Goal: Task Accomplishment & Management: Manage account settings

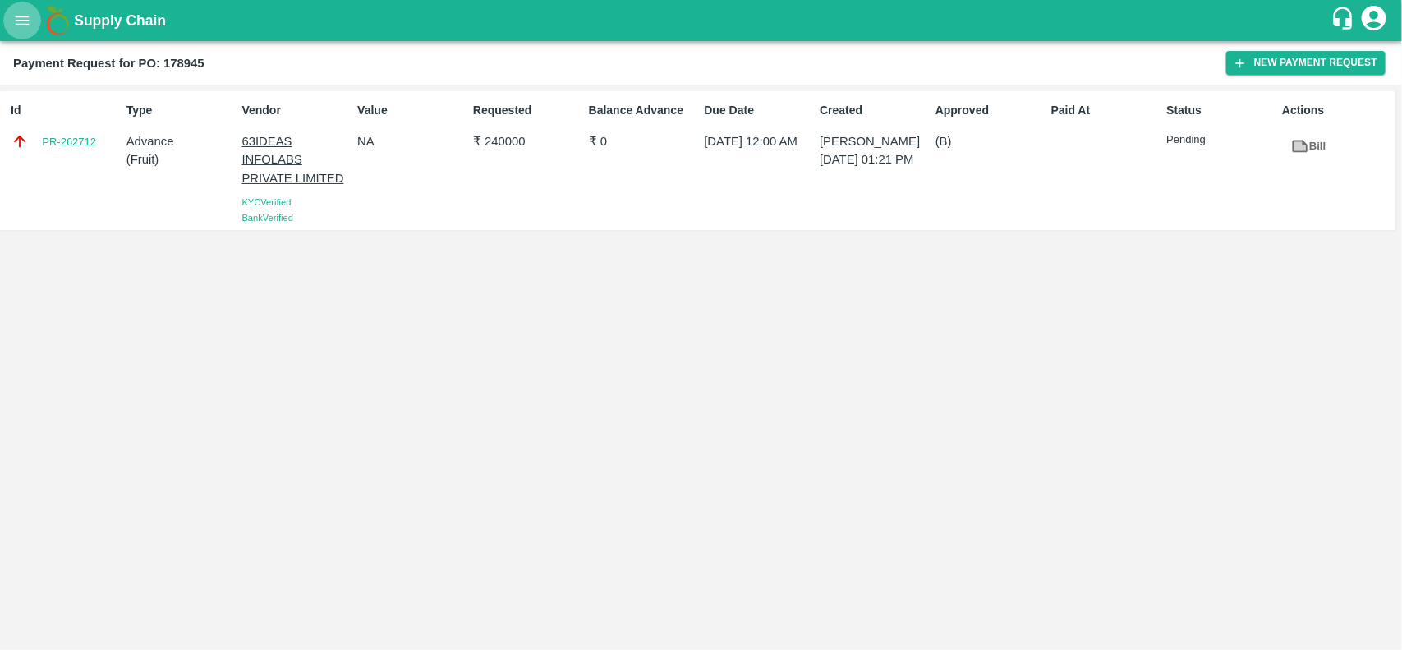
click at [15, 22] on icon "open drawer" at bounding box center [22, 20] width 18 height 18
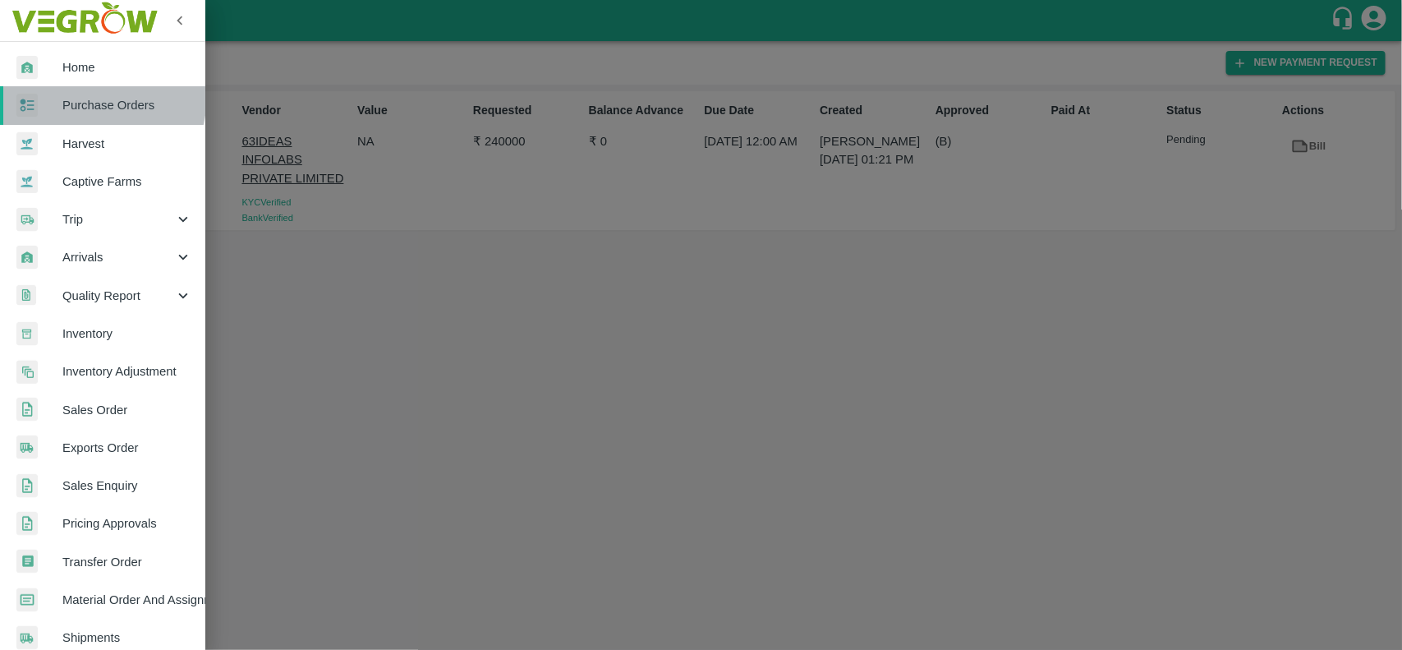
click at [71, 94] on link "Purchase Orders" at bounding box center [102, 105] width 205 height 38
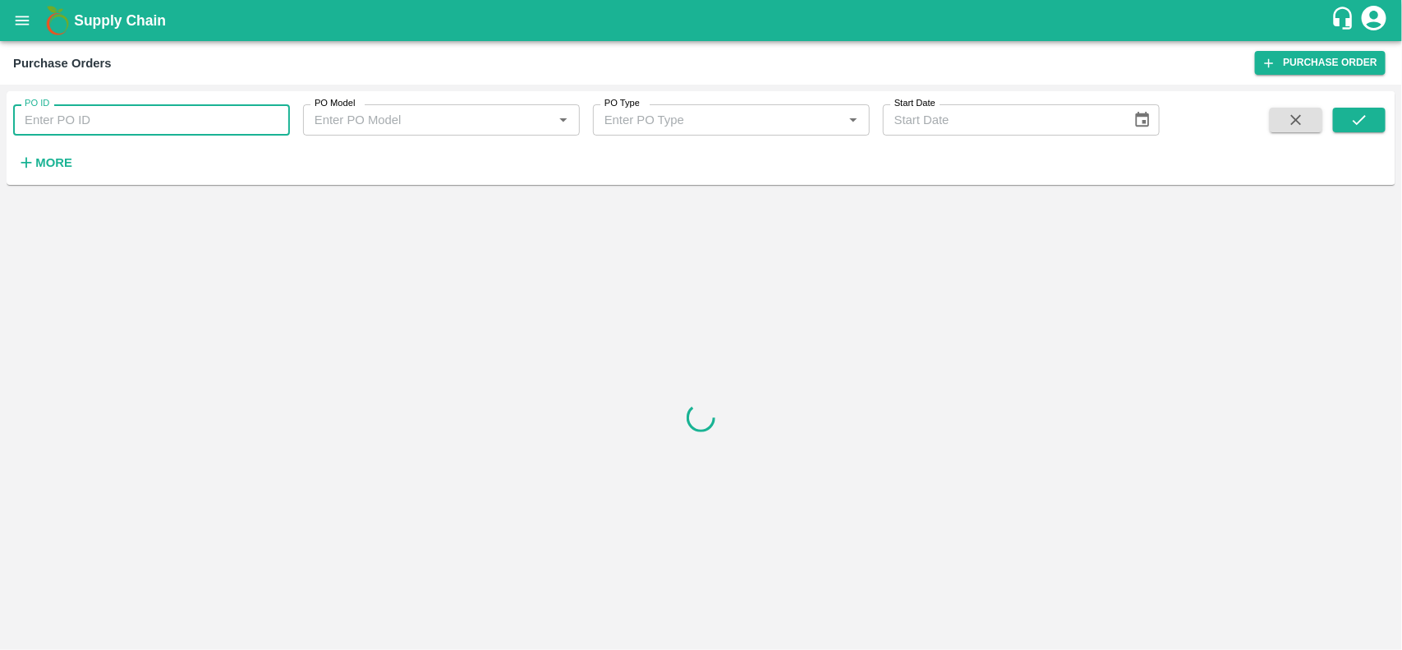
click at [67, 113] on input "PO ID" at bounding box center [151, 119] width 277 height 31
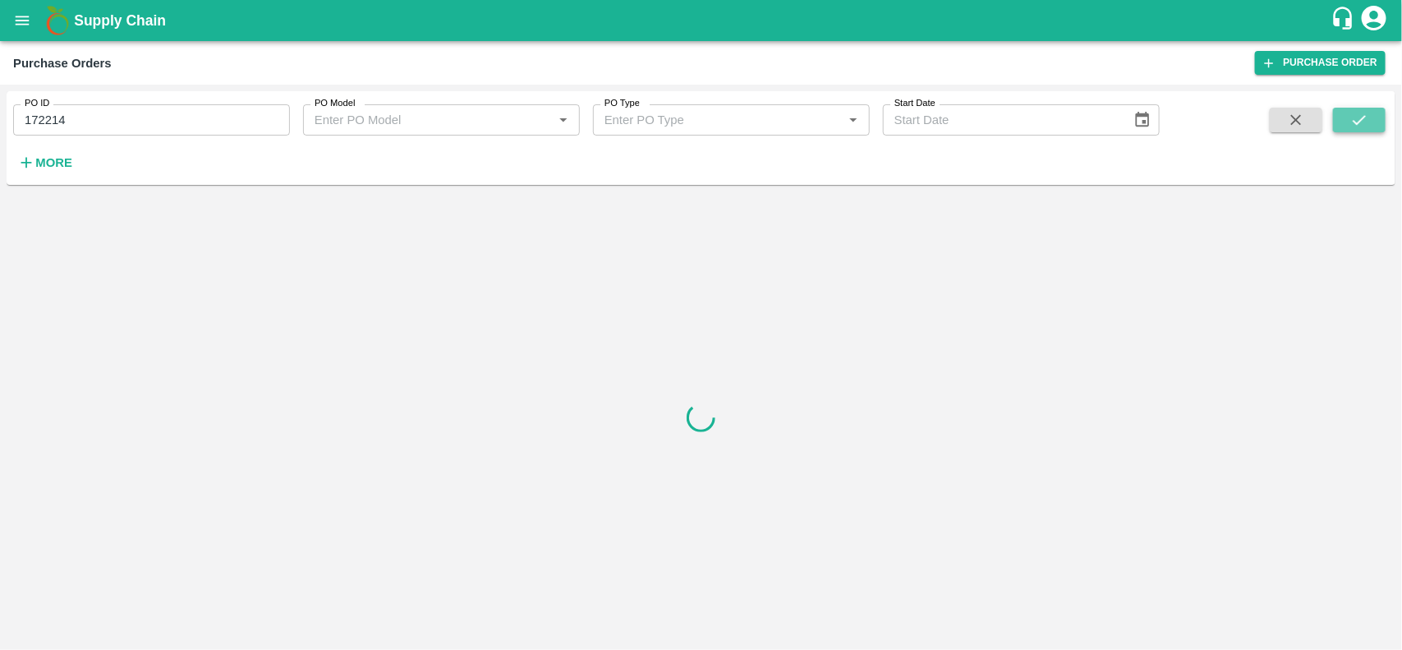
click at [1375, 111] on button "submit" at bounding box center [1359, 120] width 53 height 25
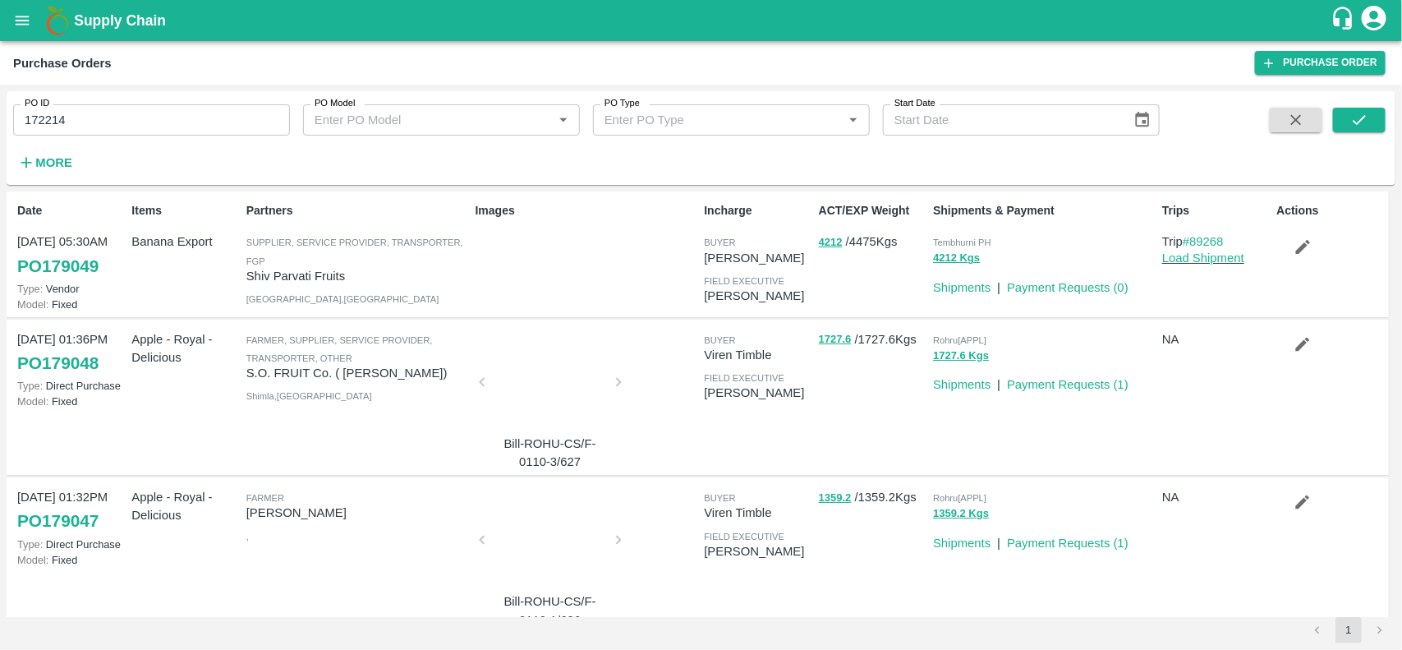
click at [70, 120] on input "172214" at bounding box center [151, 119] width 277 height 31
type input "172214"
click at [70, 120] on input "PO ID" at bounding box center [151, 119] width 277 height 31
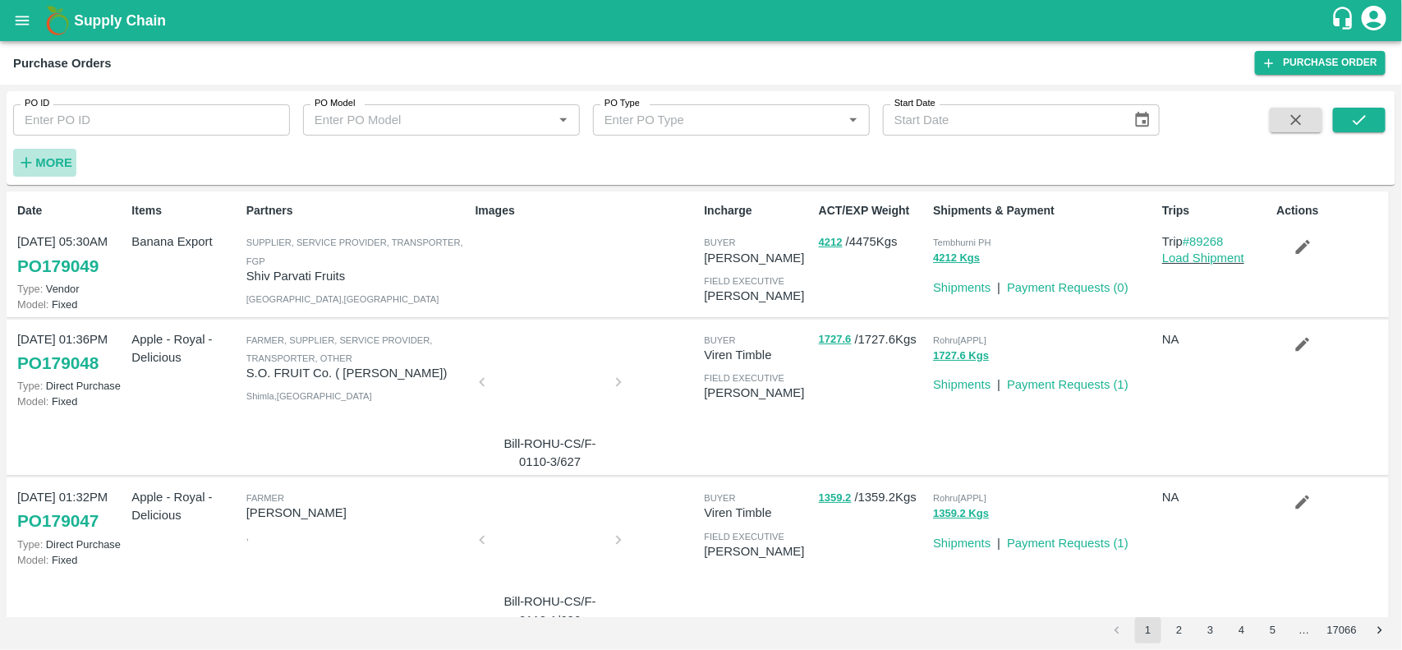
click at [42, 170] on h6 "More" at bounding box center [53, 162] width 37 height 21
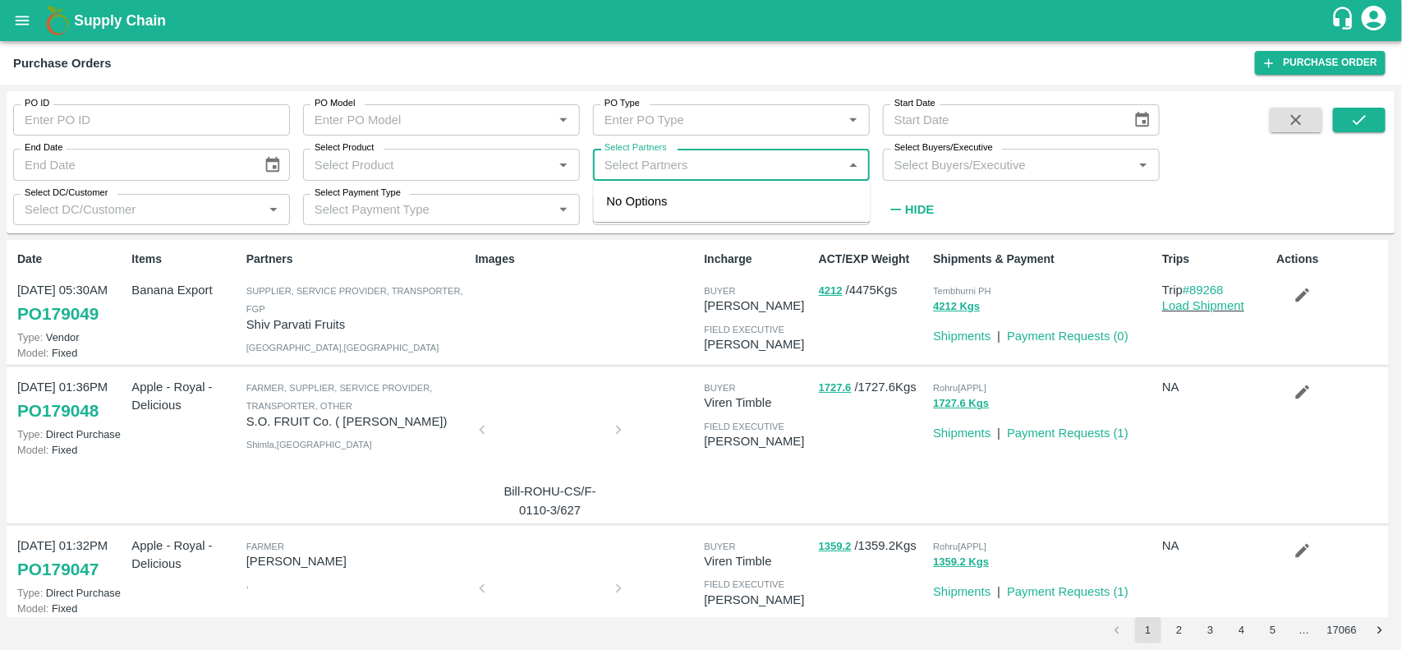
click at [665, 165] on input "Select Partners" at bounding box center [718, 164] width 240 height 21
type input "dfc glo"
type input "172214"
type input "ba"
click at [622, 214] on input "checkbox" at bounding box center [629, 208] width 33 height 33
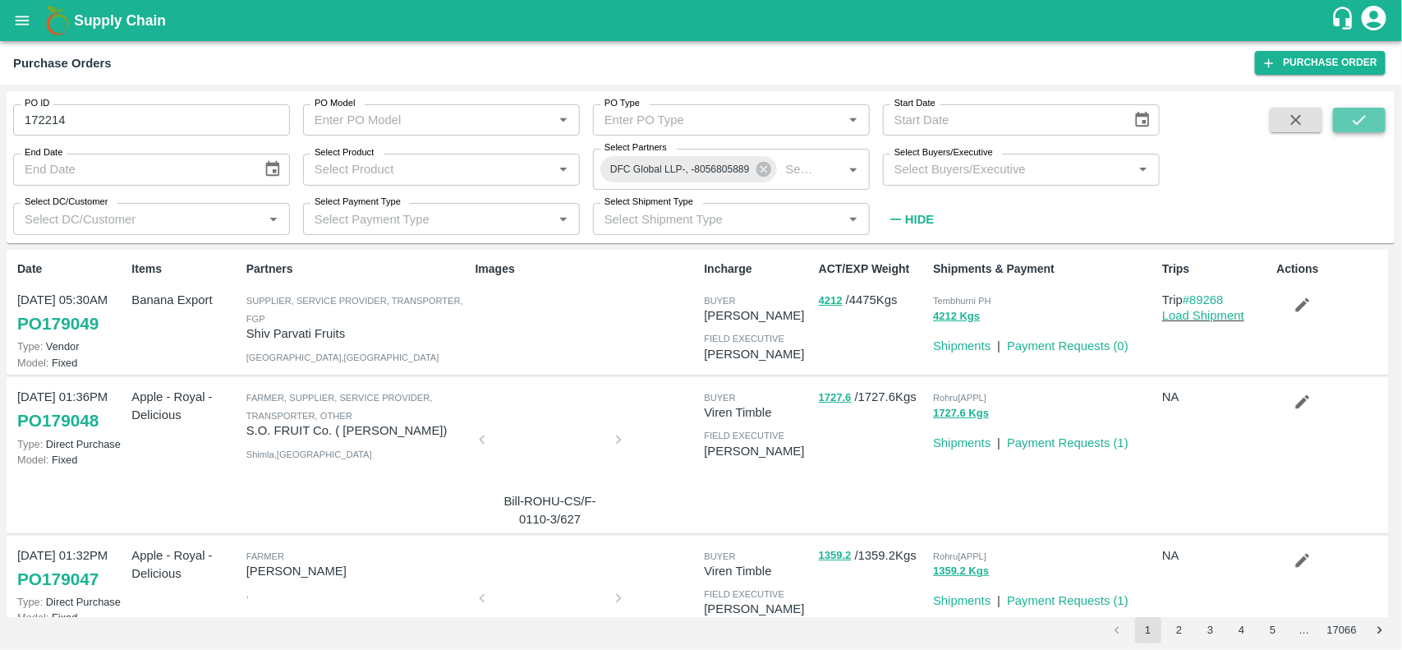
click at [1344, 131] on button "submit" at bounding box center [1359, 120] width 53 height 25
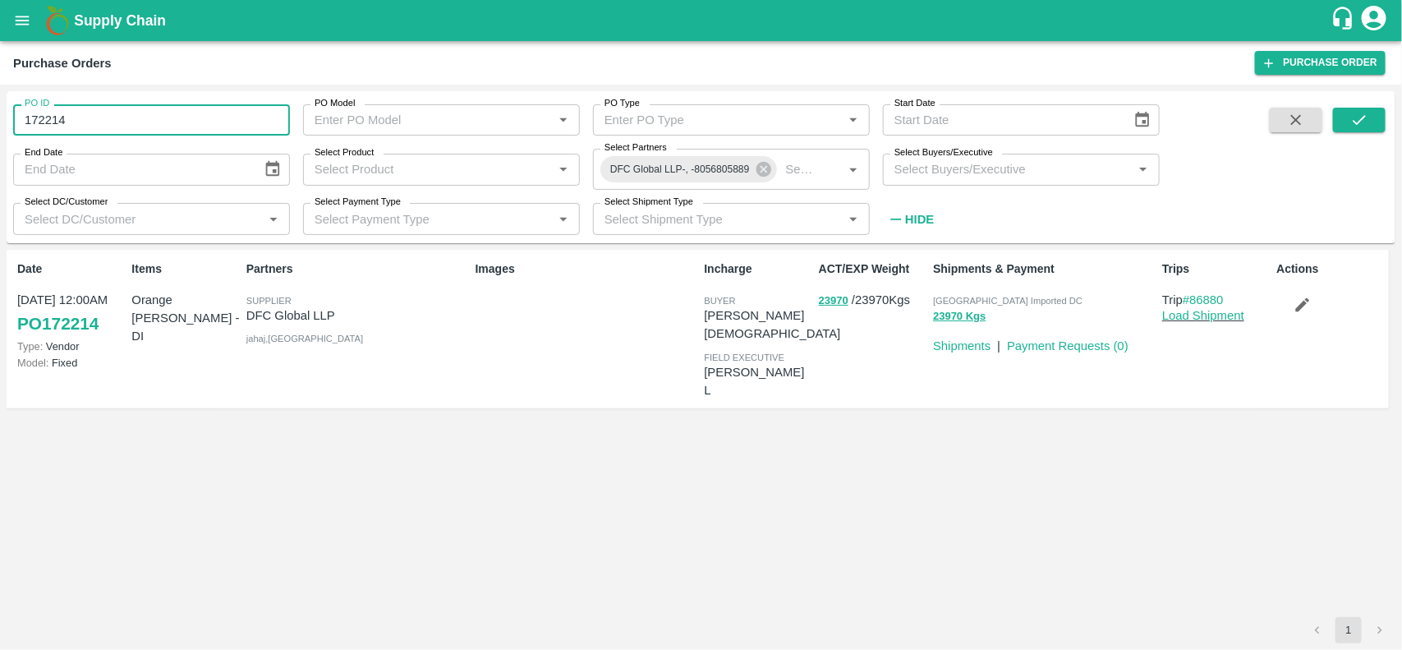
click at [177, 109] on input "172214" at bounding box center [151, 119] width 277 height 31
type input "172214"
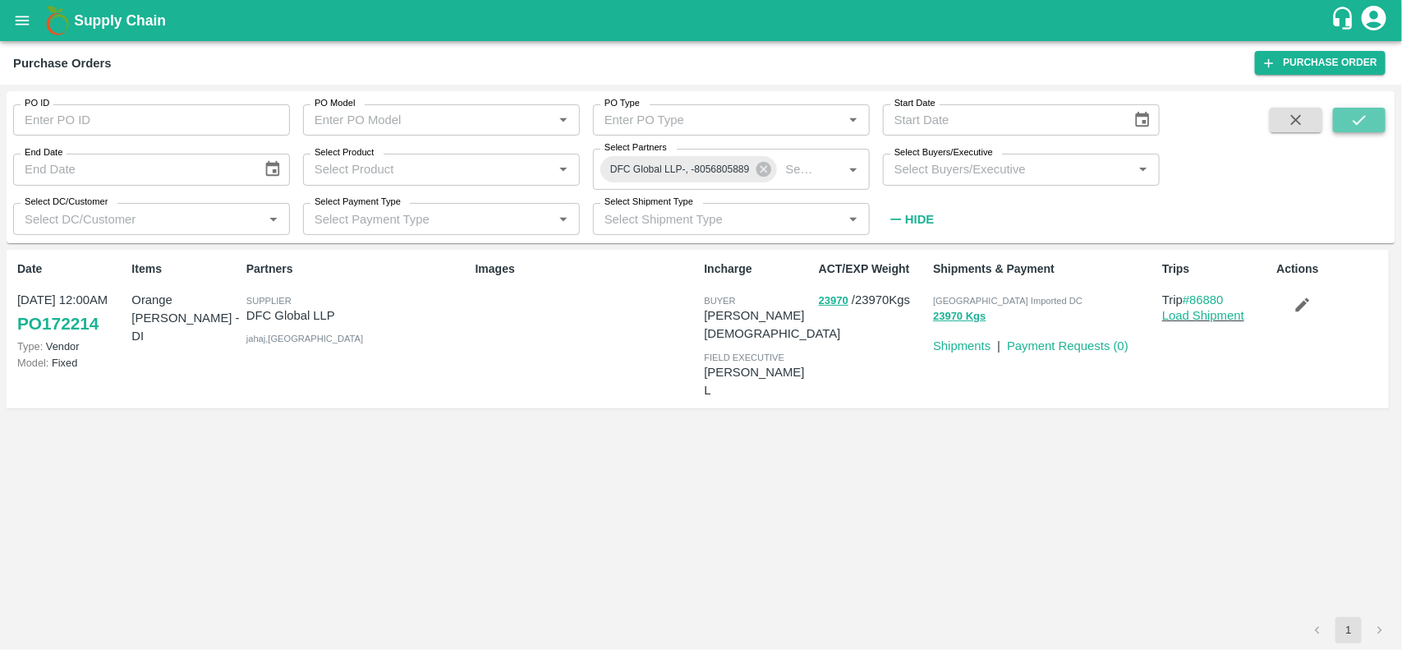
click at [1362, 131] on button "submit" at bounding box center [1359, 120] width 53 height 25
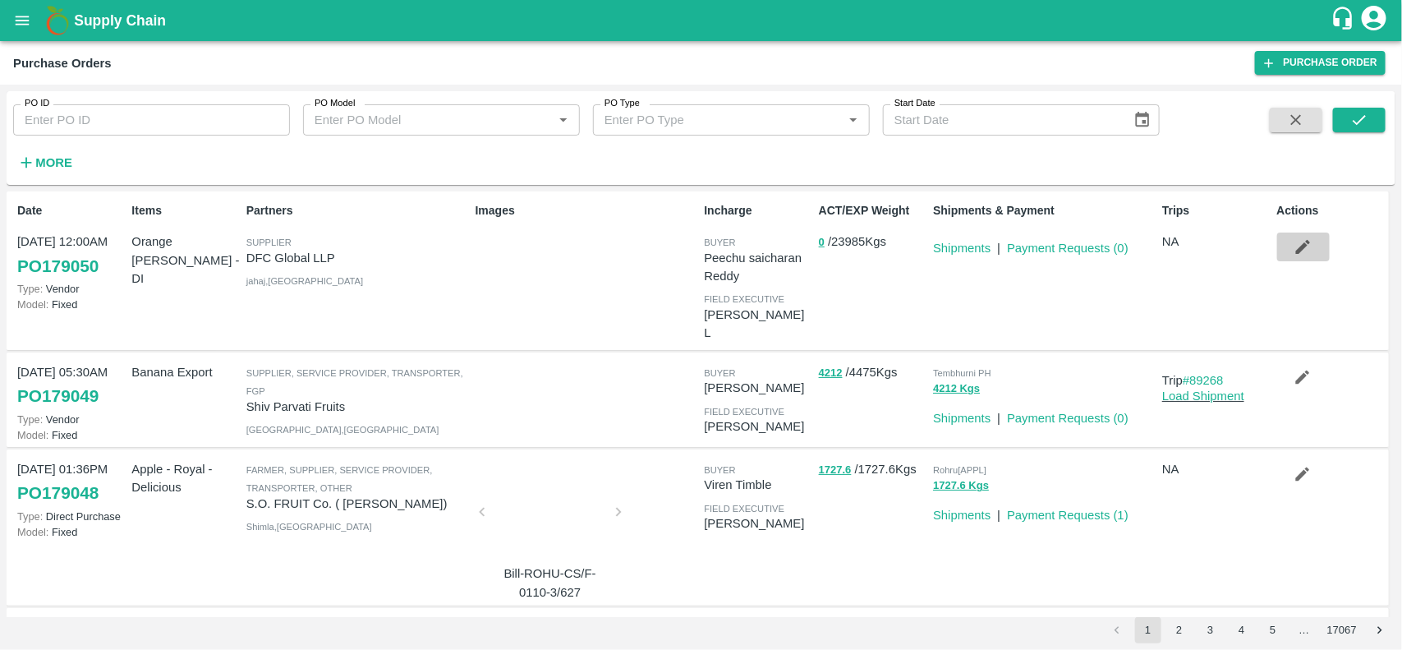
click at [1294, 259] on button "button" at bounding box center [1303, 246] width 53 height 28
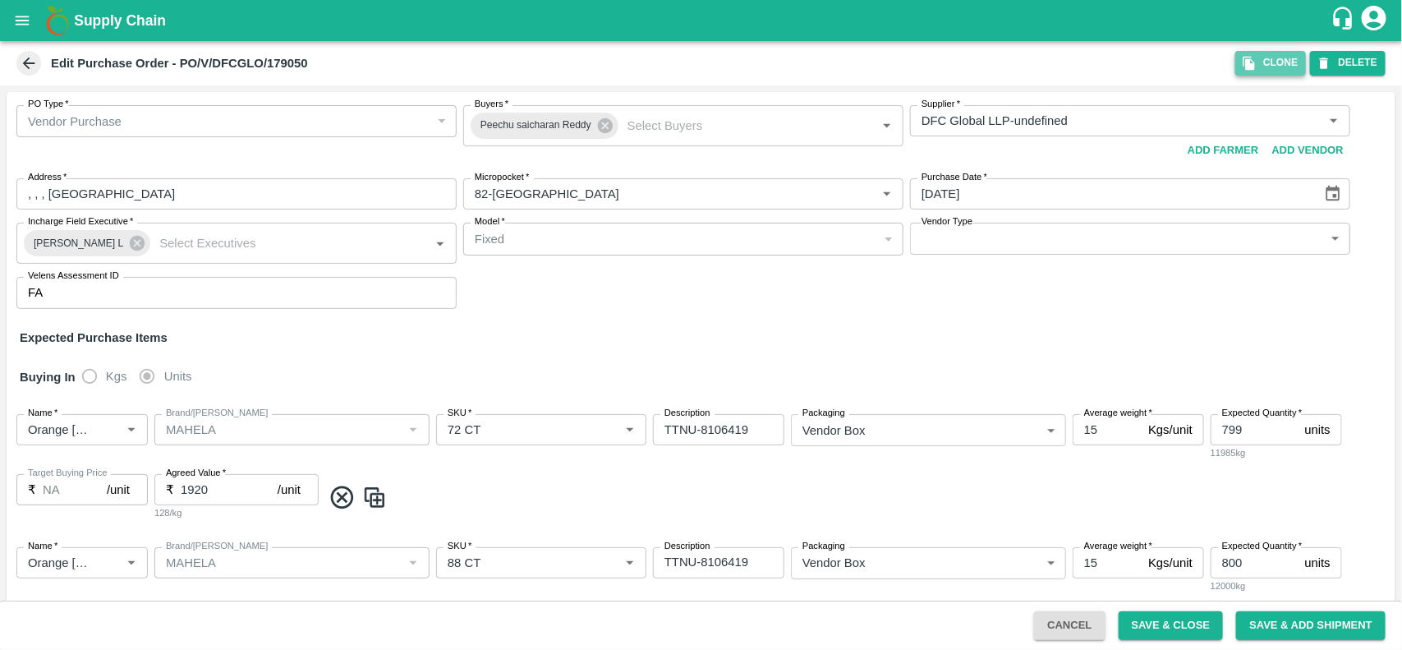
click at [1262, 63] on button "Clone" at bounding box center [1270, 63] width 71 height 24
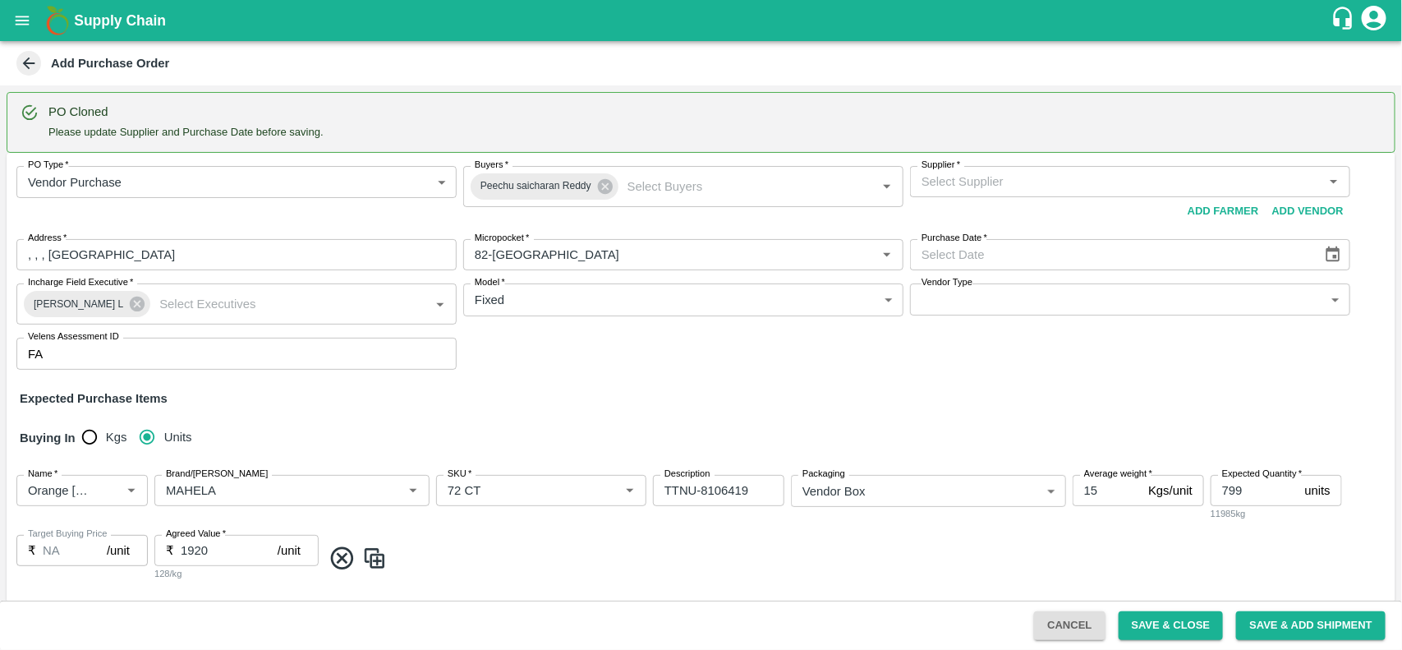
click at [940, 195] on div "Supplier   *" at bounding box center [1130, 181] width 440 height 31
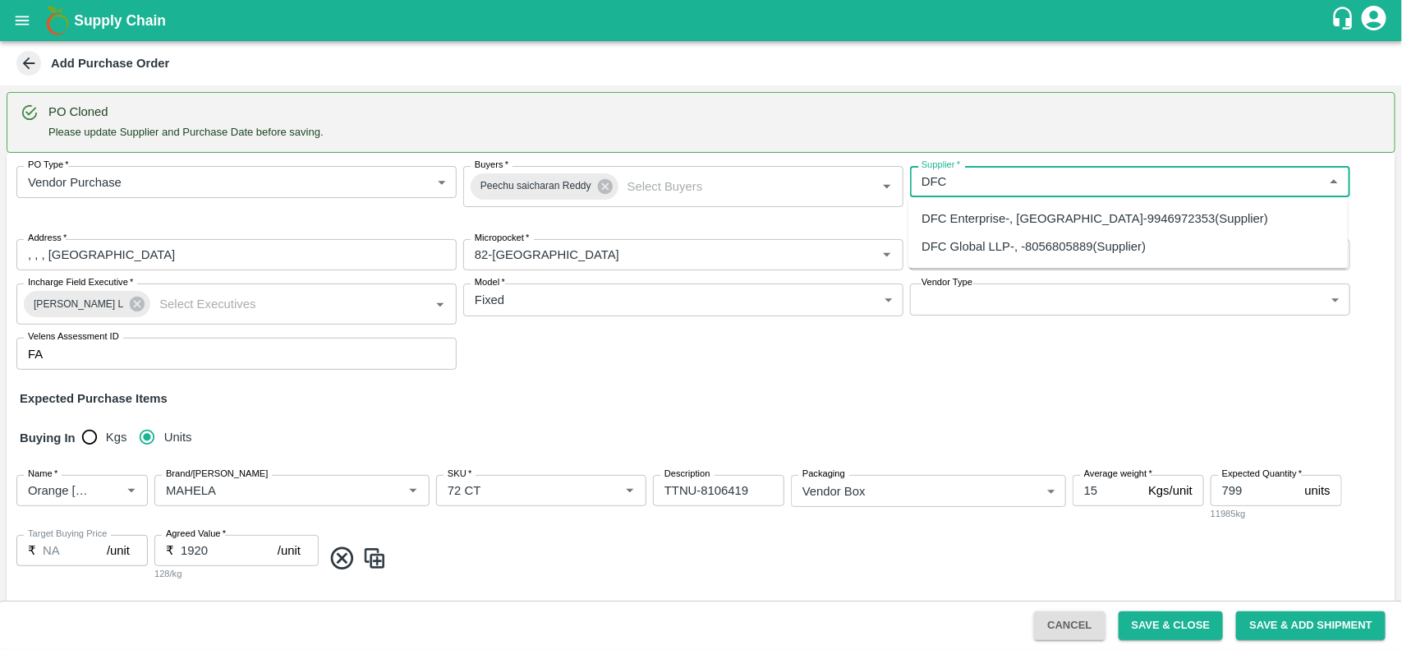
click at [951, 240] on div "DFC Global LLP-, -8056805889(Supplier)" at bounding box center [1033, 247] width 224 height 18
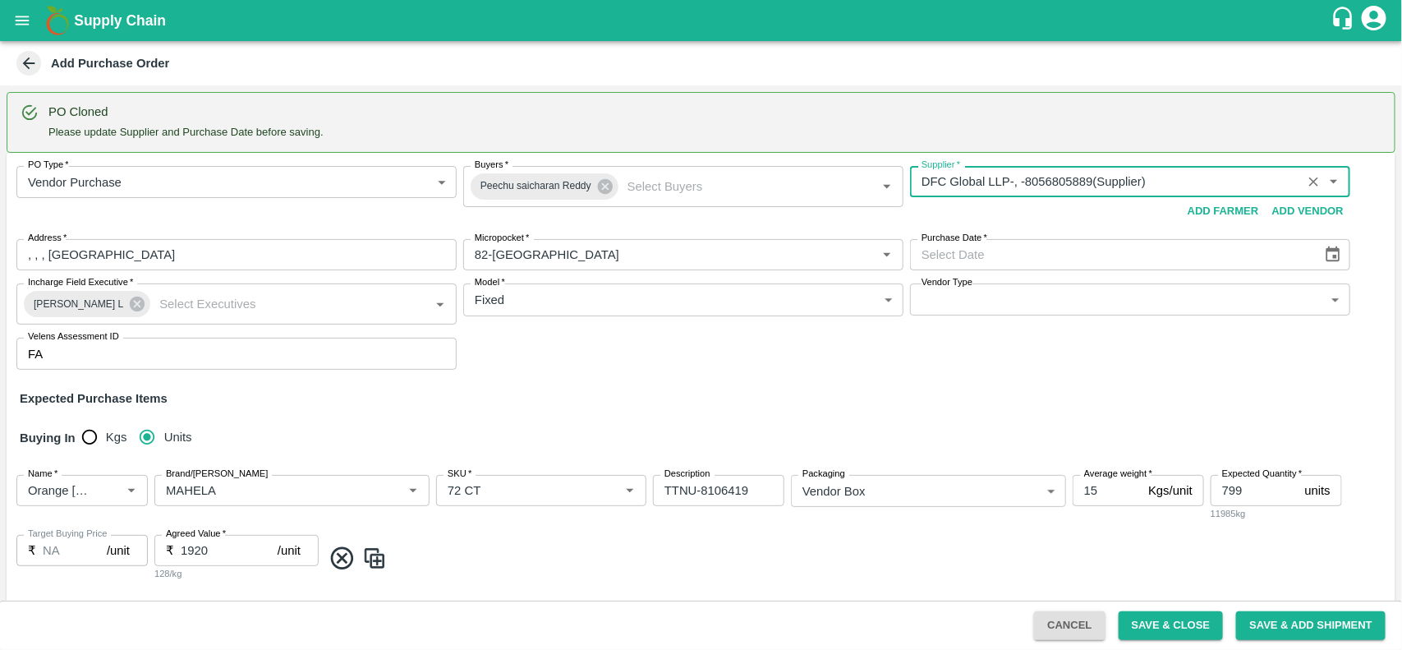
type input "DFC Global LLP-, -8056805889(Supplier)"
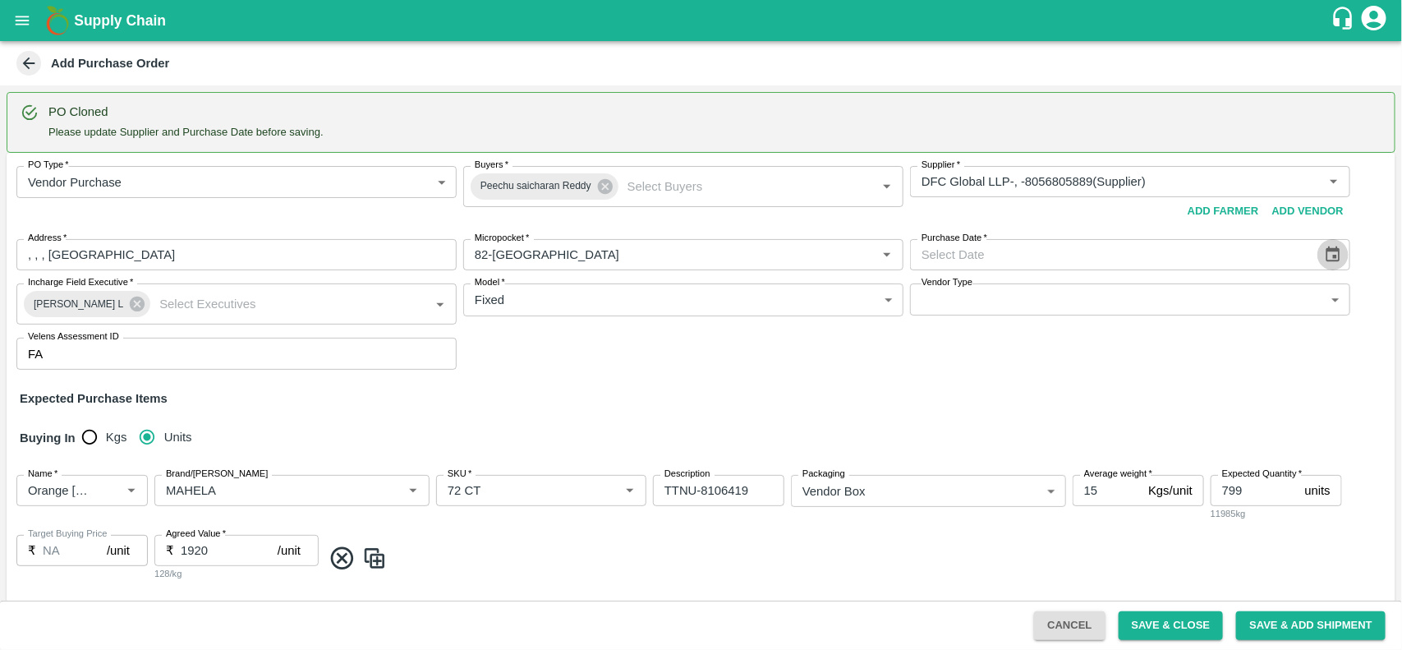
click at [1332, 259] on icon "Choose date" at bounding box center [1333, 254] width 14 height 16
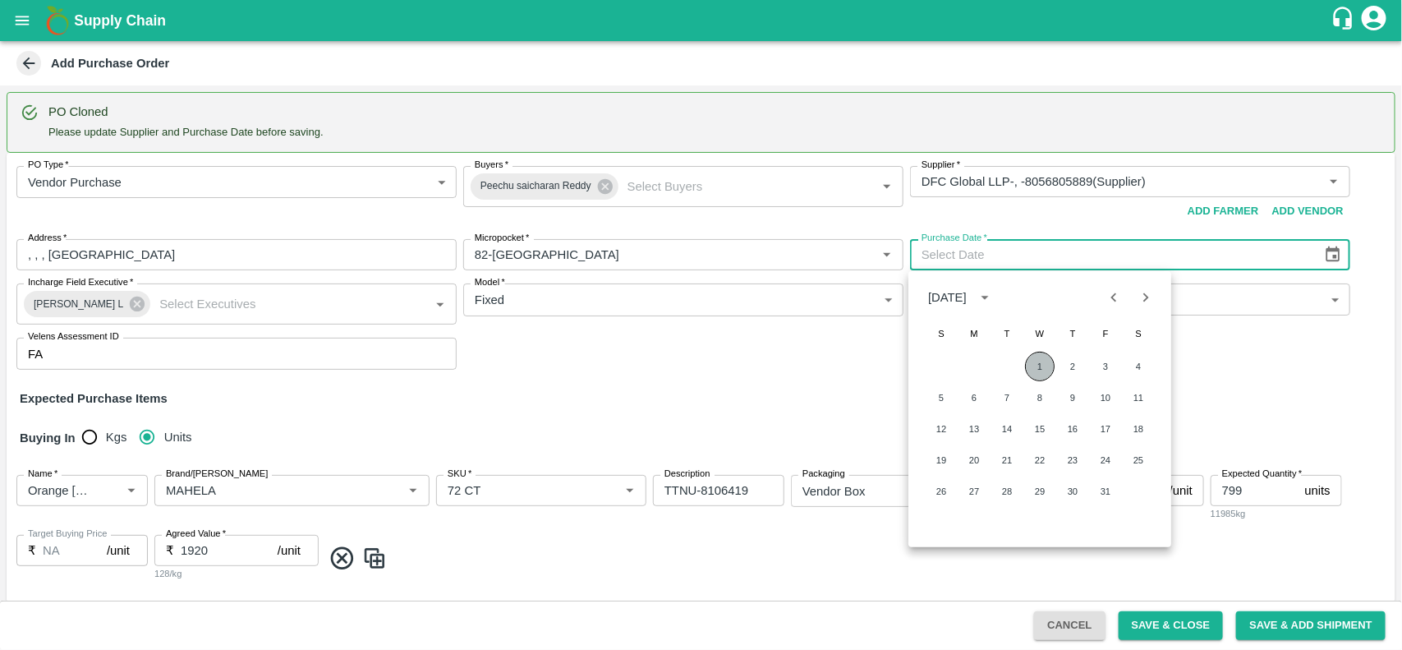
click at [1040, 362] on button "1" at bounding box center [1040, 366] width 30 height 30
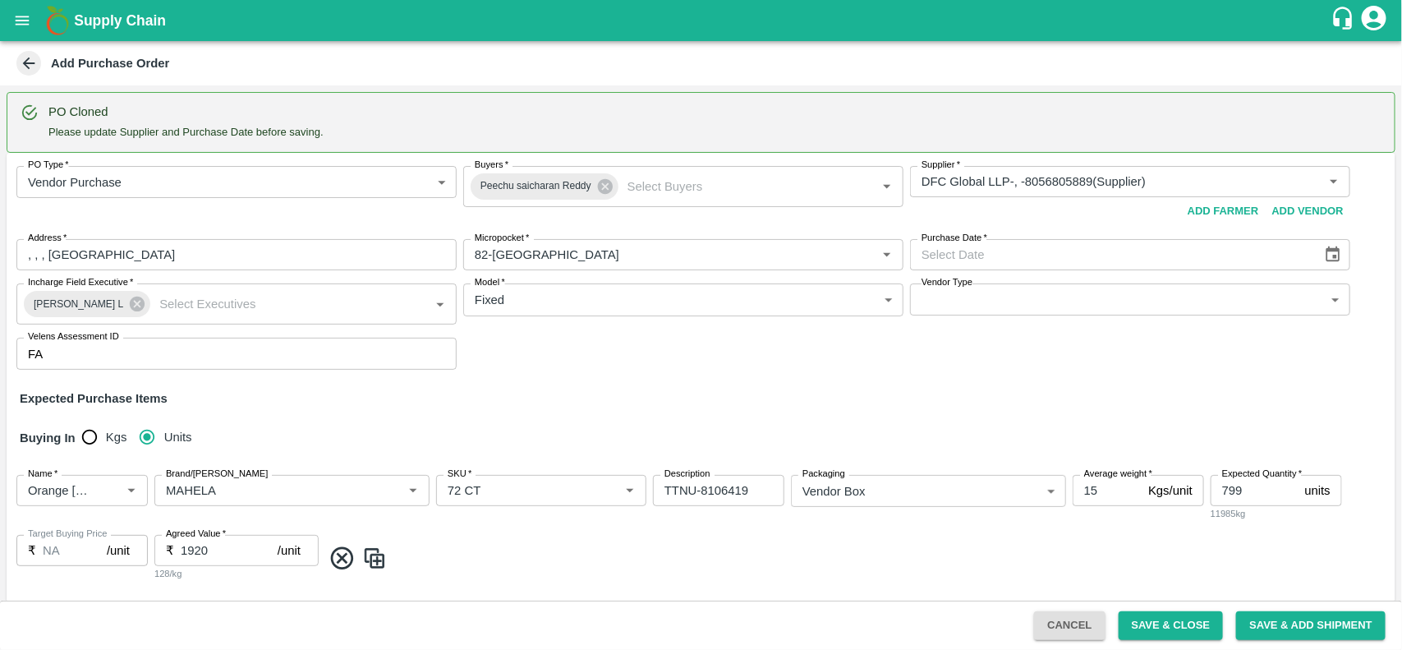
type input "01/10/2025"
click at [705, 349] on div "PO Type   * Vendor Purchase 2 PO Type Buyers   * Peechu saicharan Reddy Buyers …" at bounding box center [701, 268] width 1389 height 230
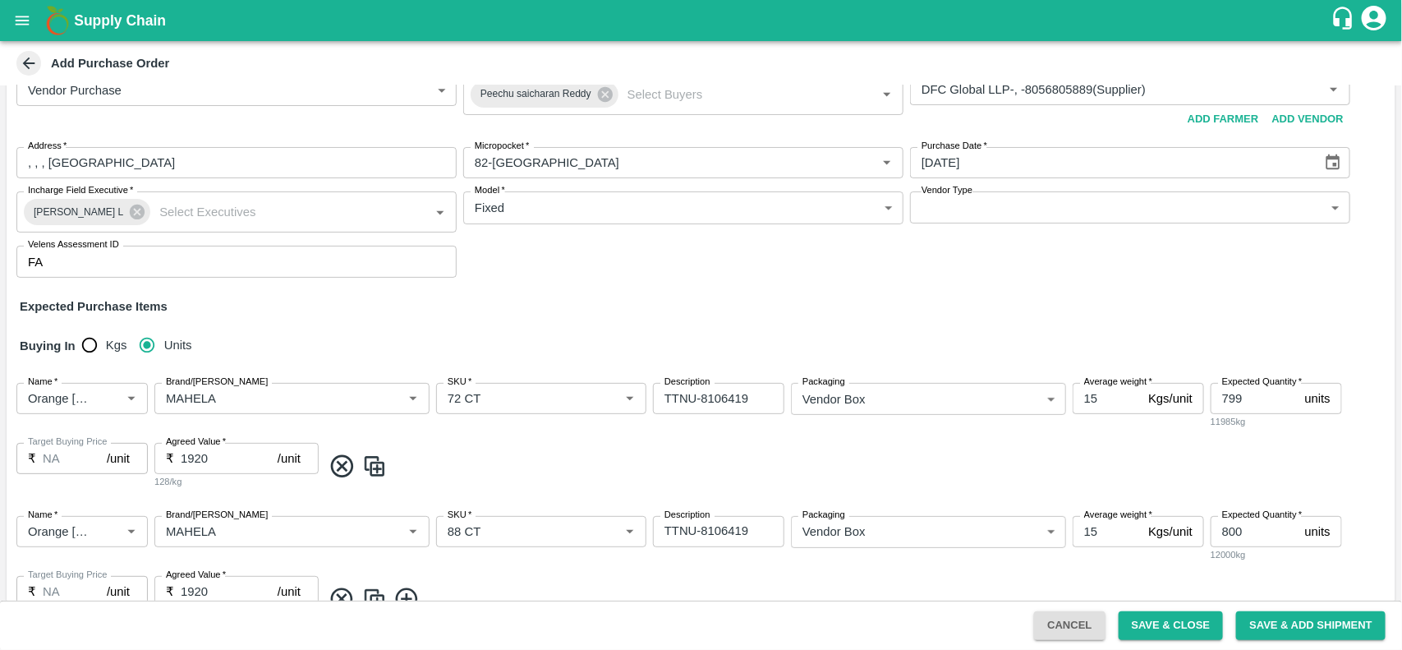
scroll to position [163, 0]
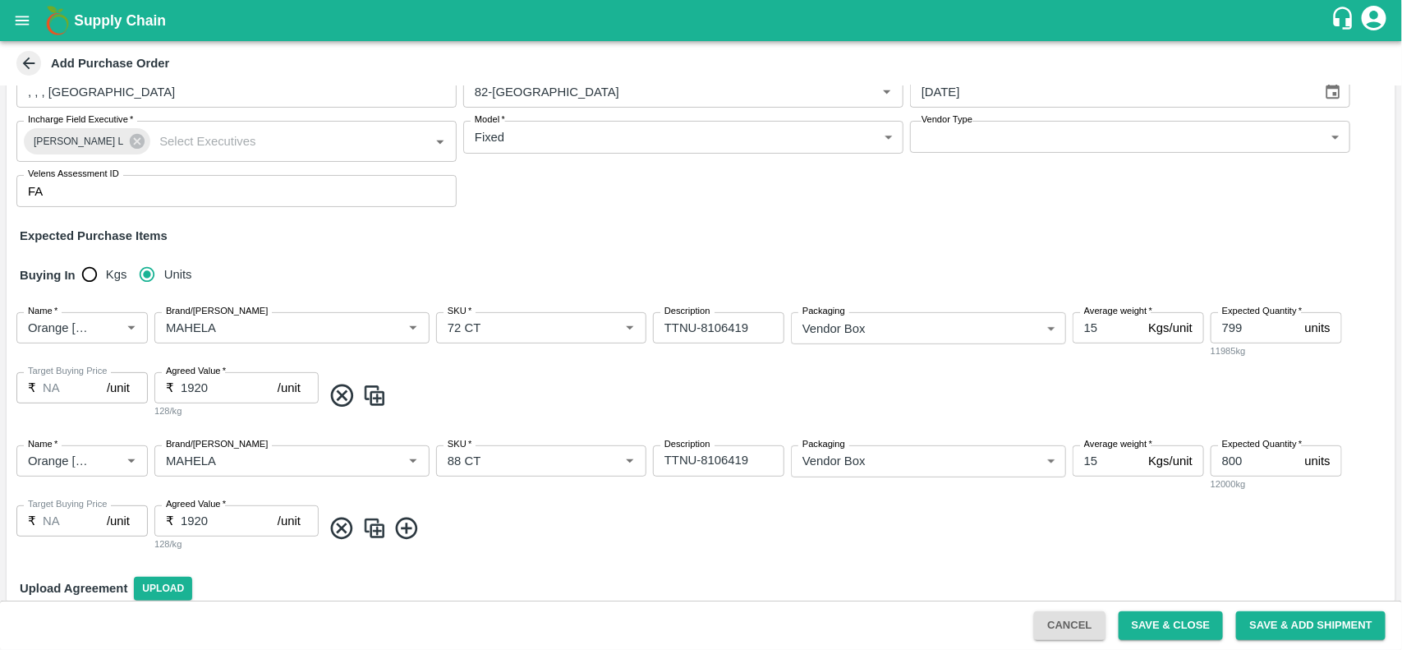
click at [1216, 465] on input "800" at bounding box center [1254, 460] width 88 height 31
click at [1229, 318] on input "799" at bounding box center [1254, 327] width 88 height 31
paste input "800"
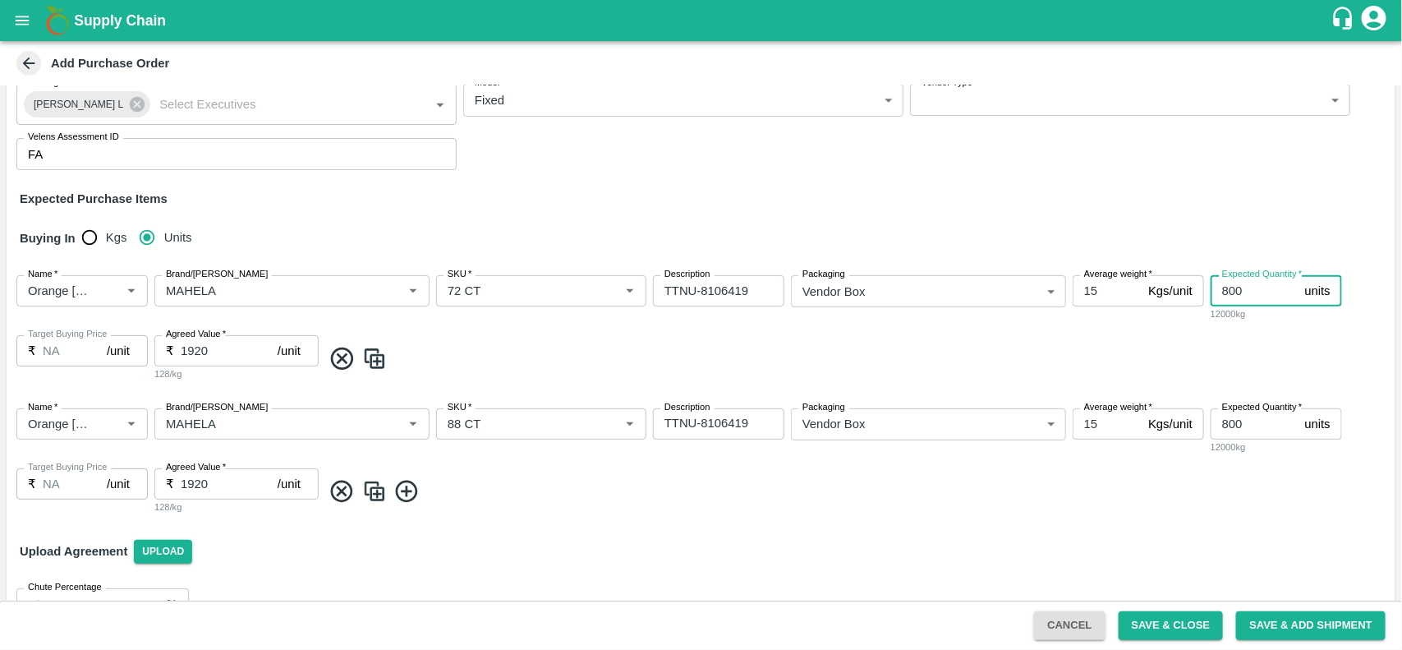
scroll to position [191, 0]
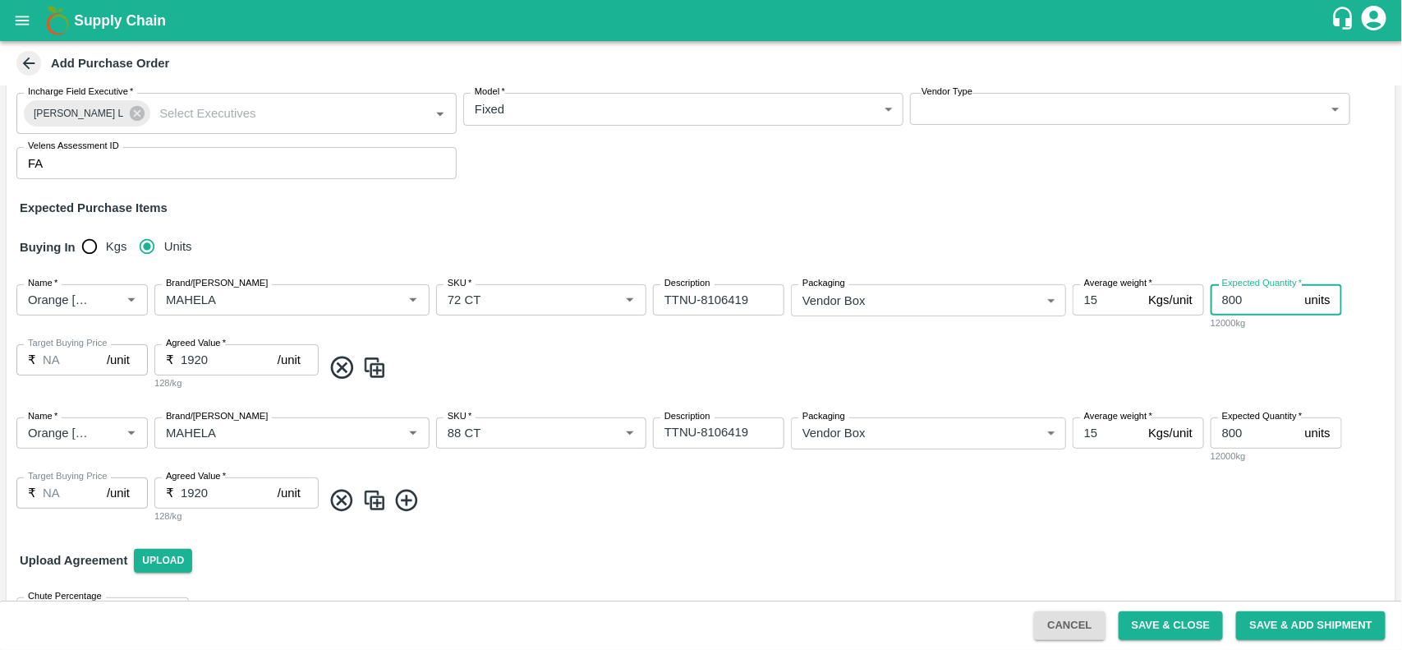
type input "800"
click at [695, 304] on textarea "TTNU-8106419" at bounding box center [718, 300] width 108 height 17
click at [695, 304] on textarea "FSCU-5825109" at bounding box center [718, 300] width 108 height 17
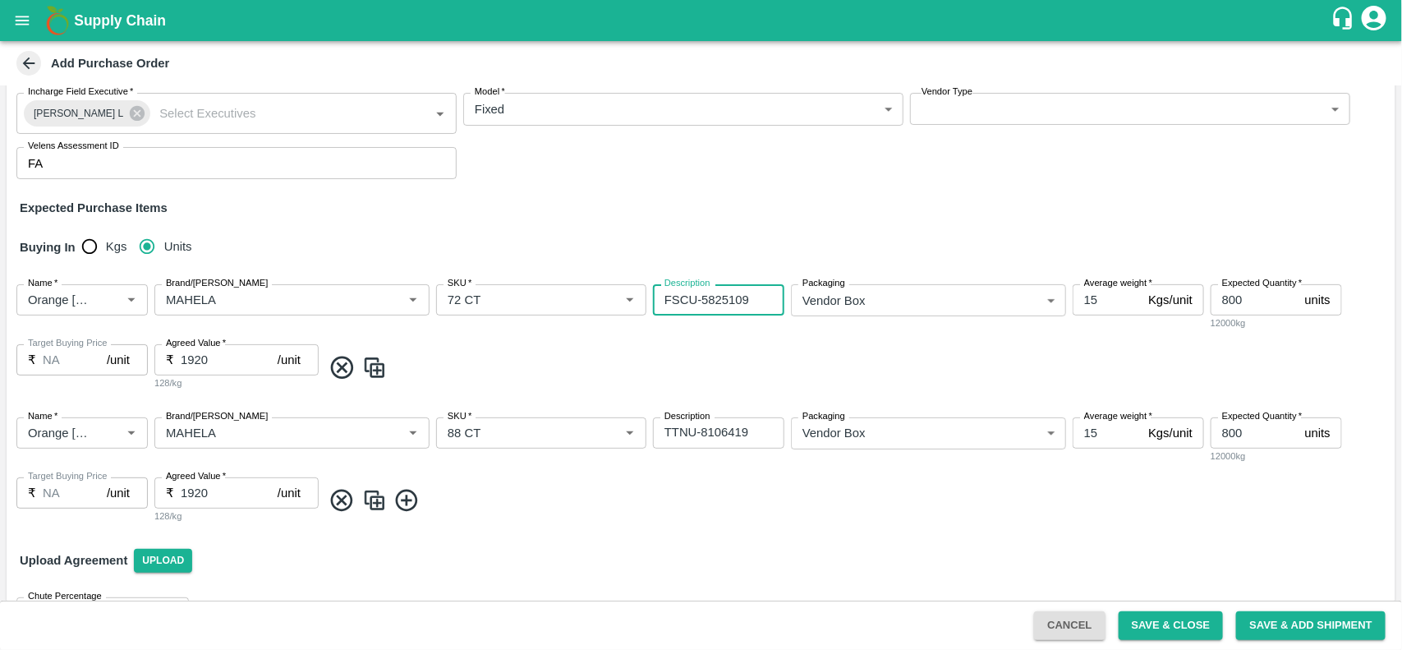
click at [695, 304] on textarea "FSCU-5825109" at bounding box center [718, 300] width 108 height 17
type textarea "FSCU-5825109"
click at [675, 437] on textarea "TTNU-8106419" at bounding box center [718, 432] width 108 height 17
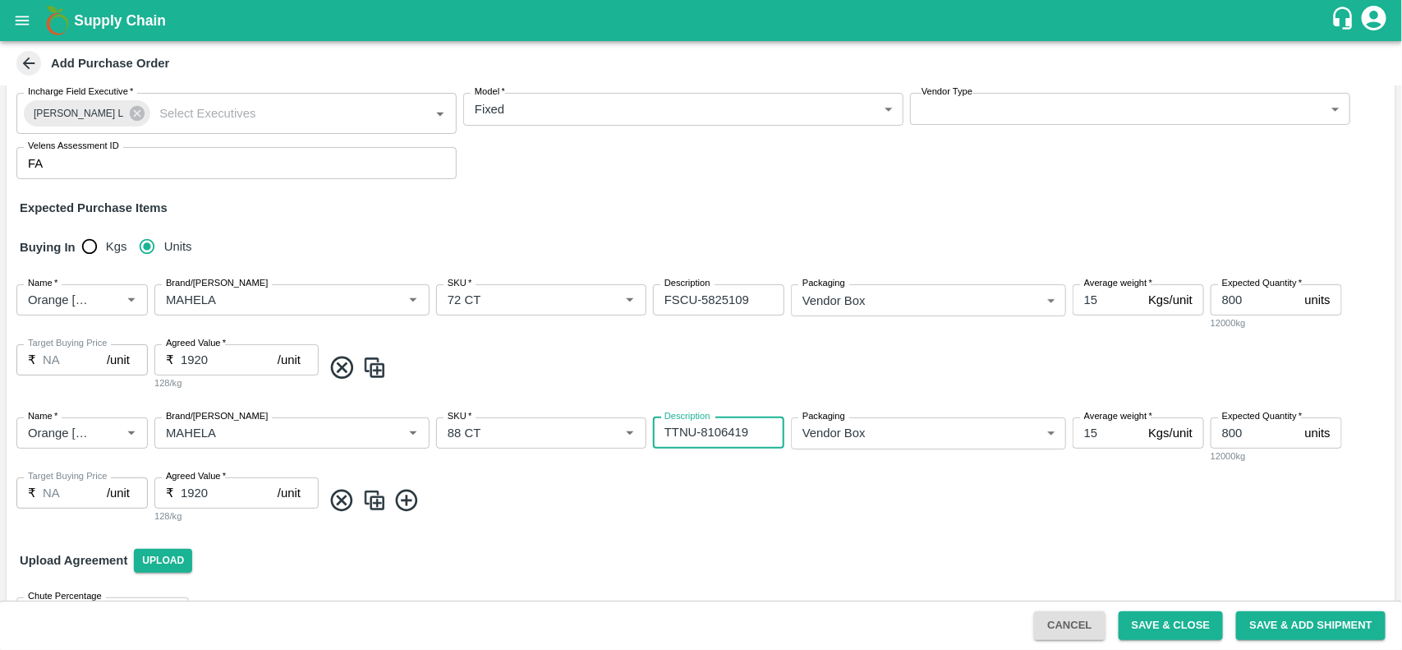
click at [675, 437] on textarea "TTNU-8106419" at bounding box center [718, 432] width 108 height 17
paste textarea "FSCU-582510"
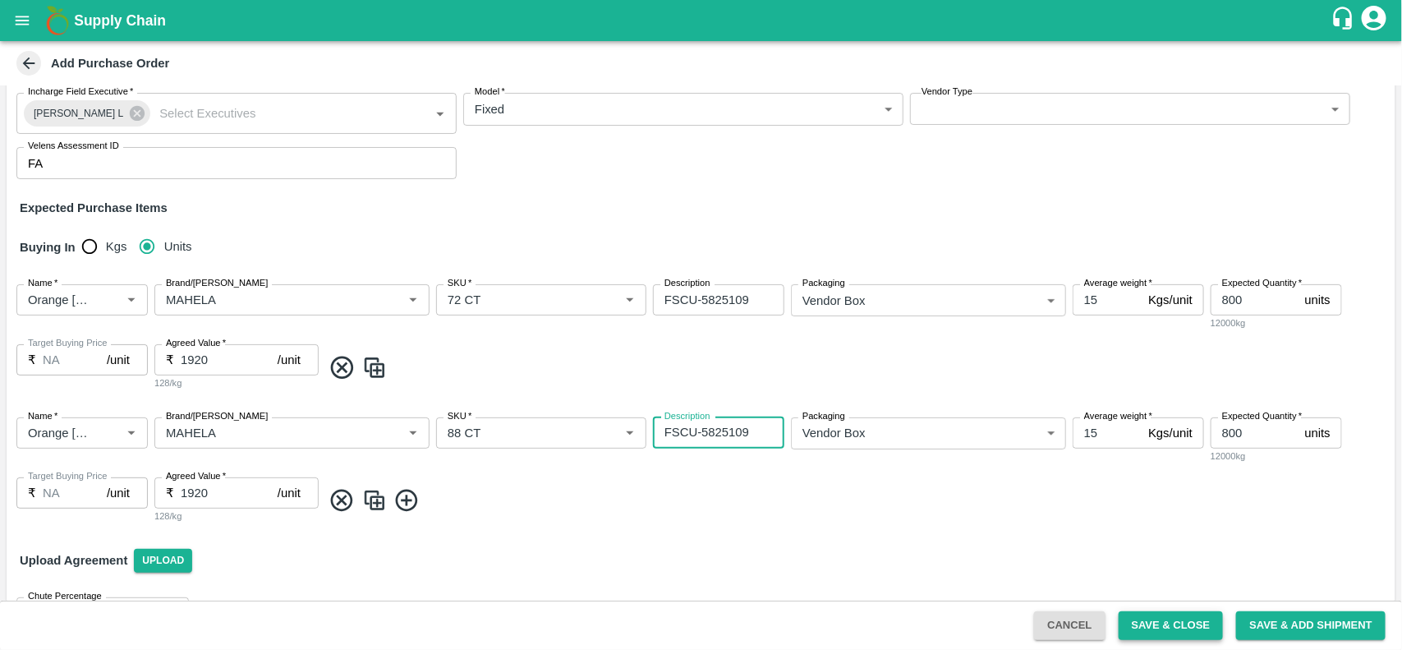
type textarea "FSCU-5825109"
click at [1151, 628] on button "Save & Close" at bounding box center [1170, 625] width 105 height 29
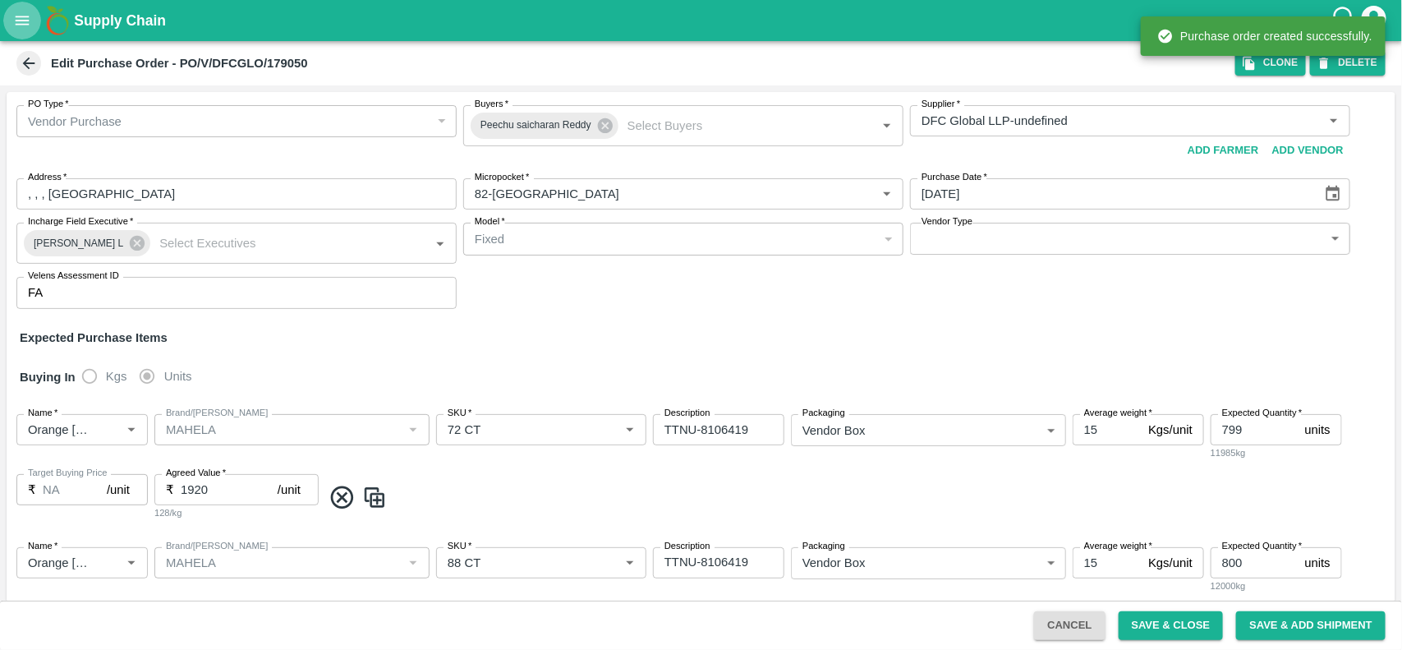
click at [8, 17] on button "open drawer" at bounding box center [22, 21] width 38 height 38
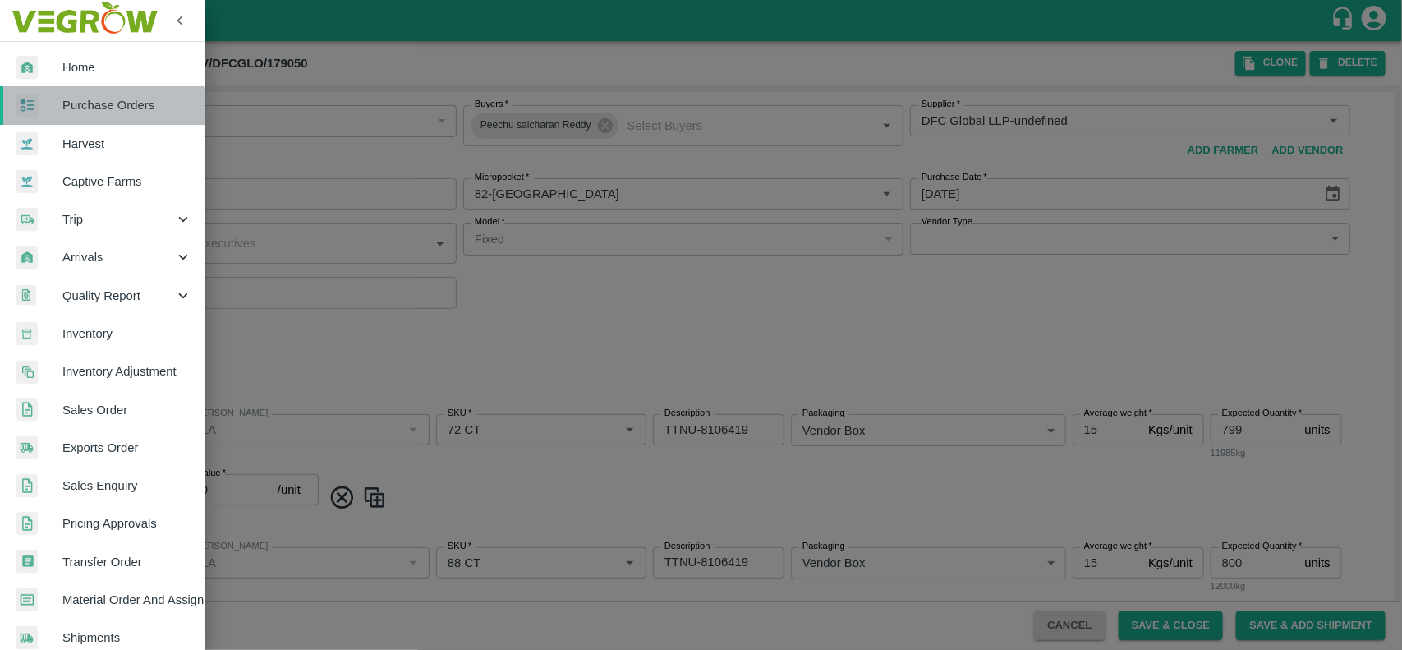
click at [82, 117] on link "Purchase Orders" at bounding box center [102, 105] width 205 height 38
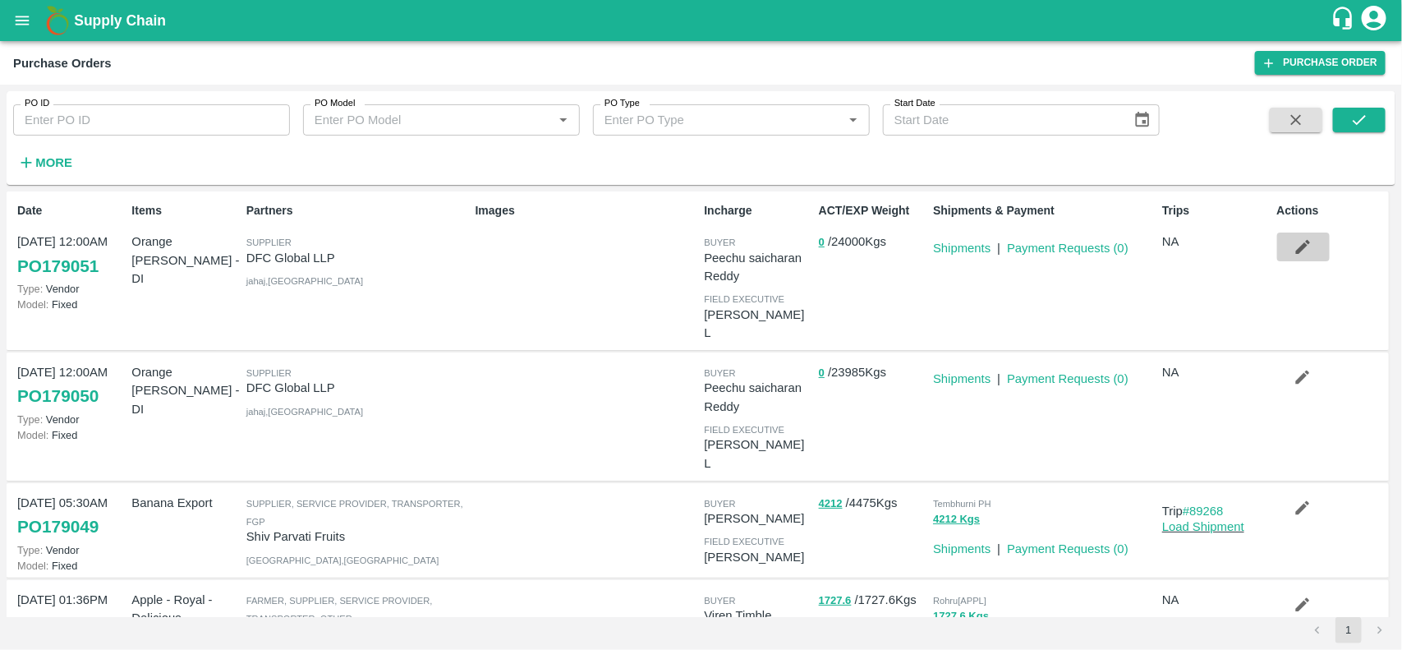
click at [1298, 243] on icon "button" at bounding box center [1302, 246] width 18 height 18
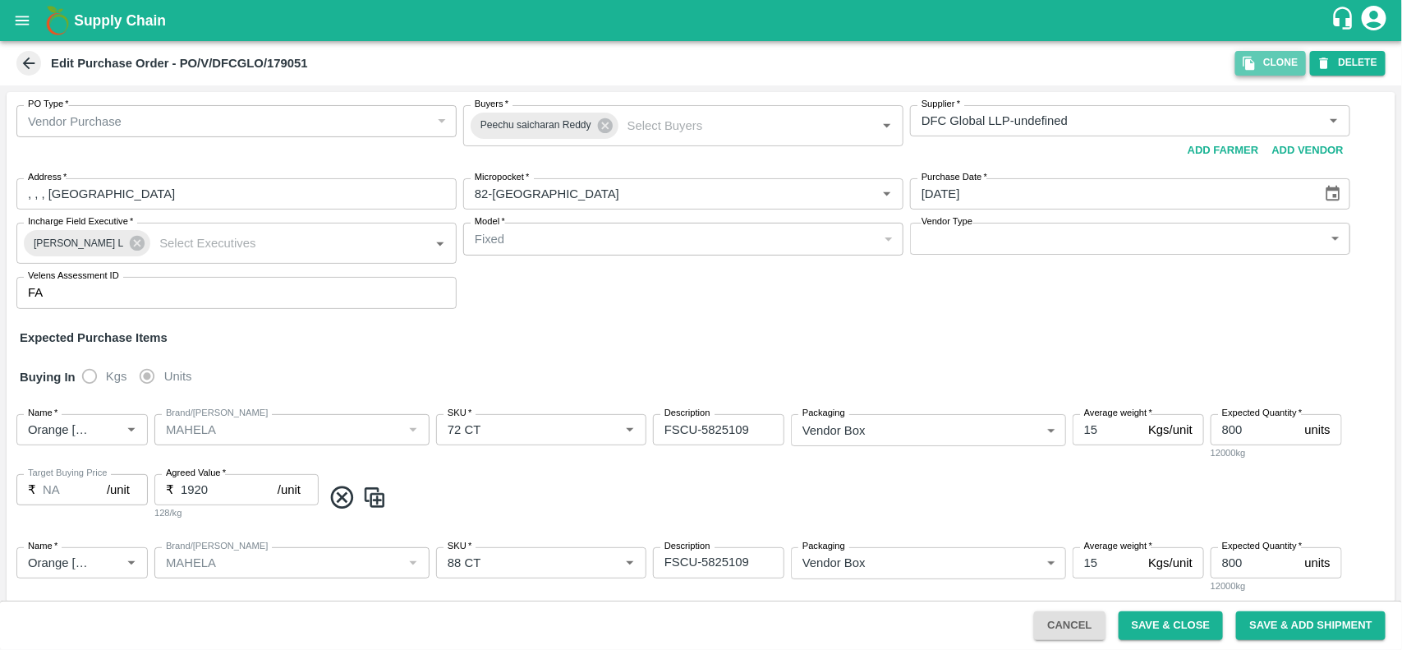
click at [1282, 62] on button "Clone" at bounding box center [1270, 63] width 71 height 24
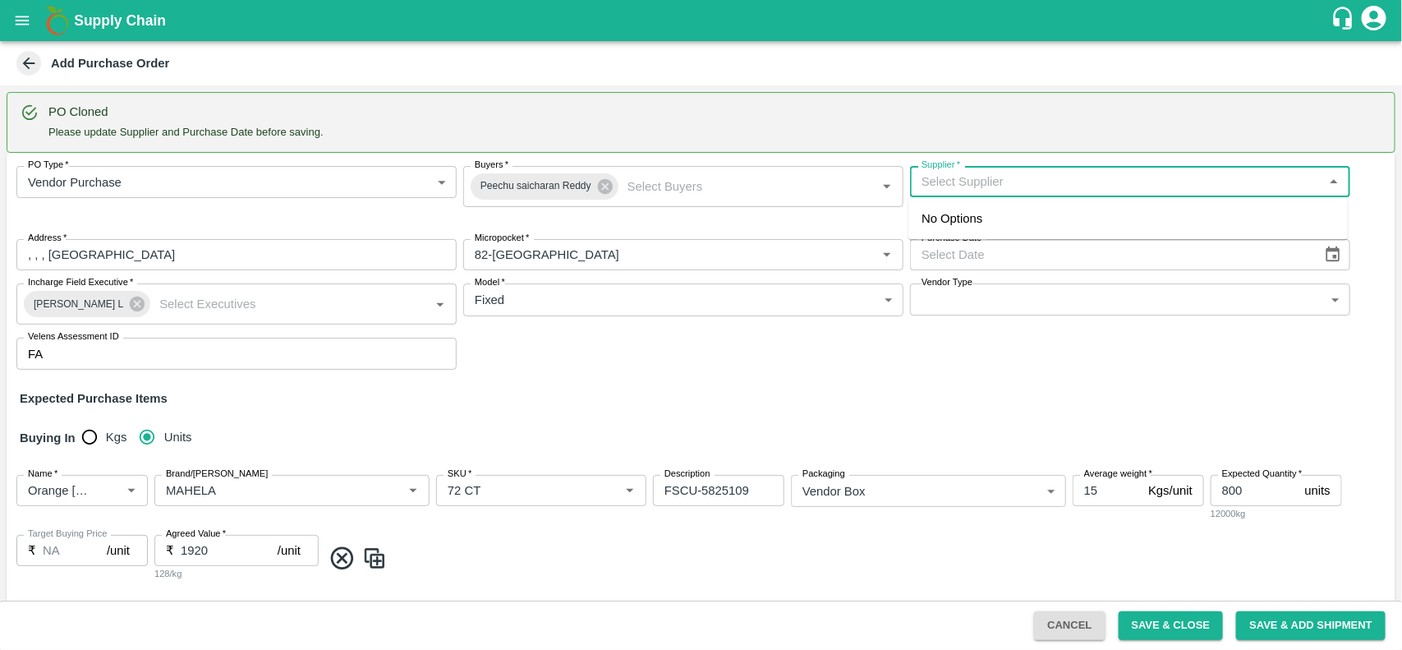
click at [986, 186] on input "Supplier   *" at bounding box center [1116, 181] width 403 height 21
type input "S"
click at [975, 237] on ul "DFC Global LLP-, -8056805889(Supplier)" at bounding box center [1127, 218] width 439 height 41
click at [958, 218] on div "DFC Global LLP-, -8056805889(Supplier)" at bounding box center [1033, 218] width 224 height 18
type input "DFC Global LLP-, -8056805889(Supplier)"
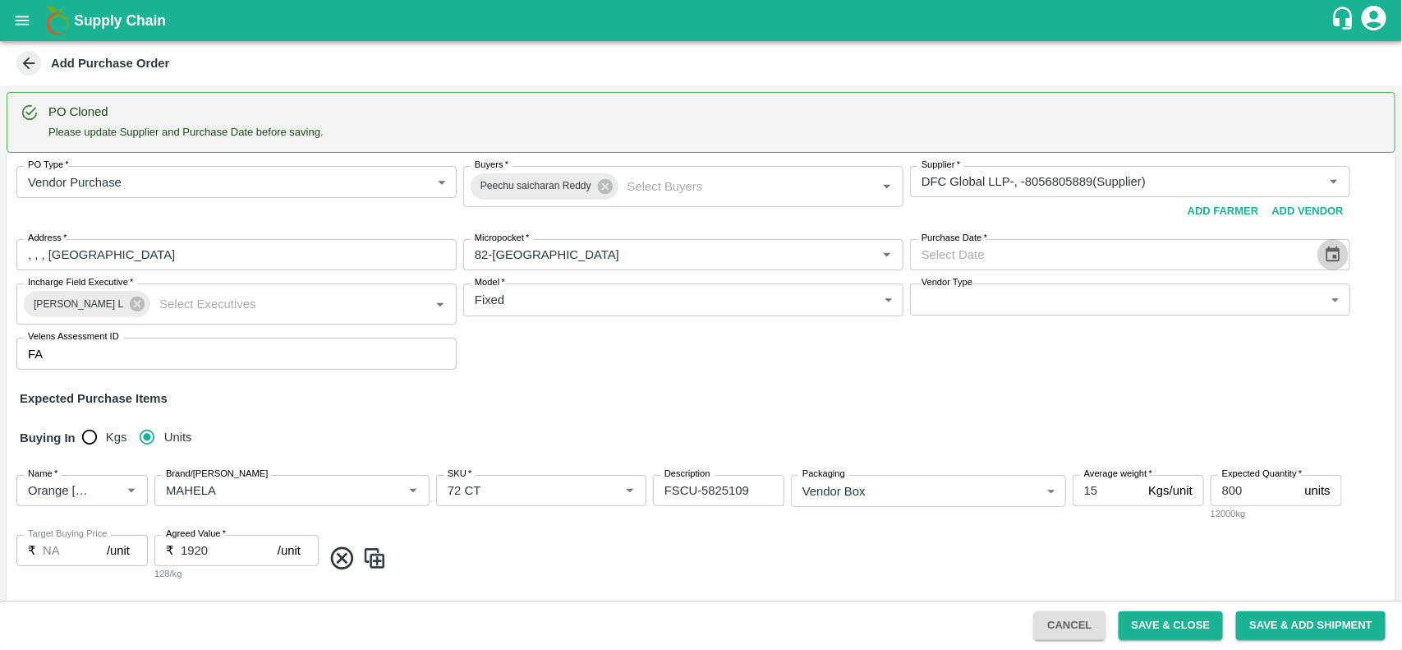
click at [1332, 253] on icon "Choose date" at bounding box center [1333, 255] width 18 height 18
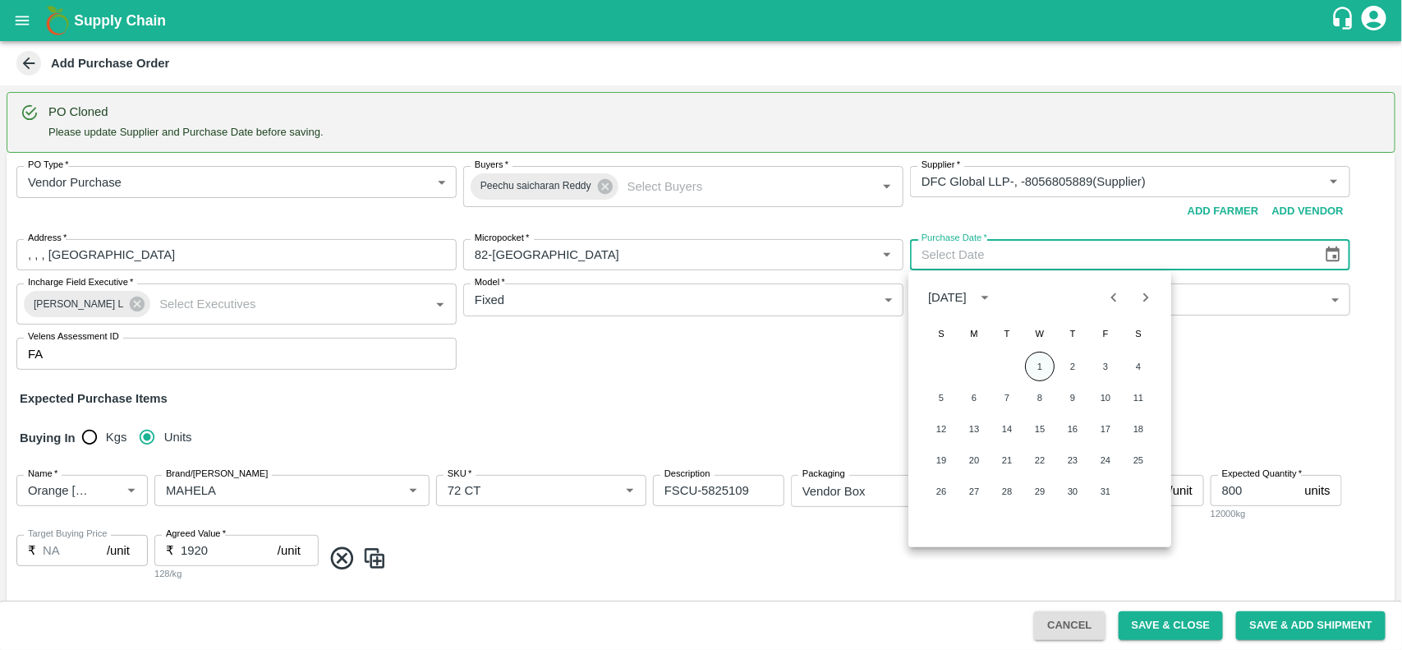
click at [1031, 366] on button "1" at bounding box center [1040, 366] width 30 height 30
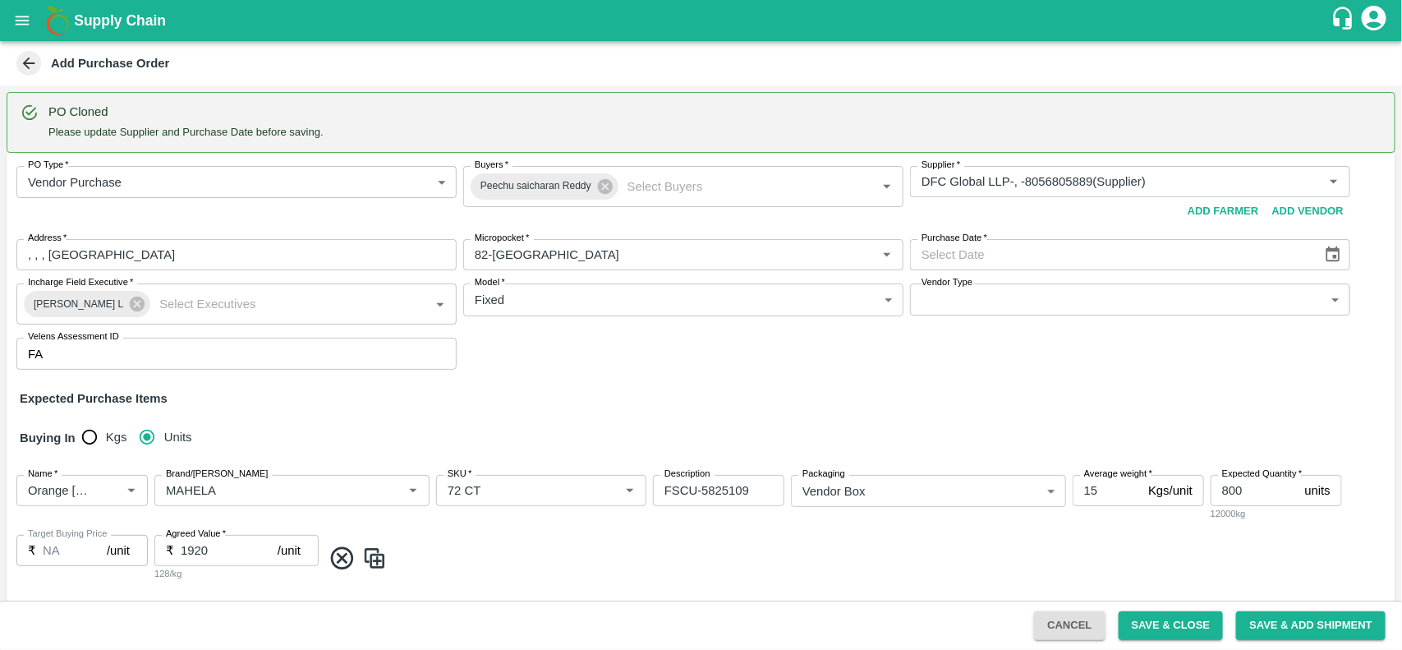
type input "01/10/2025"
click at [275, 503] on div "Brand/[PERSON_NAME]" at bounding box center [291, 490] width 275 height 31
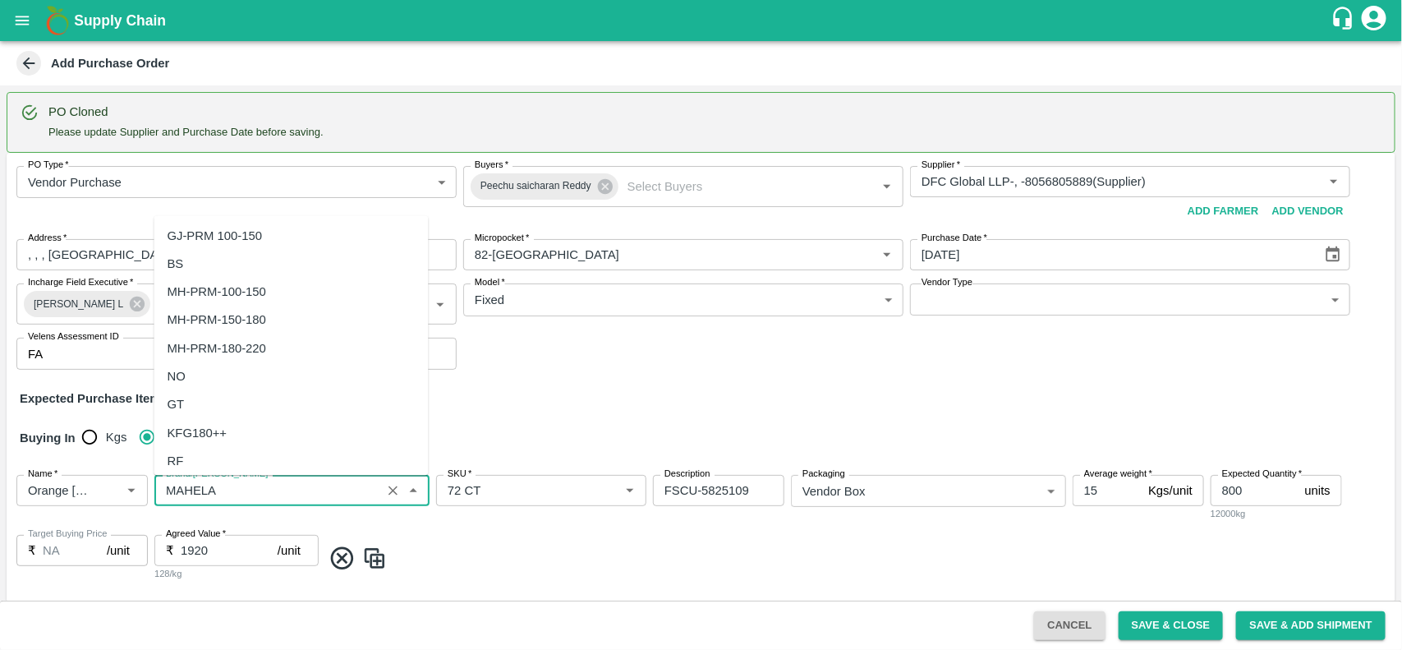
click at [275, 503] on div "Brand/[PERSON_NAME]" at bounding box center [291, 490] width 275 height 31
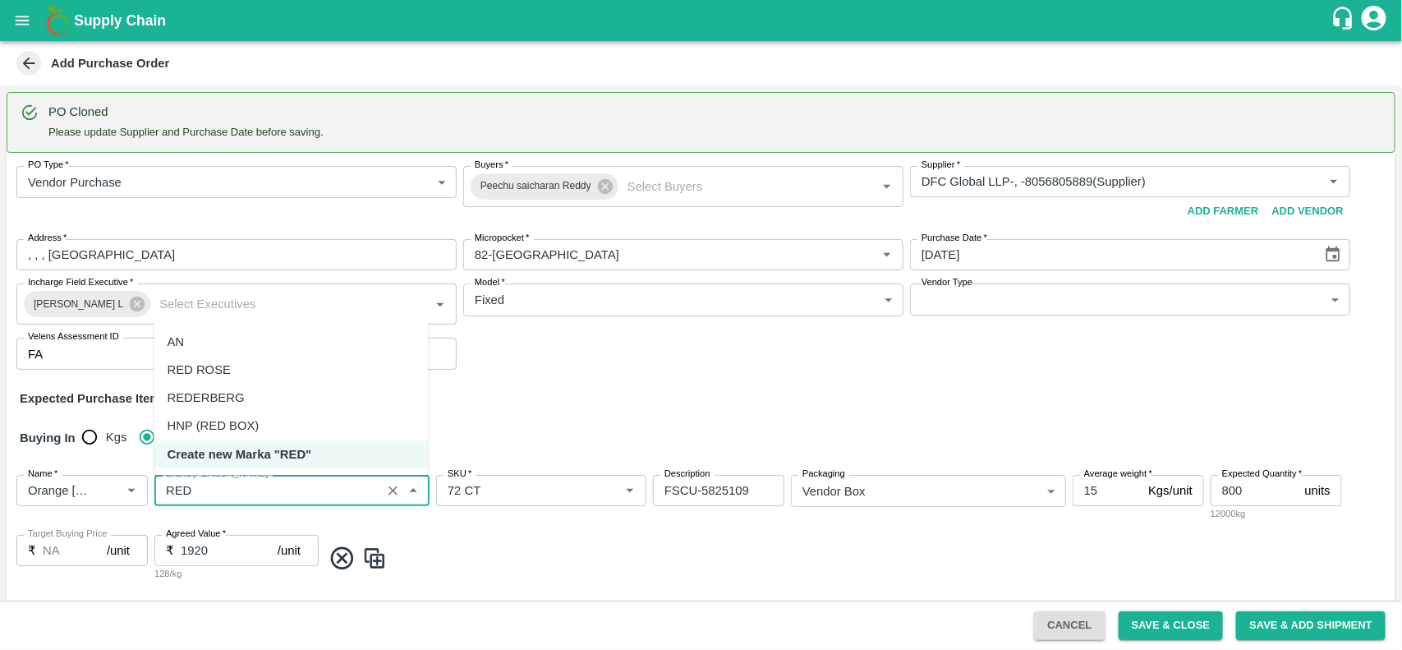
click at [210, 394] on div "REDERBERG" at bounding box center [206, 398] width 77 height 18
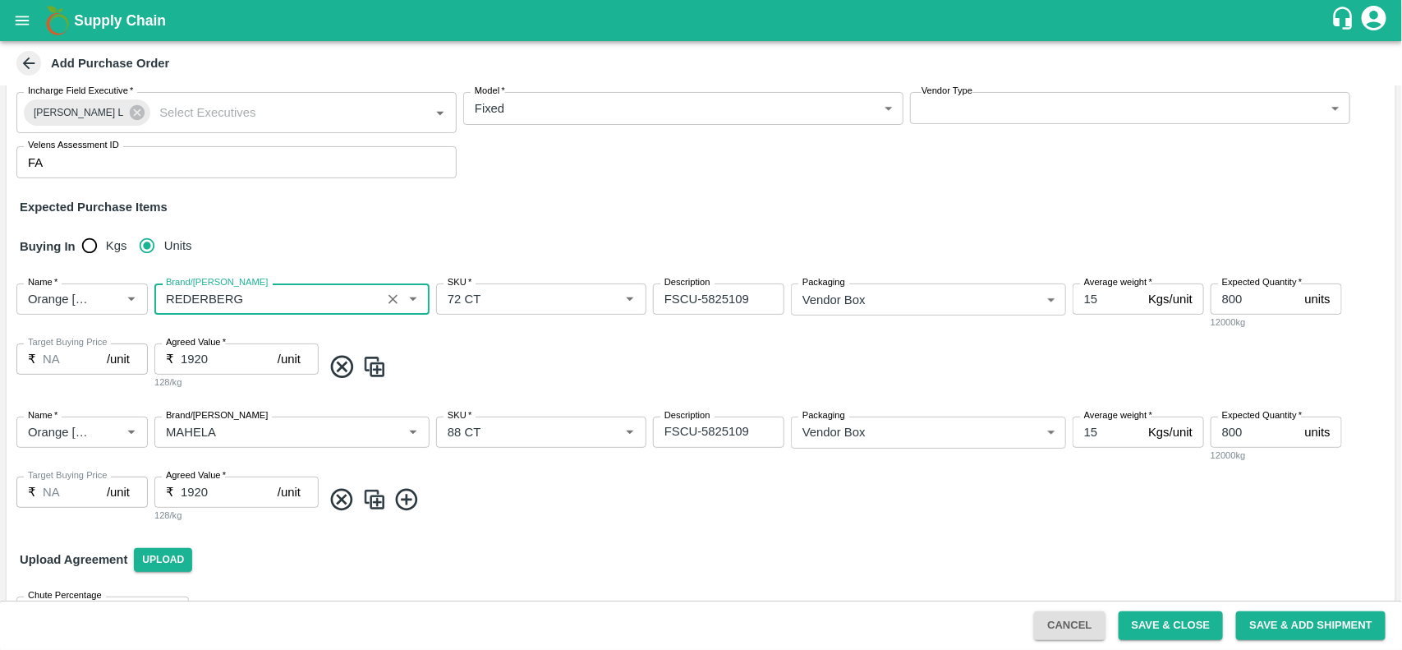
scroll to position [194, 0]
click at [181, 301] on input "Brand/[PERSON_NAME]" at bounding box center [267, 296] width 217 height 21
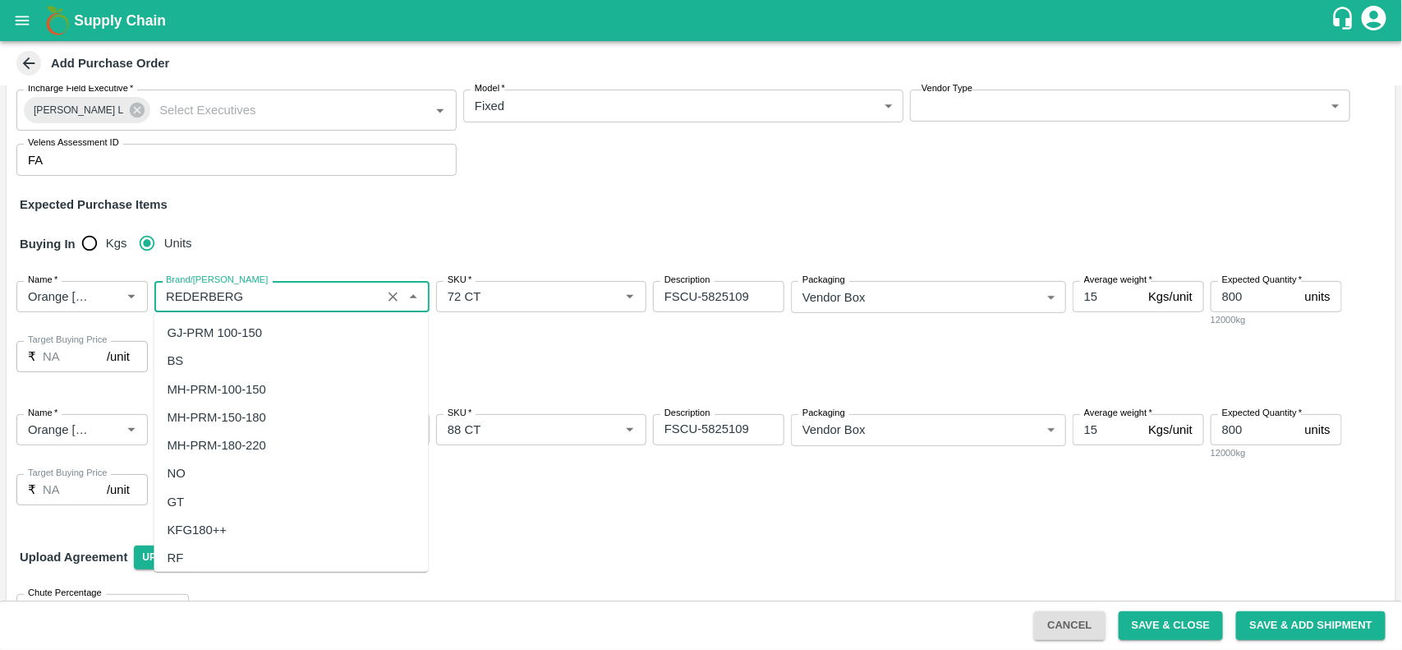
click at [181, 301] on input "Brand/[PERSON_NAME]" at bounding box center [267, 296] width 217 height 21
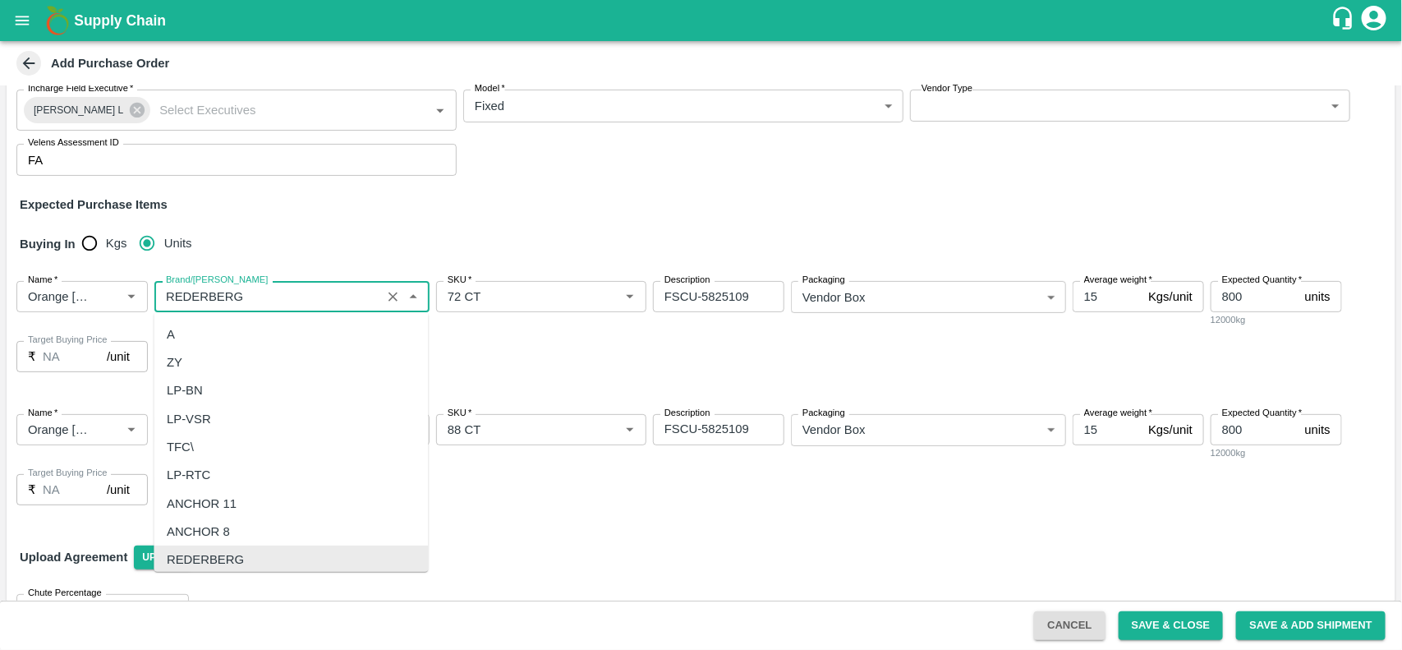
click at [181, 301] on input "Brand/[PERSON_NAME]" at bounding box center [267, 296] width 217 height 21
type input "REDERBERG"
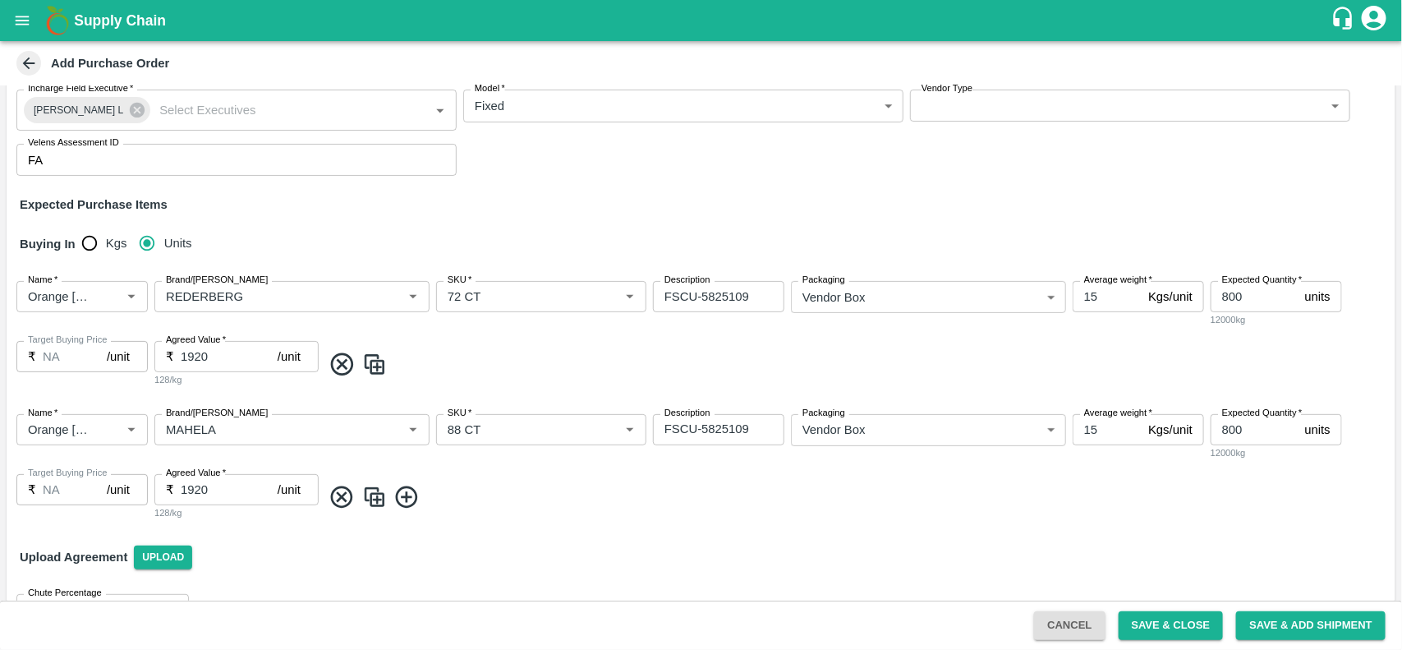
click at [576, 502] on span at bounding box center [855, 497] width 1067 height 27
click at [211, 434] on input "Brand/[PERSON_NAME]" at bounding box center [267, 429] width 217 height 21
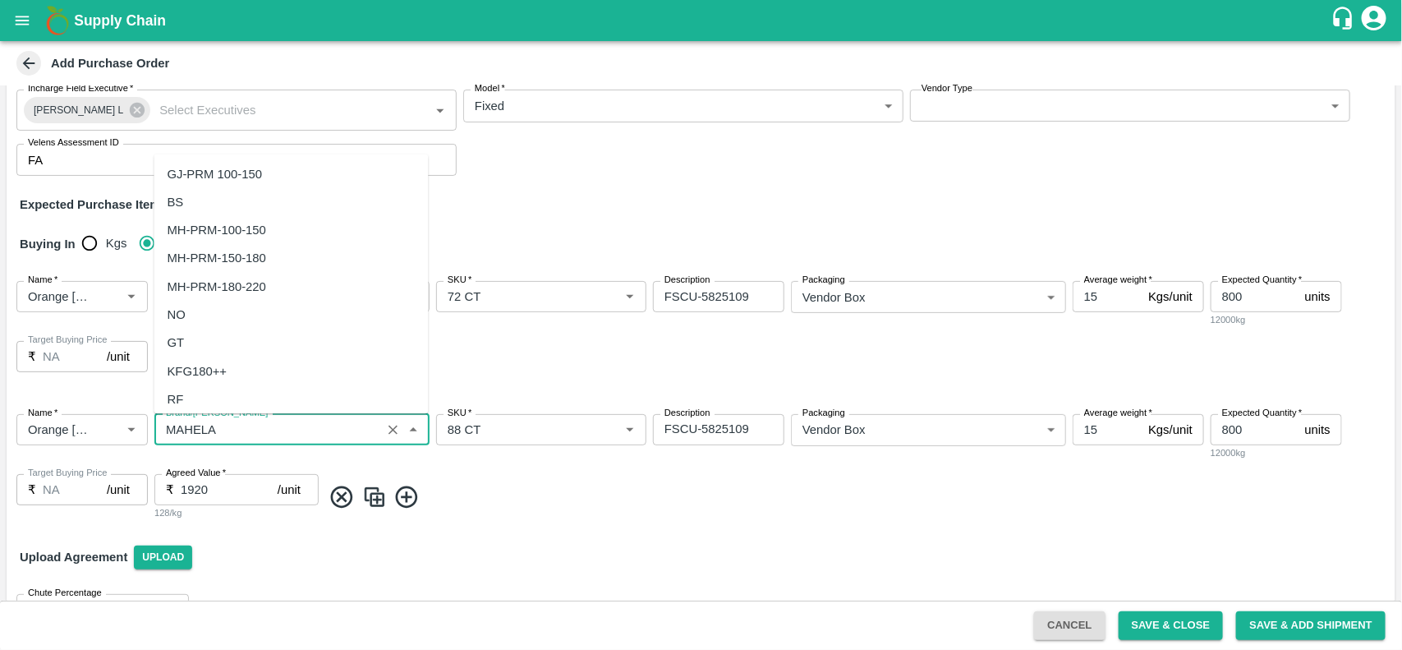
click at [211, 434] on input "Brand/[PERSON_NAME]" at bounding box center [267, 429] width 217 height 21
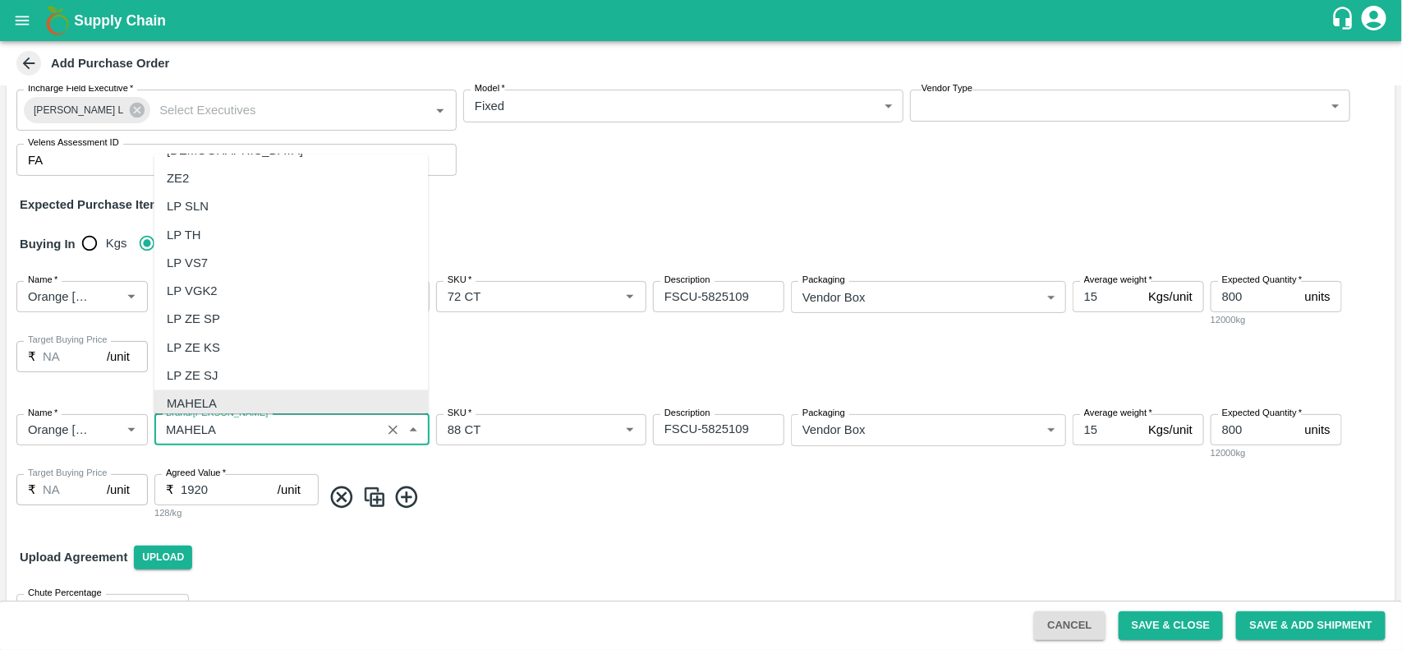
paste input "REDERBERG"
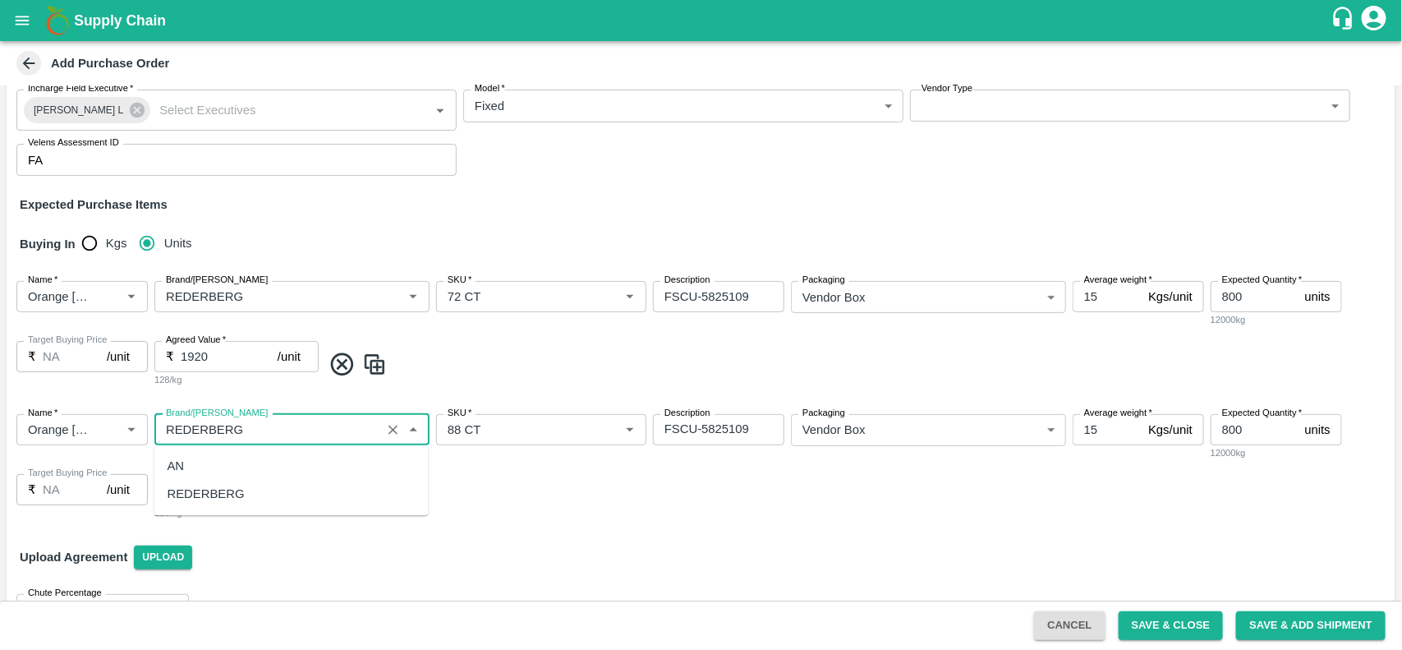
scroll to position [0, 0]
click at [209, 495] on div "REDERBERG" at bounding box center [206, 494] width 77 height 18
type input "REDERBERG"
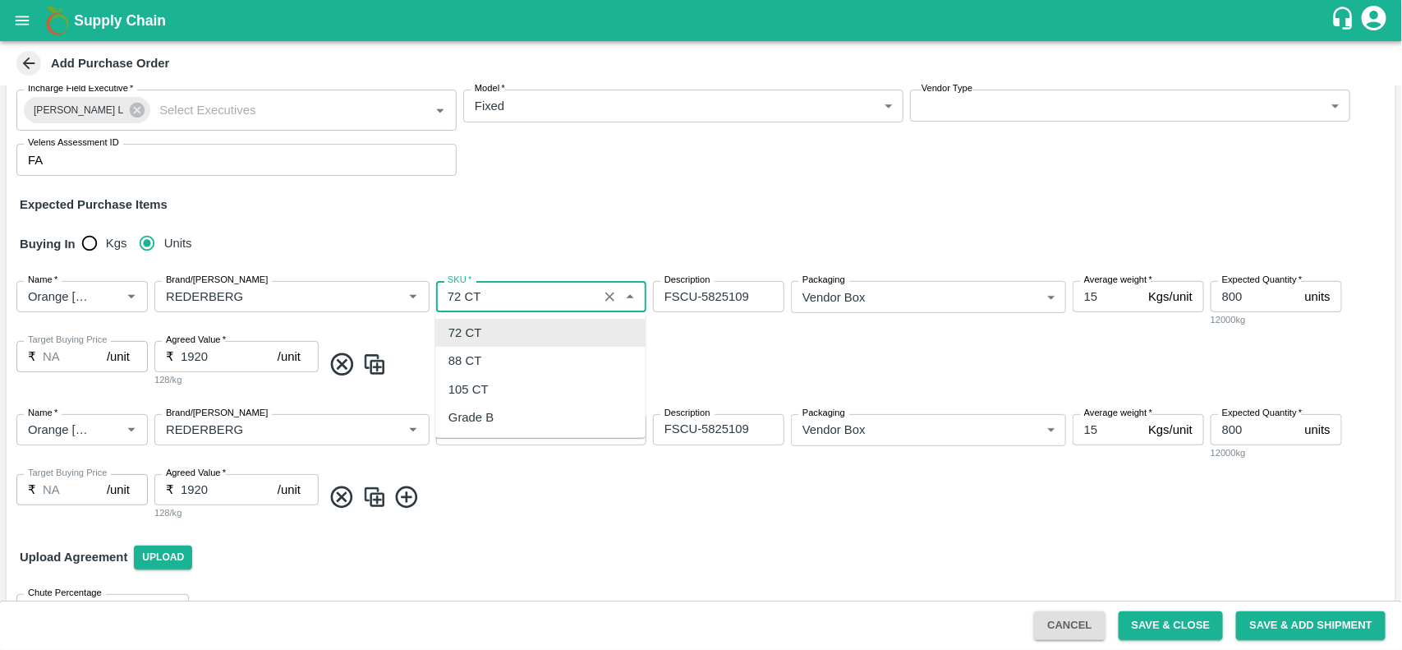
click at [495, 301] on input "SKU   *" at bounding box center [517, 296] width 152 height 21
click at [482, 362] on div "88 CT" at bounding box center [540, 361] width 210 height 28
type input "88 CT"
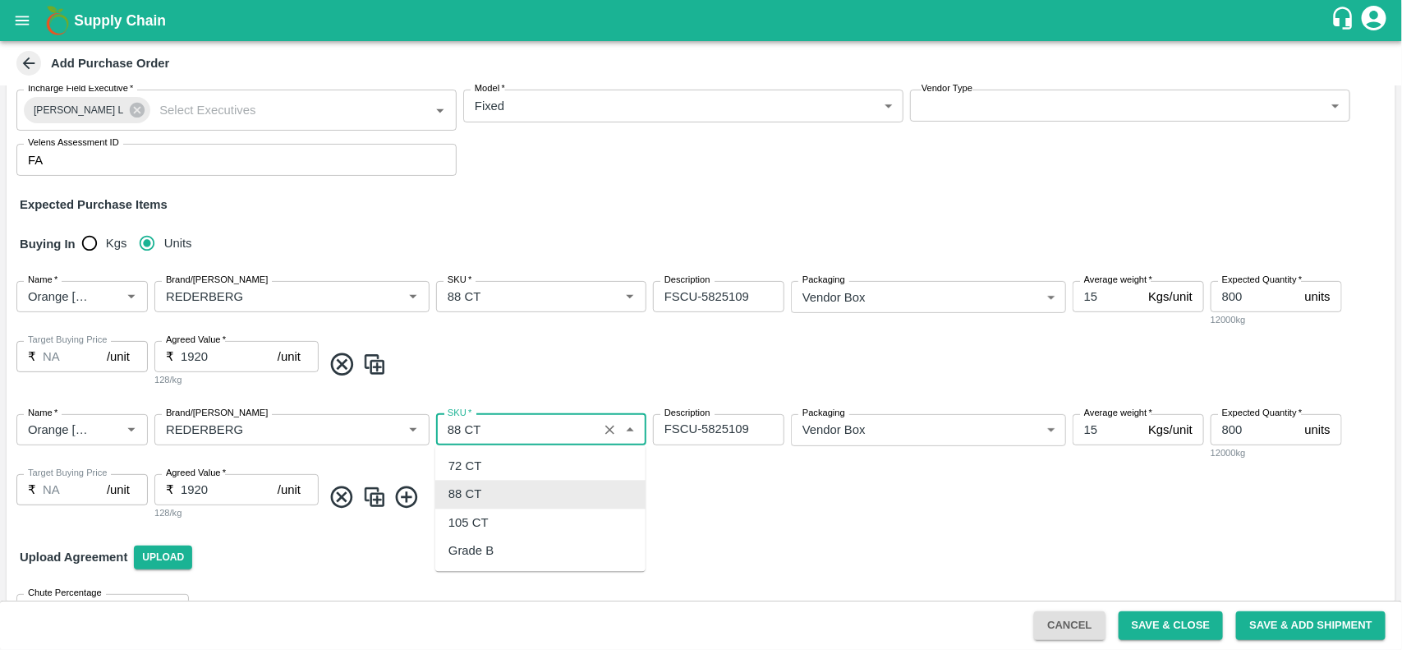
click at [477, 435] on input "SKU   *" at bounding box center [517, 429] width 152 height 21
click at [472, 520] on div "105 CT" at bounding box center [468, 522] width 40 height 18
type input "105 CT"
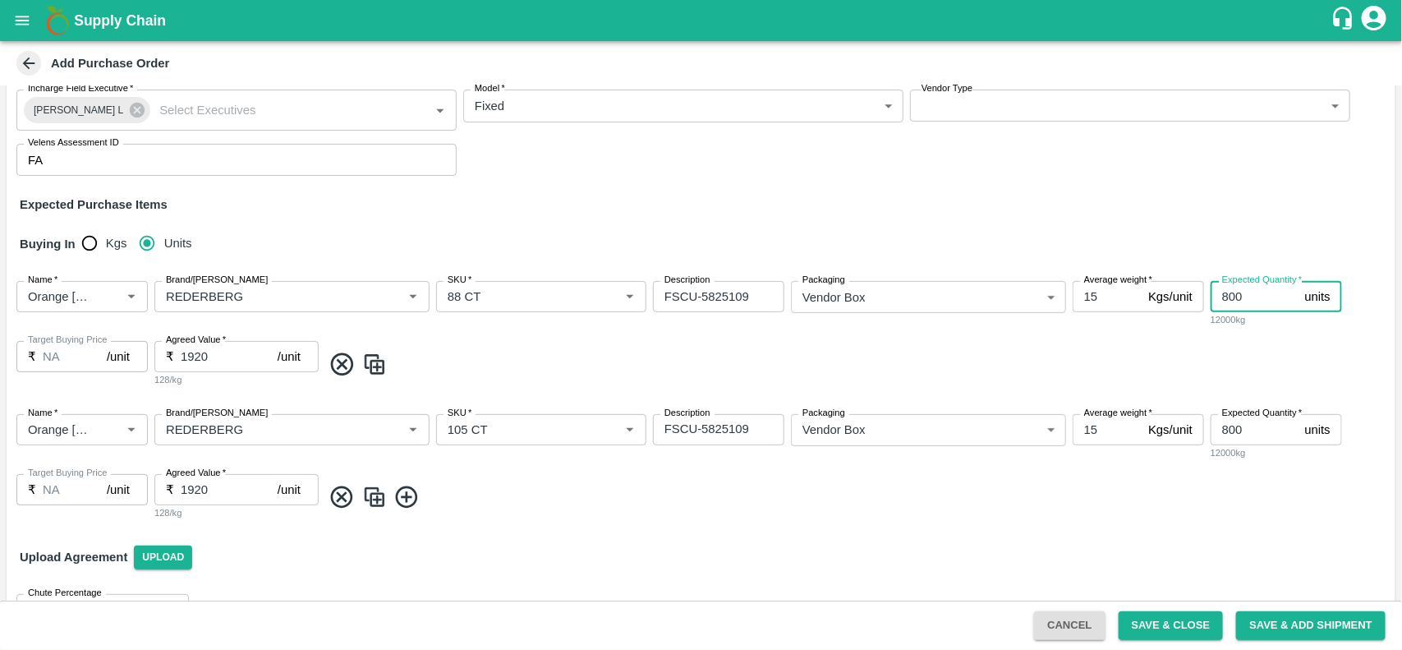
click at [1238, 300] on input "800" at bounding box center [1254, 296] width 88 height 31
type input "8"
type input "1439"
click at [1254, 423] on input "800" at bounding box center [1254, 429] width 88 height 31
type input "8"
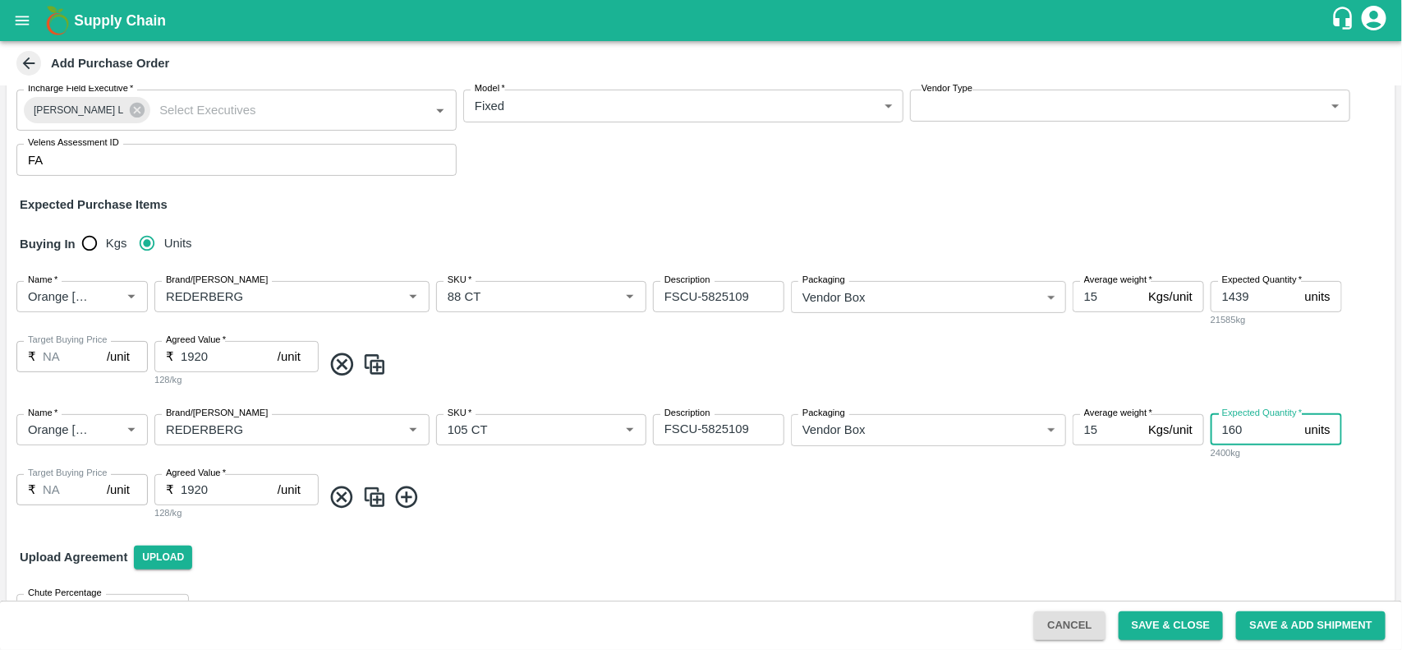
type input "160"
click at [682, 305] on textarea "FSCU-5825109" at bounding box center [718, 296] width 108 height 17
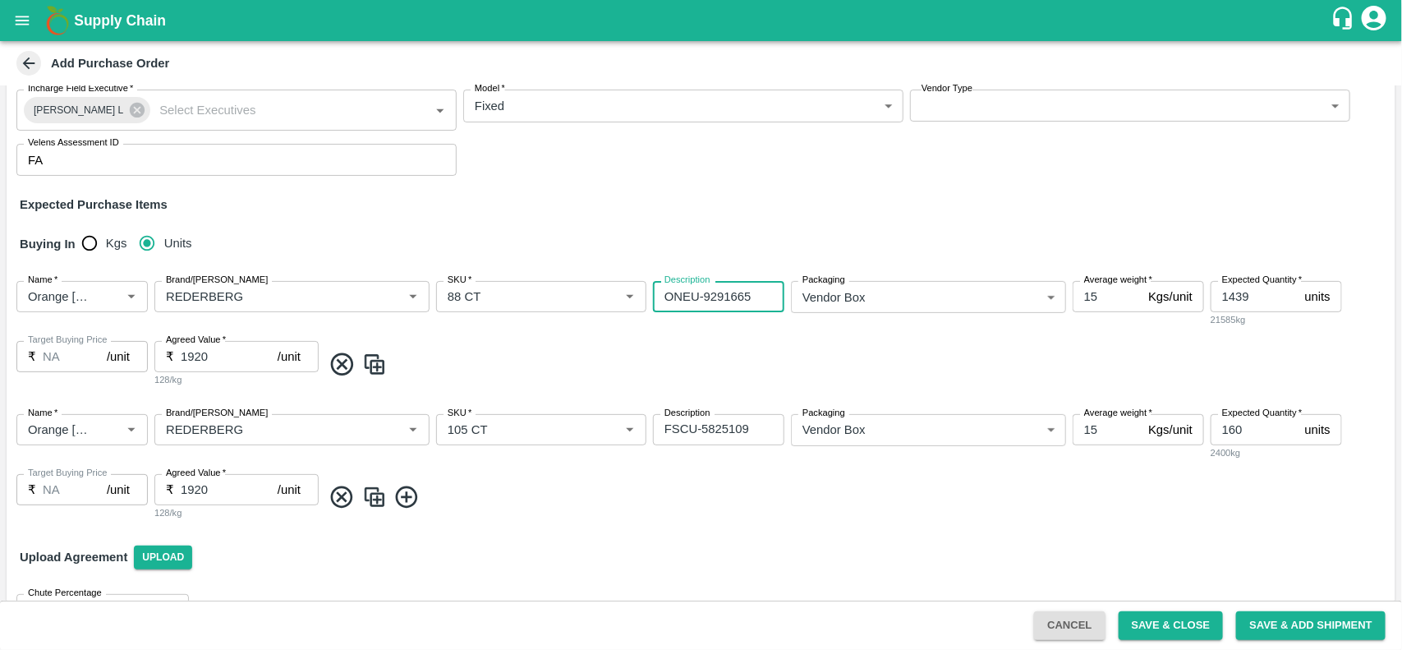
click at [682, 305] on textarea "ONEU-9291665" at bounding box center [718, 296] width 108 height 17
type textarea "ONEU-9291665"
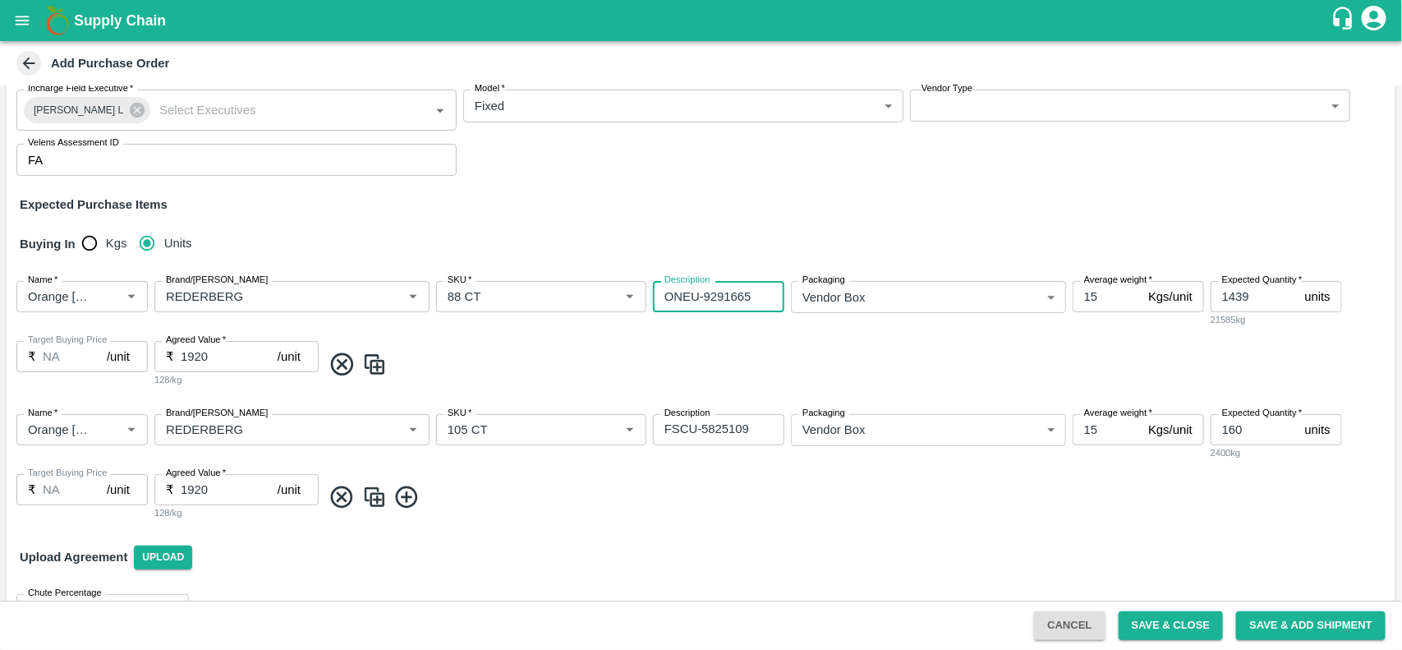
click at [662, 434] on div "FSCU-5825109 x Description" at bounding box center [718, 429] width 131 height 31
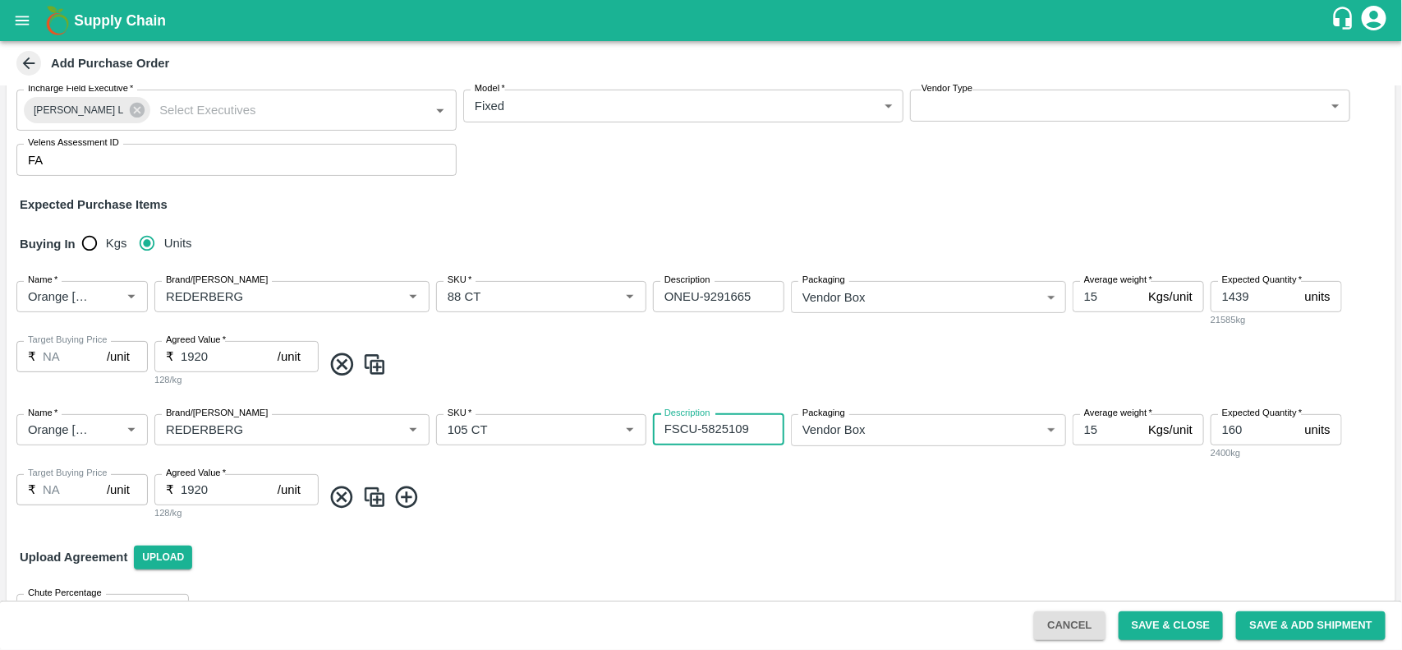
click at [675, 434] on textarea "FSCU-5825109" at bounding box center [718, 428] width 108 height 17
paste textarea "ONEU-9291665"
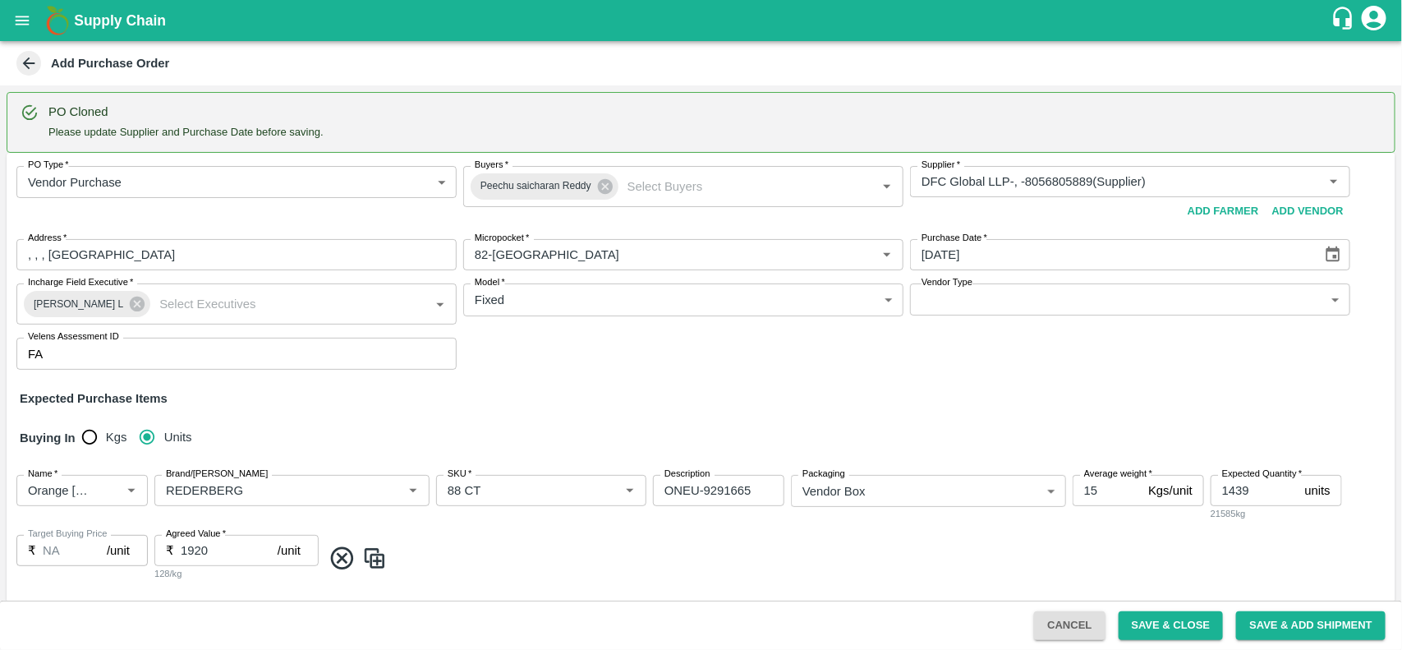
scroll to position [238, 0]
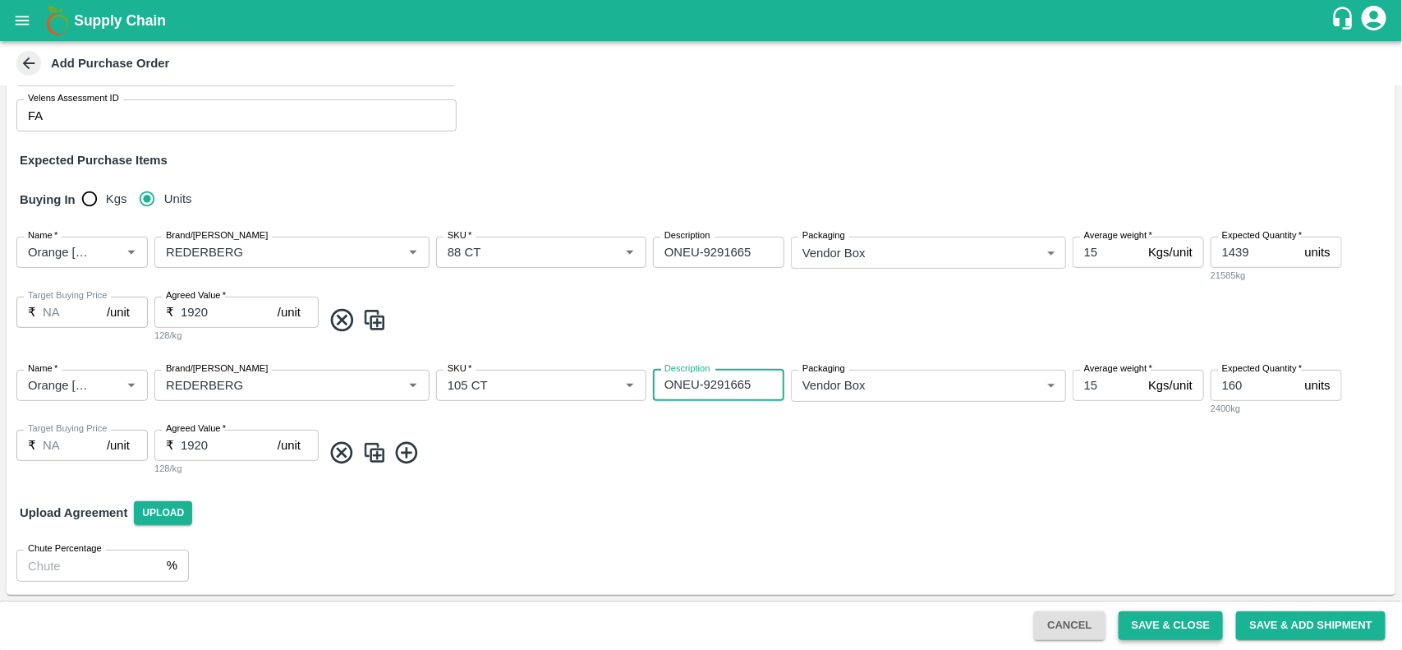
type textarea "ONEU-9291665"
click at [1155, 618] on button "Save & Close" at bounding box center [1170, 625] width 105 height 29
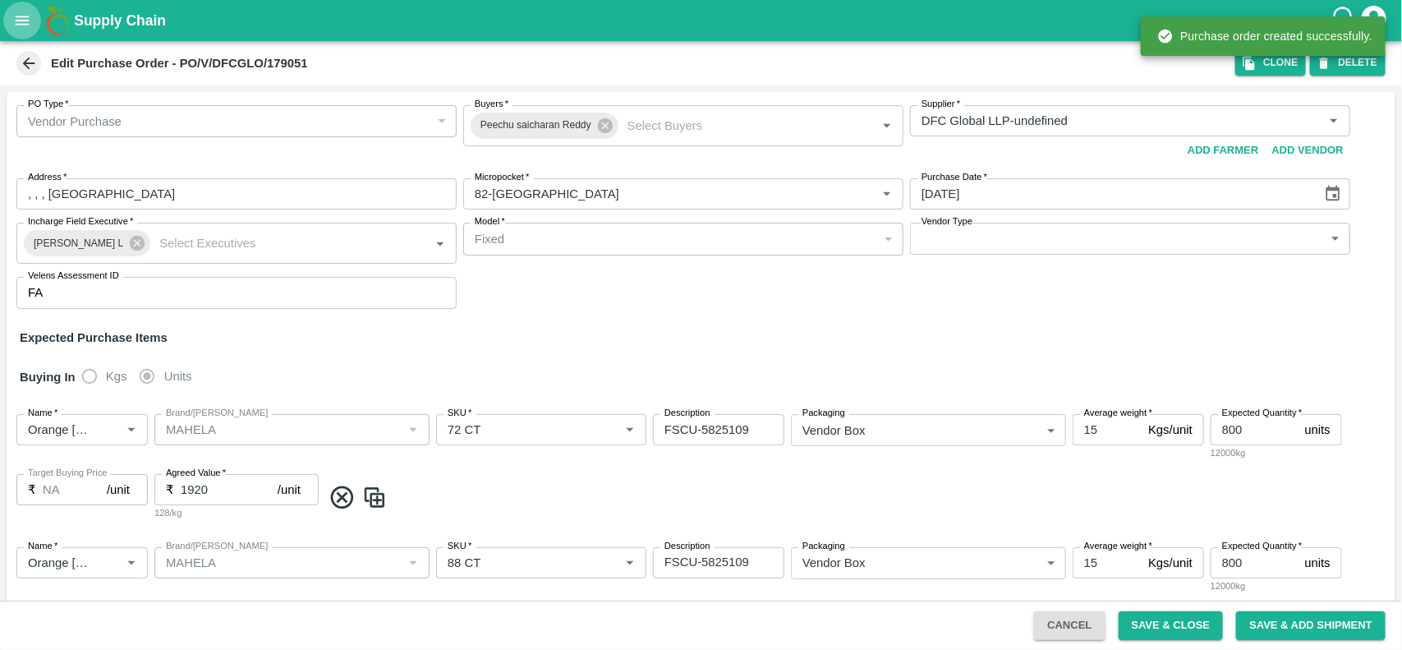
click at [22, 14] on icon "open drawer" at bounding box center [22, 20] width 18 height 18
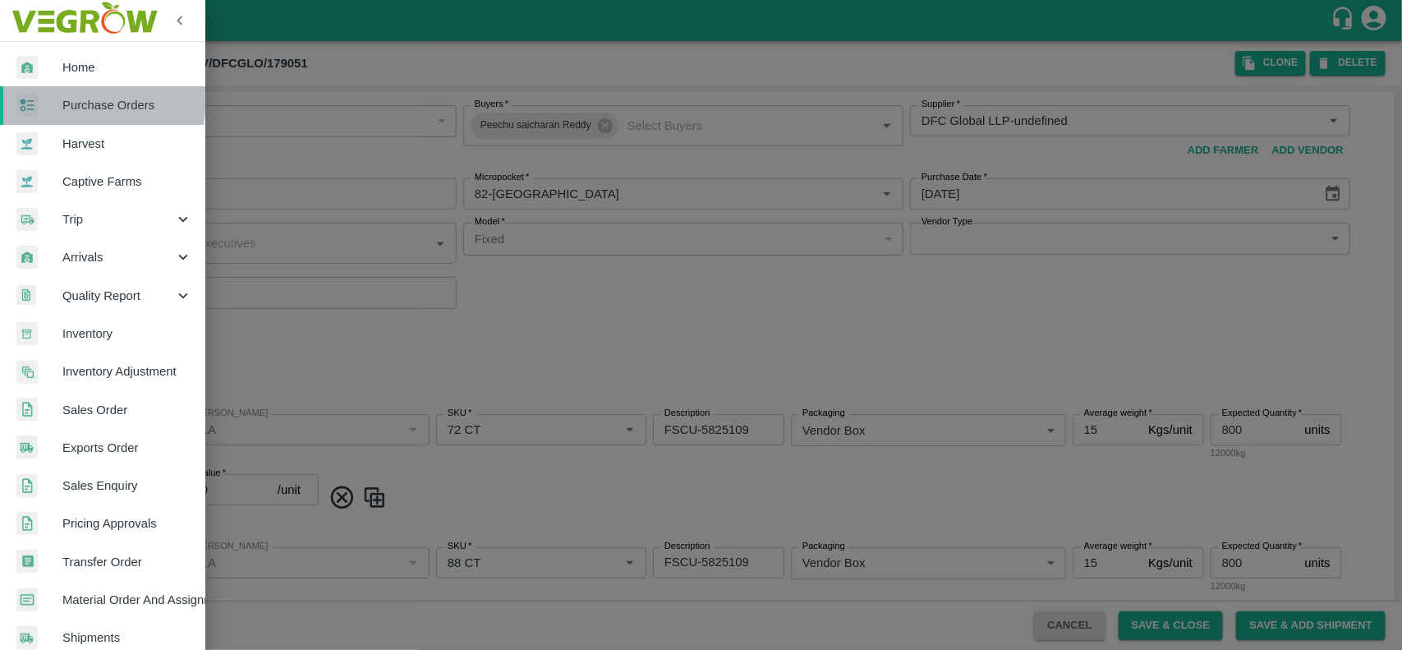
click at [50, 97] on div at bounding box center [39, 106] width 46 height 24
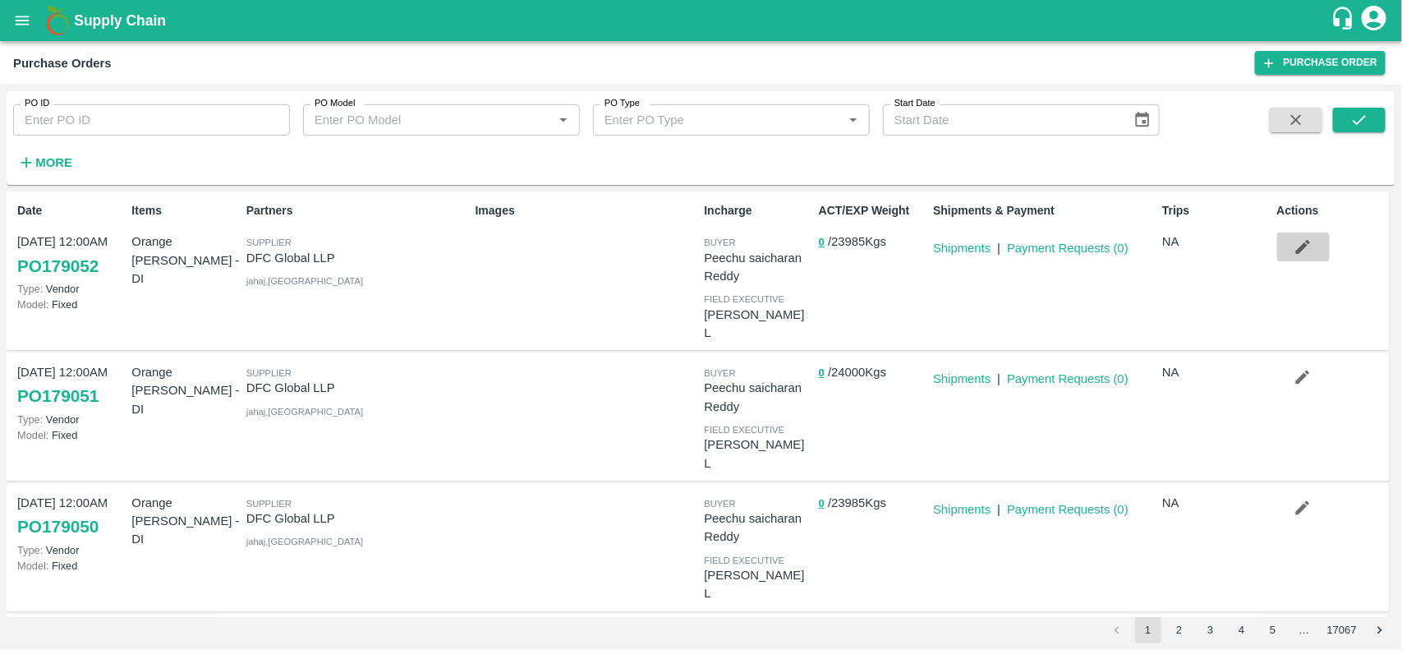
click at [1298, 249] on icon "button" at bounding box center [1303, 247] width 14 height 14
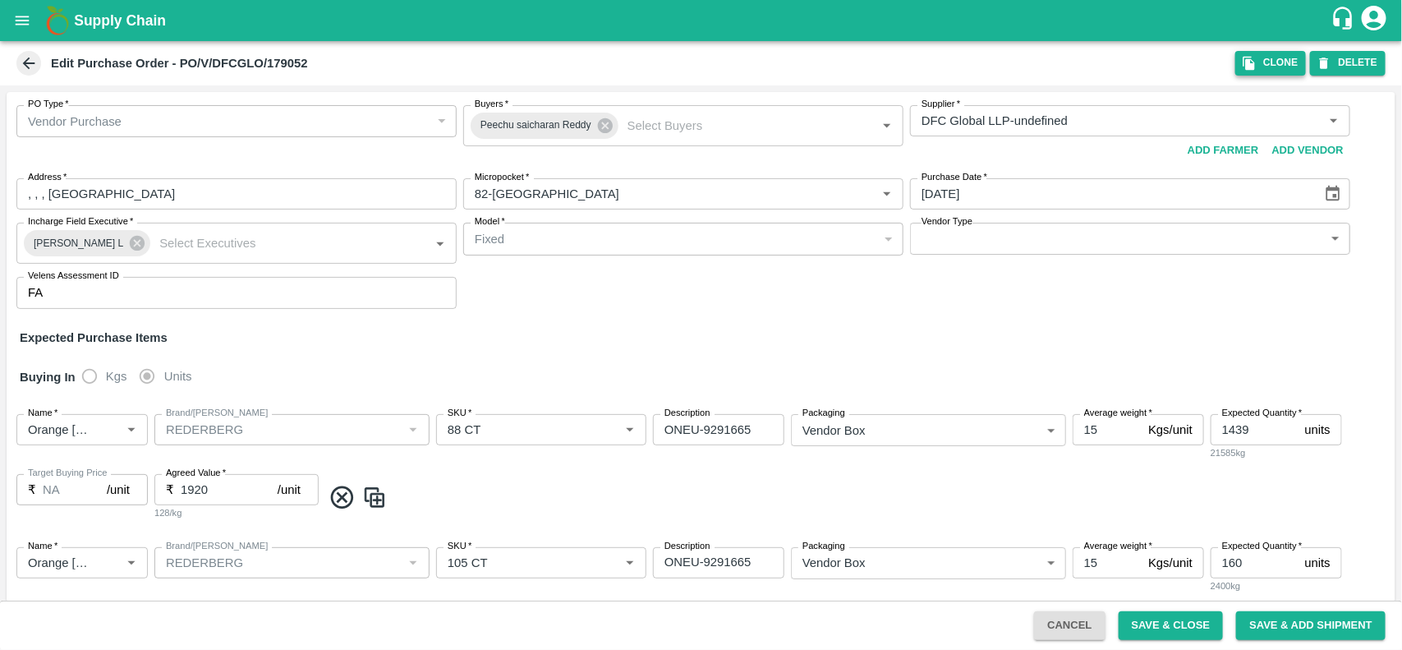
click at [1271, 62] on button "Clone" at bounding box center [1270, 63] width 71 height 24
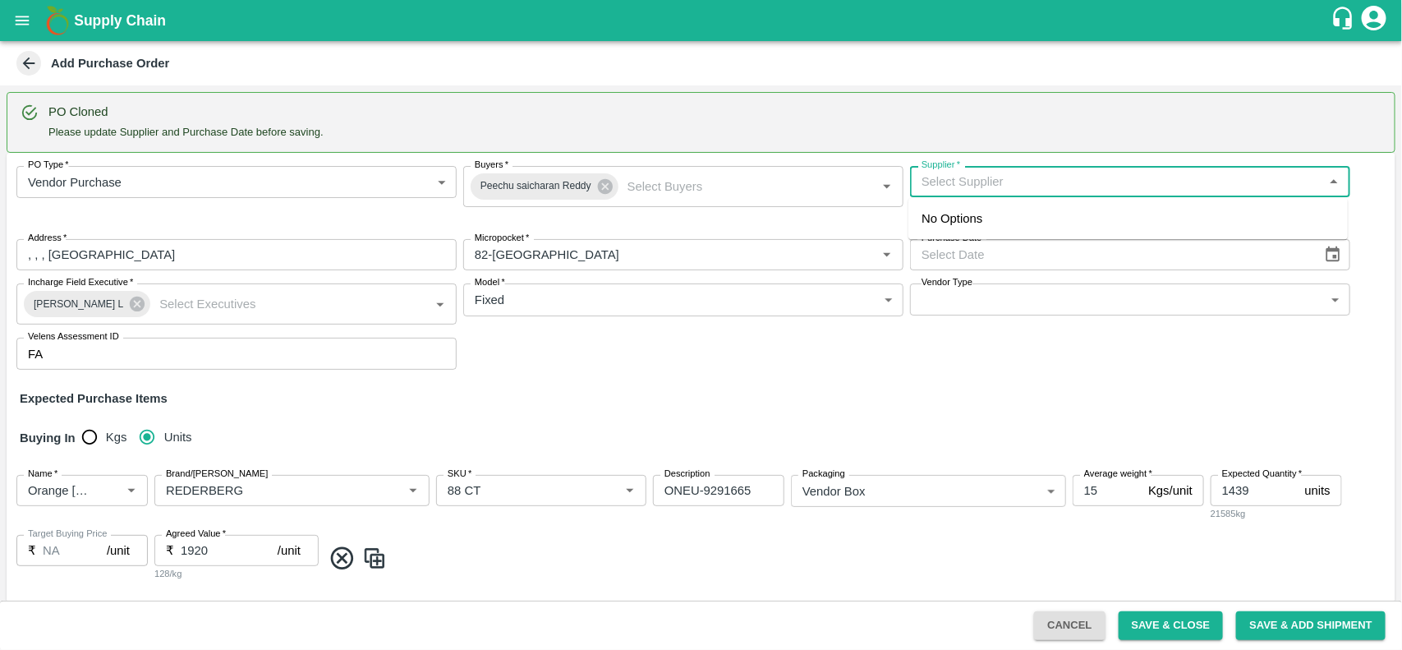
click at [971, 182] on input "Supplier   *" at bounding box center [1116, 181] width 403 height 21
click at [967, 214] on div "DFC Global LLP-, -8056805889(Supplier)" at bounding box center [1033, 218] width 224 height 18
type input "DFC Global LLP-, -8056805889(Supplier)"
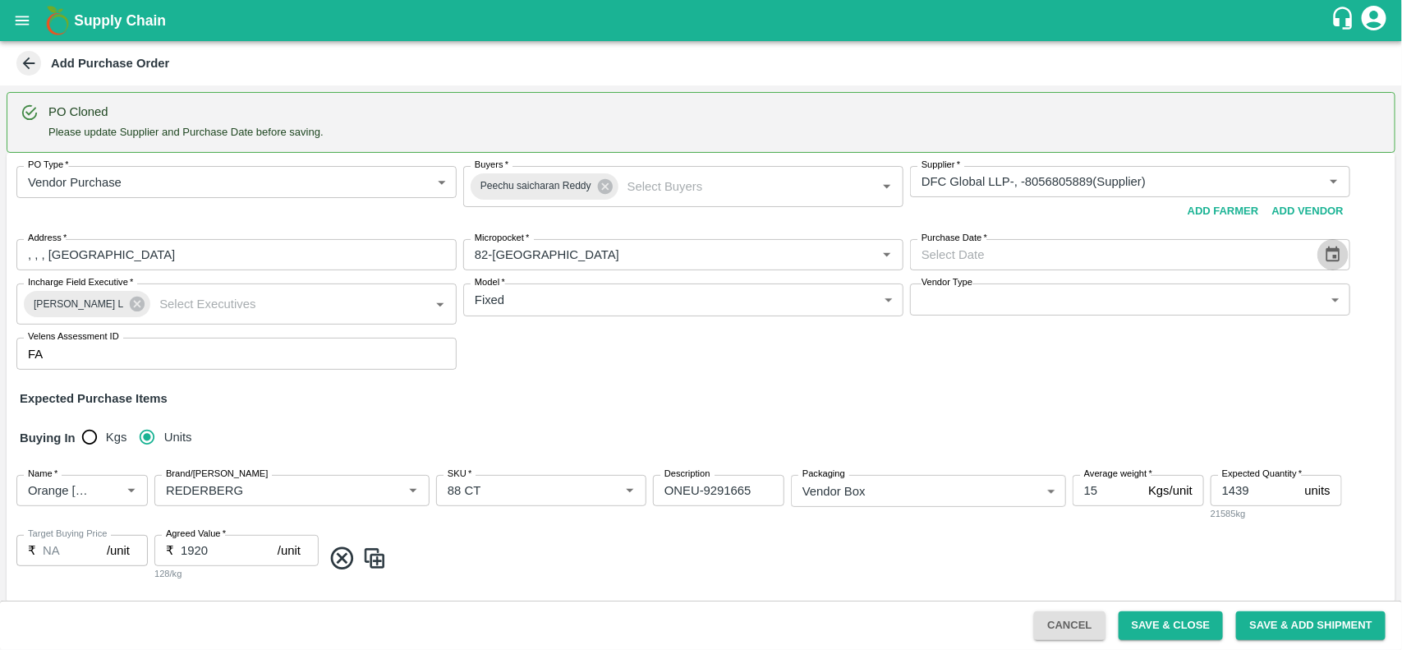
click at [1339, 255] on button "Choose date" at bounding box center [1332, 254] width 31 height 31
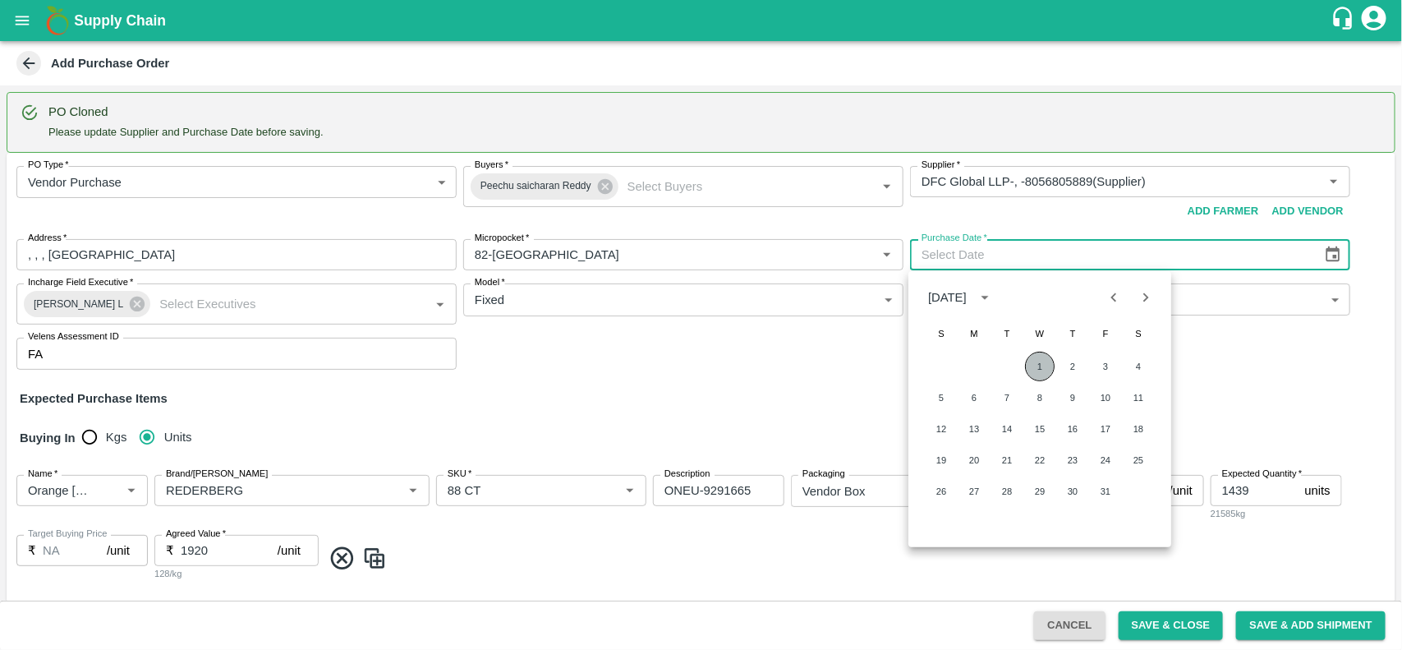
click at [1031, 360] on button "1" at bounding box center [1040, 366] width 30 height 30
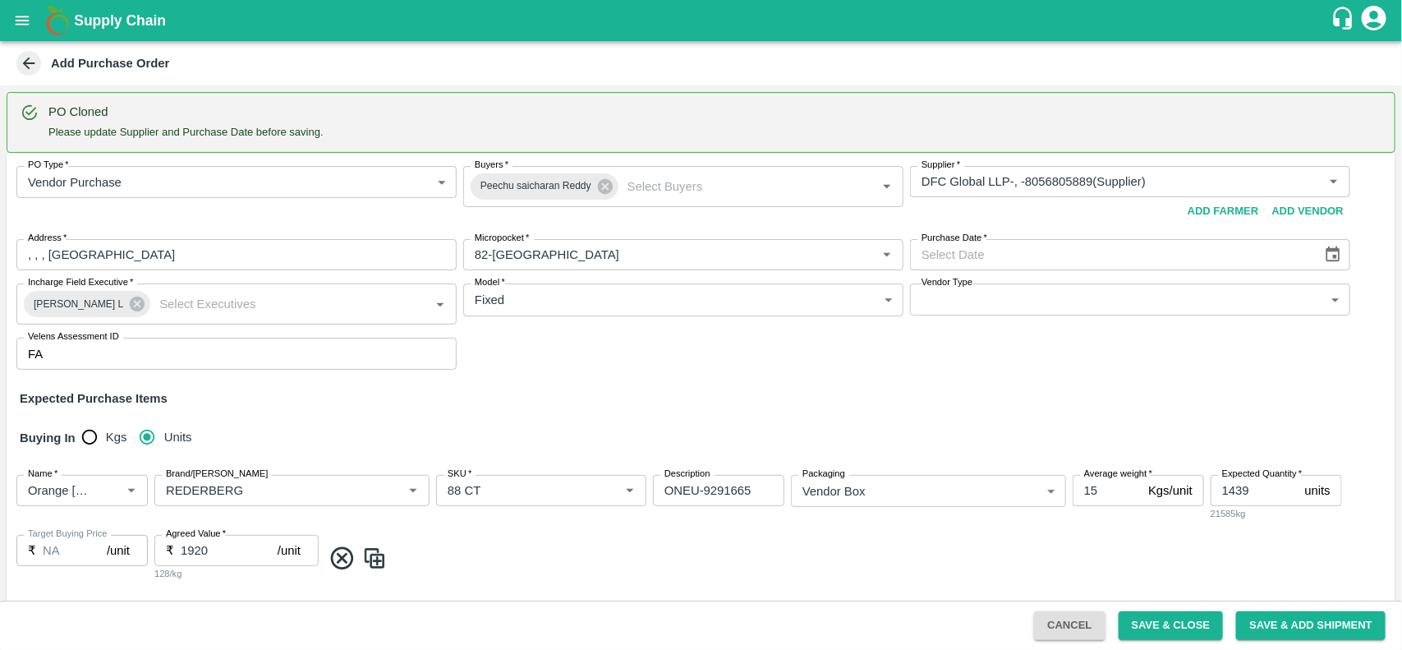
type input "01/10/2025"
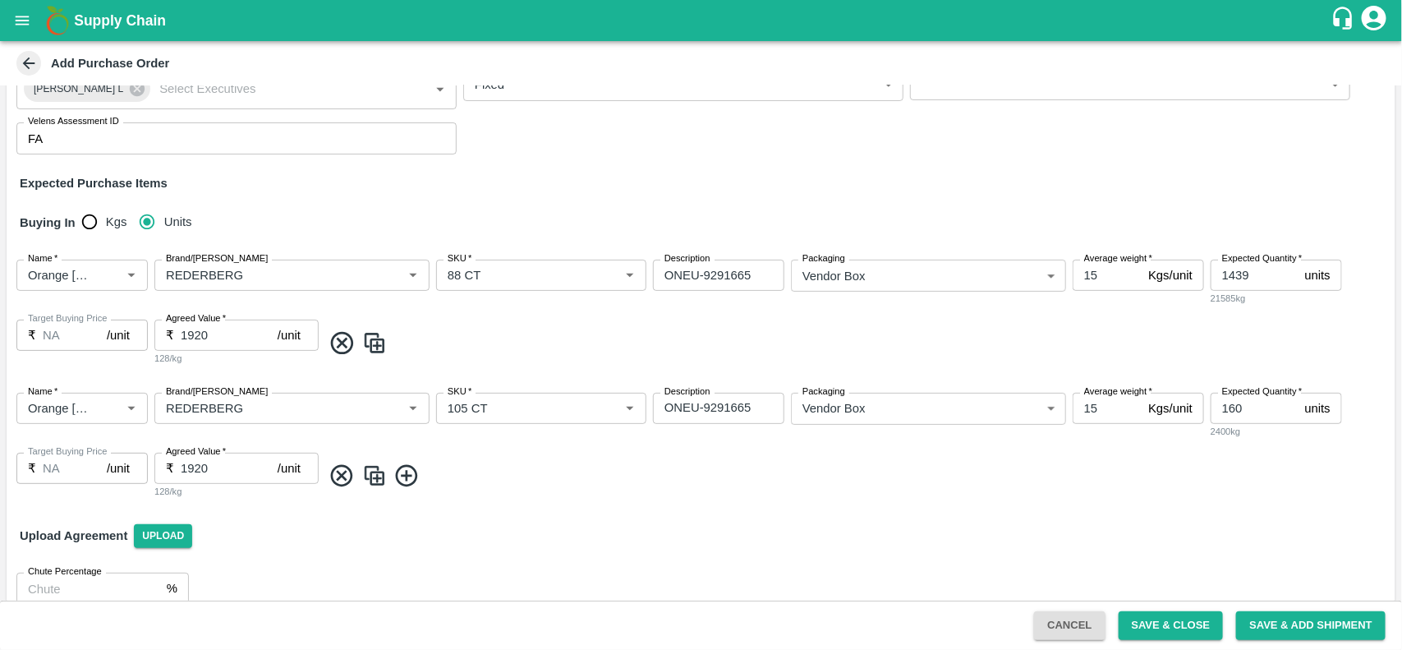
scroll to position [238, 0]
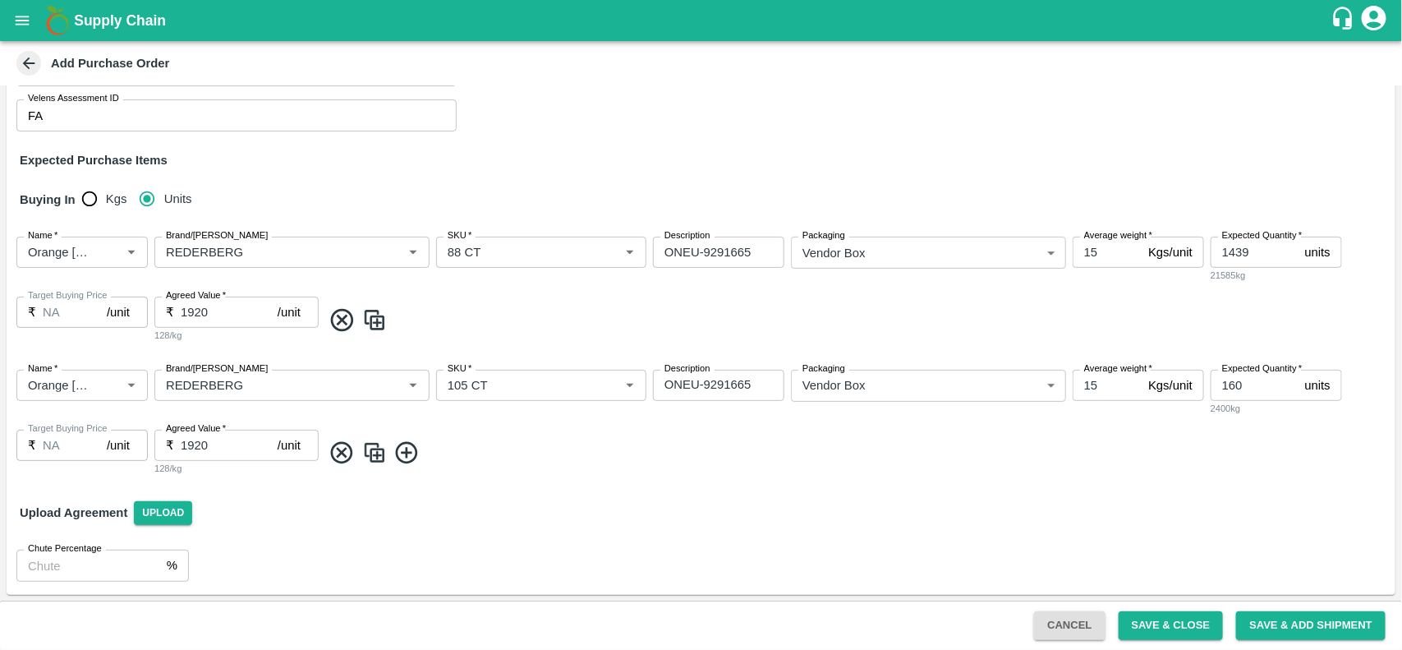
click at [371, 452] on img at bounding box center [374, 452] width 25 height 27
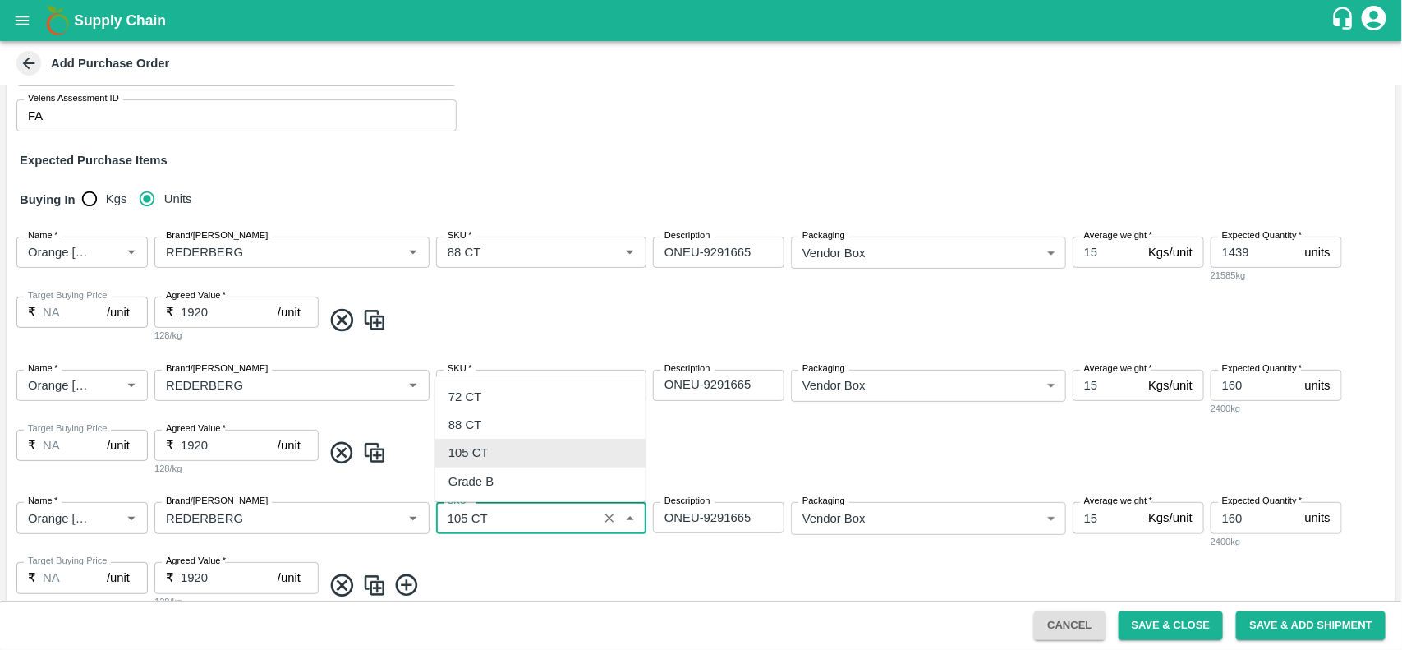
click at [539, 522] on input "SKU   *" at bounding box center [517, 517] width 152 height 21
click at [486, 390] on div "72 CT" at bounding box center [540, 397] width 210 height 28
type input "72 CT"
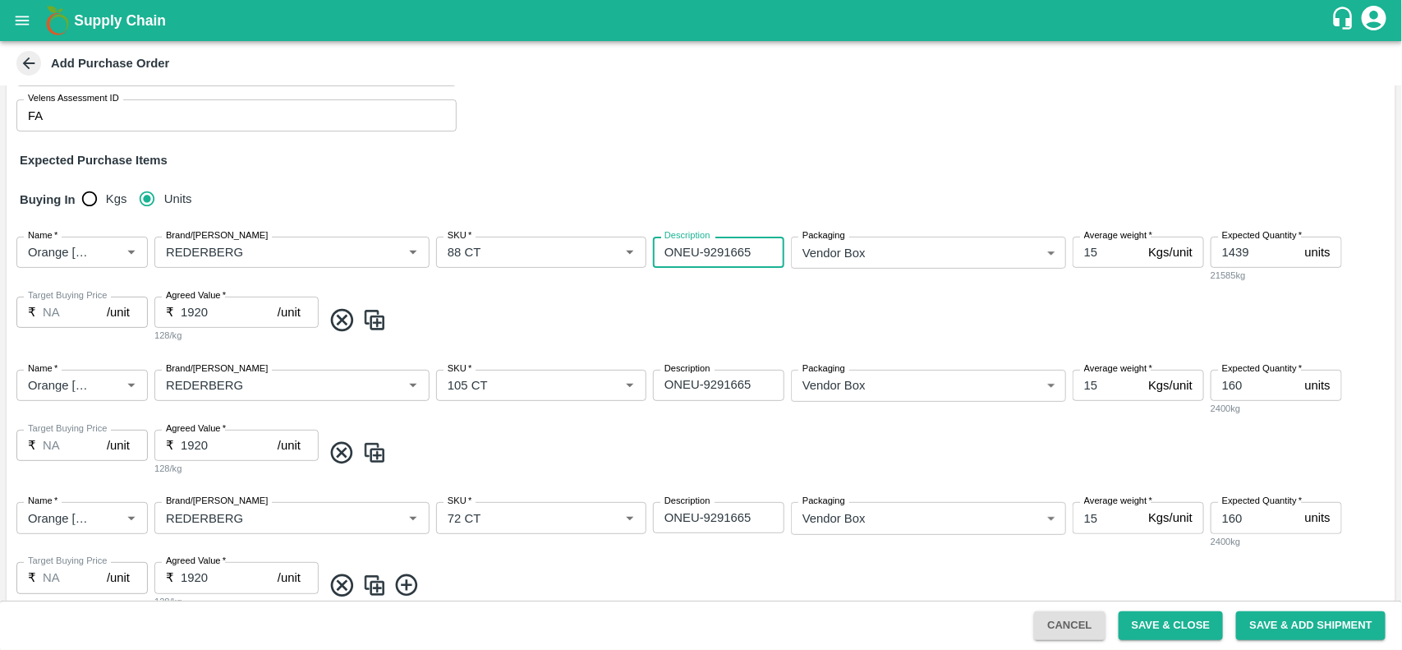
click at [687, 257] on textarea "ONEU-9291665" at bounding box center [718, 252] width 108 height 17
click at [679, 379] on textarea "ONEU-9291665" at bounding box center [718, 384] width 108 height 17
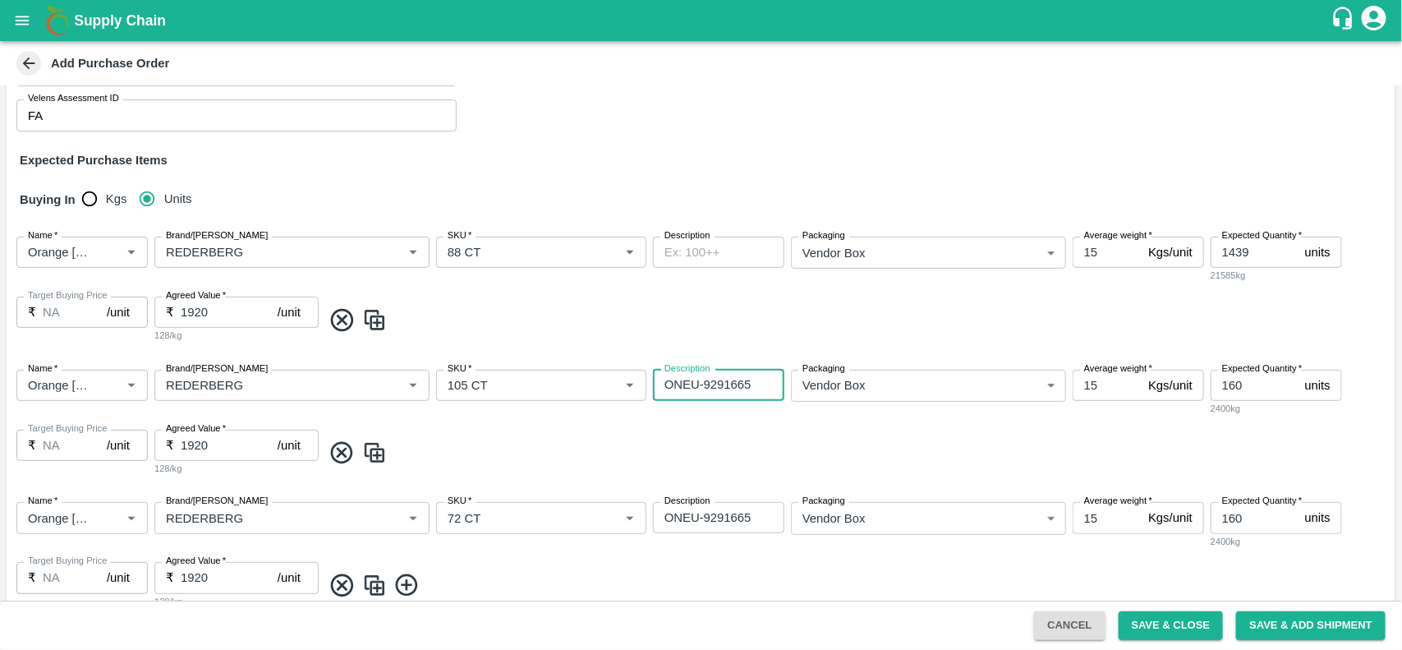
click at [679, 379] on textarea "ONEU-9291665" at bounding box center [718, 384] width 108 height 17
click at [675, 517] on textarea "ONEU-9291665" at bounding box center [718, 517] width 108 height 17
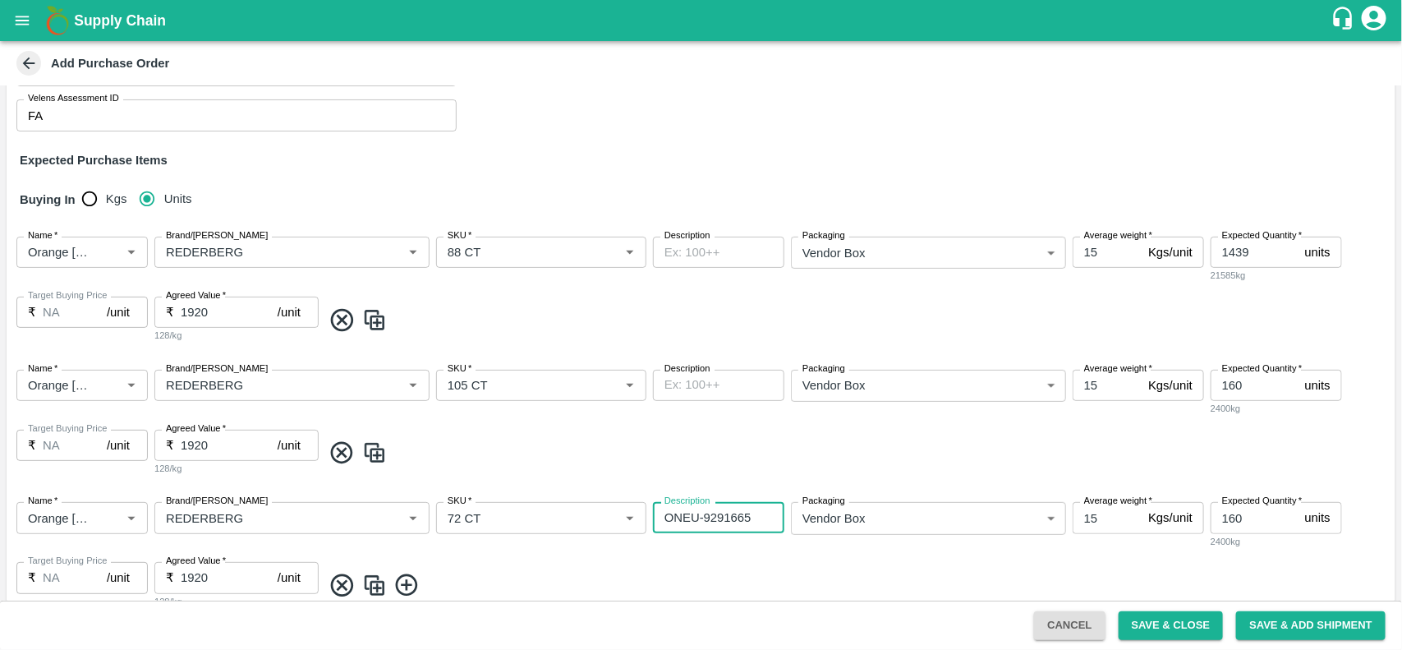
click at [675, 517] on textarea "ONEU-9291665" at bounding box center [718, 517] width 108 height 17
click at [665, 259] on textarea "Description" at bounding box center [718, 252] width 108 height 17
click at [665, 259] on textarea "SEGU-9176746" at bounding box center [718, 252] width 108 height 17
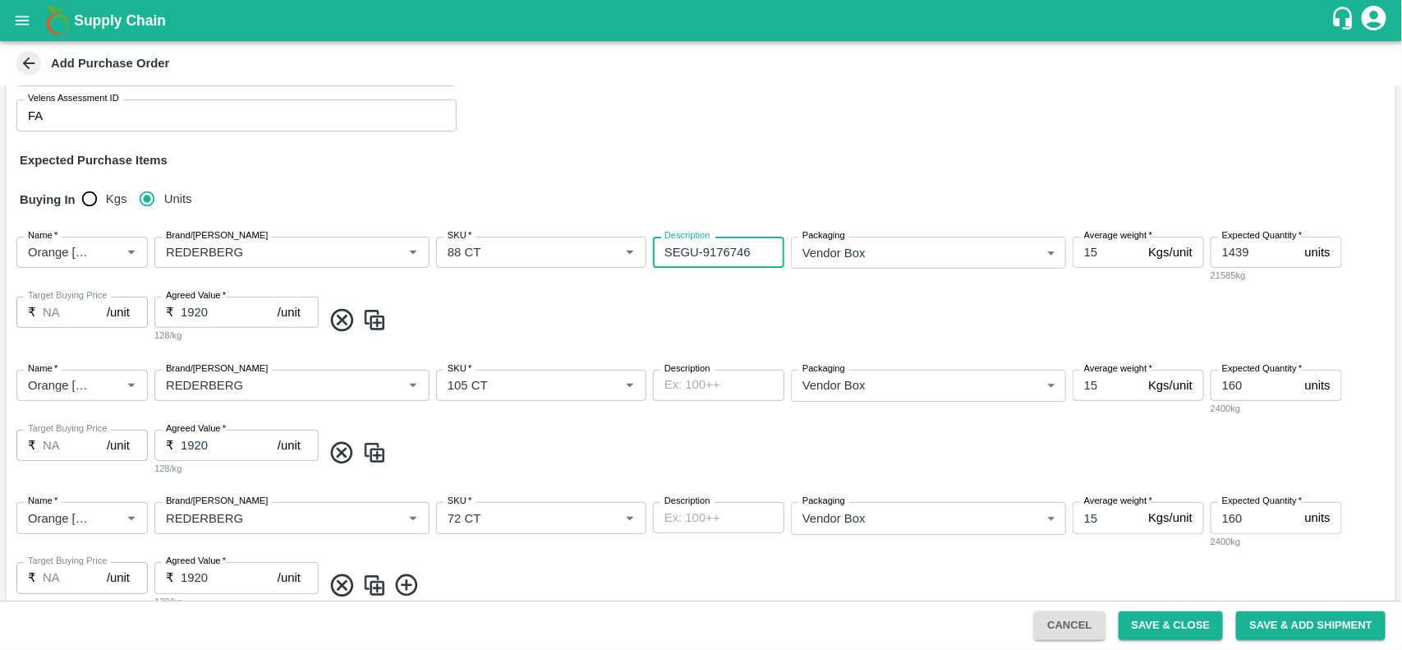
type textarea "SEGU-9176746"
click at [659, 384] on div "x Description" at bounding box center [718, 385] width 131 height 31
paste textarea "SEGU-9176746"
type textarea "SEGU-9176746"
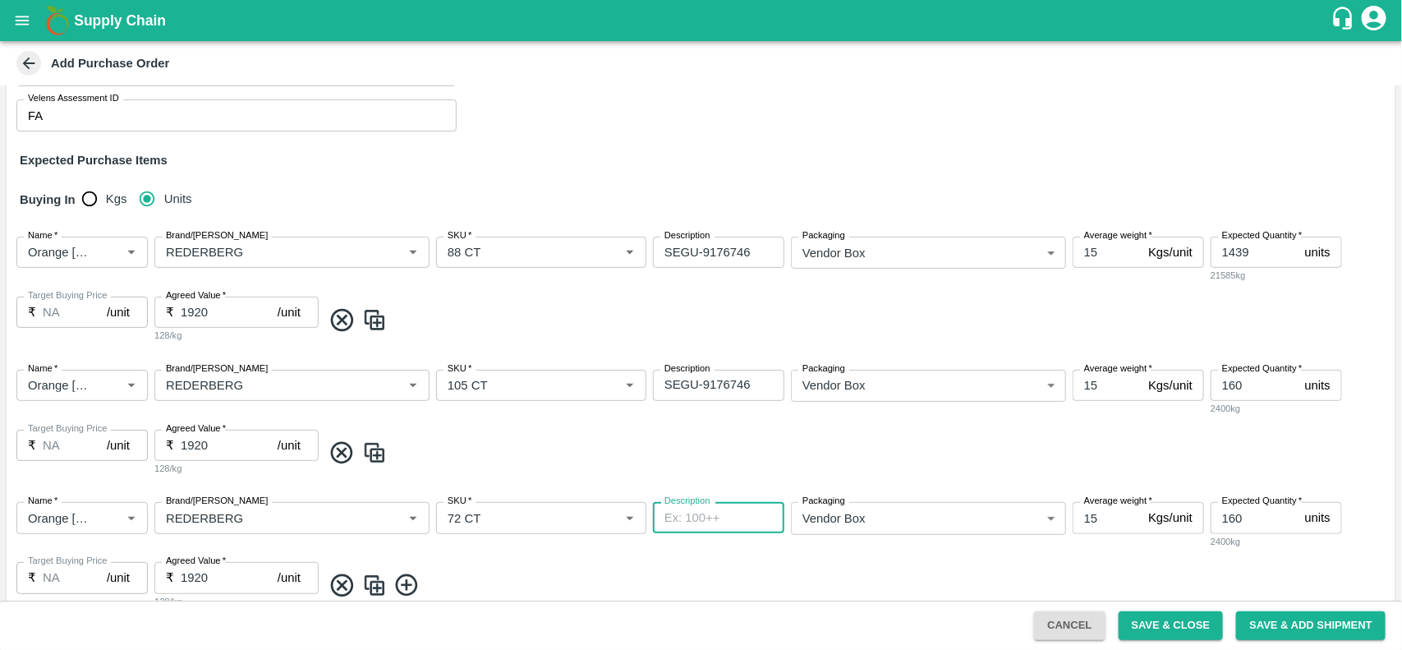
click at [677, 517] on textarea "Description" at bounding box center [718, 517] width 108 height 17
paste textarea "SEGU-9176746"
type textarea "SEGU-9176746"
click at [1278, 530] on input "160" at bounding box center [1254, 517] width 88 height 31
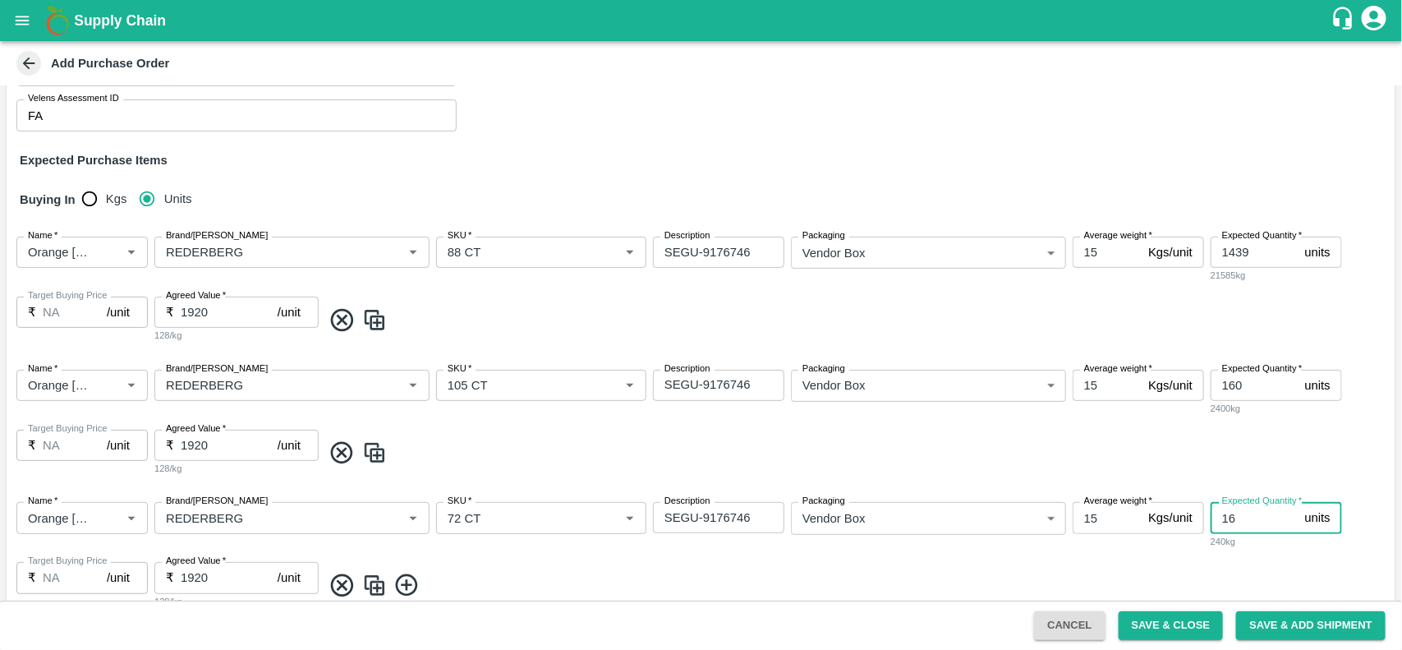
type input "1"
type input "1039"
click at [1250, 380] on input "160" at bounding box center [1254, 385] width 88 height 31
type input "1"
type input "80"
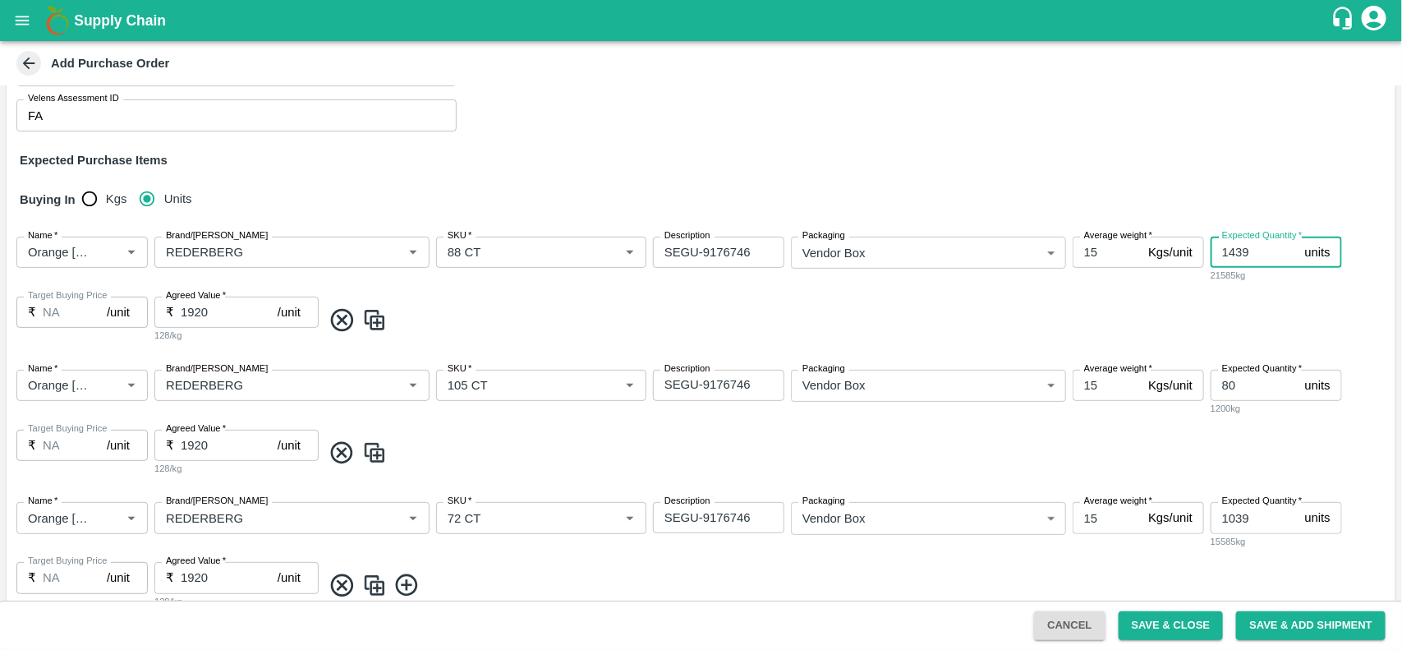
click at [1261, 256] on input "1439" at bounding box center [1254, 252] width 88 height 31
type input "1"
type input "480"
click at [904, 335] on div "Name   * Name   * Brand/Marka Brand/Marka SKU   * SKU   * Description SEGU-9176…" at bounding box center [701, 289] width 1389 height 133
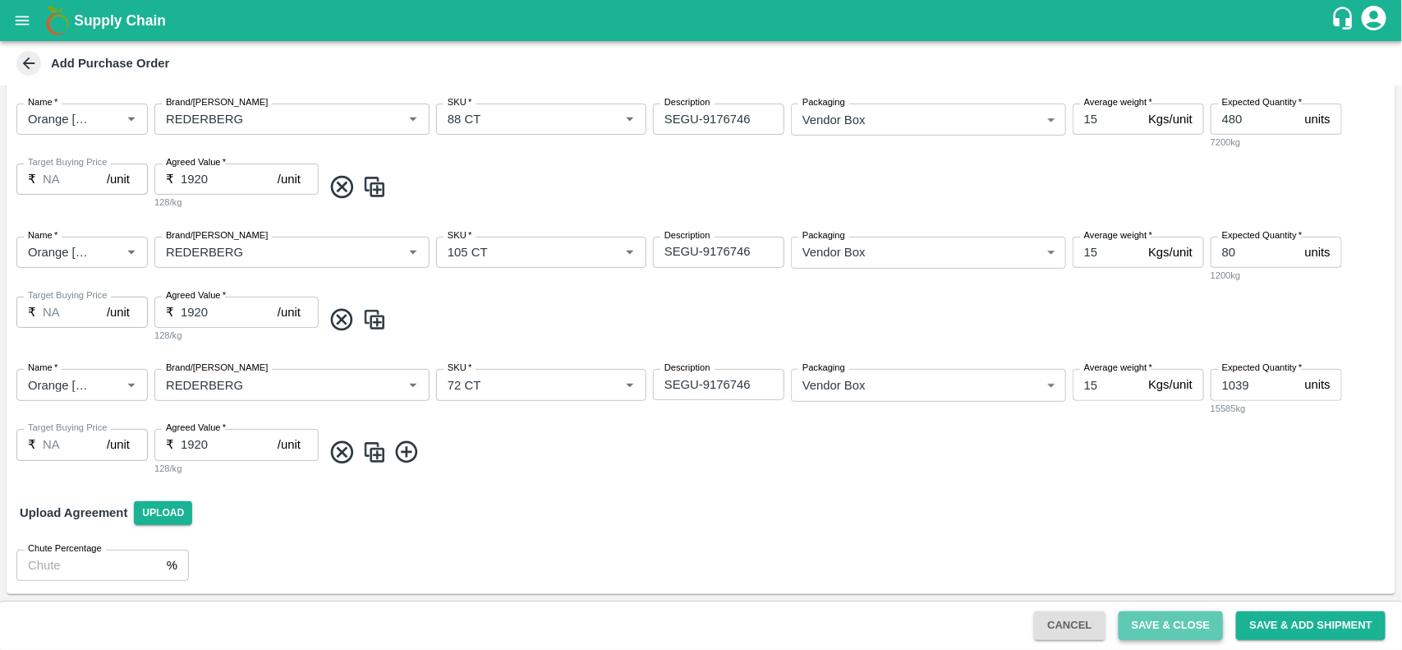
click at [1142, 628] on button "Save & Close" at bounding box center [1170, 625] width 105 height 29
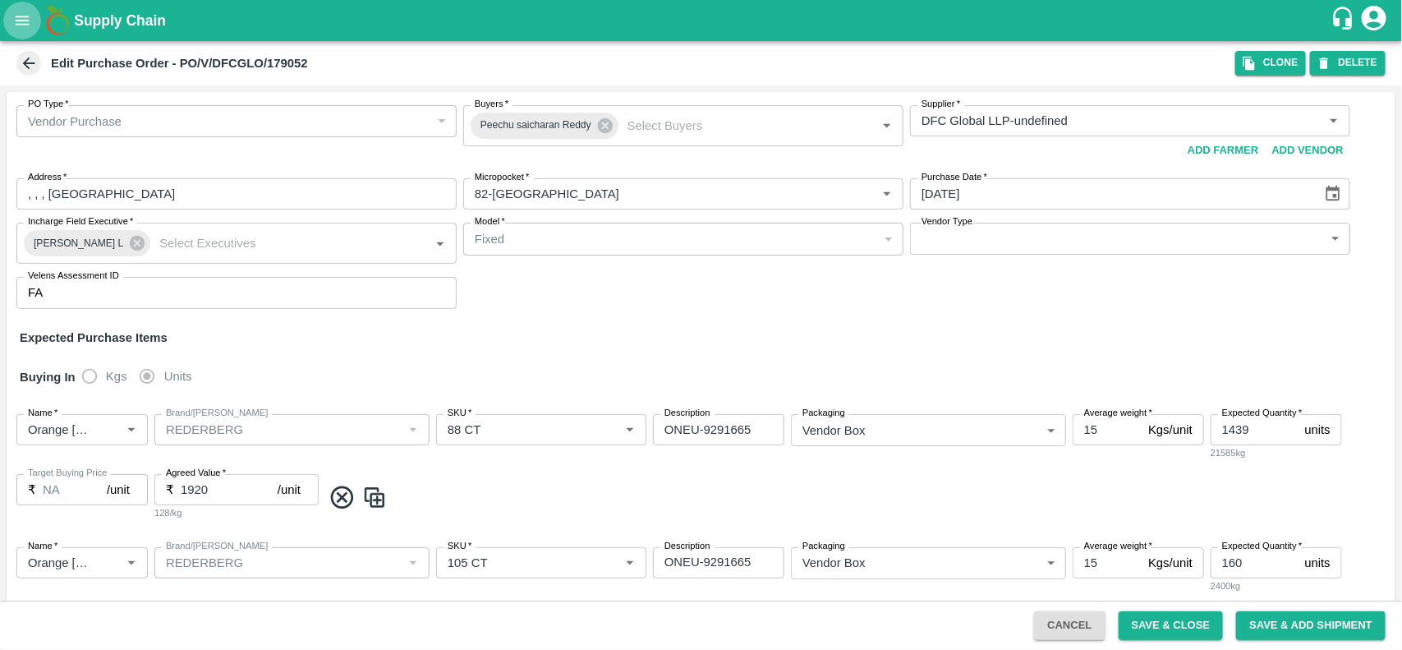
click at [19, 19] on icon "open drawer" at bounding box center [22, 20] width 18 height 18
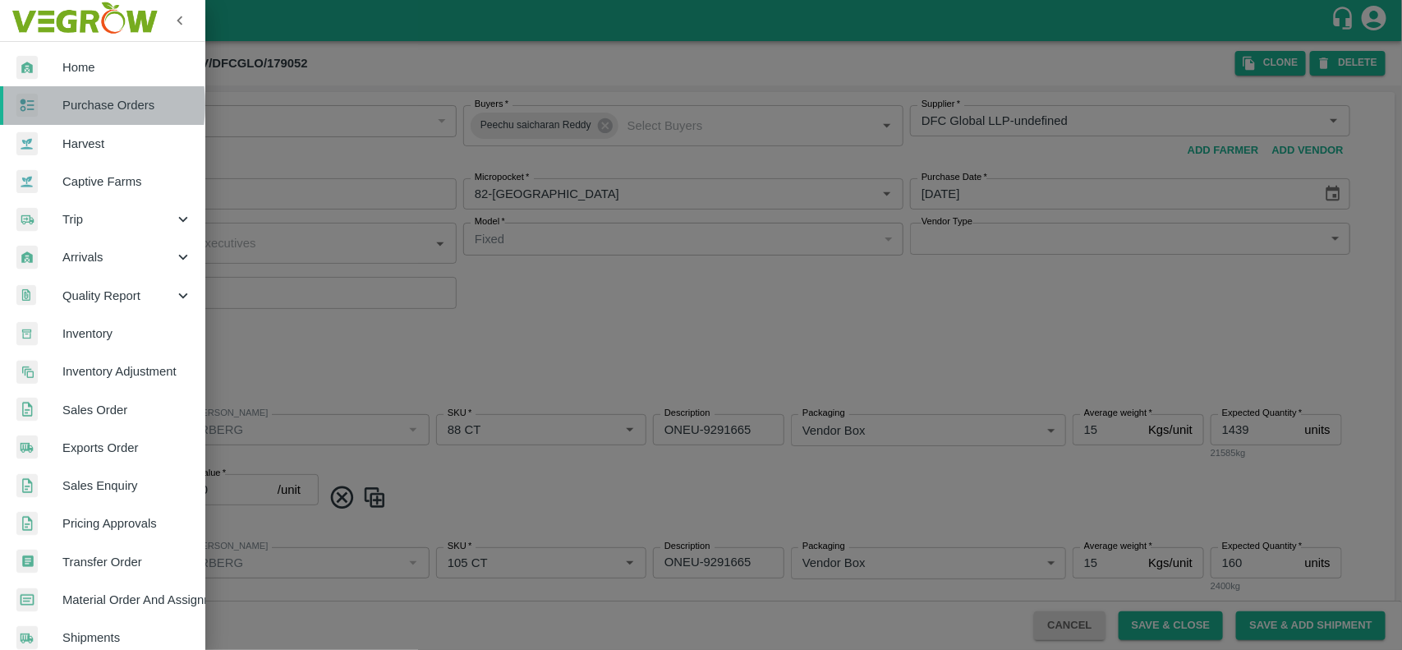
click at [55, 104] on div at bounding box center [39, 106] width 46 height 24
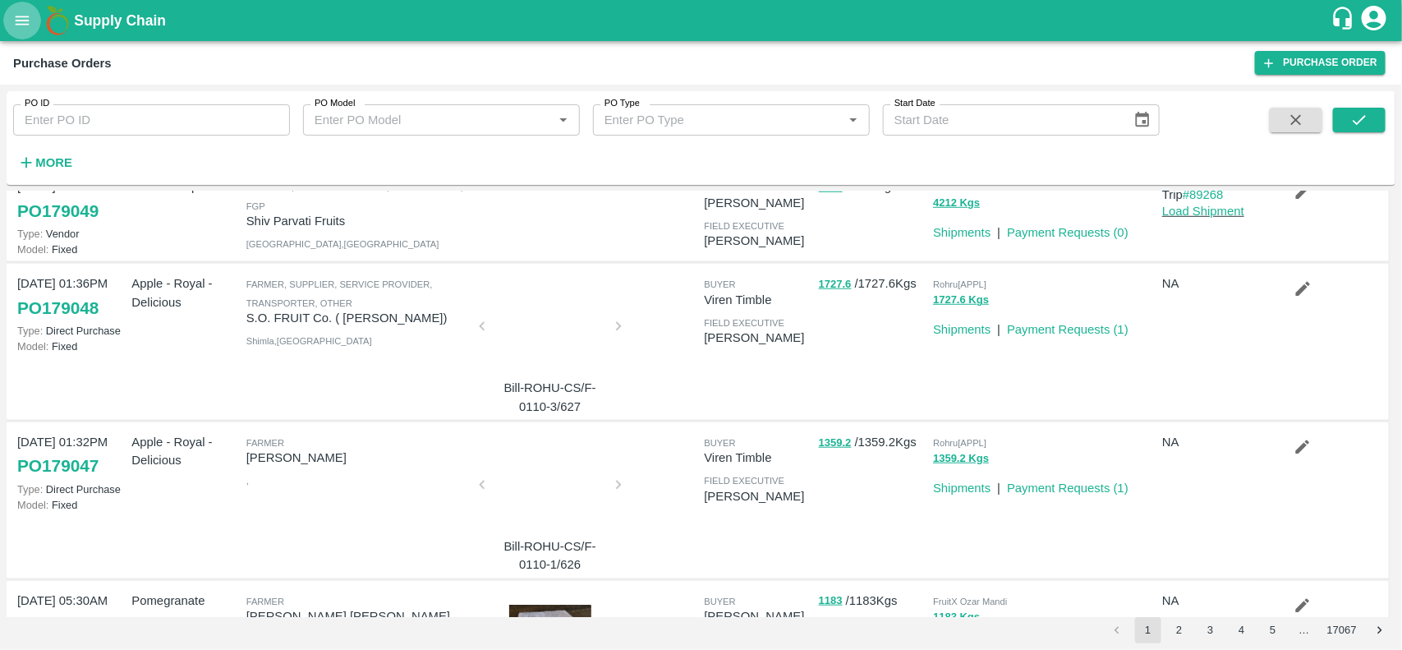
scroll to position [577, 0]
click at [25, 13] on icon "open drawer" at bounding box center [22, 20] width 18 height 18
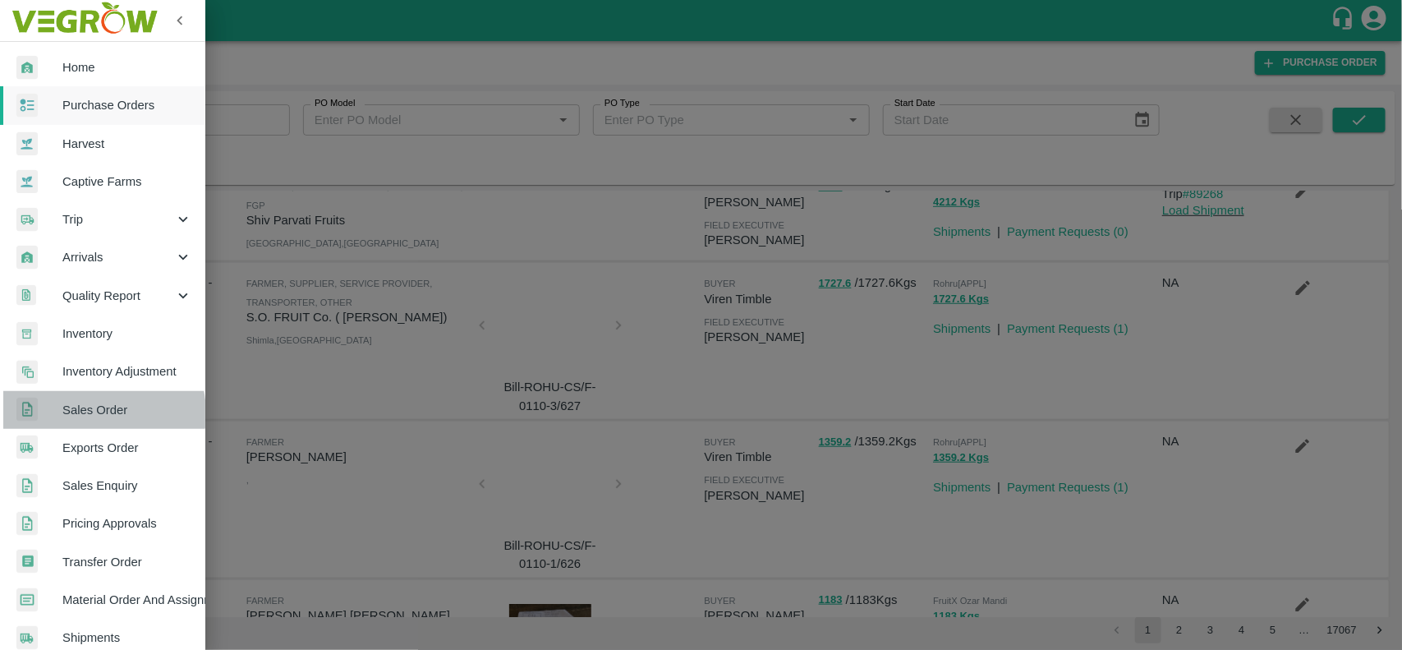
click at [87, 413] on span "Sales Order" at bounding box center [127, 410] width 130 height 18
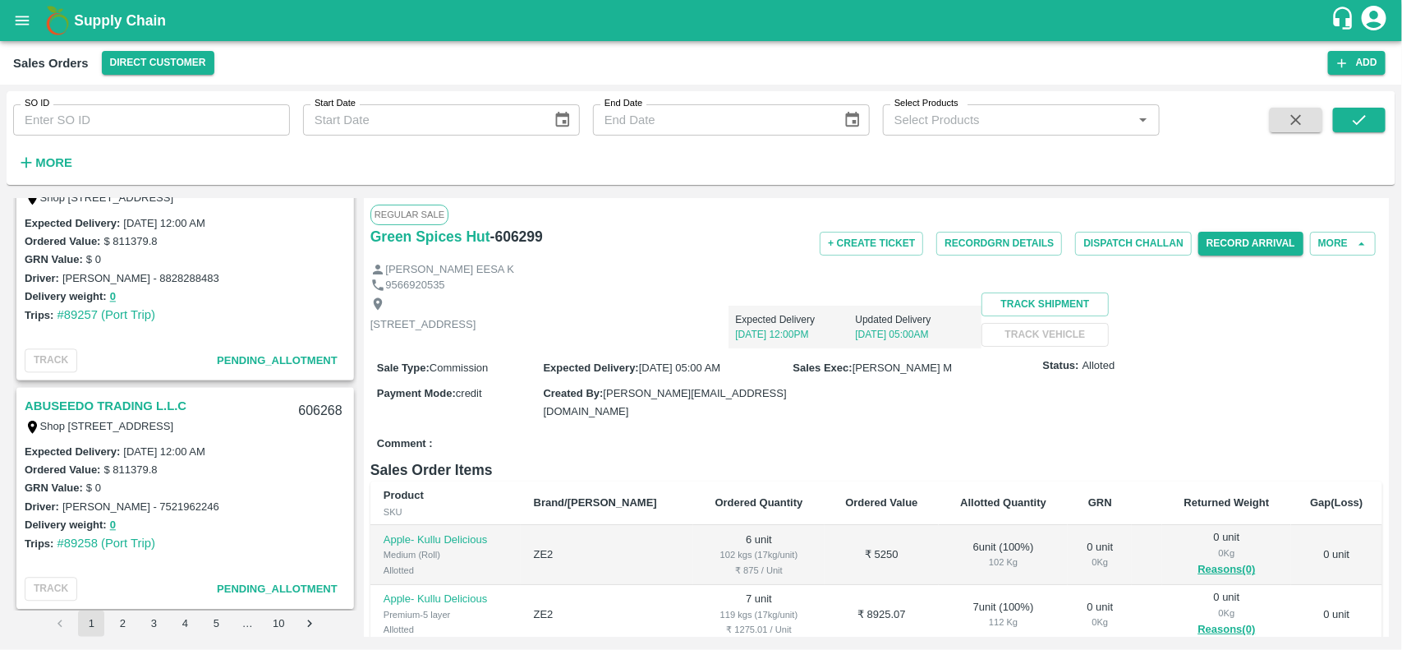
scroll to position [1647, 0]
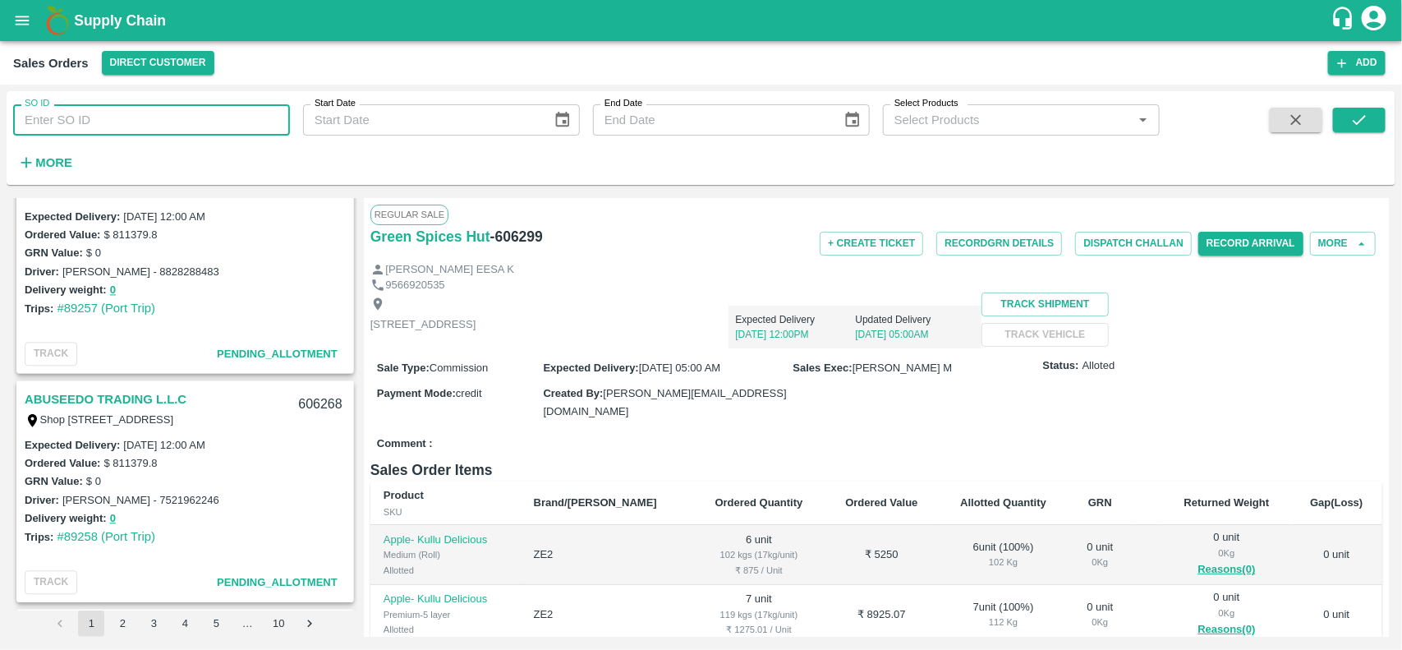
click at [175, 133] on input "SO ID" at bounding box center [151, 119] width 277 height 31
paste input "604461"
type input "604461"
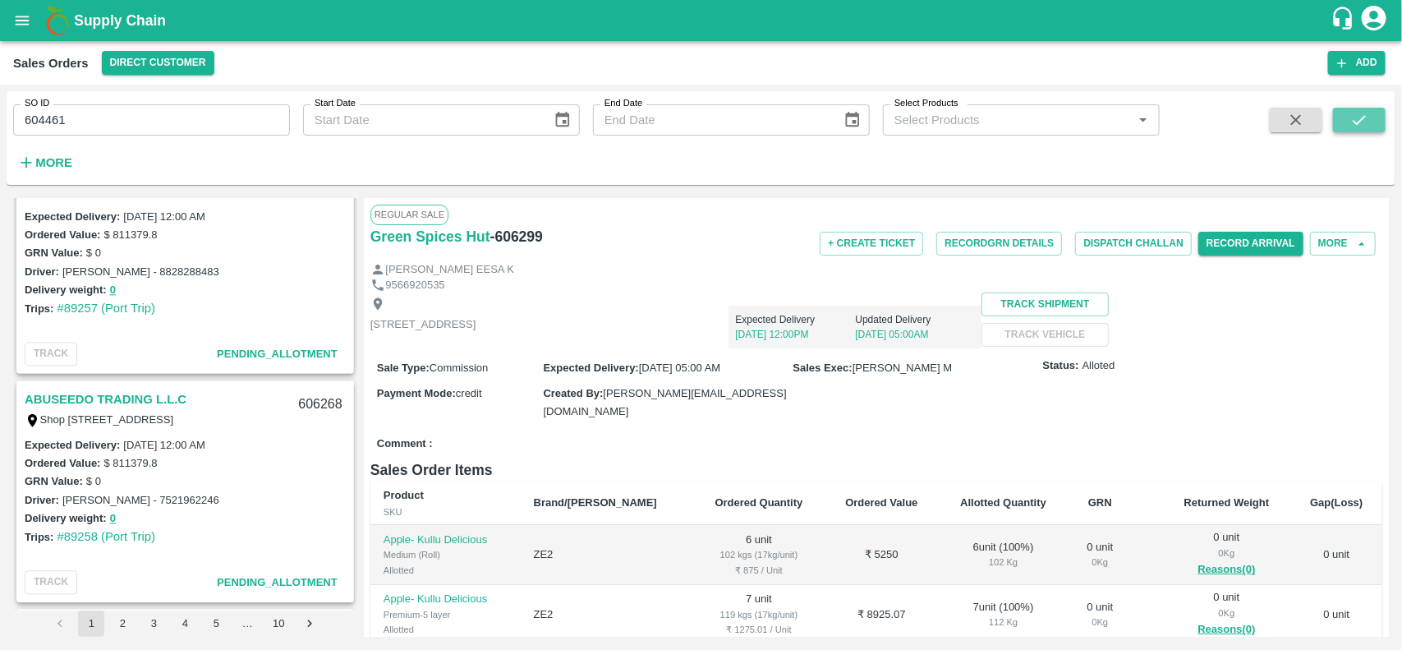
click at [1361, 112] on icon "submit" at bounding box center [1359, 120] width 18 height 18
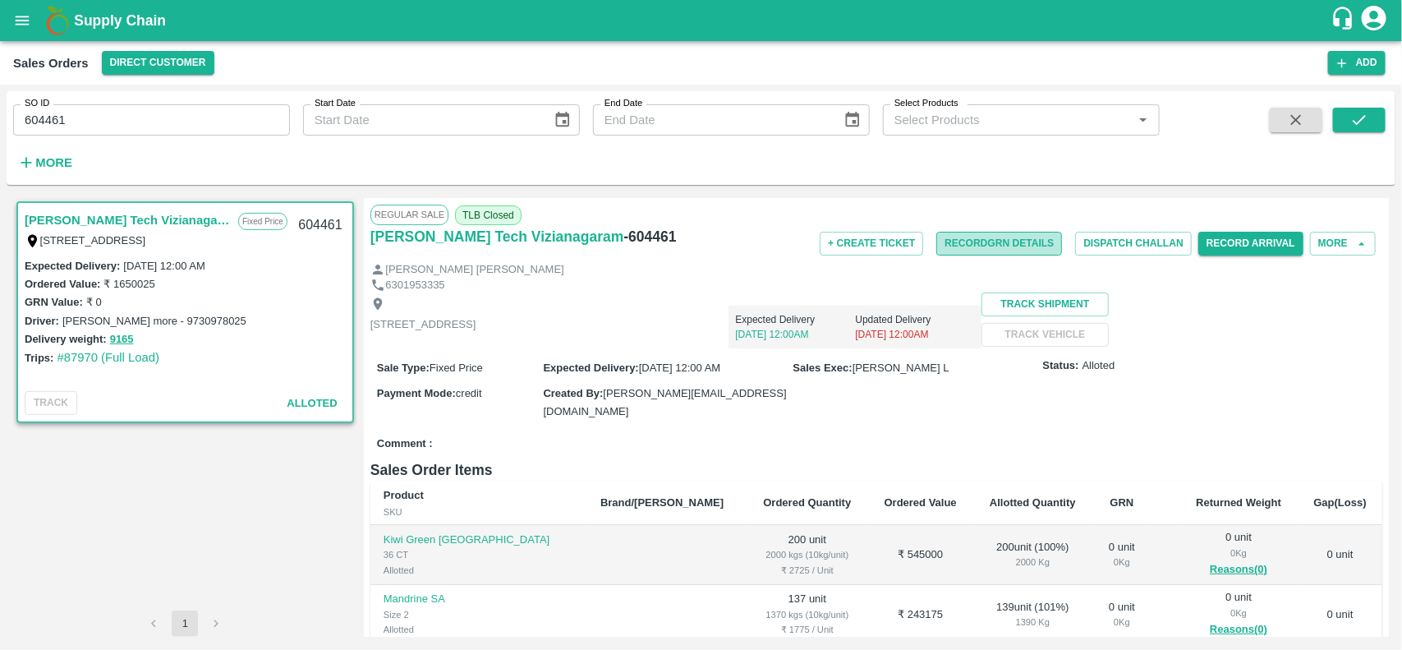
click at [987, 232] on button "Record GRN Details" at bounding box center [999, 244] width 126 height 24
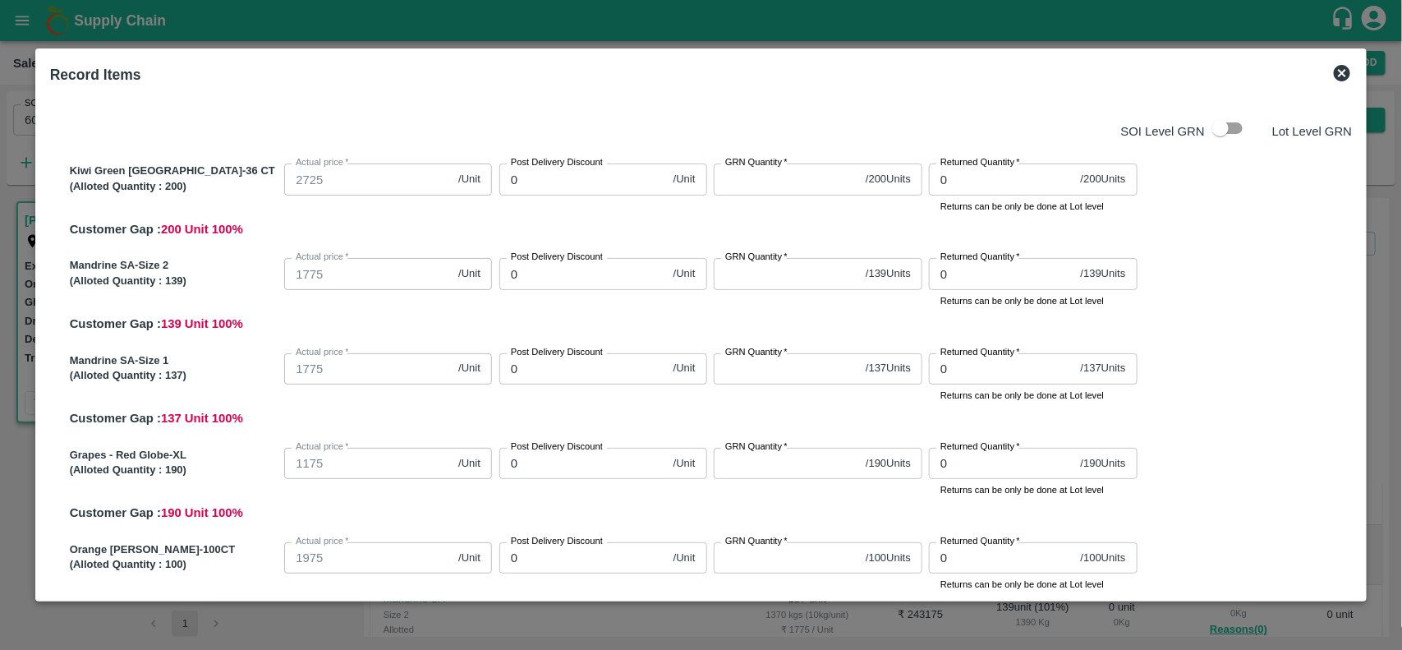
click at [778, 187] on input "GRN Quantity   *" at bounding box center [786, 178] width 145 height 31
type input "200"
click at [770, 269] on input "GRN Quantity   *" at bounding box center [786, 273] width 145 height 31
type input "139"
click at [755, 357] on label "GRN Quantity   *" at bounding box center [756, 352] width 62 height 13
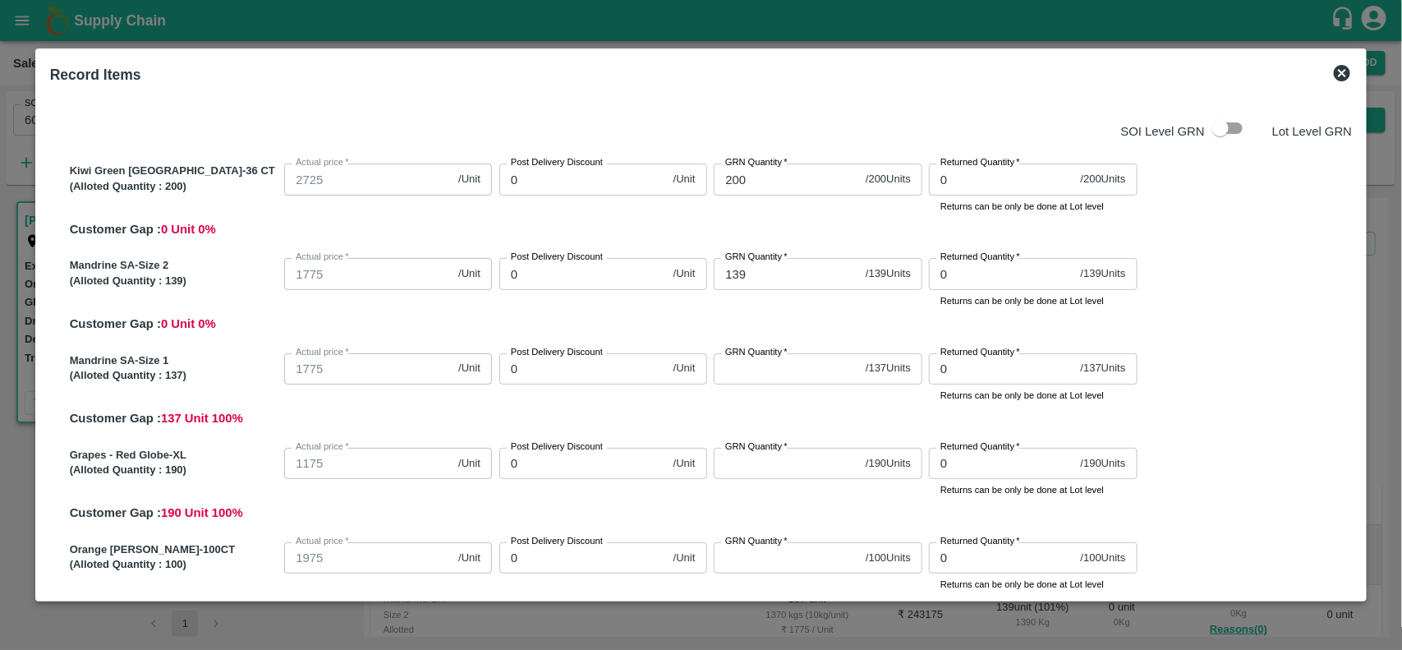
click at [755, 357] on input "GRN Quantity   *" at bounding box center [786, 368] width 145 height 31
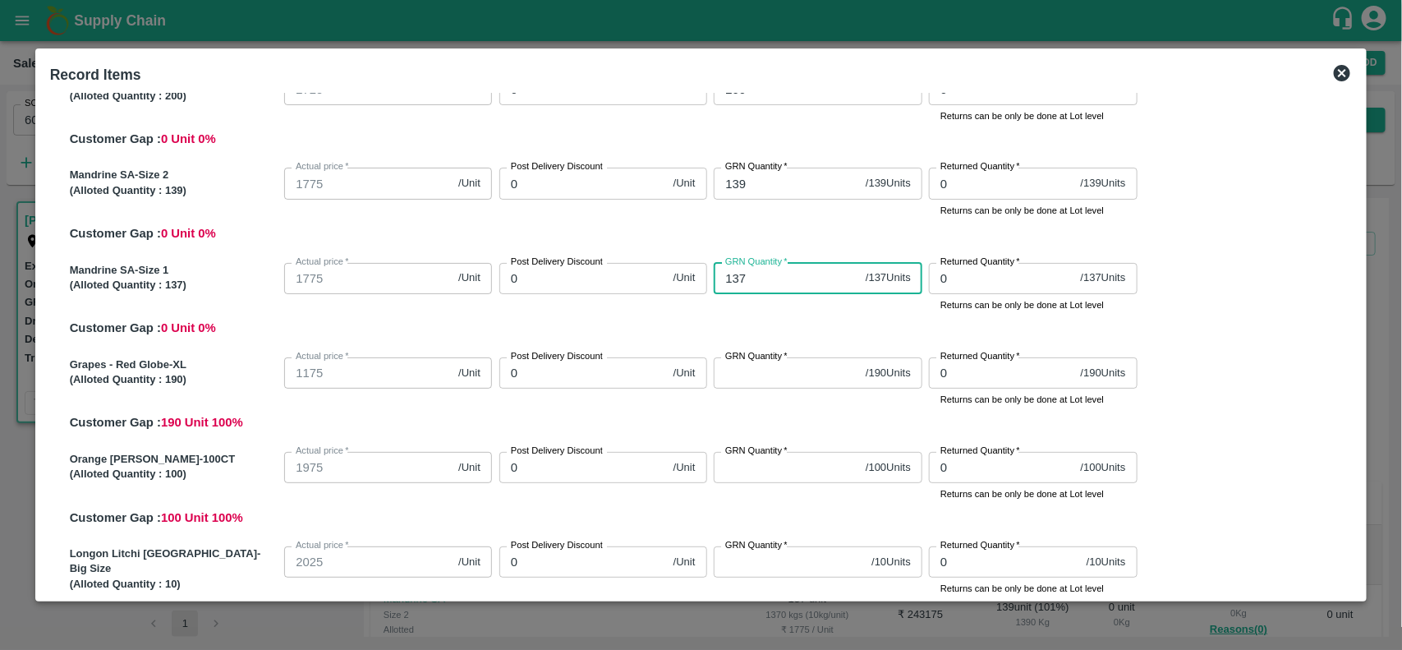
scroll to position [92, 0]
type input "137"
click at [732, 367] on input "GRN Quantity   *" at bounding box center [786, 371] width 145 height 31
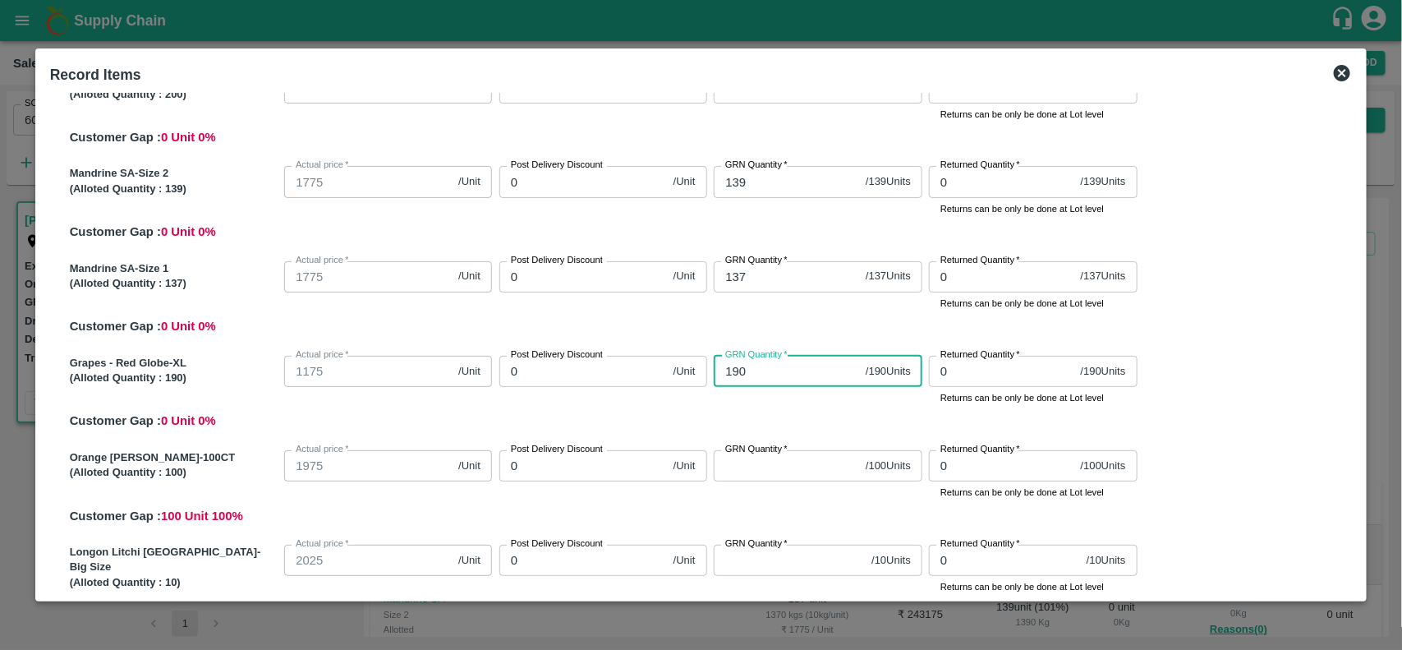
type input "190"
click at [773, 448] on label "GRN Quantity   *" at bounding box center [756, 449] width 62 height 13
click at [773, 450] on input "GRN Quantity   *" at bounding box center [786, 465] width 145 height 31
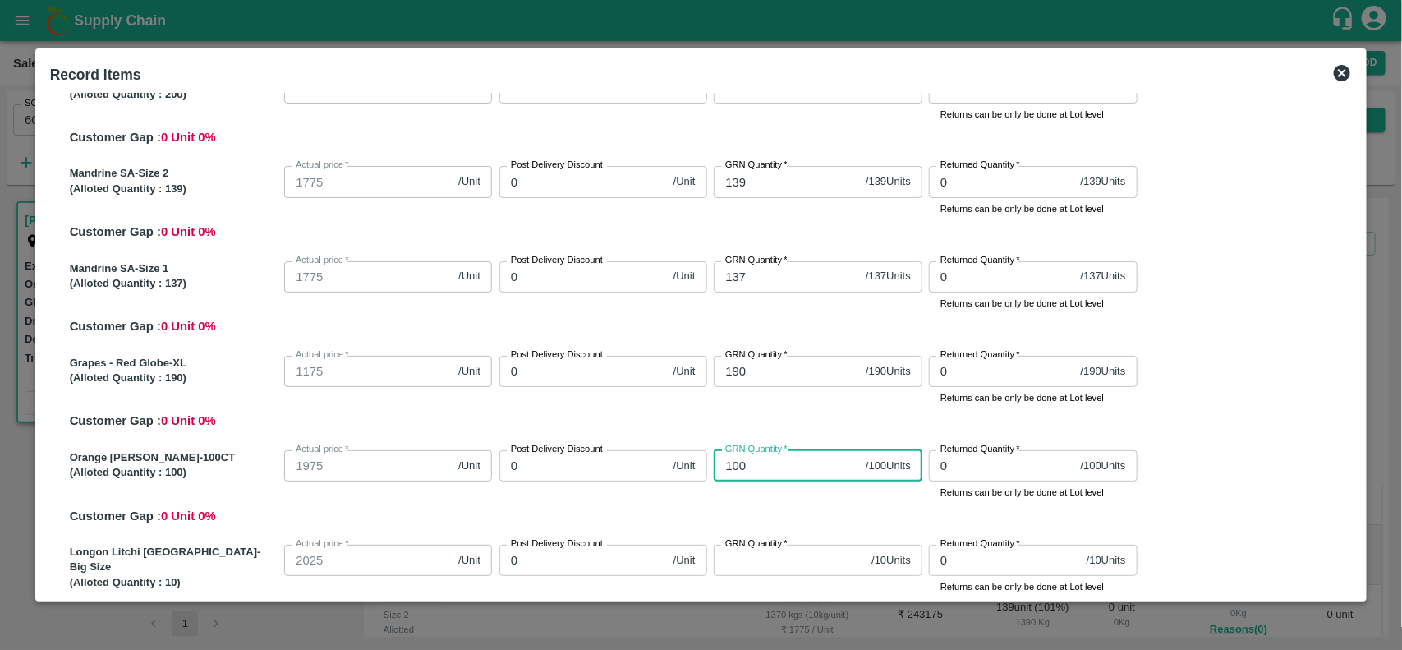
type input "100"
click at [782, 491] on div "GRN Quantity   * 100 / 100 Units GRN Quantity" at bounding box center [814, 471] width 215 height 57
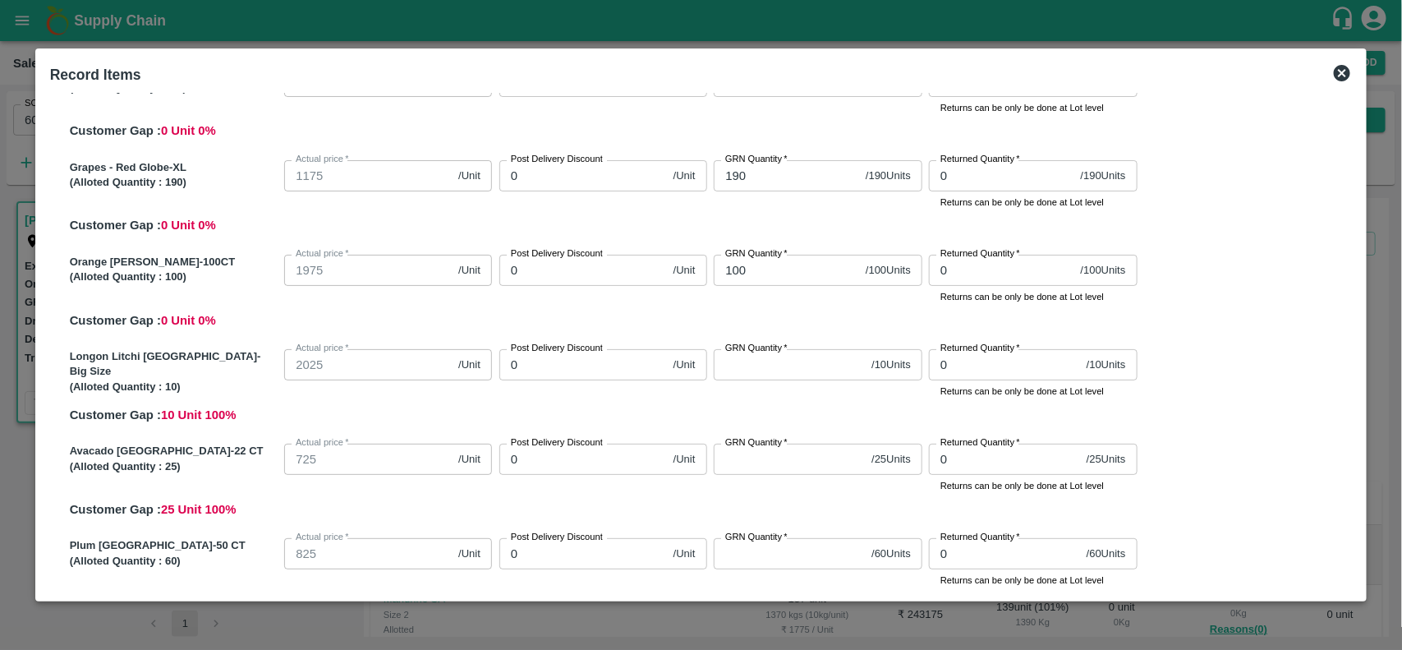
scroll to position [289, 0]
click at [773, 366] on input "GRN Quantity   *" at bounding box center [789, 362] width 151 height 31
type input "10"
click at [778, 388] on div "GRN Quantity   * 10 / 10 Units GRN Quantity" at bounding box center [814, 369] width 215 height 57
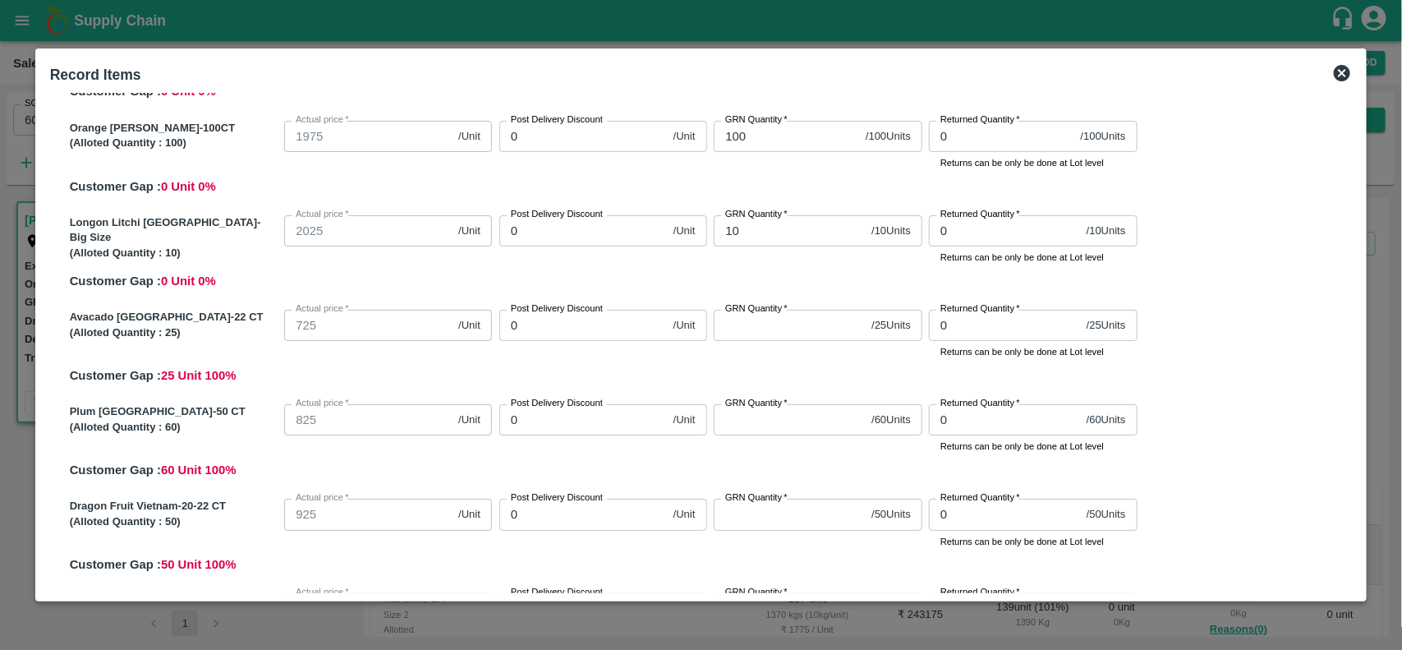
scroll to position [460, 0]
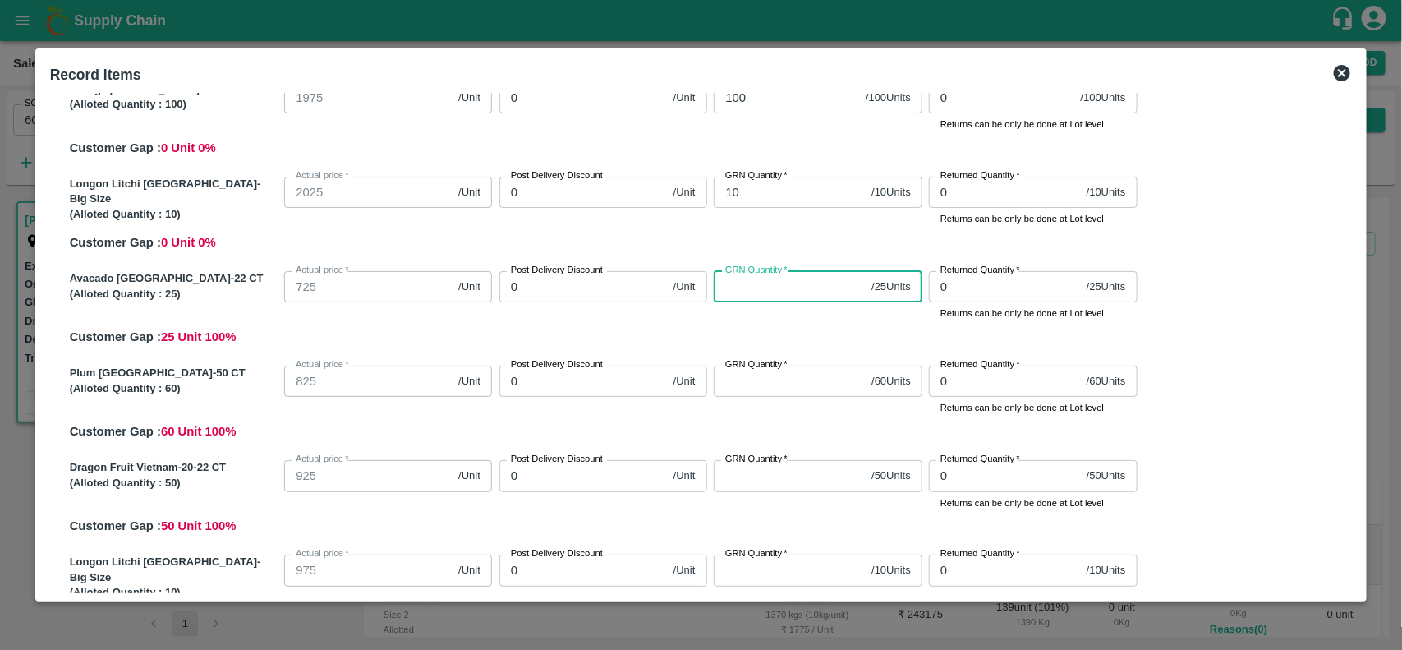
click at [757, 290] on input "GRN Quantity   *" at bounding box center [789, 286] width 151 height 31
type input "25"
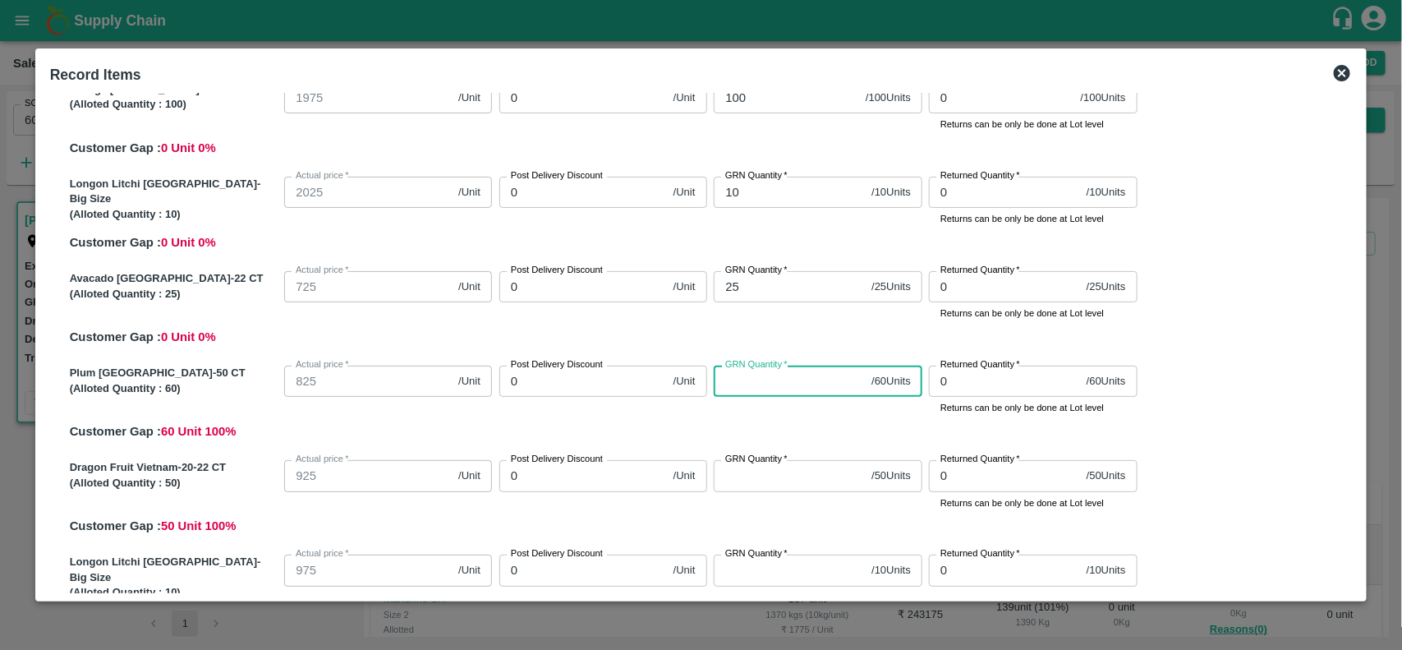
click at [745, 379] on input "GRN Quantity   *" at bounding box center [789, 380] width 151 height 31
type input "60"
click at [749, 465] on label "GRN Quantity   *" at bounding box center [756, 458] width 62 height 13
click at [749, 465] on input "GRN Quantity   *" at bounding box center [789, 475] width 151 height 31
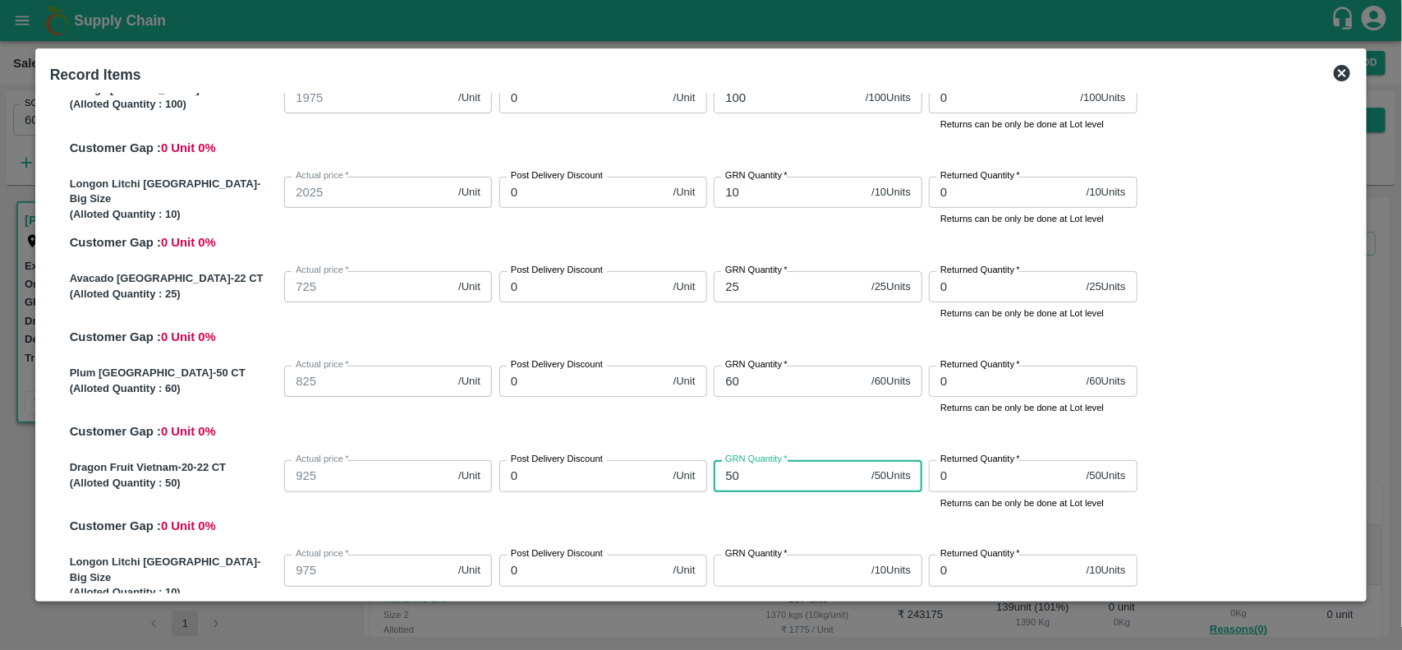
type input "50"
click at [754, 501] on div "GRN Quantity   * 50 / 50 Units GRN Quantity" at bounding box center [814, 481] width 215 height 57
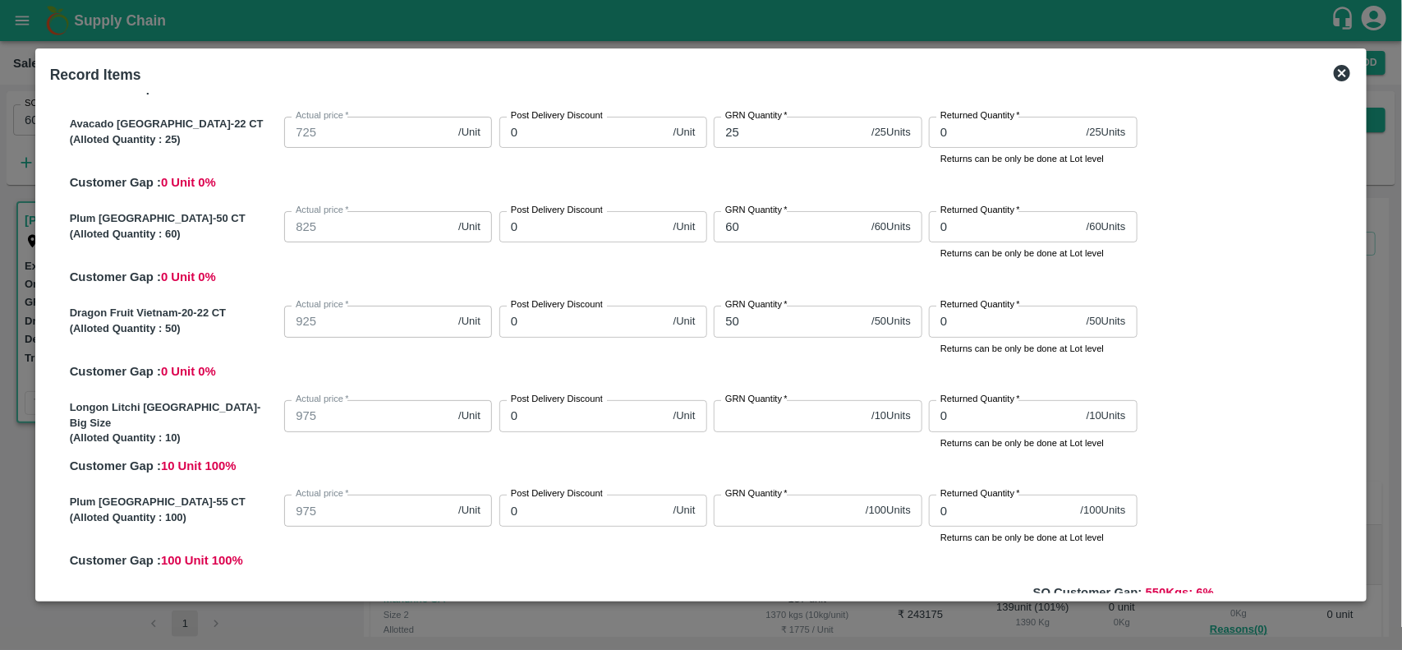
scroll to position [616, 0]
click at [757, 425] on input "GRN Quantity   *" at bounding box center [789, 413] width 151 height 31
type input "10"
click at [760, 505] on input "GRN Quantity   *" at bounding box center [786, 508] width 145 height 31
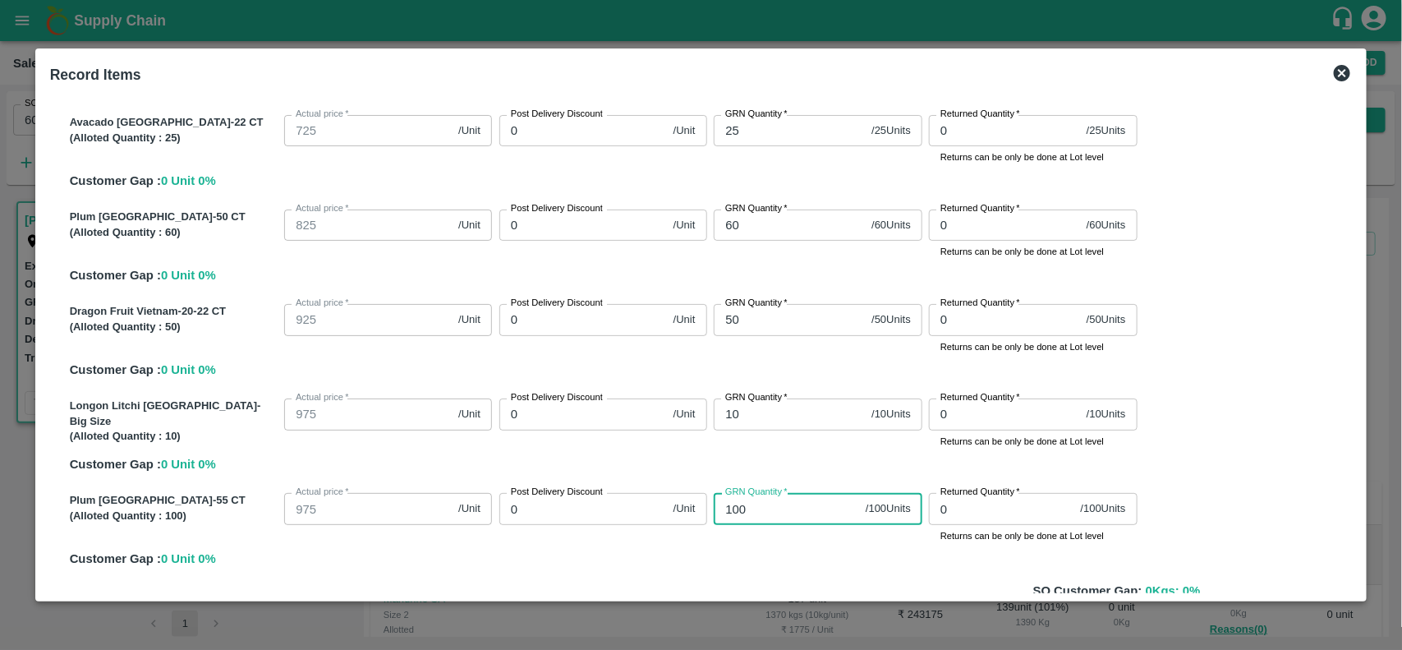
type input "100"
click at [777, 543] on div "Plum China-55 CT (Alloted Quantity : 100 ) Actual price   * 975 /Unit Actual pr…" at bounding box center [707, 526] width 1289 height 81
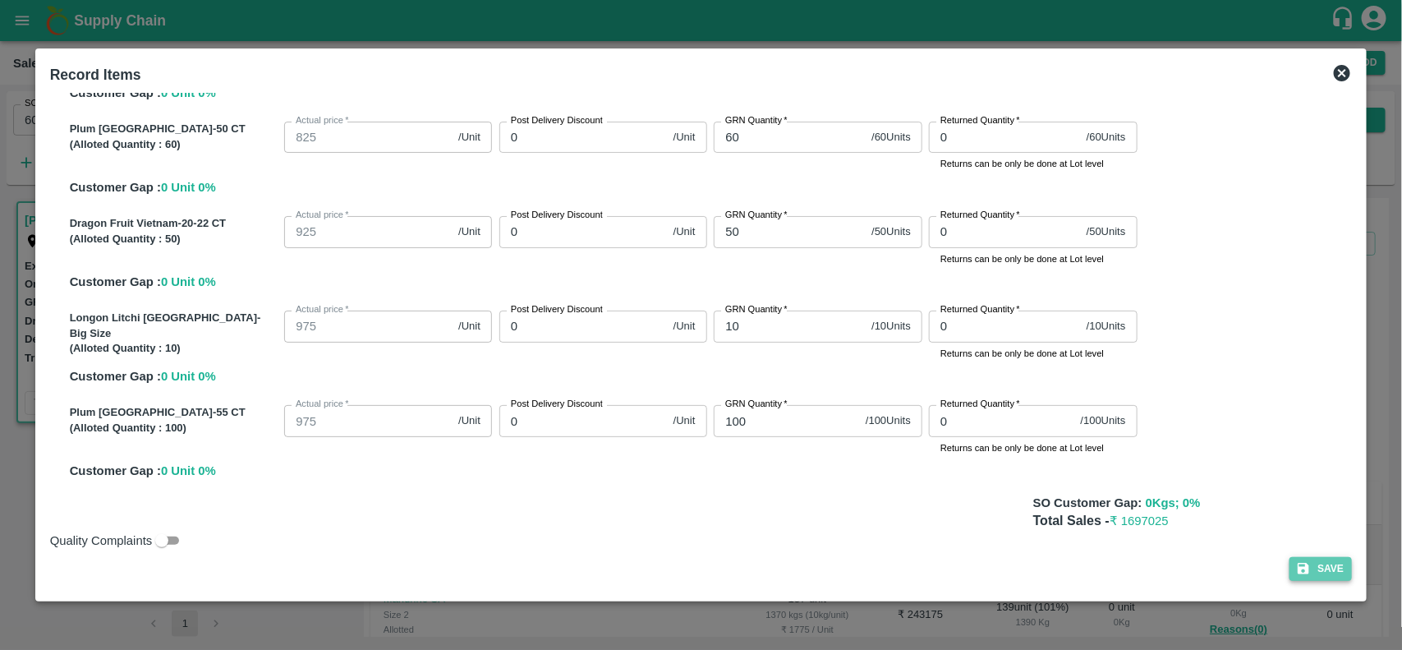
click at [1296, 572] on icon "button" at bounding box center [1303, 568] width 15 height 15
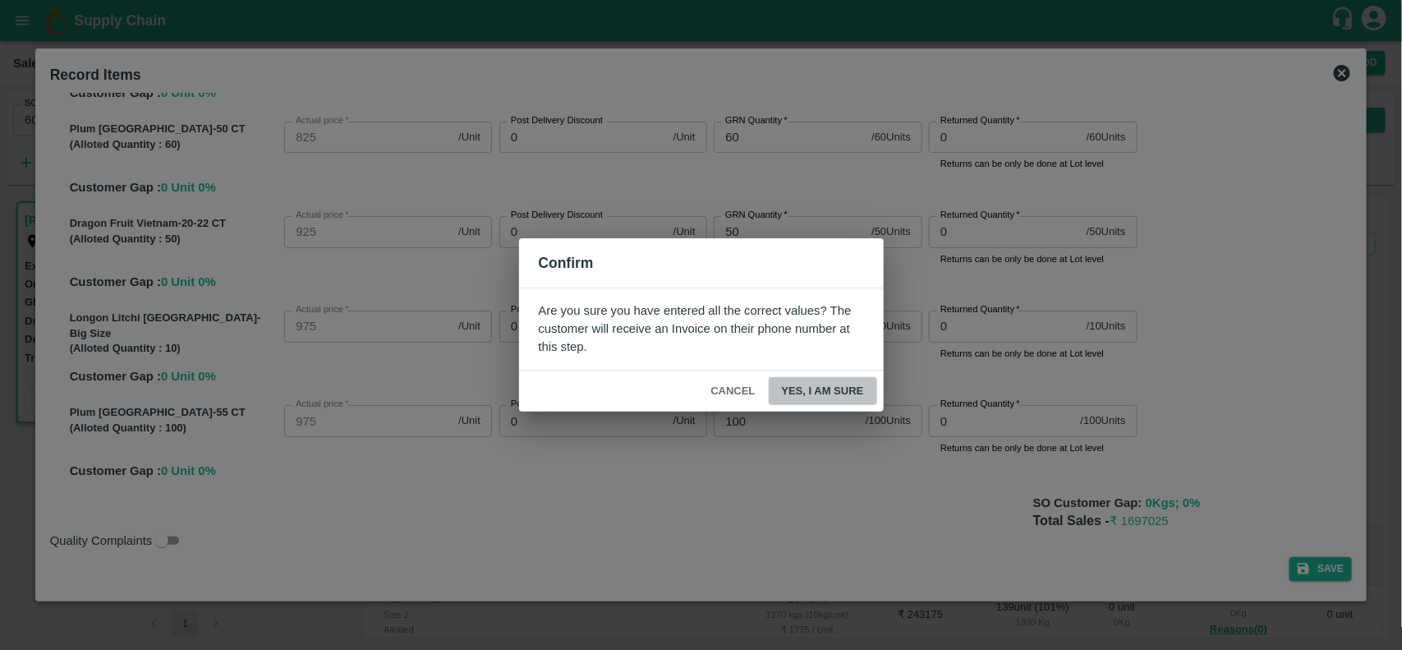
click at [826, 378] on button "Yes, I am sure" at bounding box center [823, 391] width 108 height 29
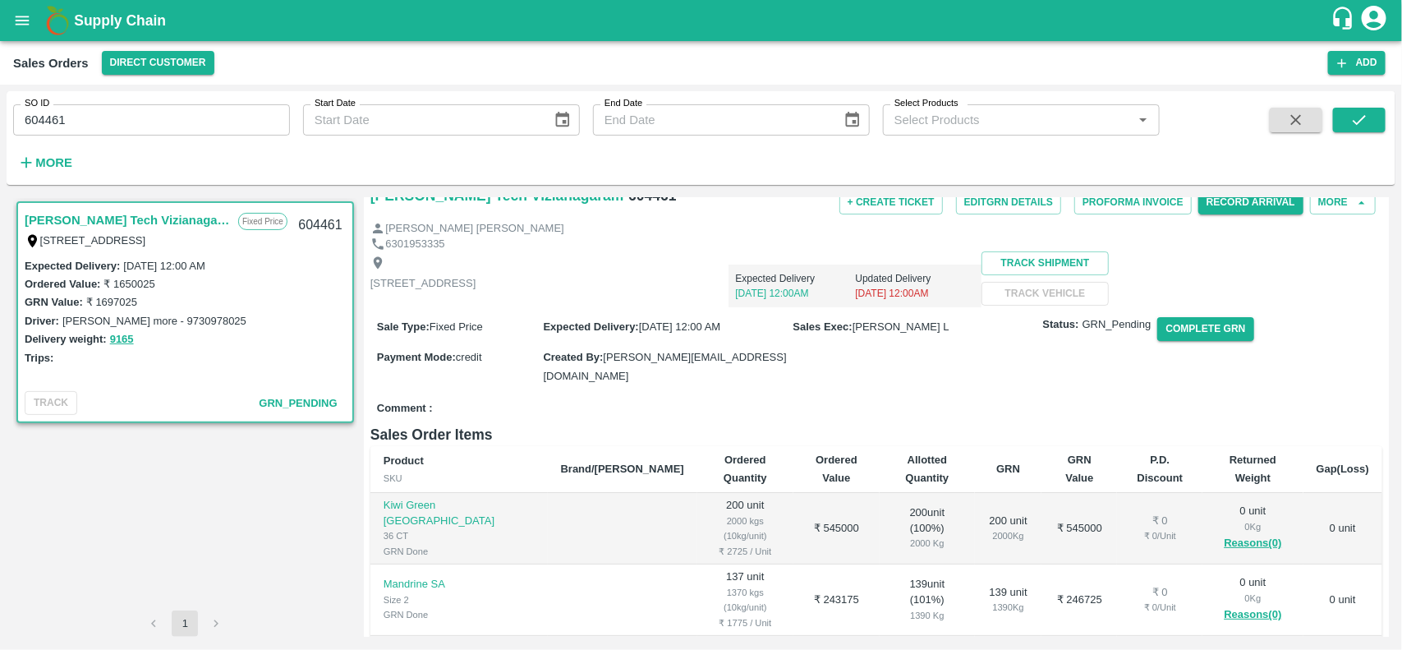
scroll to position [0, 0]
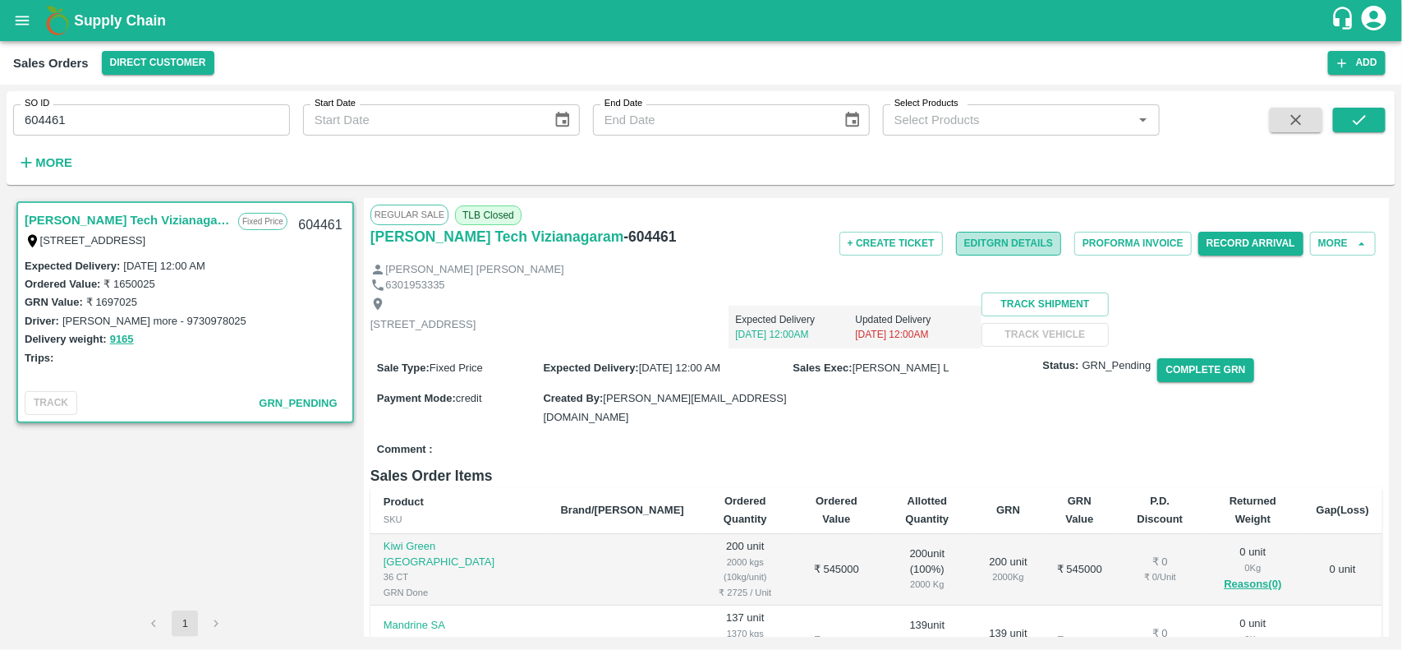
click at [1012, 249] on button "Edit GRN Details" at bounding box center [1008, 244] width 105 height 24
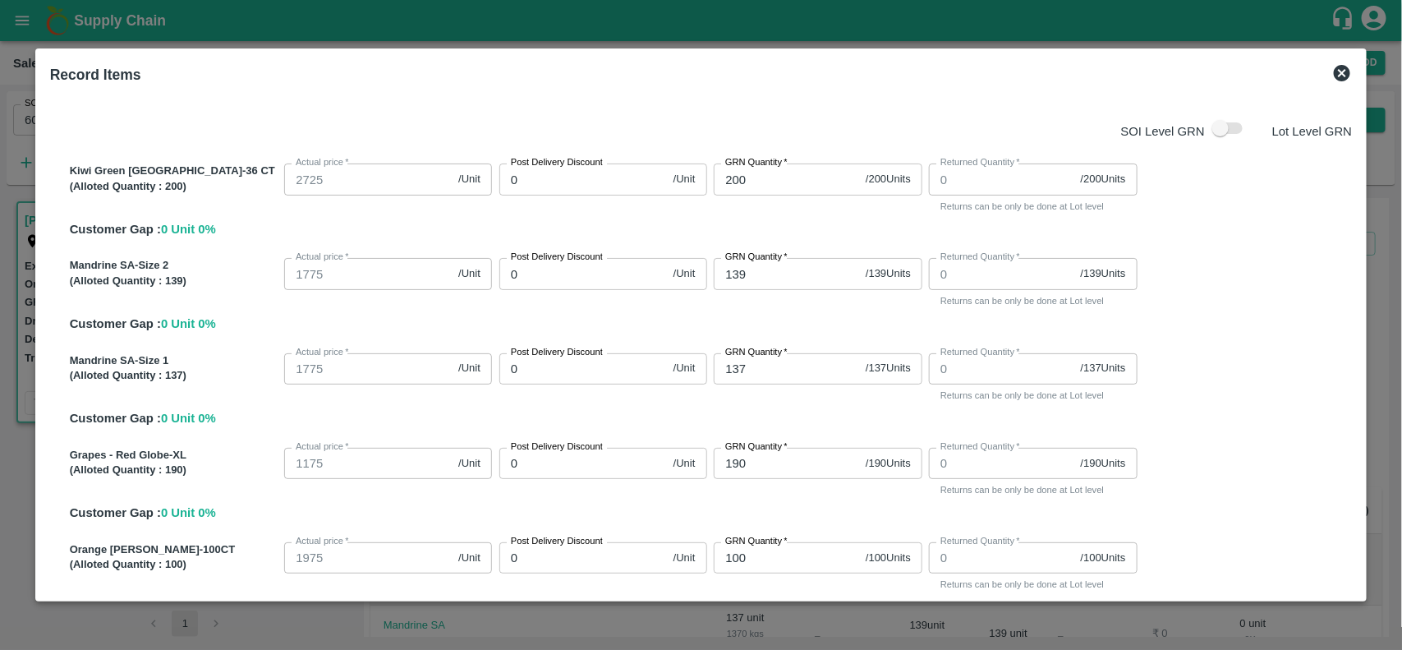
click at [1334, 72] on icon at bounding box center [1342, 73] width 16 height 16
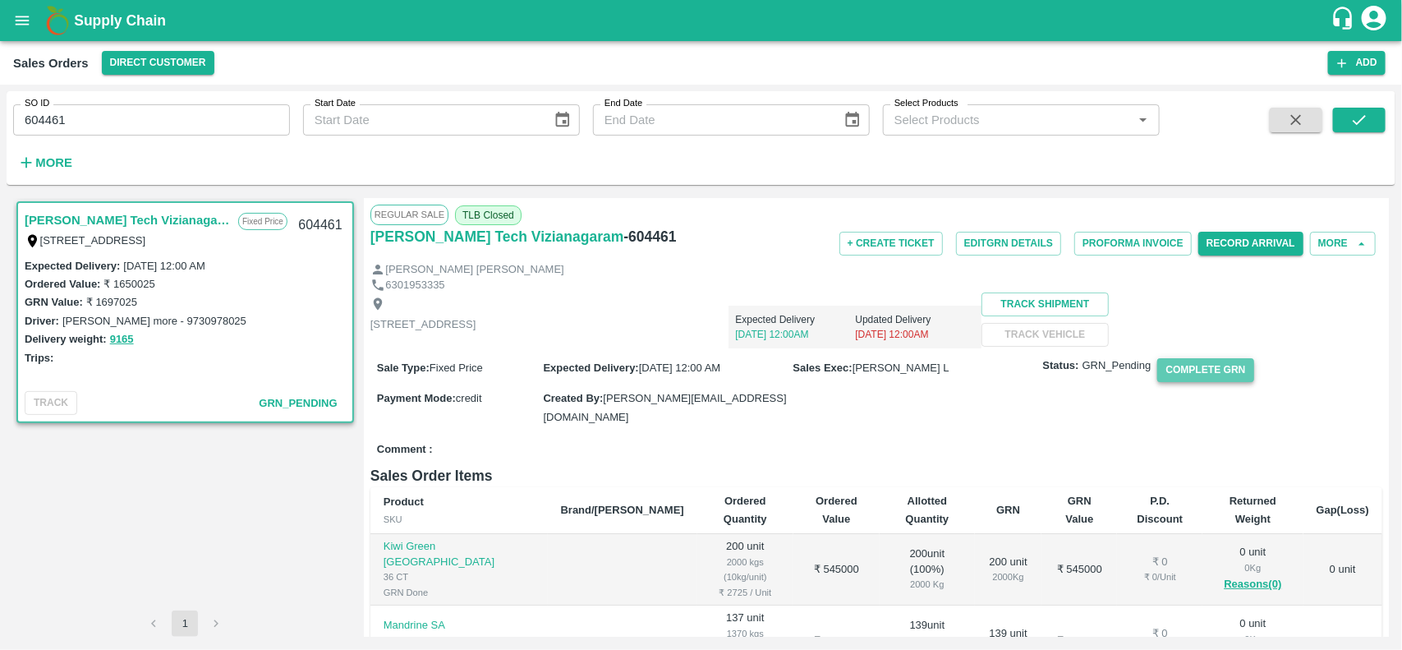
click at [1199, 382] on button "Complete GRN" at bounding box center [1205, 370] width 96 height 24
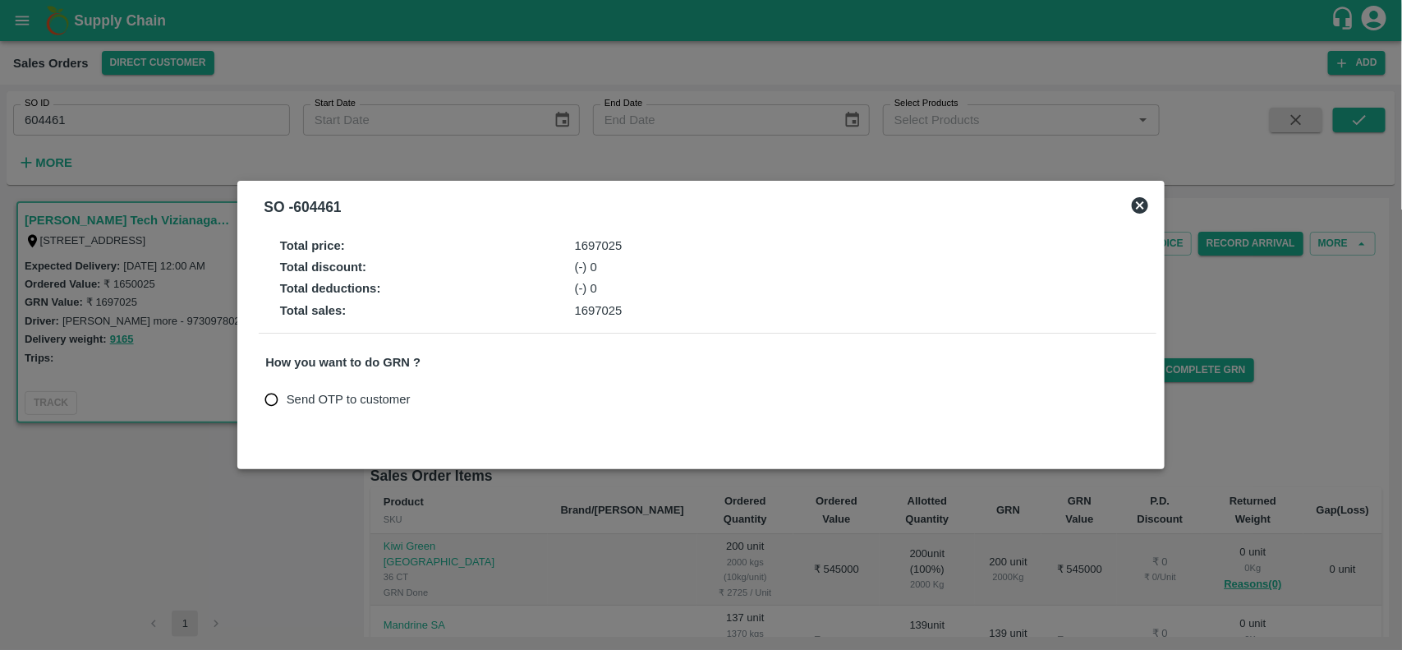
click at [1138, 208] on icon at bounding box center [1140, 205] width 16 height 16
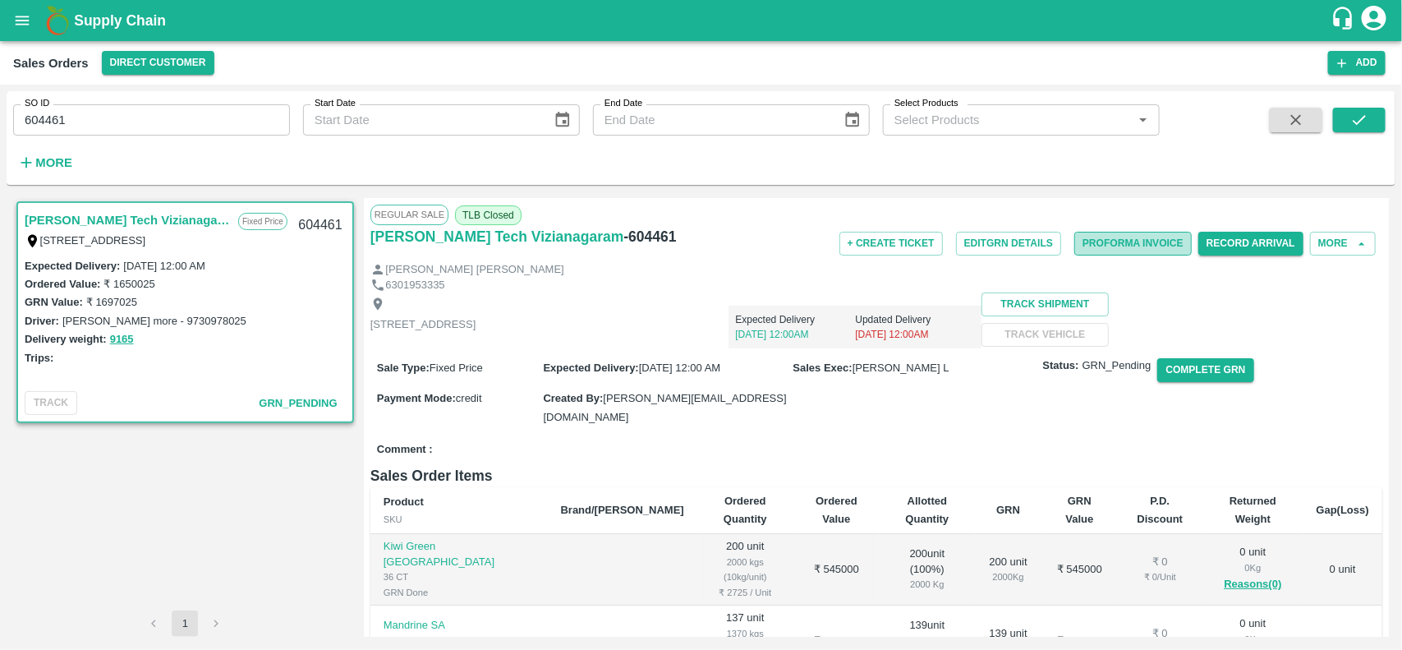
click at [1122, 236] on button "Proforma Invoice" at bounding box center [1132, 244] width 117 height 24
click at [1331, 245] on button "More" at bounding box center [1343, 244] width 66 height 24
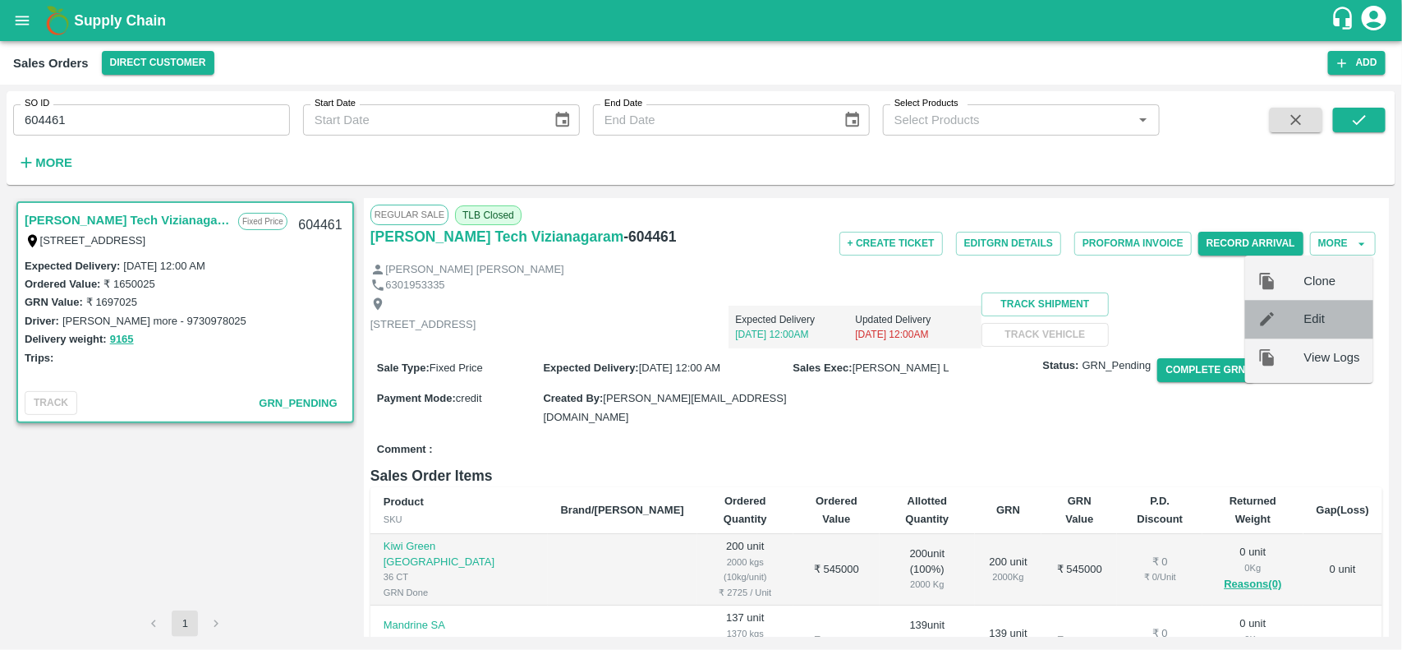
click at [1318, 310] on span "Edit" at bounding box center [1332, 319] width 56 height 18
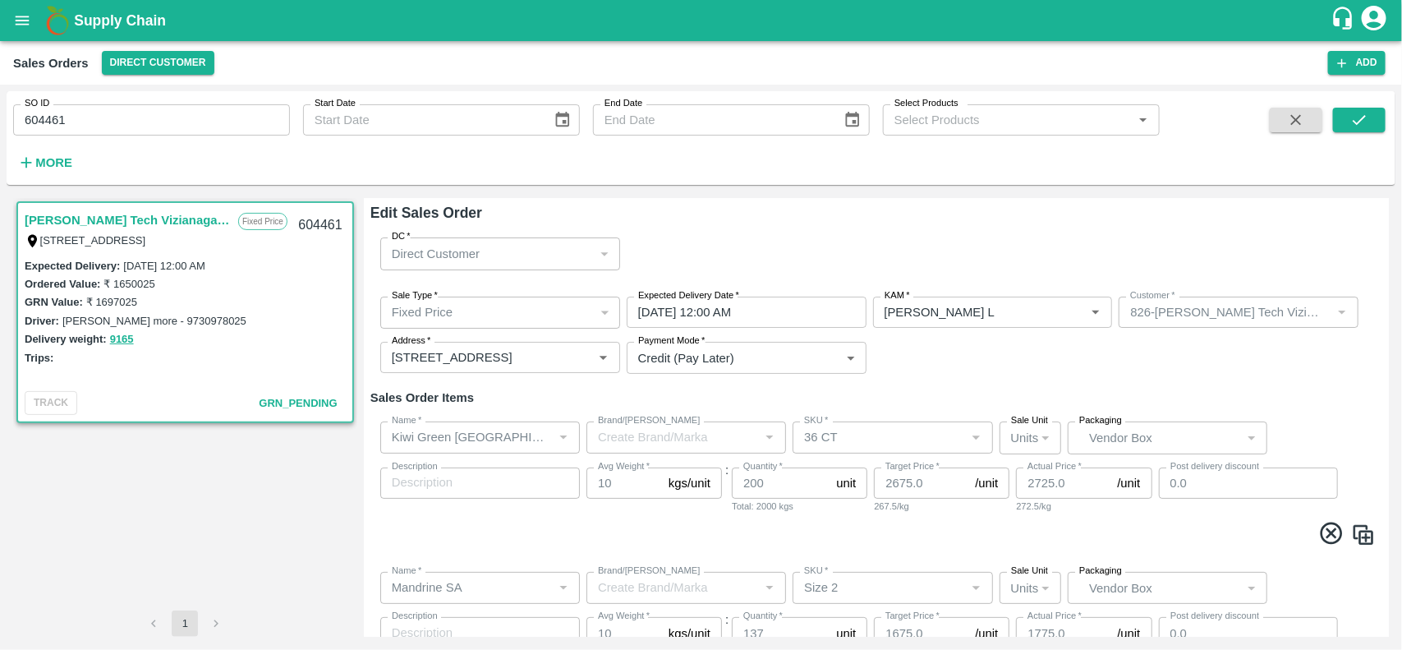
type input "Others"
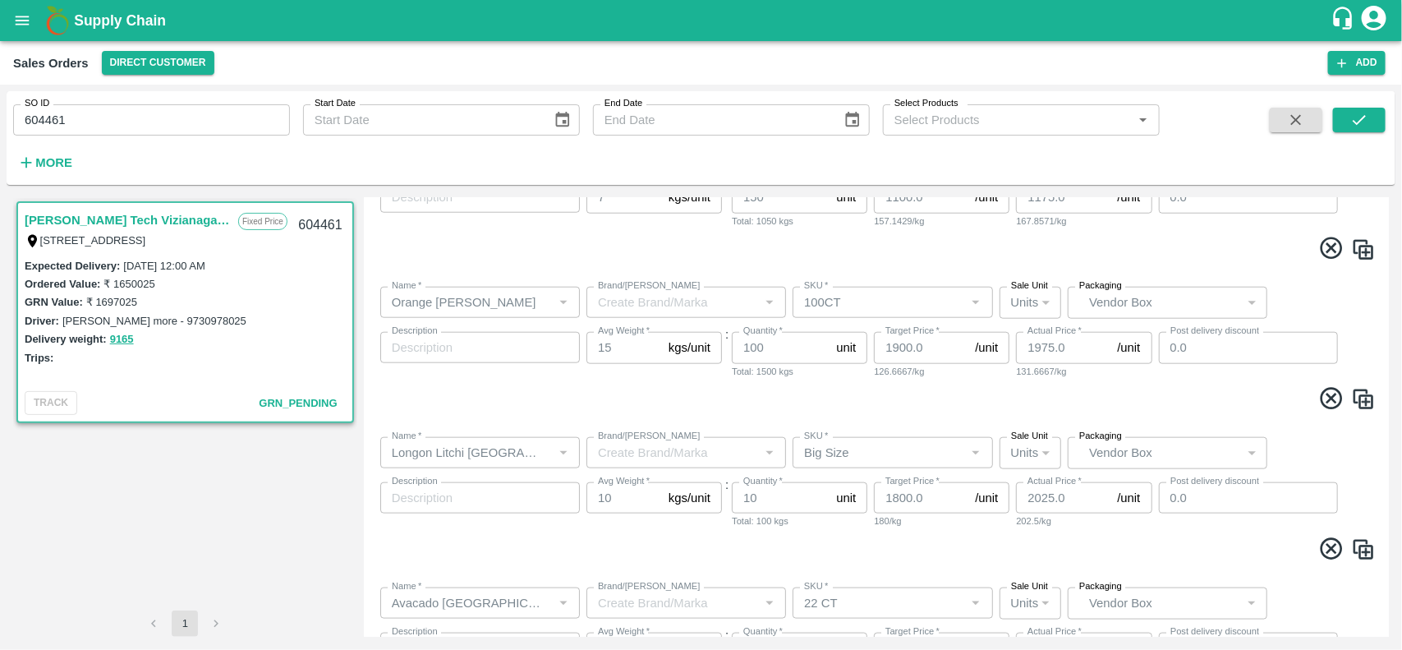
scroll to position [732, 0]
click at [237, 513] on div "Eesha Agro Tech Vizianagaram Fixed Price Flat no :601 ,, Kosala apartment Opp k…" at bounding box center [185, 404] width 344 height 412
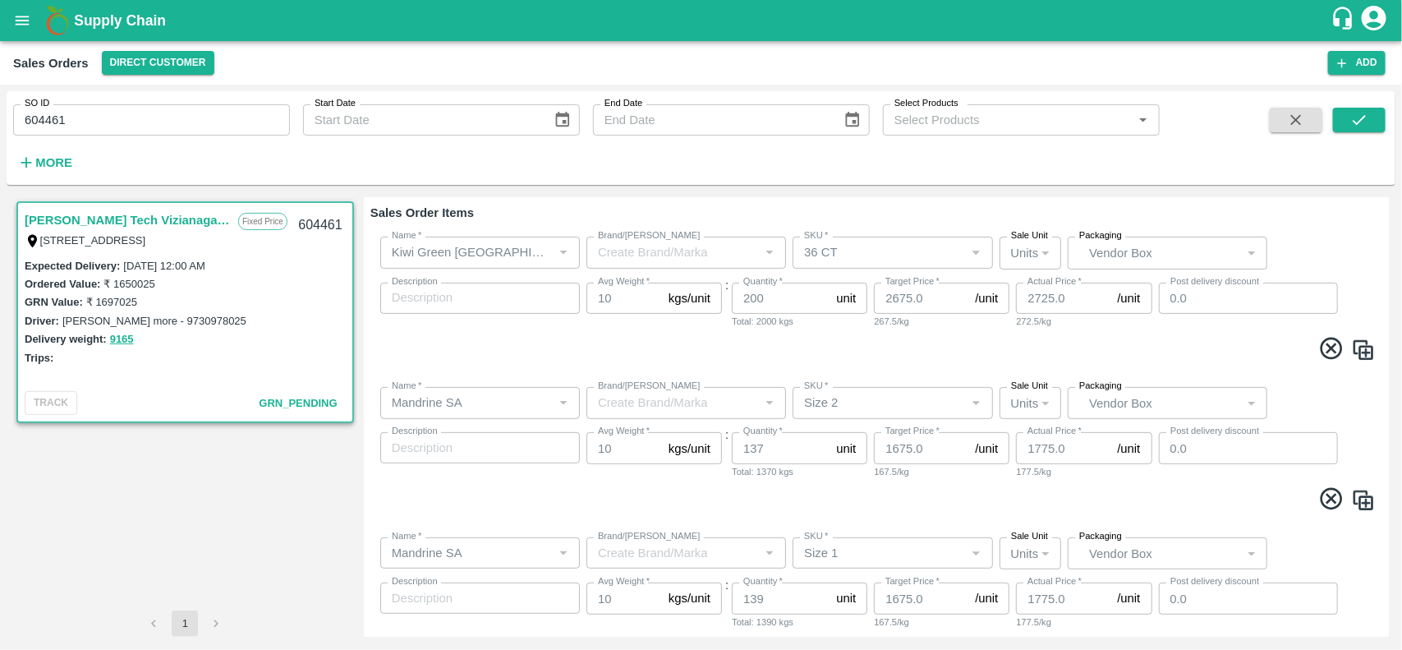
scroll to position [0, 0]
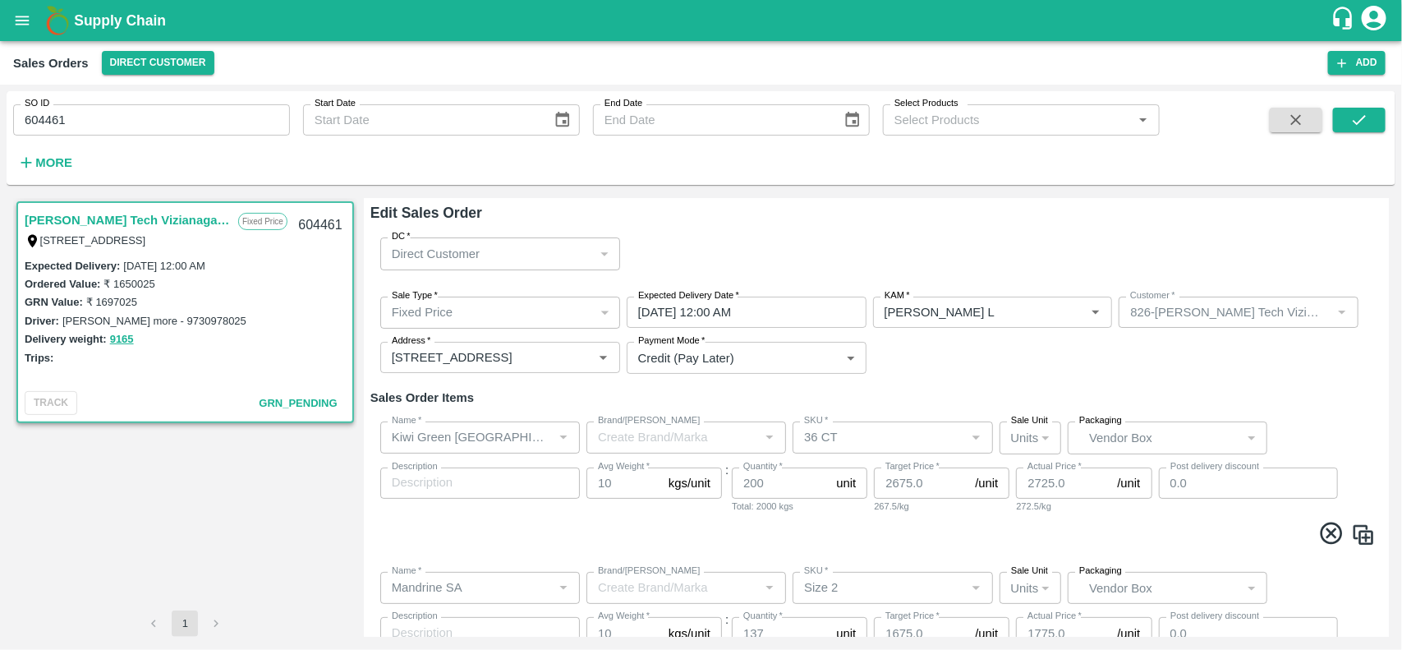
click at [830, 549] on span at bounding box center [876, 536] width 999 height 32
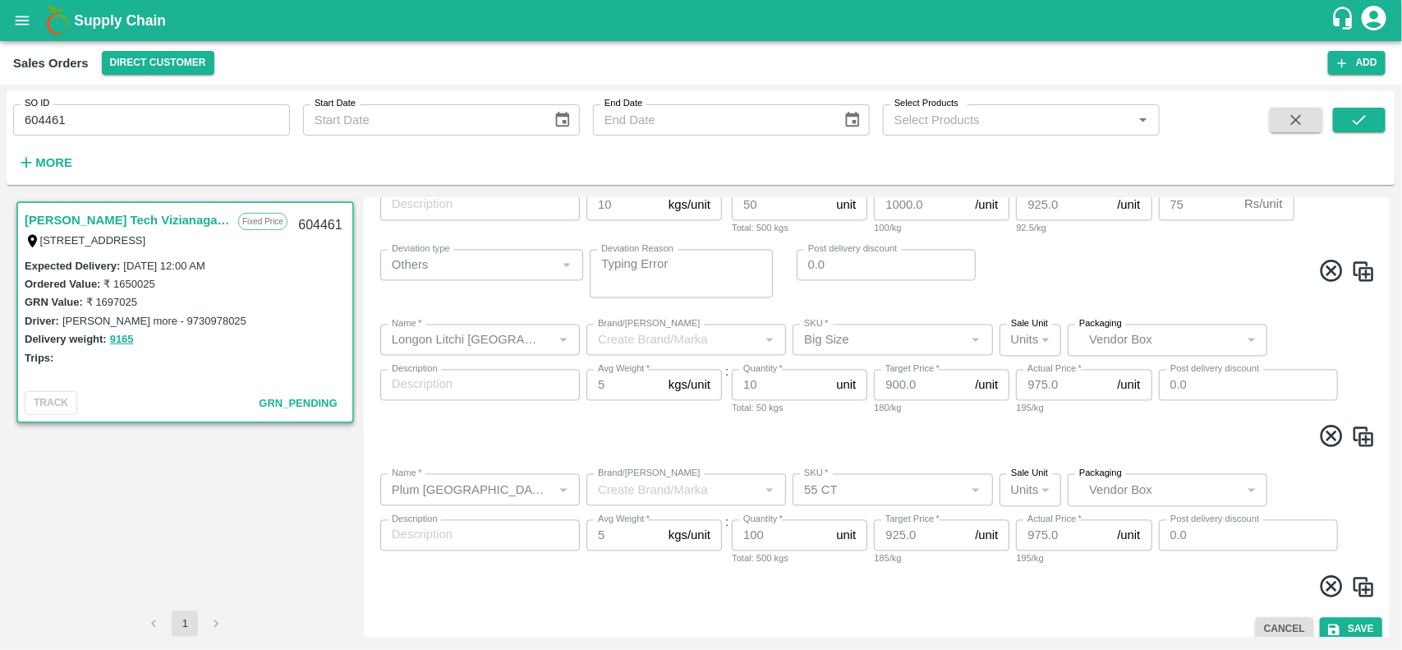
scroll to position [1501, 0]
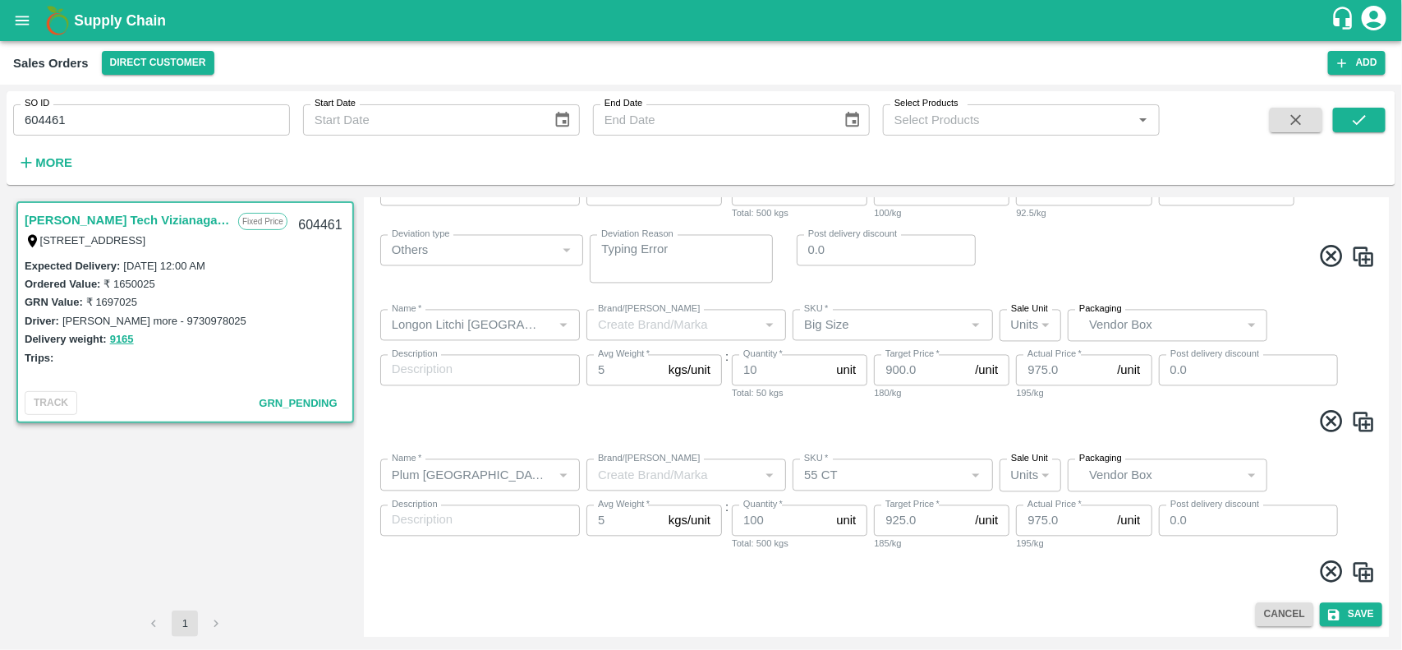
click at [1364, 572] on img at bounding box center [1363, 572] width 25 height 25
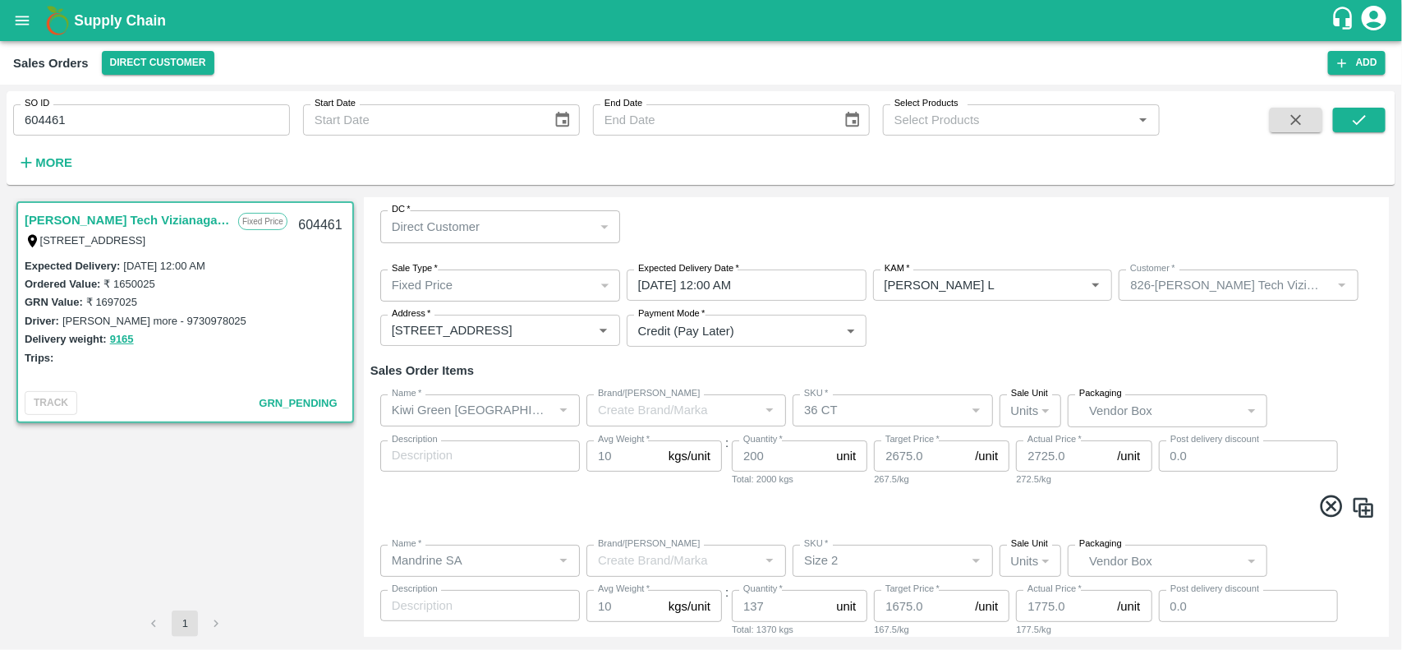
scroll to position [0, 0]
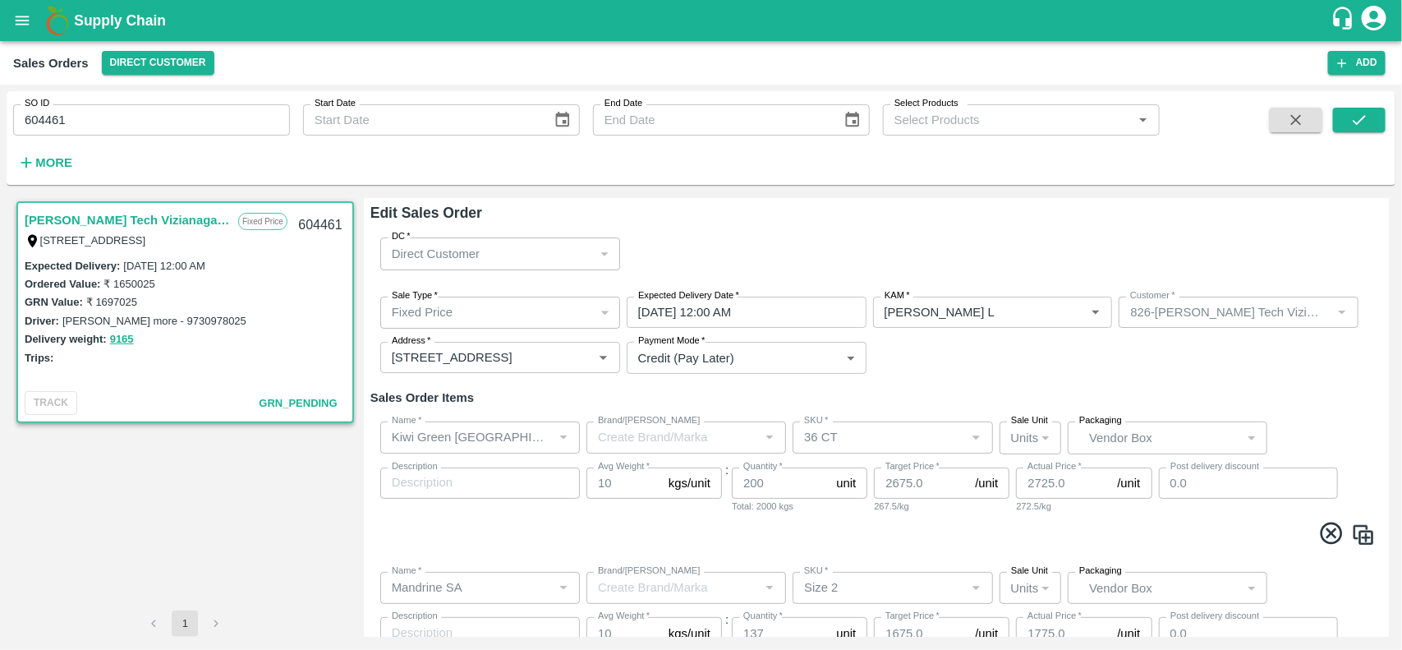
click at [87, 220] on link "Eesha Agro Tech Vizianagaram" at bounding box center [127, 219] width 205 height 21
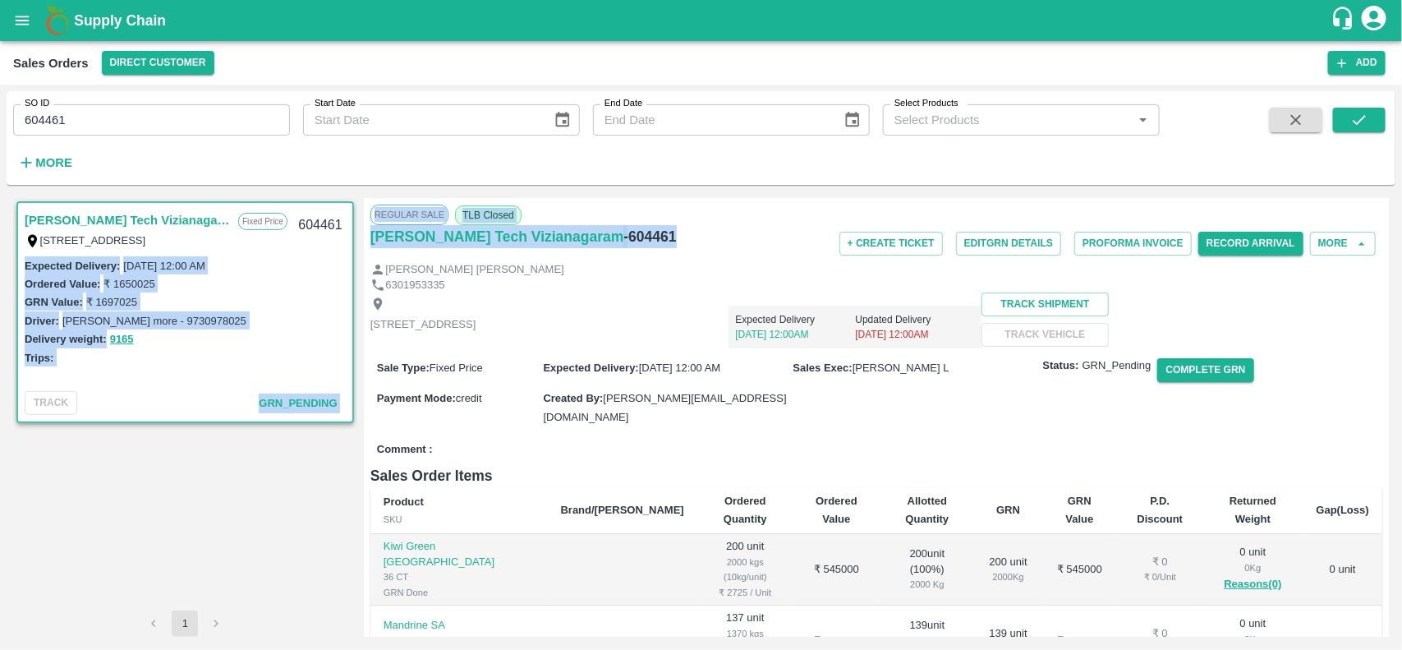
drag, startPoint x: 355, startPoint y: 227, endPoint x: 667, endPoint y: 227, distance: 312.0
click at [667, 227] on div "Eesha Agro Tech Vizianagaram Fixed Price Flat no :601 ,, Kosala apartment Opp k…" at bounding box center [700, 417] width 1375 height 439
click at [667, 227] on div "Eesha Agro Tech Vizianagaram - 604461" at bounding box center [539, 236] width 338 height 23
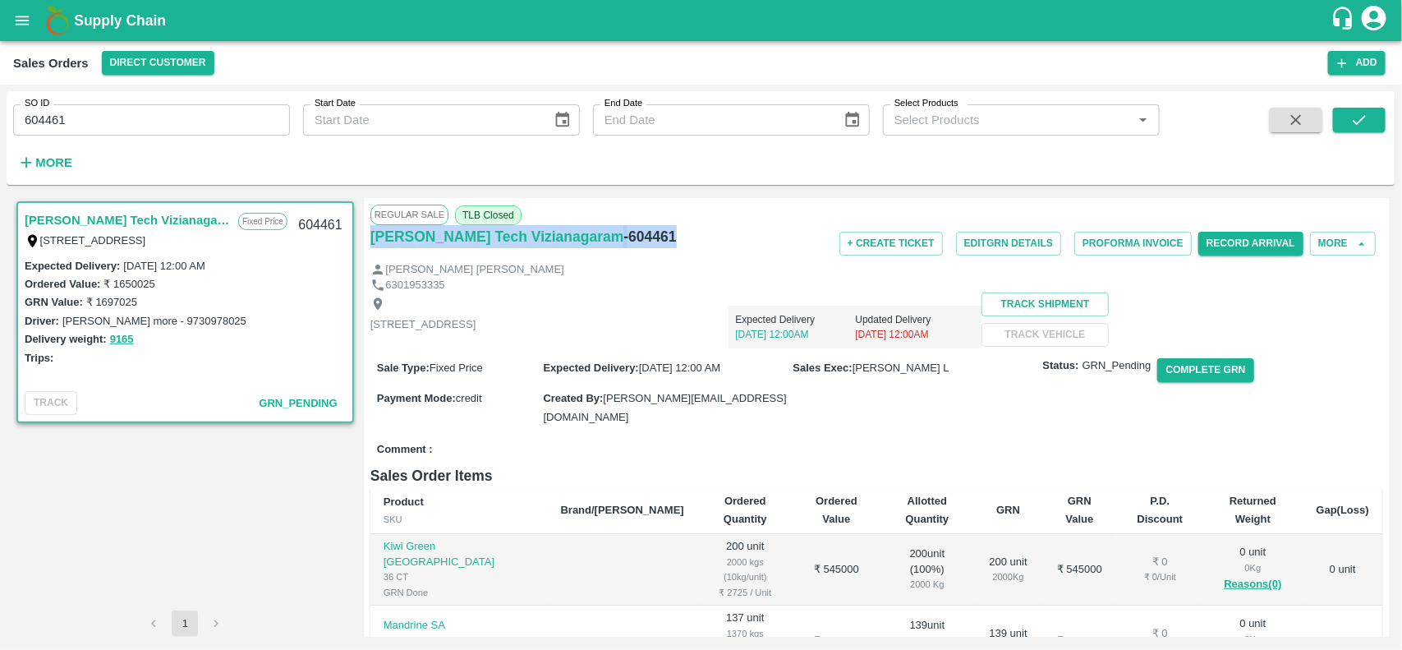
drag, startPoint x: 360, startPoint y: 230, endPoint x: 704, endPoint y: 235, distance: 344.1
click at [704, 235] on div "Eesha Agro Tech Vizianagaram Fixed Price Flat no :601 ,, Kosala apartment Opp k…" at bounding box center [700, 417] width 1375 height 439
copy div "Eesha Agro Tech Vizianagaram - 604461"
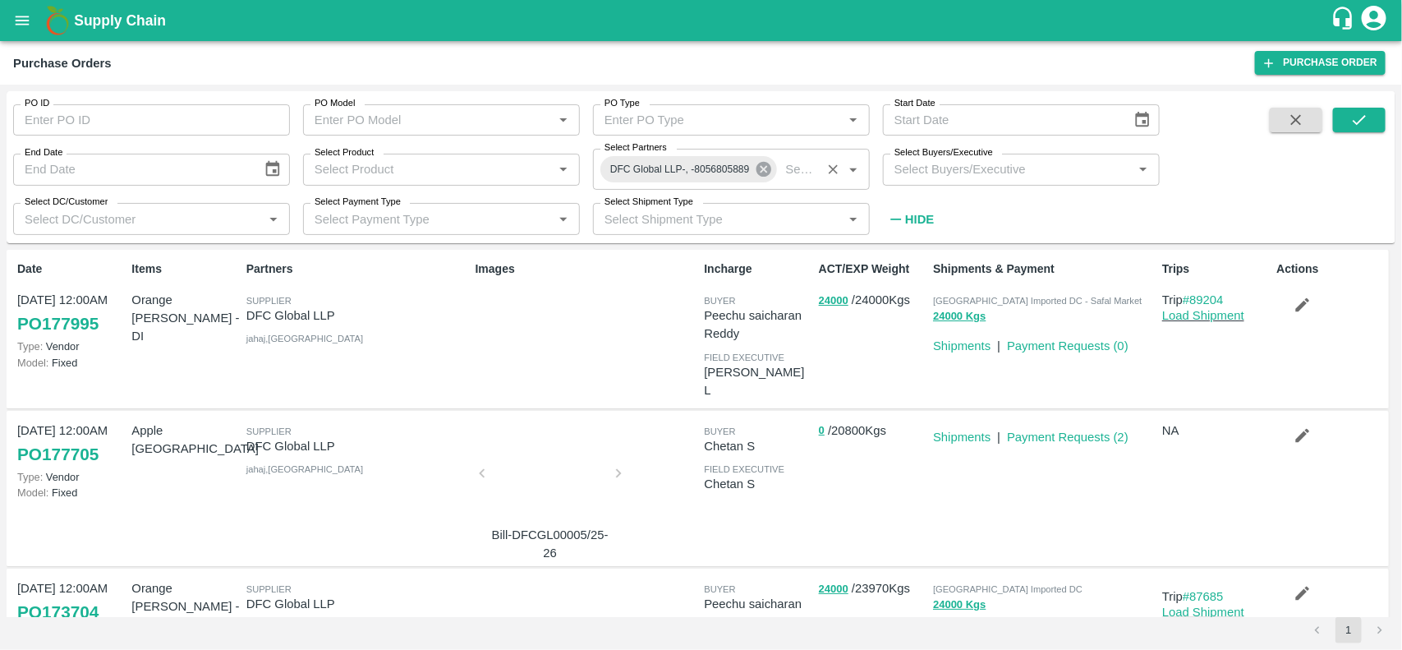
click at [764, 174] on icon at bounding box center [762, 169] width 15 height 15
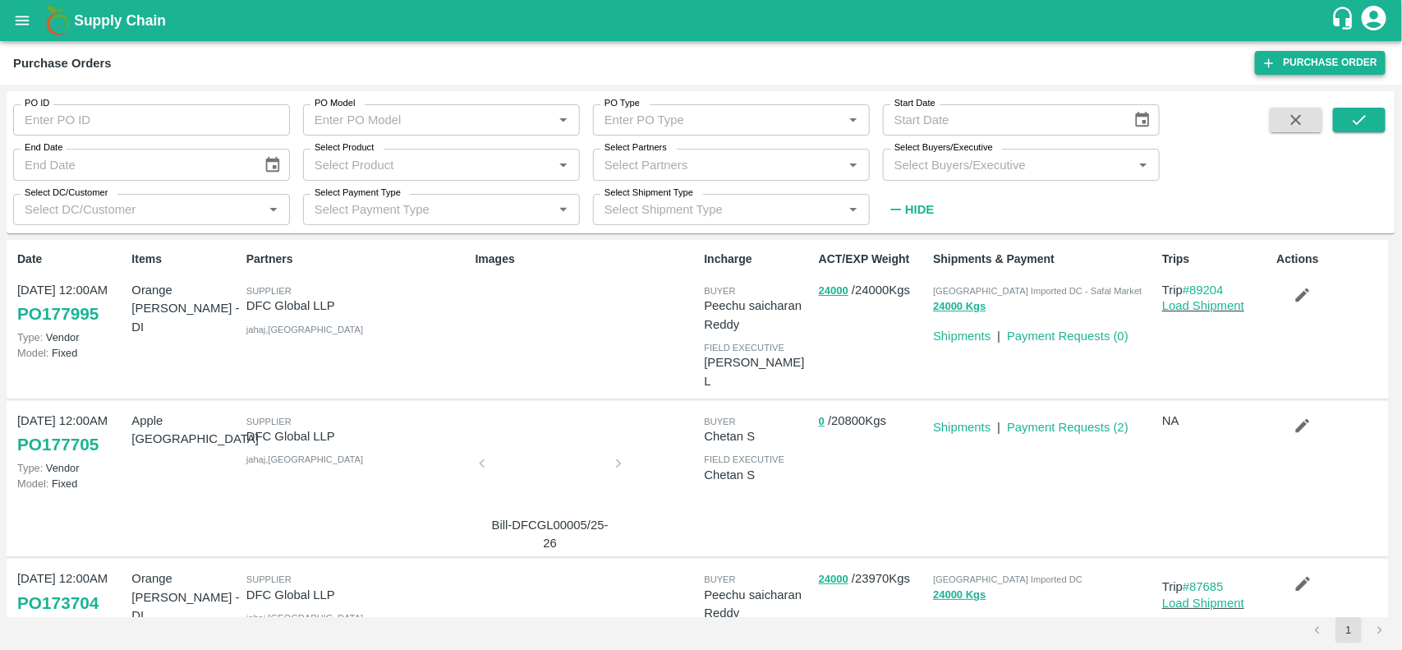
click at [1322, 56] on link "Purchase Order" at bounding box center [1320, 63] width 131 height 24
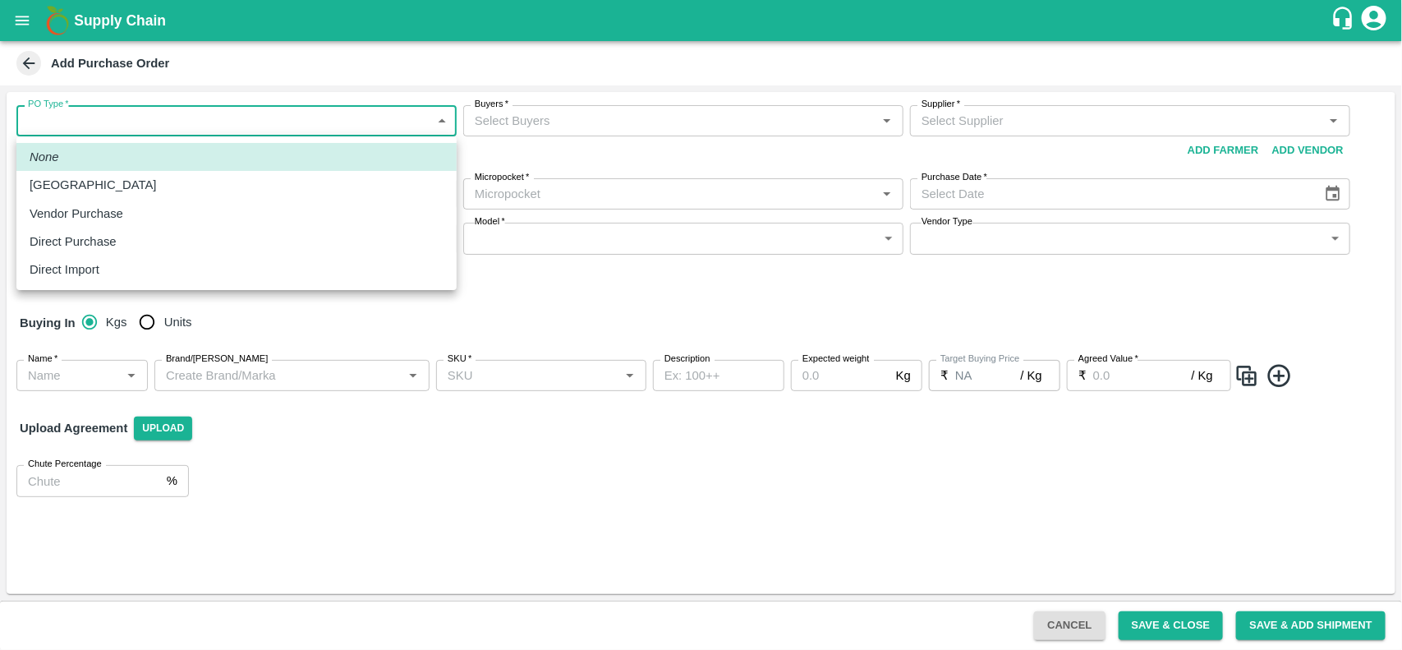
click at [238, 124] on body "Supply Chain Add Purchase Order PO Type   * ​ PO Type Buyers   * Buyers   * Sup…" at bounding box center [701, 325] width 1402 height 650
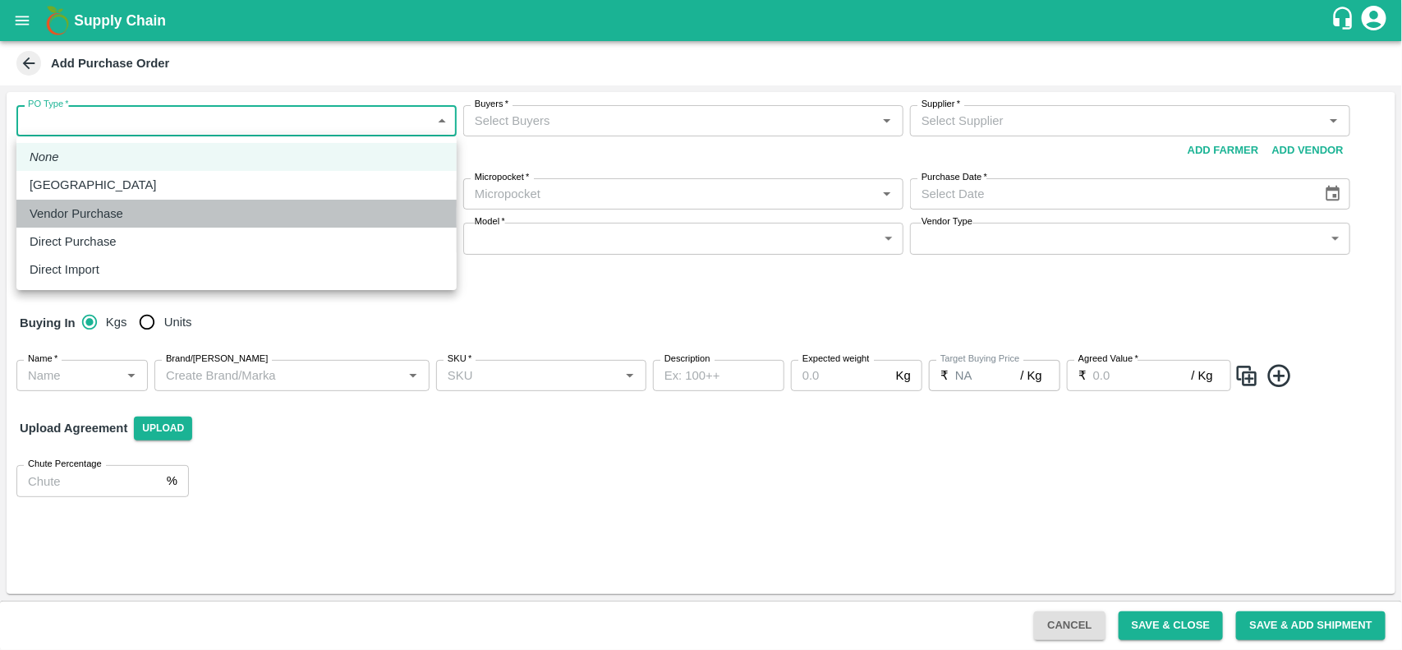
click at [160, 210] on div "Vendor Purchase" at bounding box center [237, 213] width 414 height 18
type input "2"
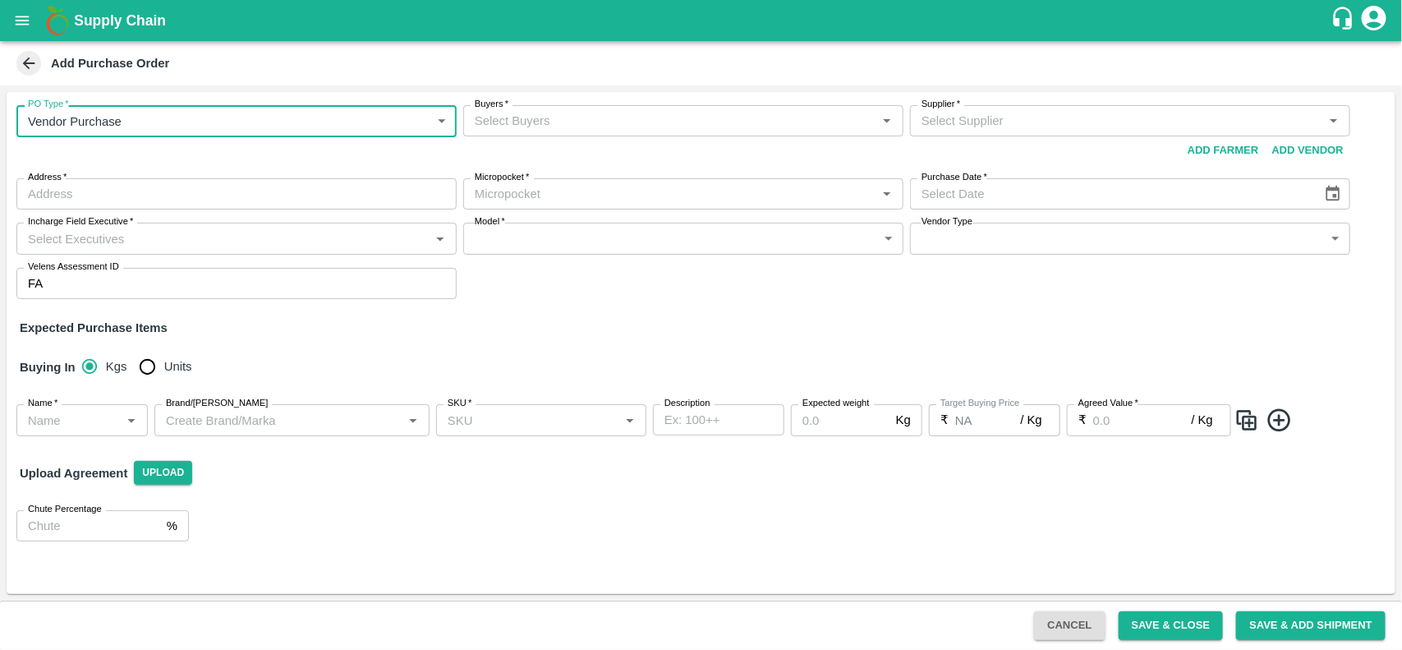
click at [505, 121] on input "Buyers   *" at bounding box center [669, 120] width 403 height 21
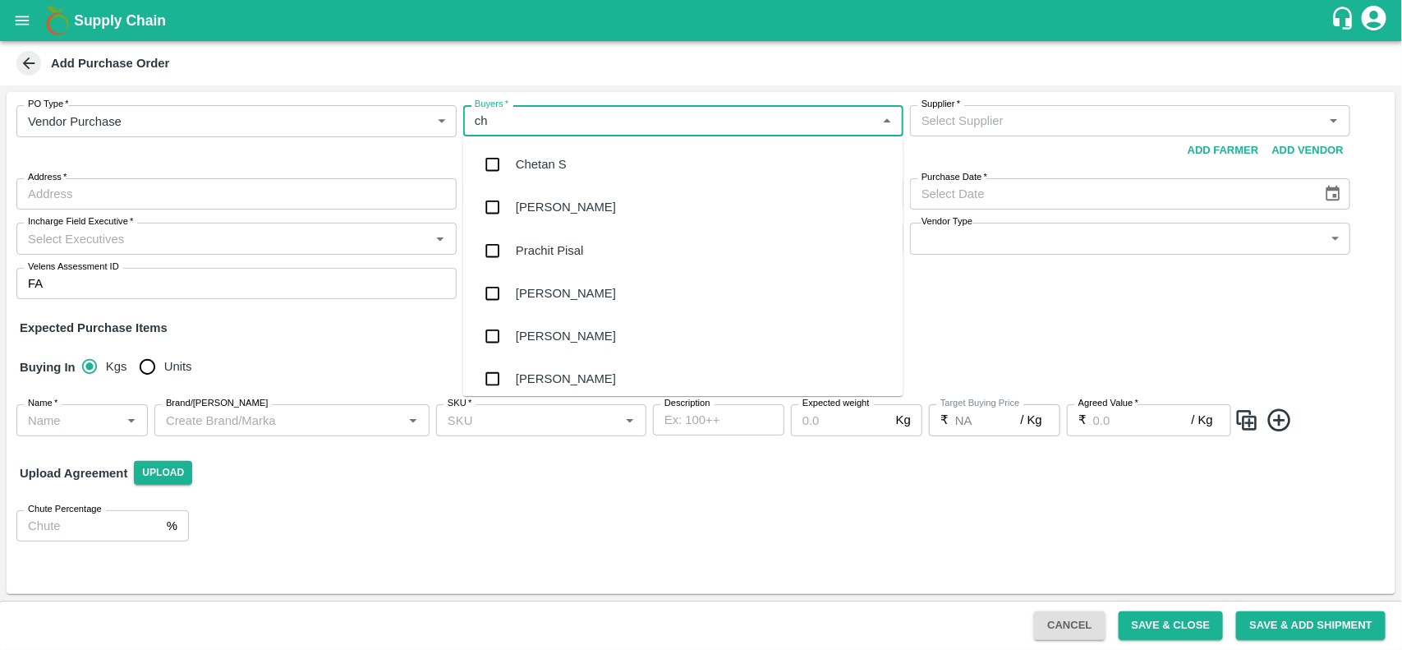
type input "che"
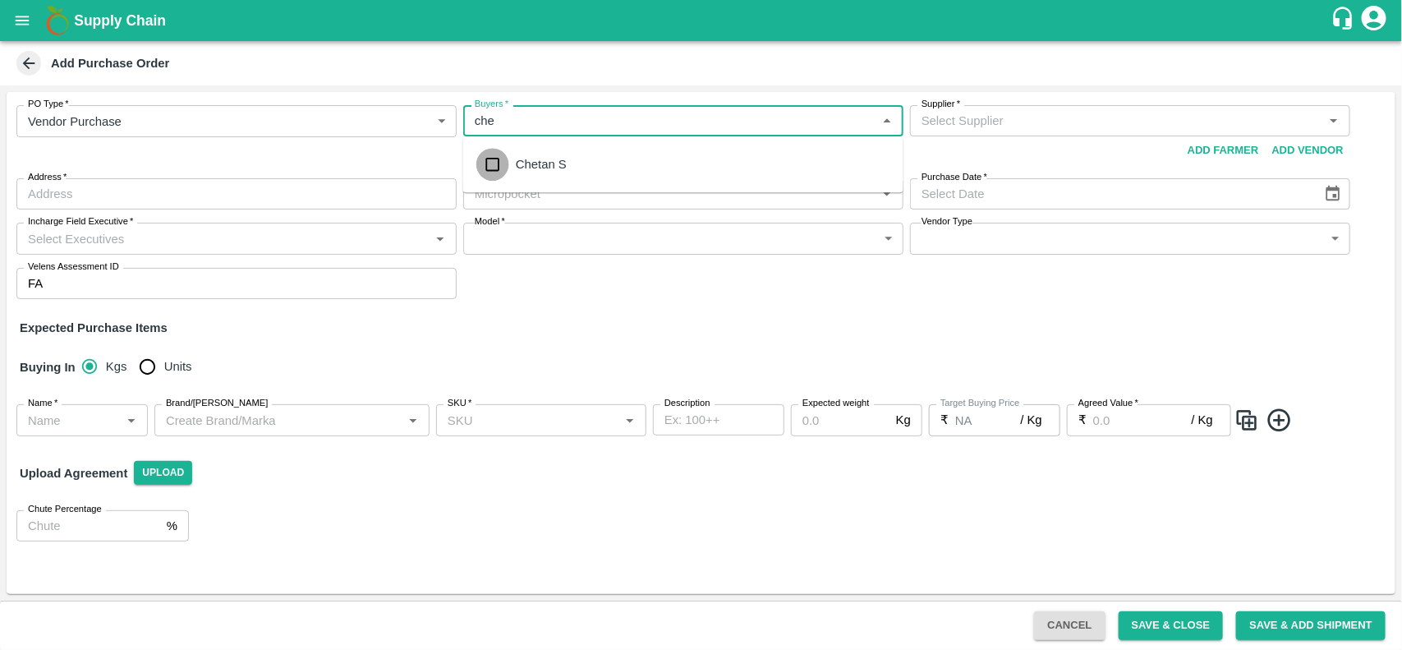
click at [489, 157] on input "checkbox" at bounding box center [492, 164] width 33 height 33
click at [1118, 136] on div "Supplier   *" at bounding box center [1130, 120] width 440 height 31
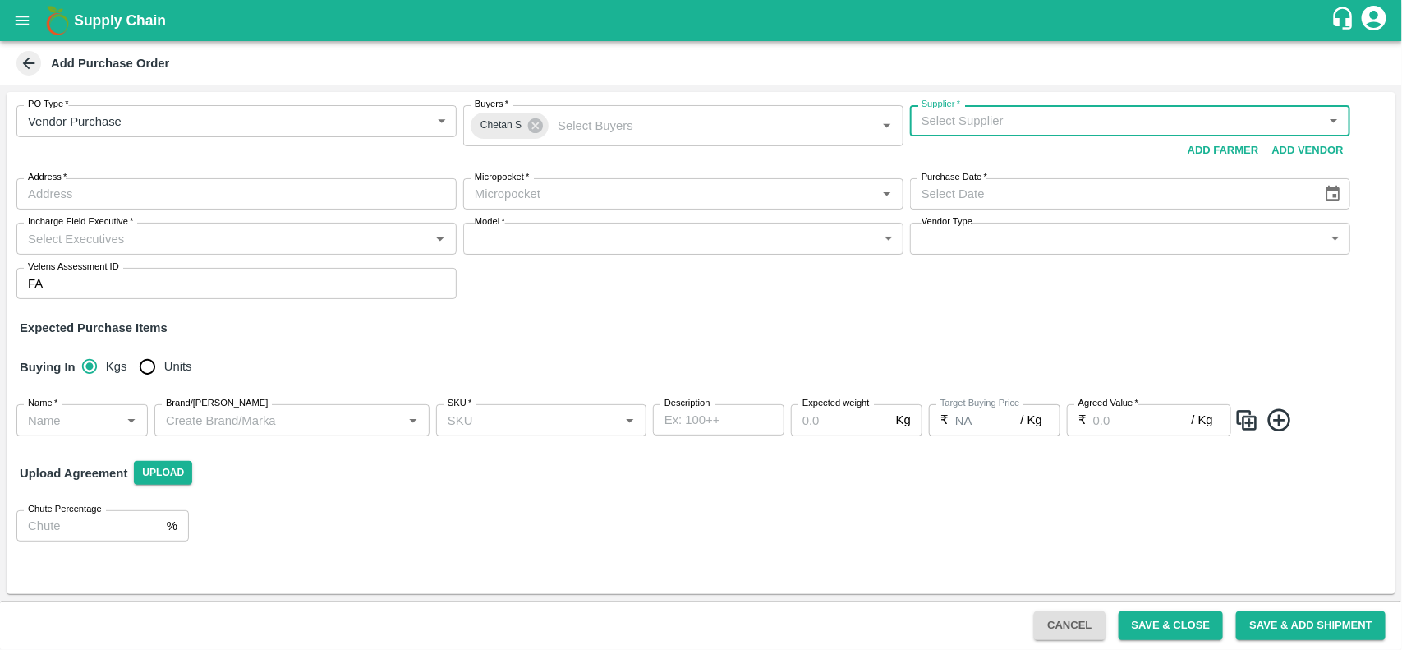
click at [1077, 131] on input "Supplier   *" at bounding box center [1116, 120] width 403 height 21
click at [1051, 145] on div "Chevas International-, Mumbai-9004902408(Supplier)" at bounding box center [1131, 157] width 440 height 28
type input "Chevas International-, Mumbai-9004902408(Supplier)"
type input ", Mumbai, , Maharashtra"
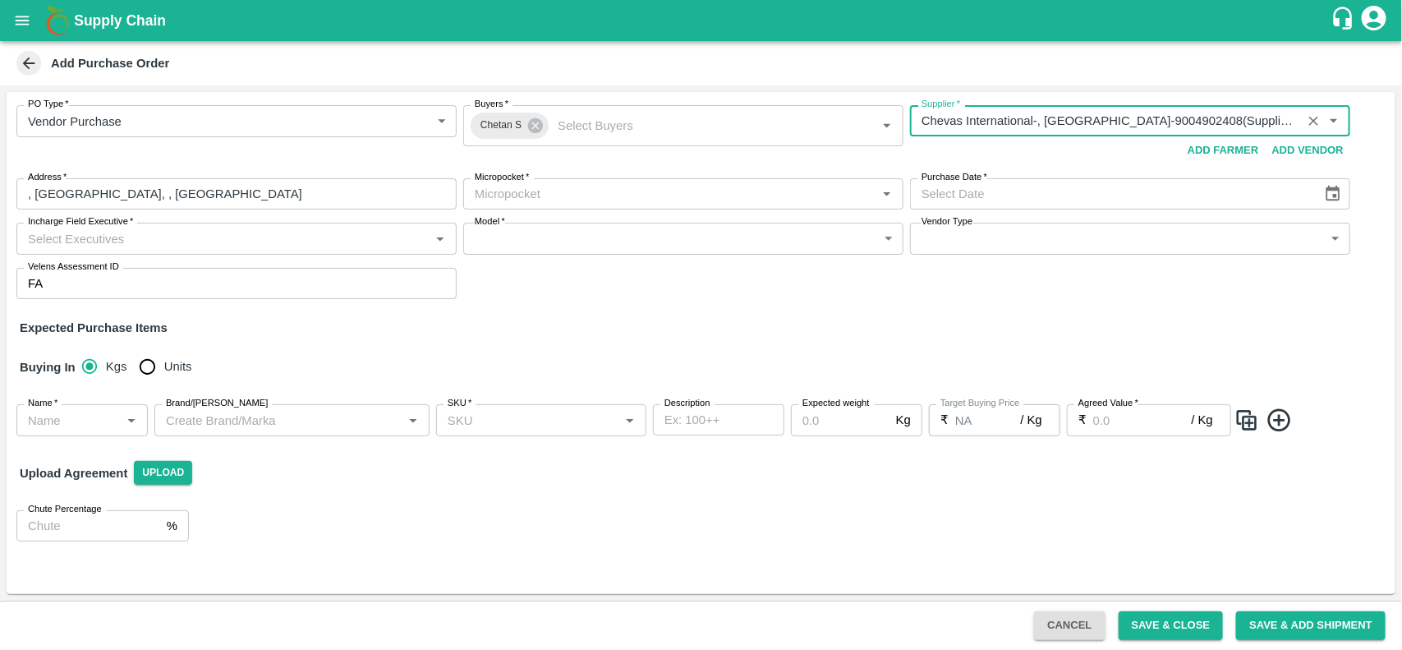
type input "Chevas International-, Mumbai-9004902408(Supplier)"
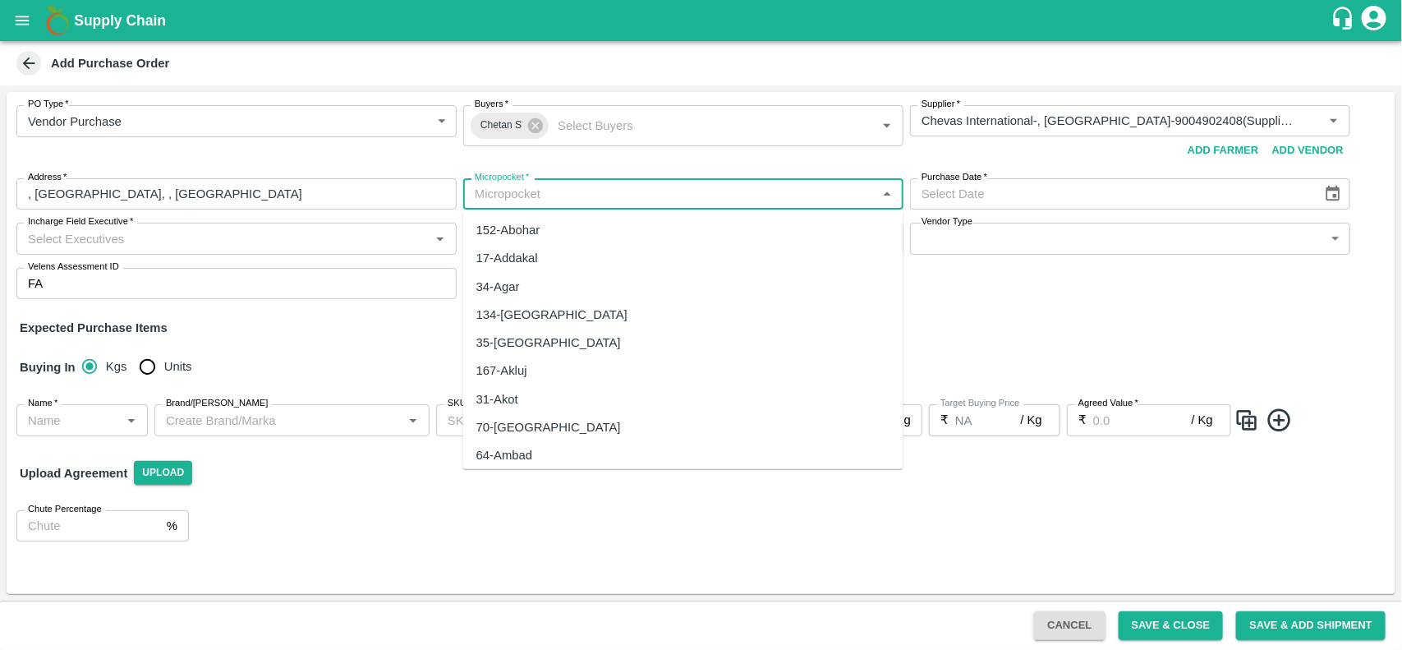
click at [669, 195] on input "Micropocket   *" at bounding box center [669, 193] width 403 height 21
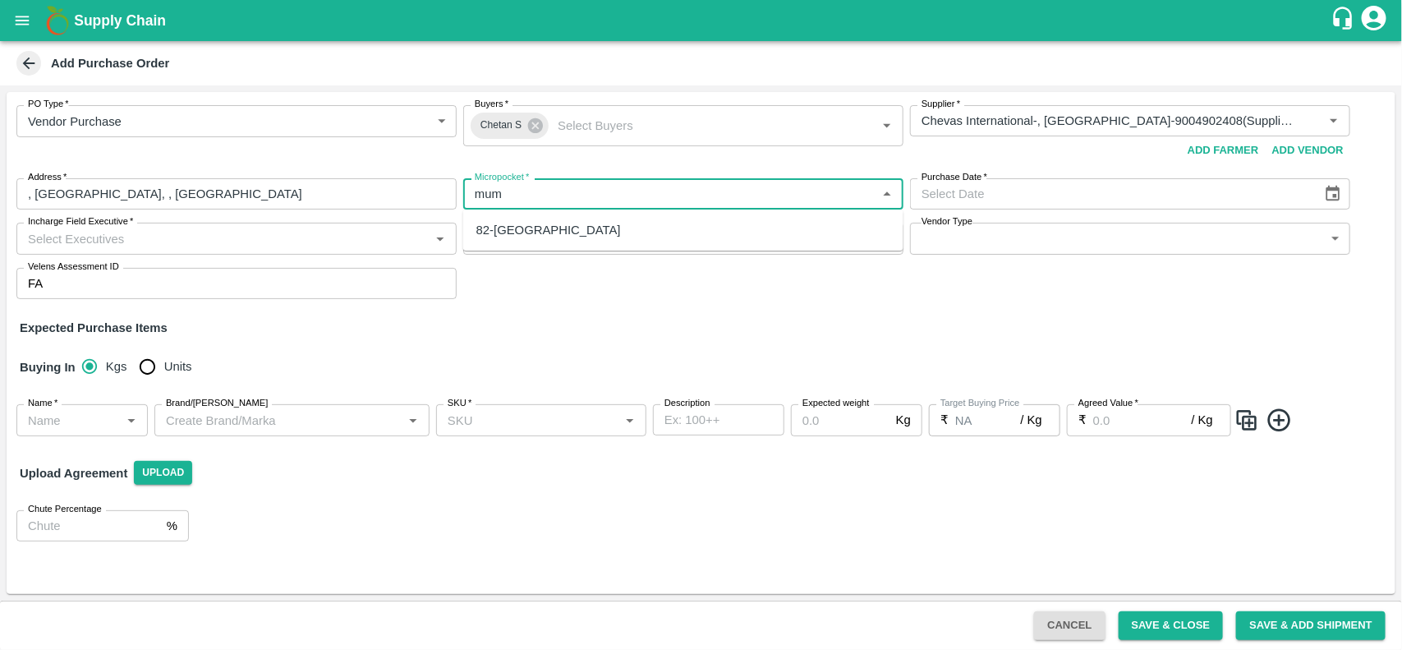
click at [569, 218] on div "82-Mumbai" at bounding box center [683, 230] width 440 height 28
type input "82-Mumbai"
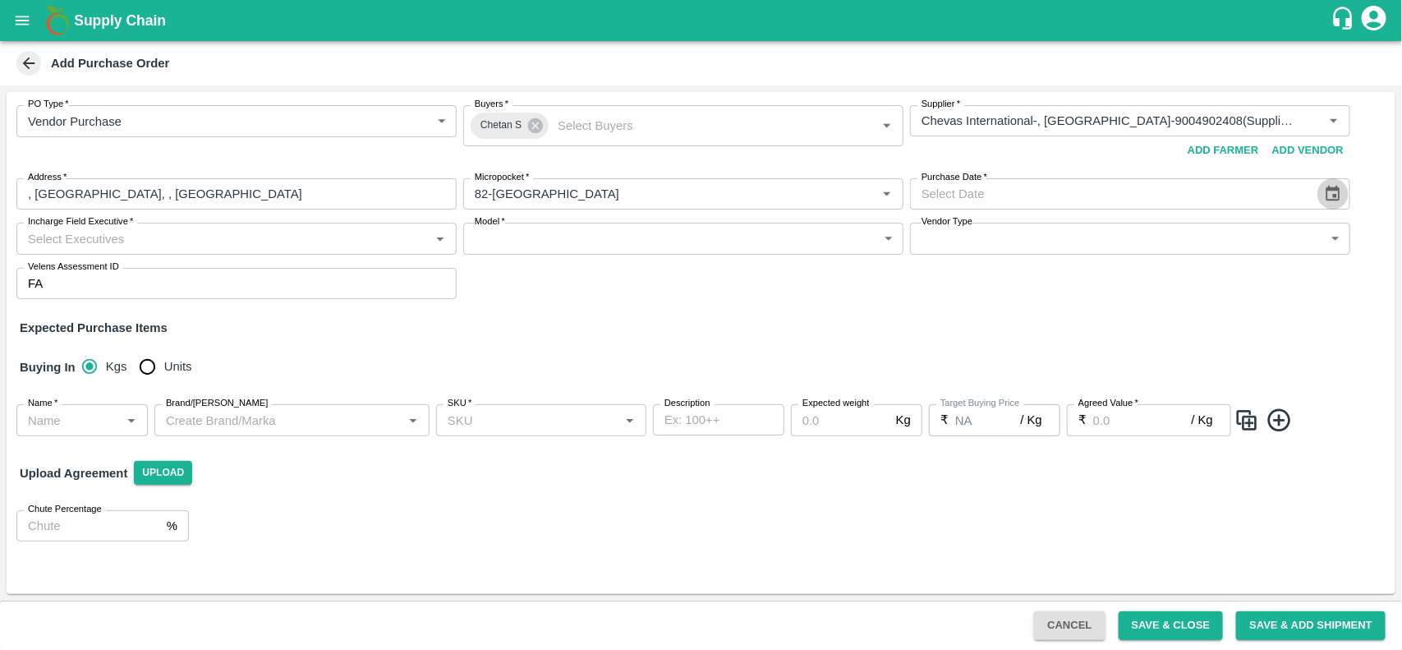
click at [1327, 181] on button "Choose date" at bounding box center [1332, 193] width 31 height 31
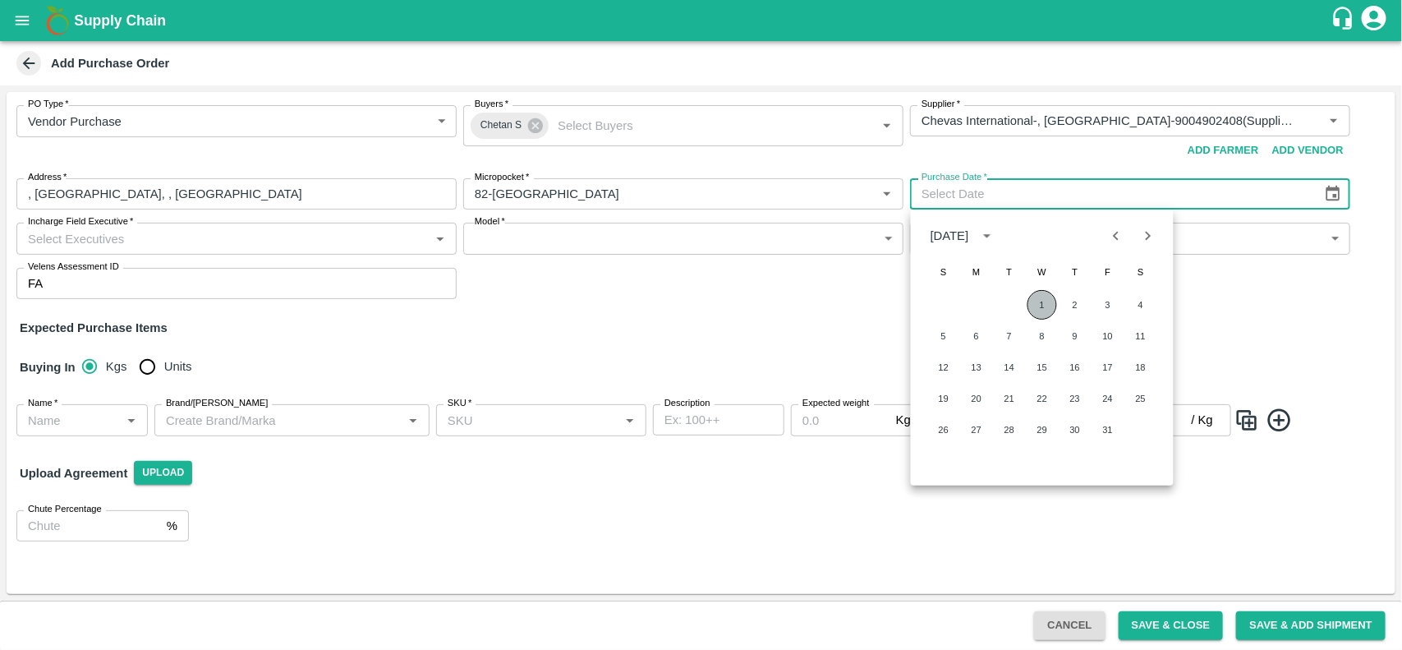
click at [1041, 305] on button "1" at bounding box center [1042, 305] width 30 height 30
type input "01/10/2025"
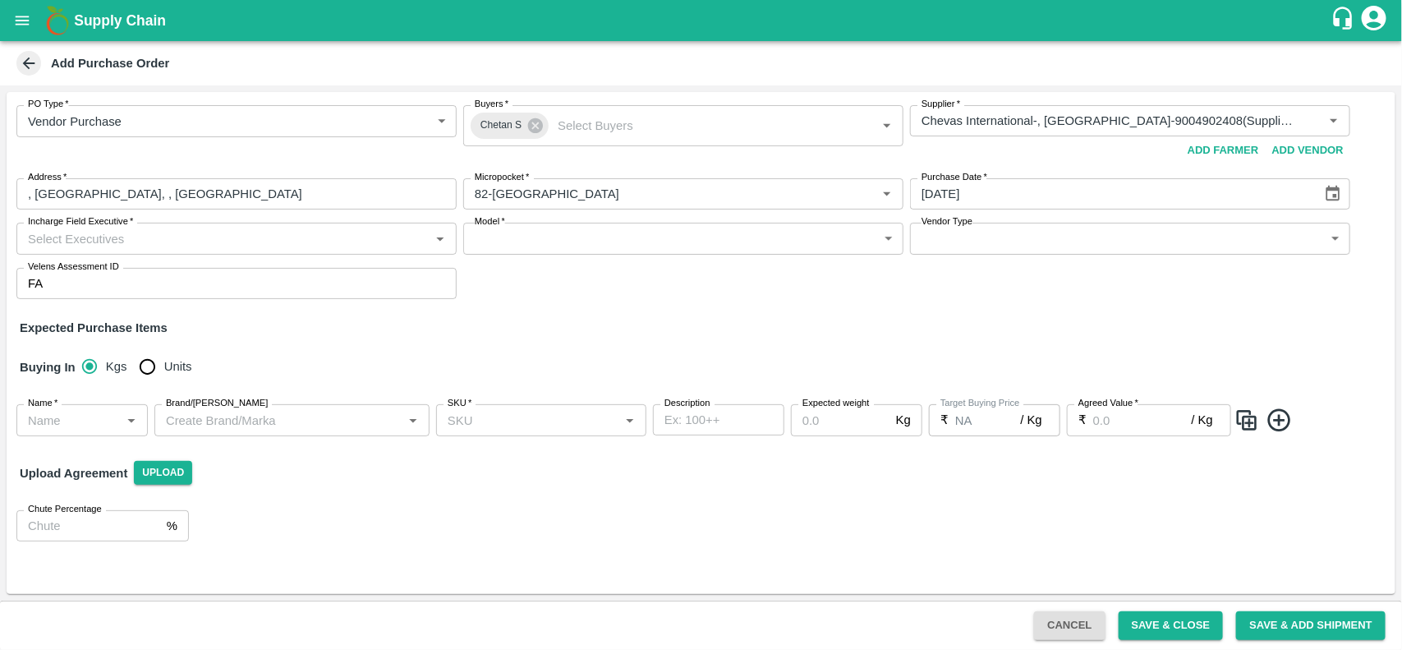
click at [305, 232] on input "Incharge Field Executive   *" at bounding box center [222, 237] width 403 height 21
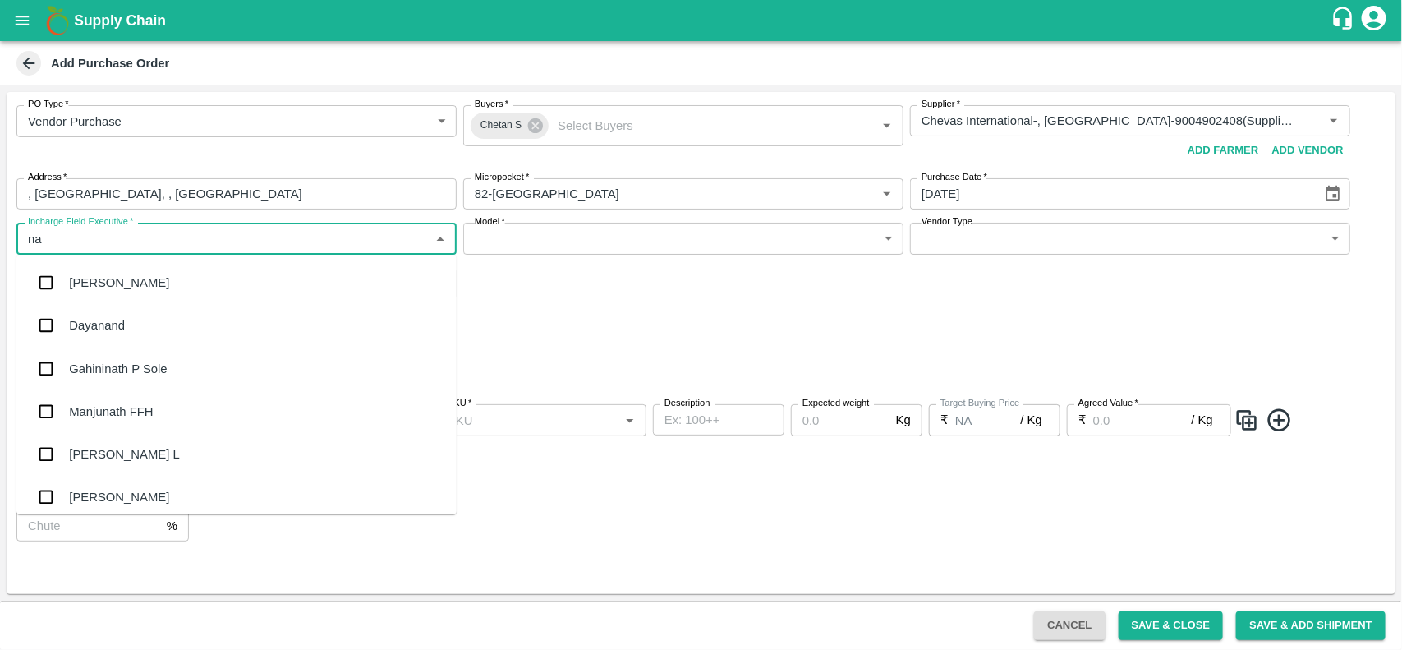
type input "nan"
click at [44, 330] on input "checkbox" at bounding box center [46, 325] width 33 height 33
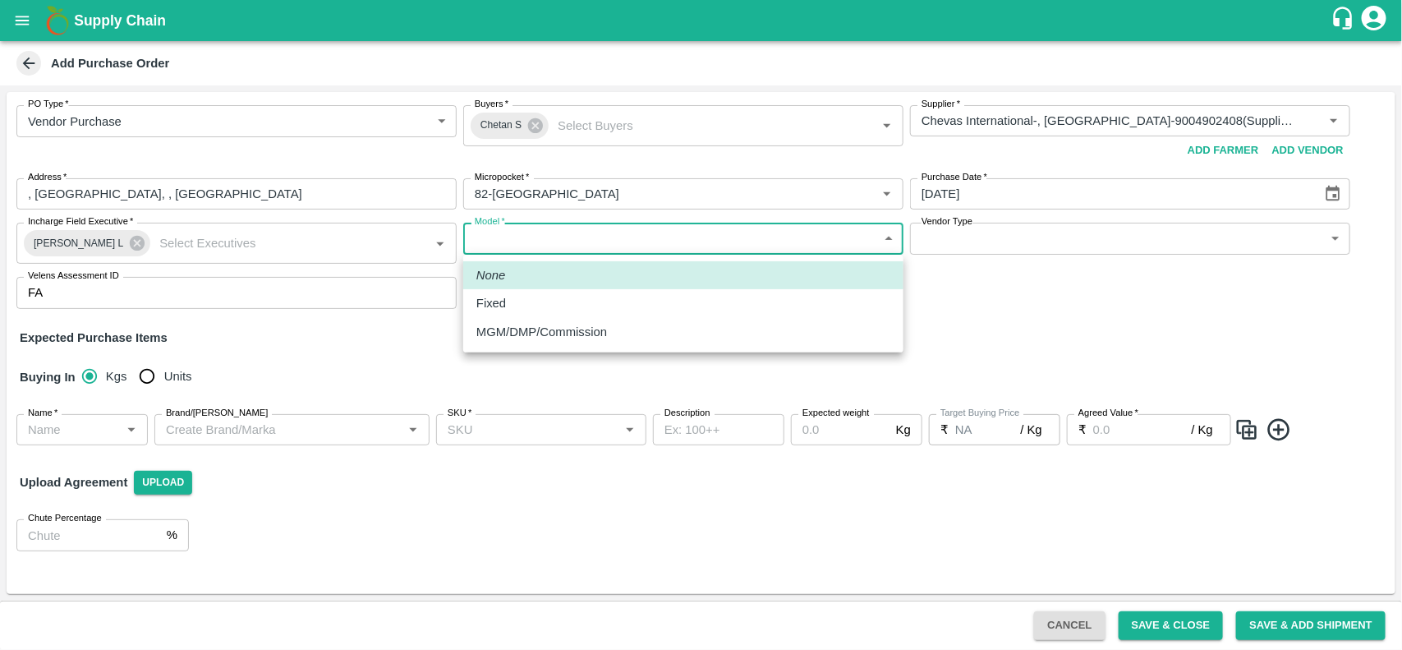
click at [522, 242] on body "Supply Chain Add Purchase Order PO Type   * Vendor Purchase 2 PO Type Buyers   …" at bounding box center [701, 325] width 1402 height 650
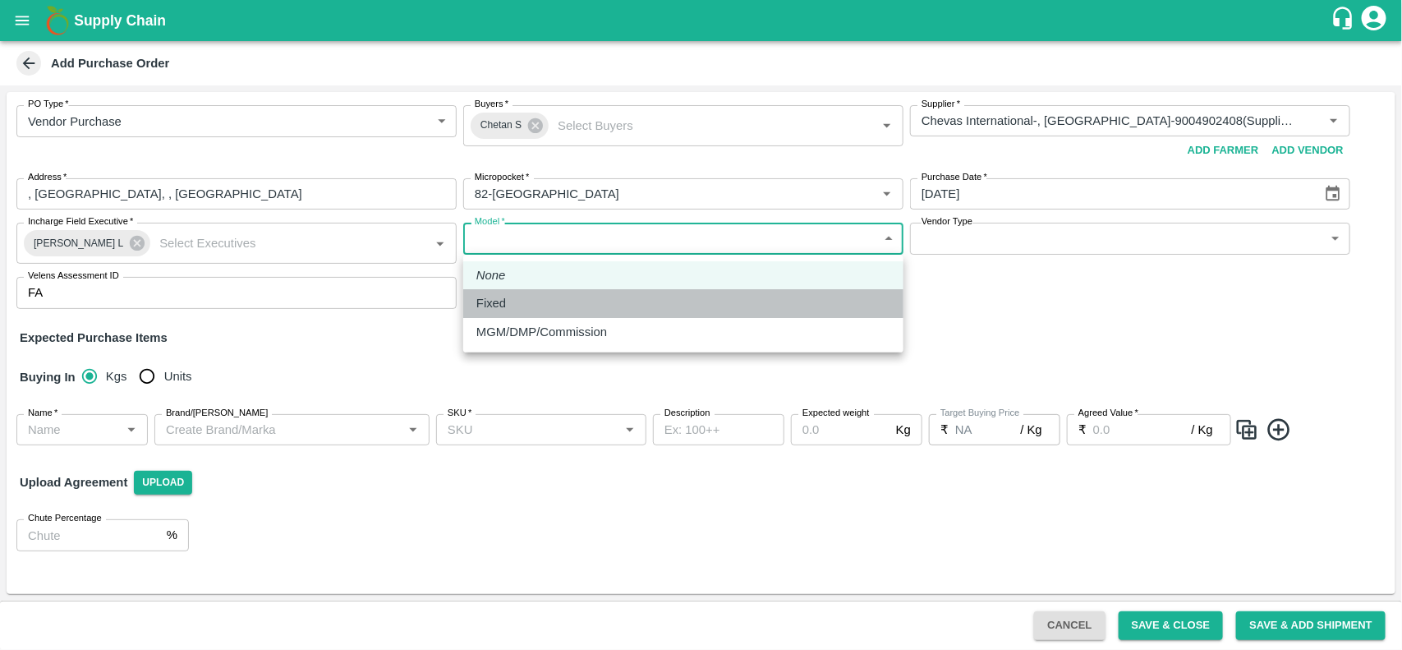
click at [498, 305] on p "Fixed" at bounding box center [491, 303] width 30 height 18
type input "Fixed"
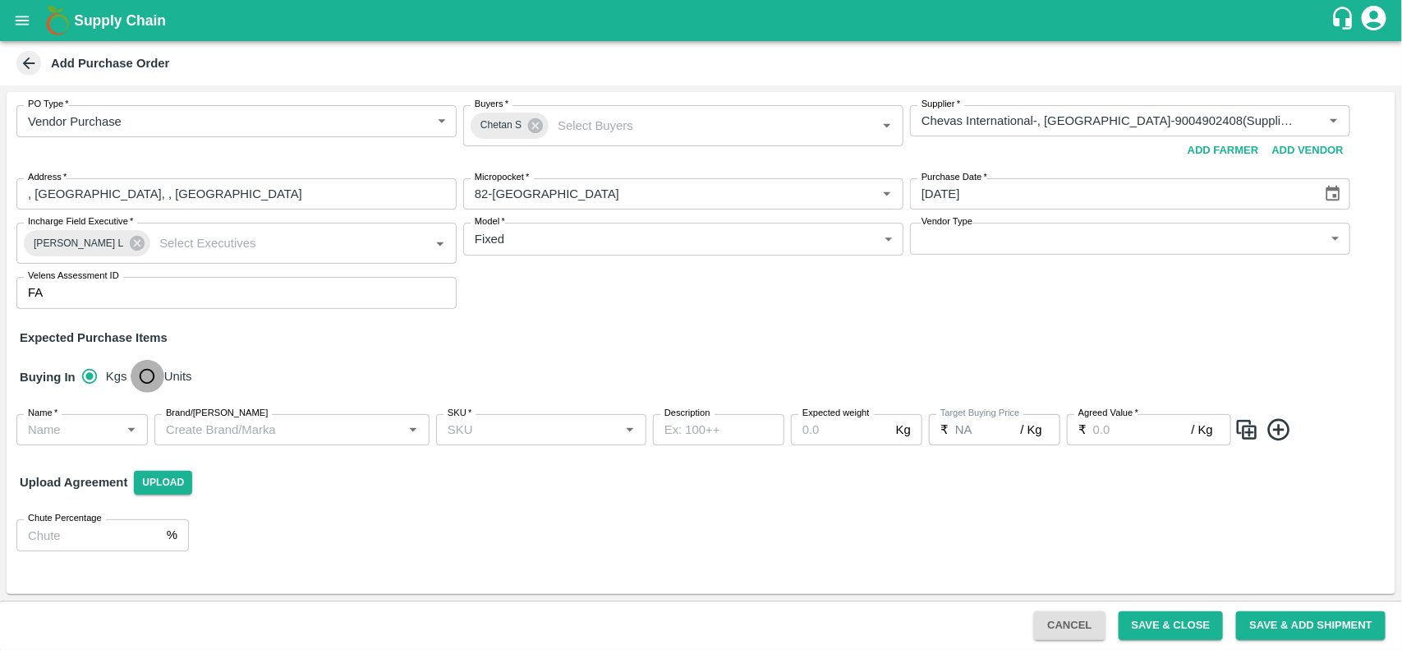
click at [141, 372] on input "Units" at bounding box center [147, 376] width 33 height 33
radio input "true"
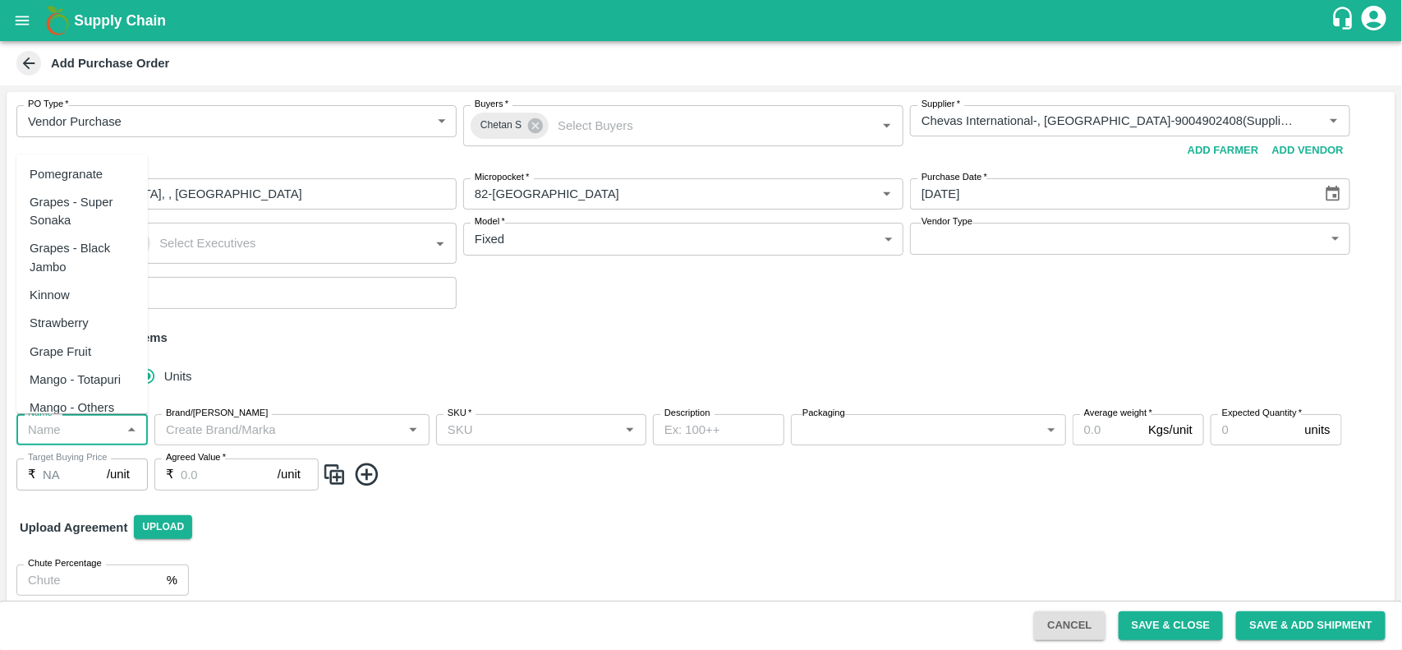
click at [71, 424] on input "Name   *" at bounding box center [68, 429] width 94 height 21
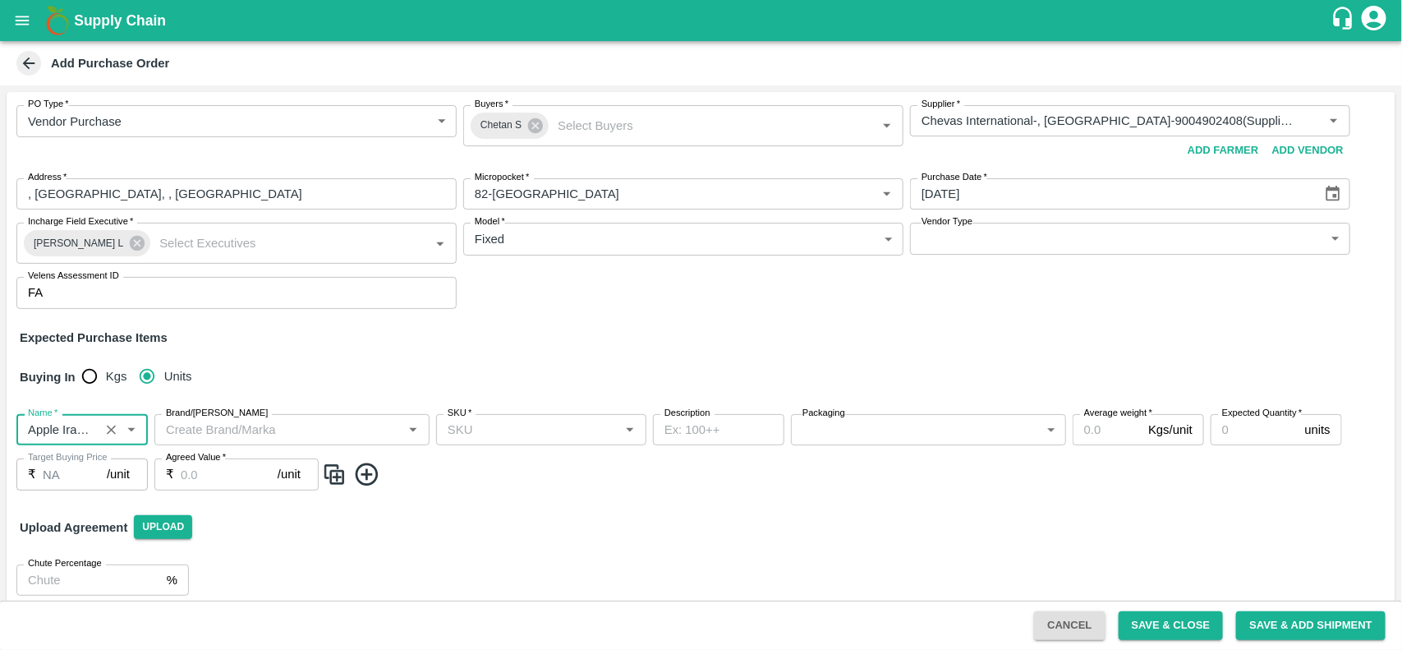
type input "Apple Iran RD-DI"
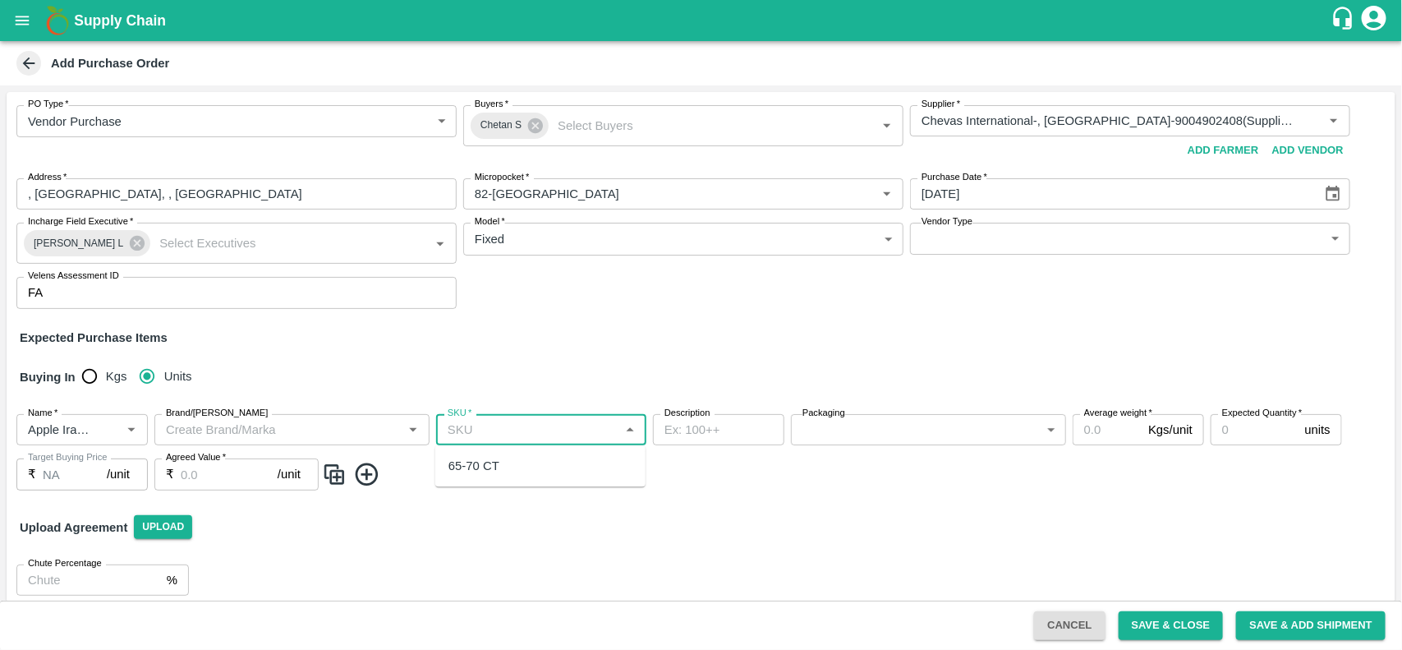
click at [494, 428] on input "SKU   *" at bounding box center [527, 429] width 173 height 21
click at [485, 472] on div "65-70 CT" at bounding box center [473, 466] width 51 height 18
type input "65-70 CT"
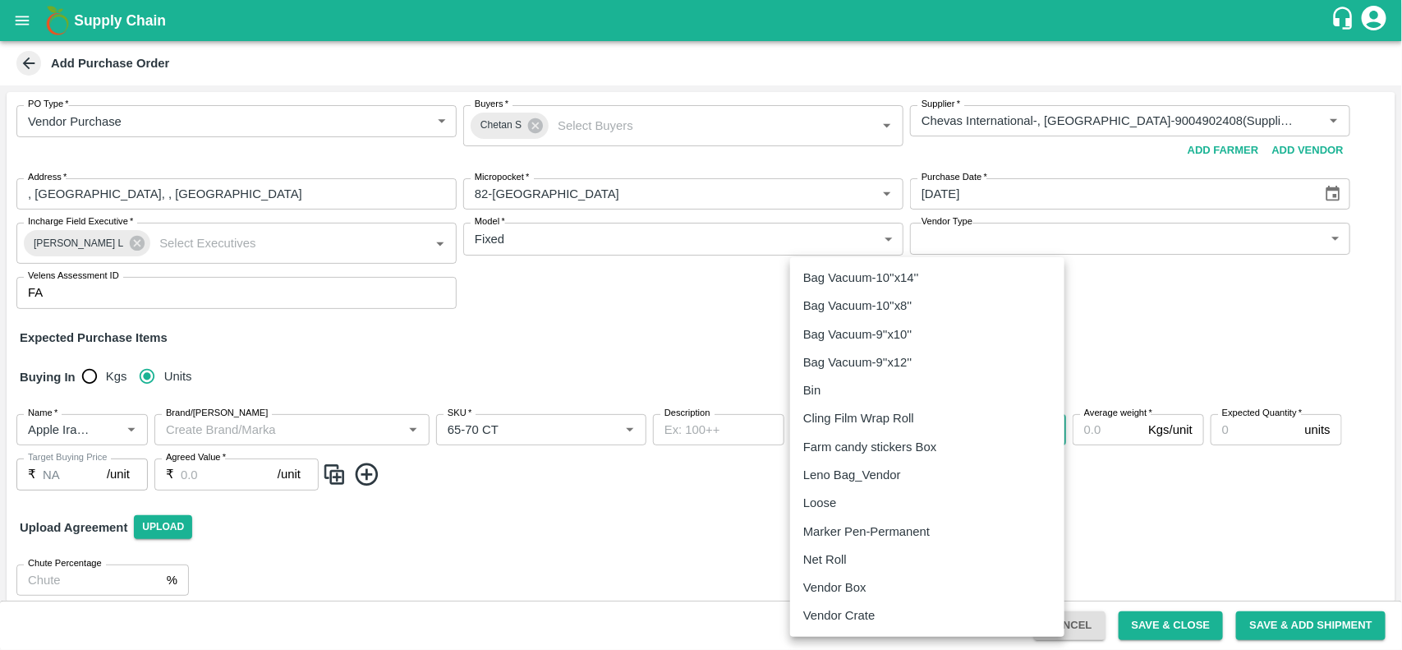
click at [836, 429] on body "Supply Chain Add Purchase Order PO Type   * Vendor Purchase 2 PO Type Buyers   …" at bounding box center [701, 325] width 1402 height 650
click at [842, 583] on p "Vendor Box" at bounding box center [834, 587] width 63 height 18
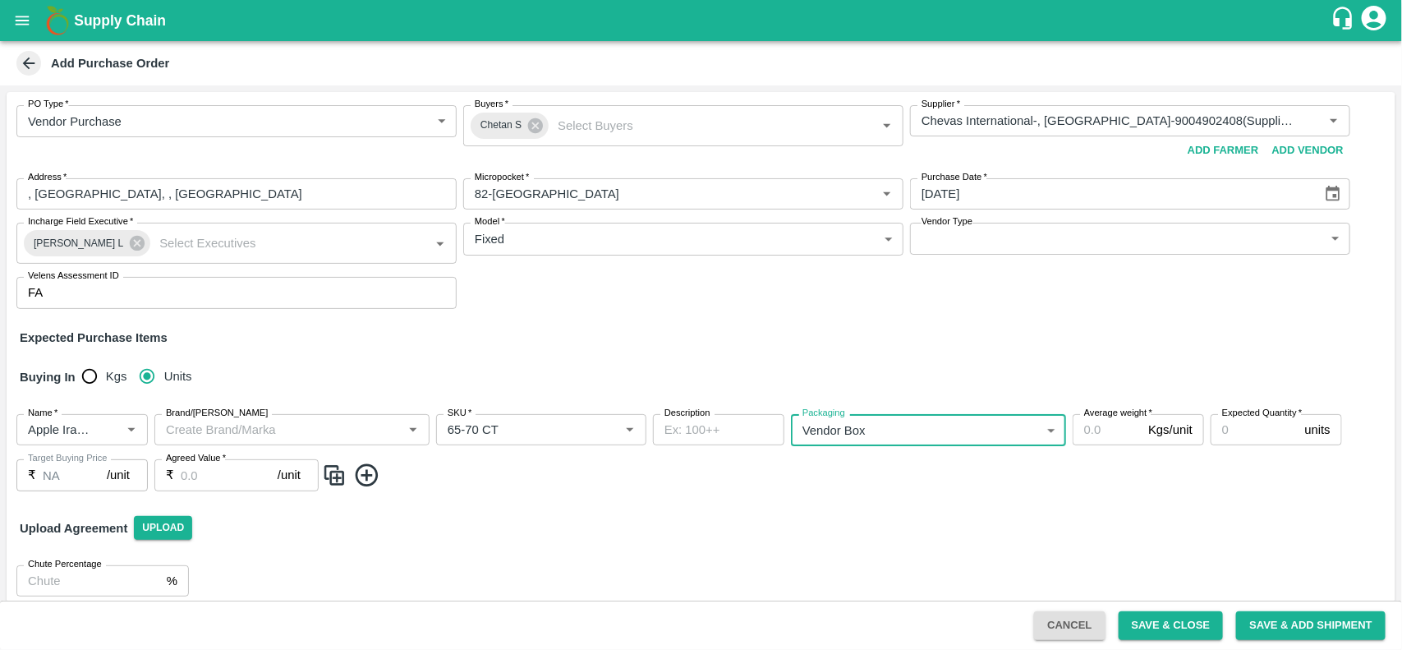
type input "276"
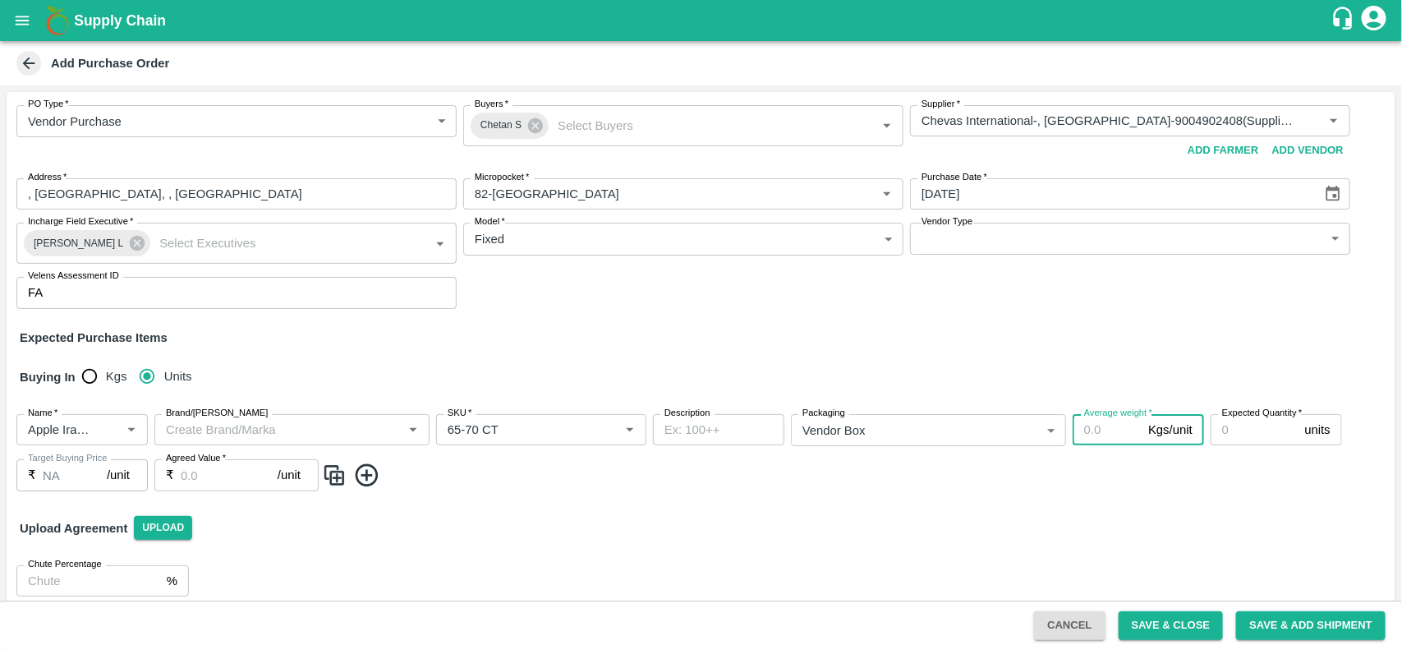
click at [1110, 433] on input "Average weight   *" at bounding box center [1106, 429] width 69 height 31
type input "10"
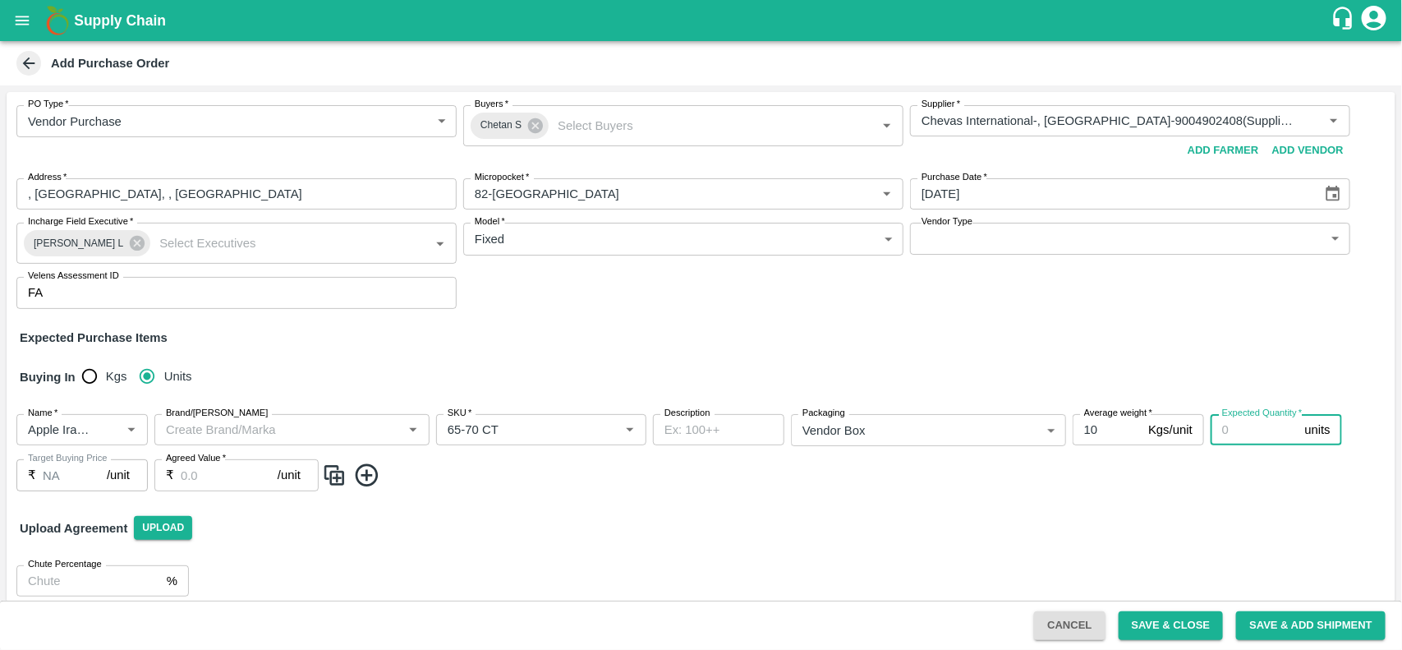
click at [1259, 438] on input "Expected Quantity   *" at bounding box center [1254, 429] width 88 height 31
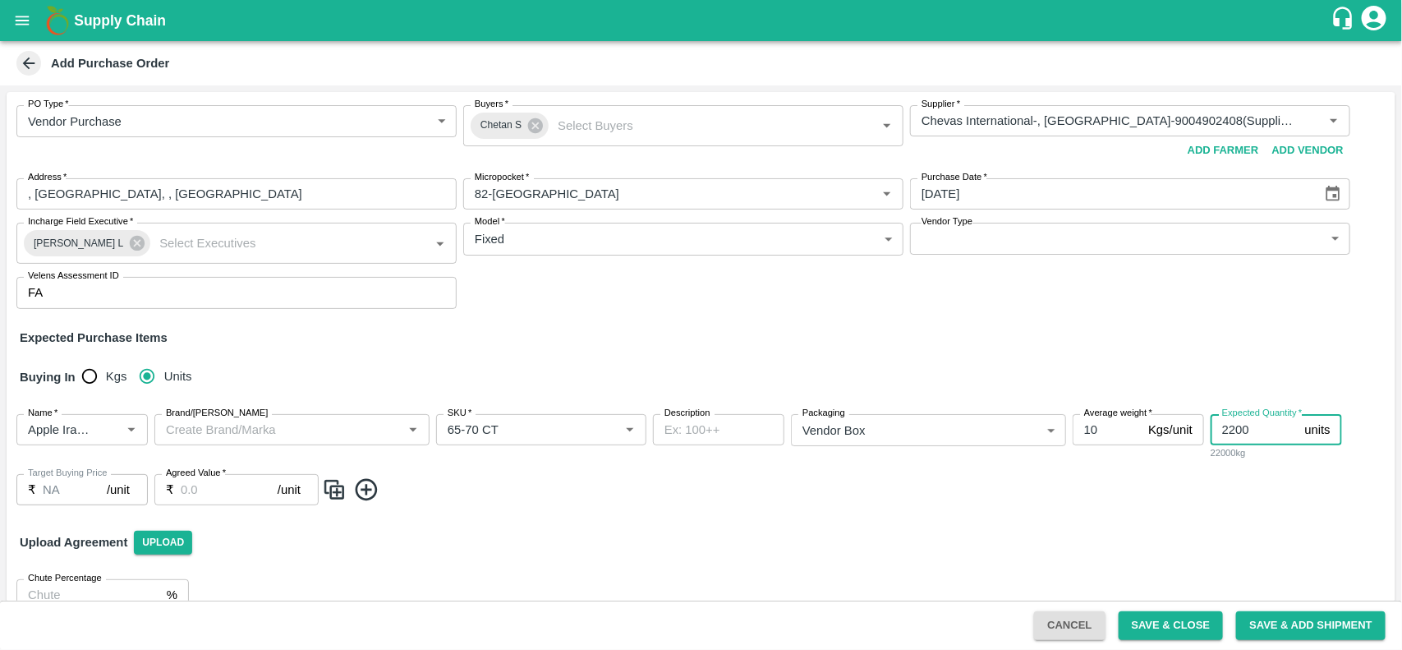
type input "2200"
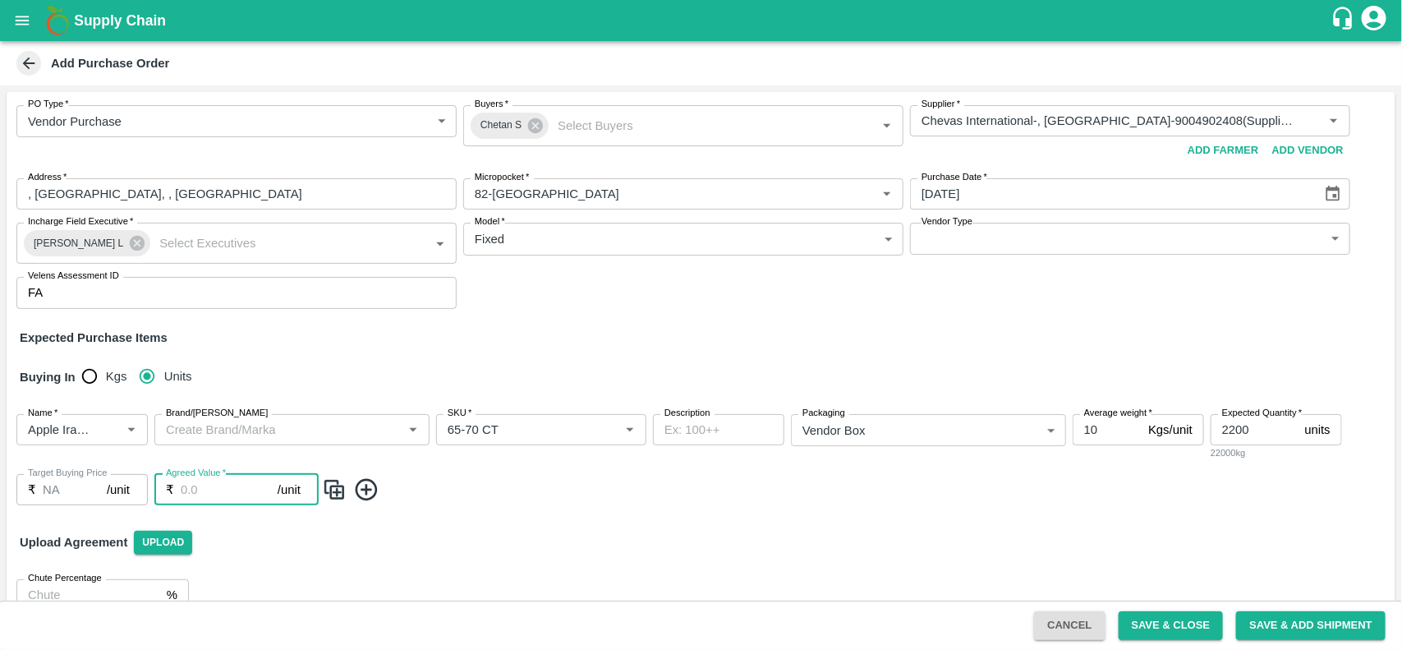
click at [191, 490] on input "Agreed Value   *" at bounding box center [229, 489] width 97 height 31
type input "1125"
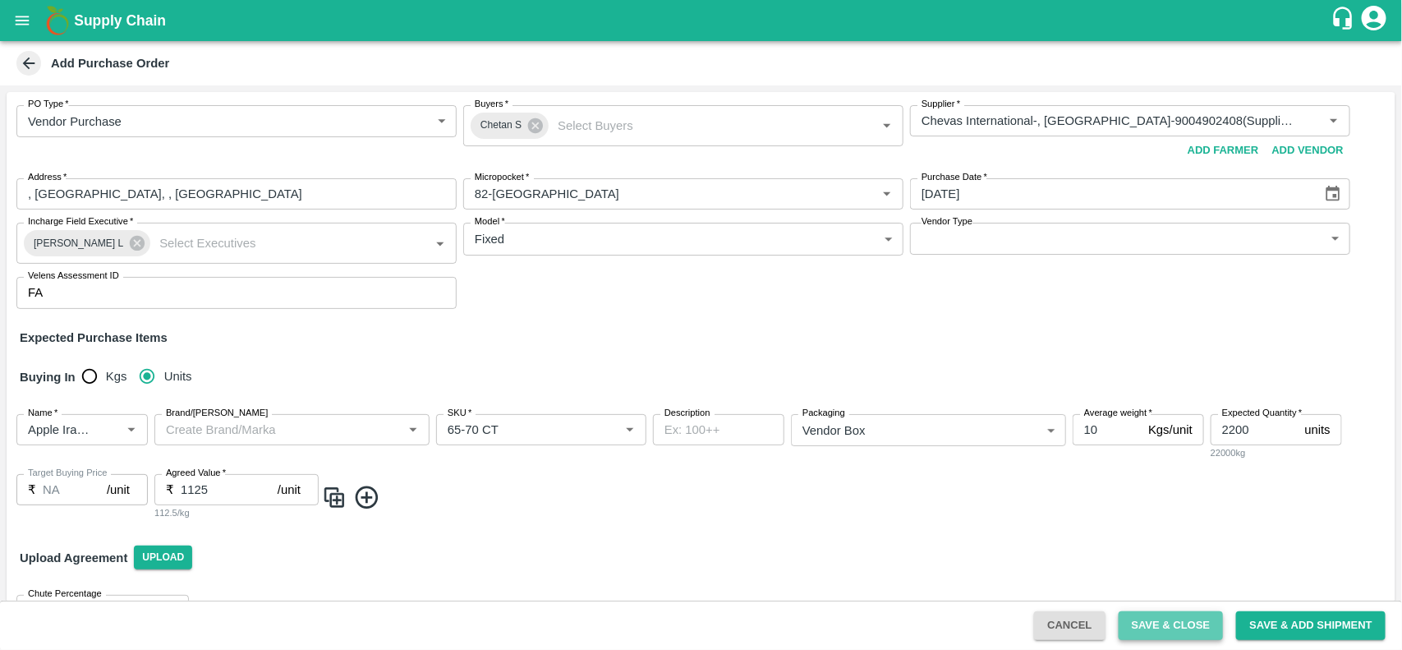
click at [1193, 633] on button "Save & Close" at bounding box center [1170, 625] width 105 height 29
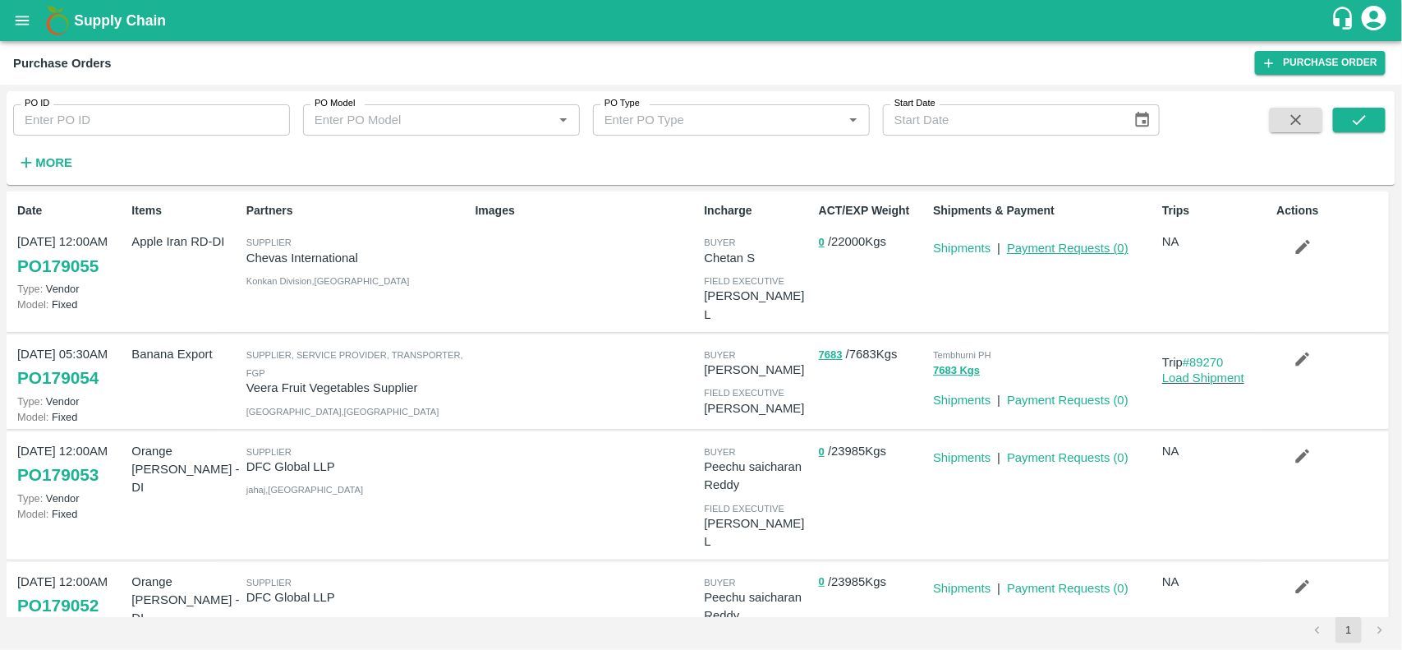
click at [1032, 250] on link "Payment Requests ( 0 )" at bounding box center [1068, 247] width 122 height 13
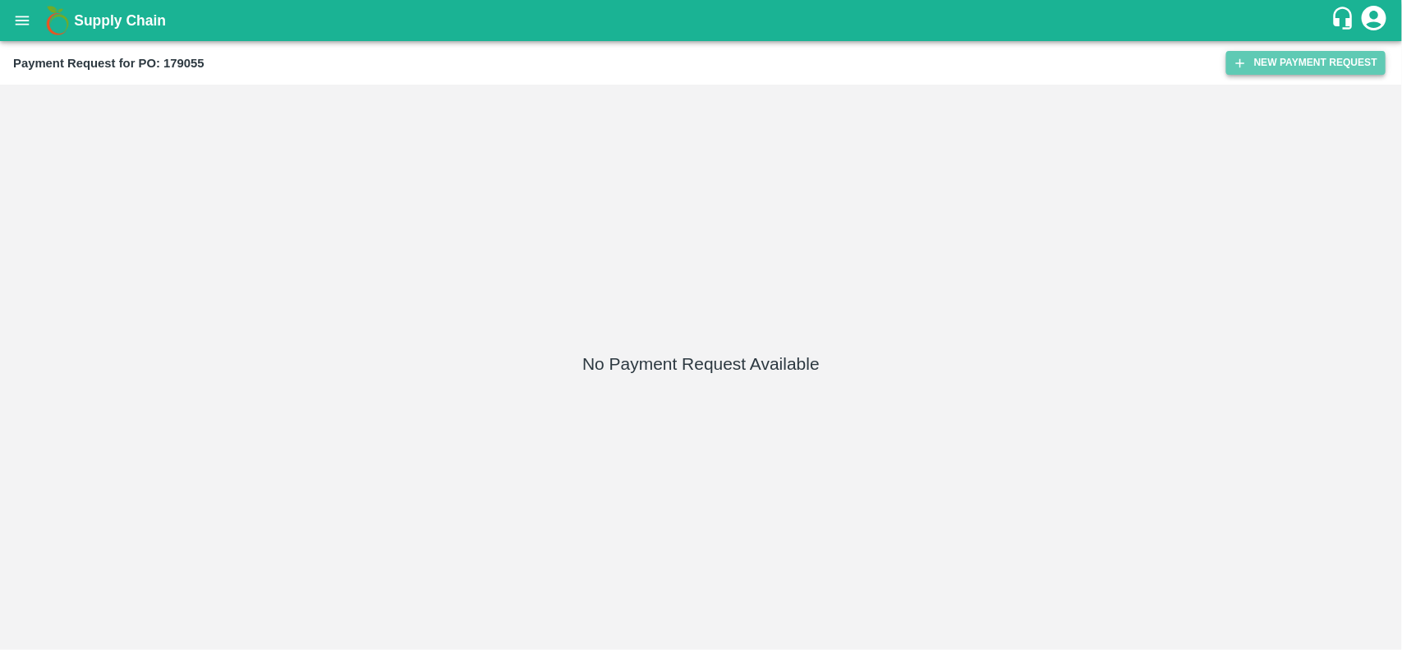
click at [1274, 58] on button "New Payment Request" at bounding box center [1305, 63] width 159 height 24
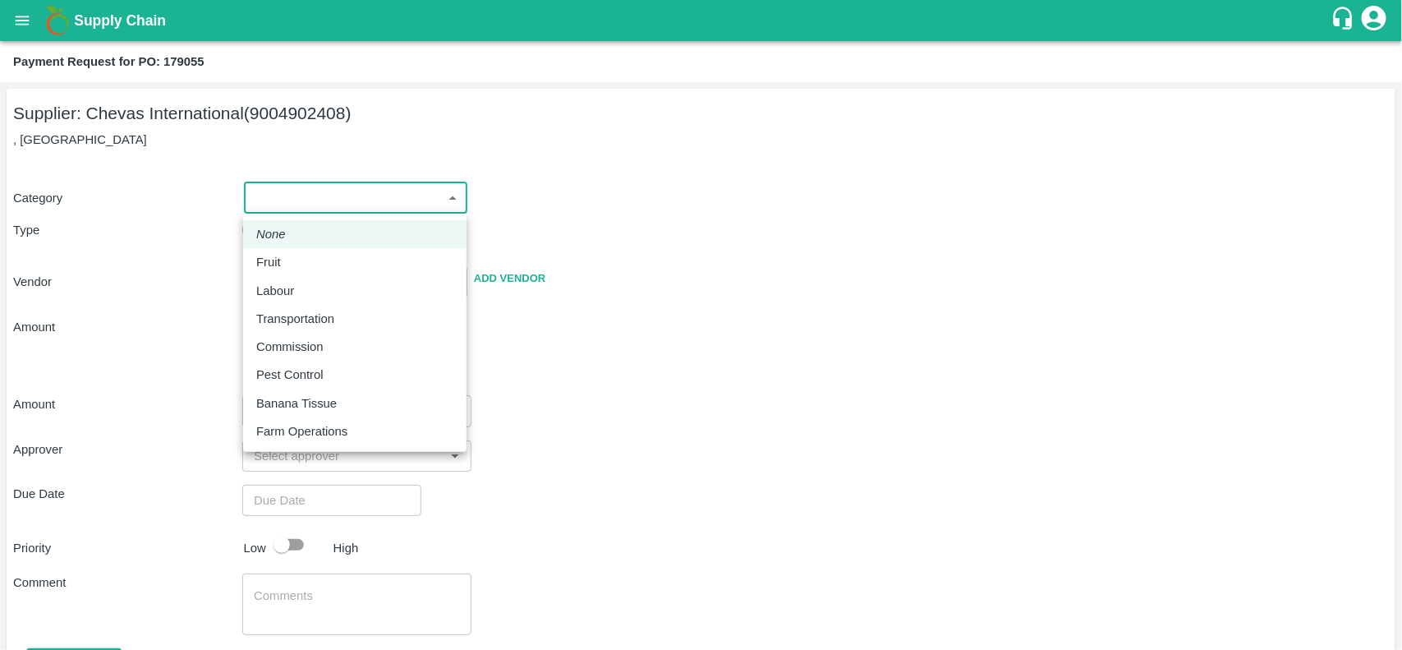
click at [324, 193] on body "Supply Chain Payment Request for PO: 179055 Supplier: Chevas International (900…" at bounding box center [701, 325] width 1402 height 650
click at [282, 253] on div "Fruit" at bounding box center [272, 262] width 33 height 18
type input "1"
type input "Chevas International - 9004902408(Supplier)"
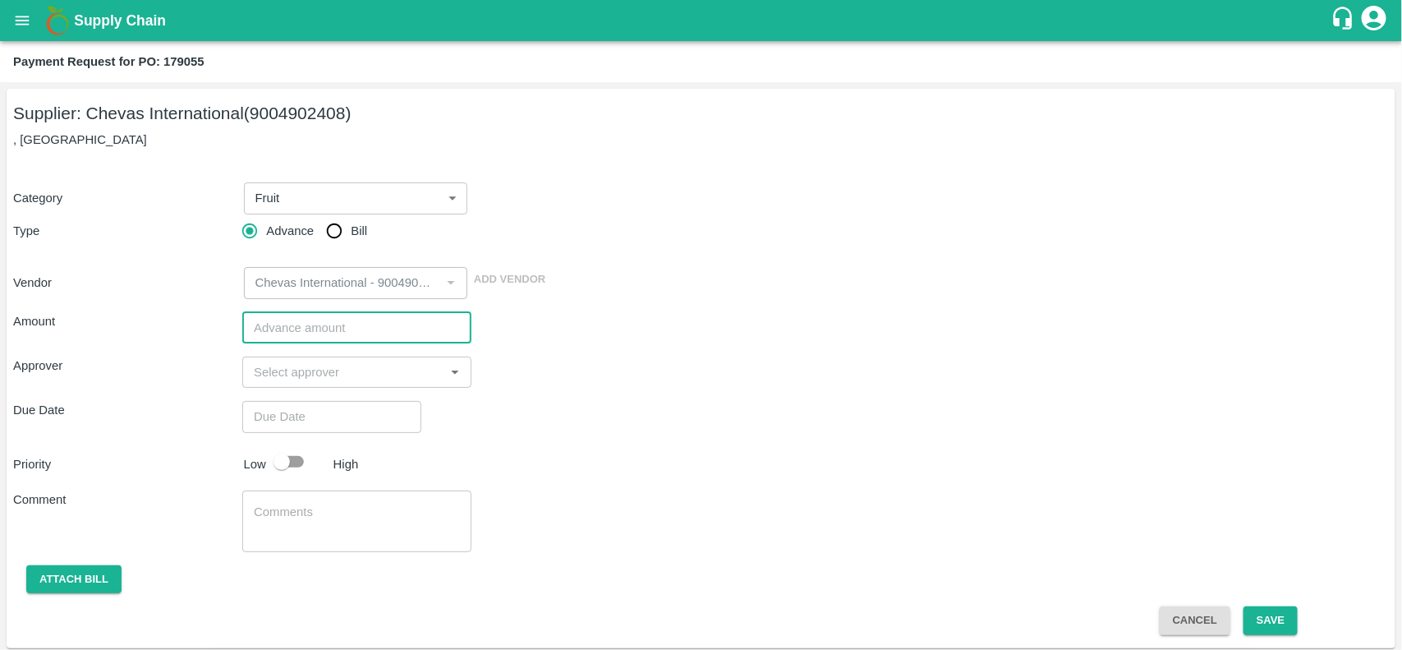
click at [285, 337] on input "number" at bounding box center [356, 327] width 229 height 31
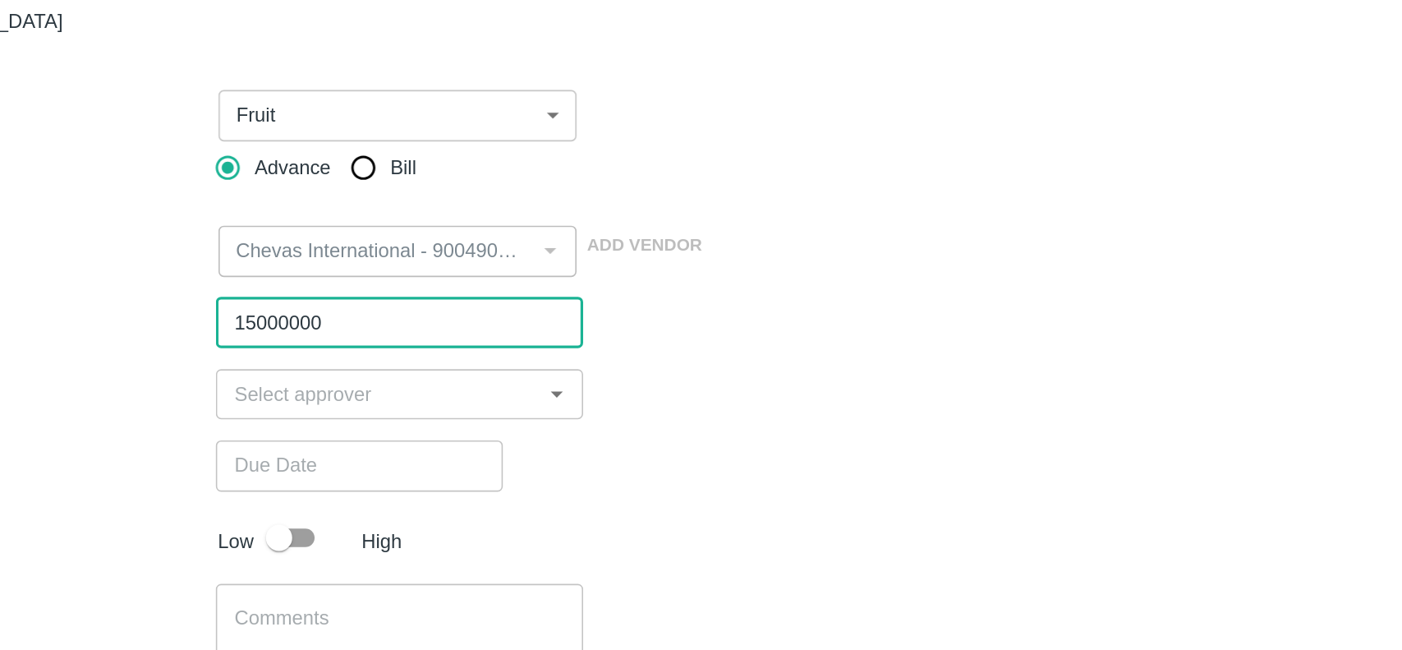
type input "15000000"
click at [311, 373] on input "input" at bounding box center [343, 371] width 192 height 21
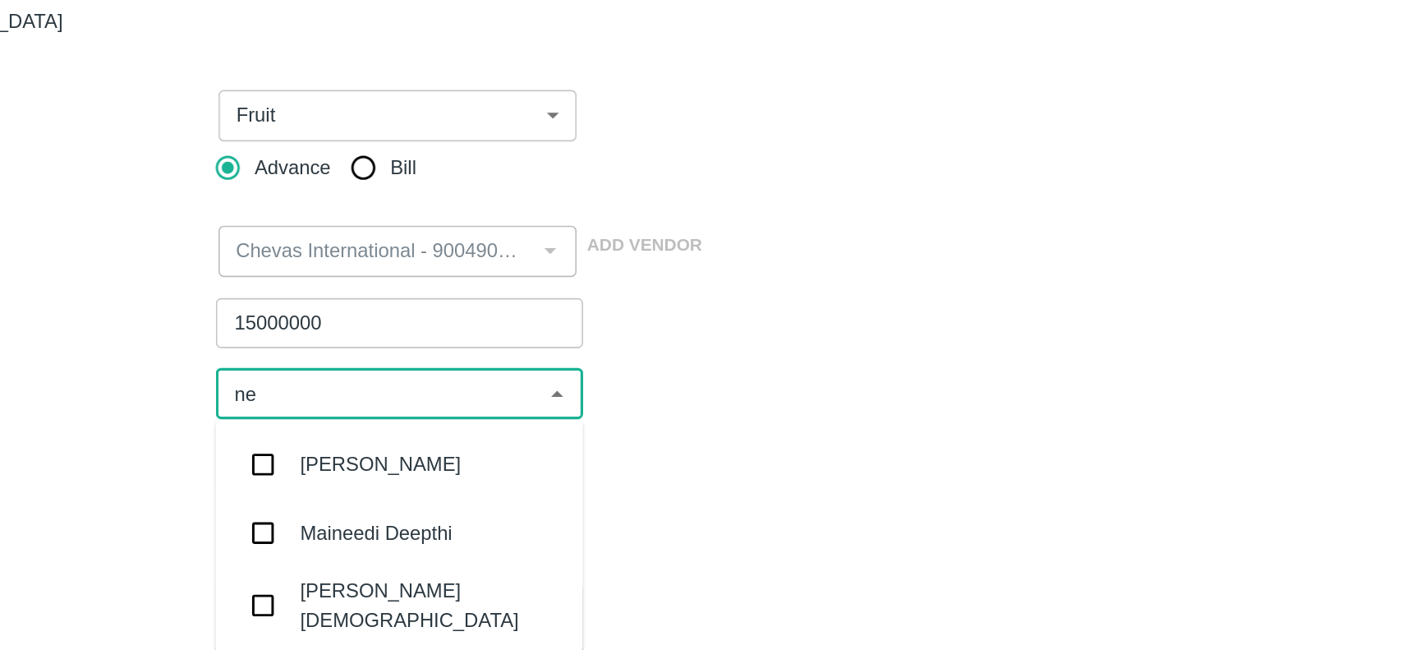
type input "nee"
click at [269, 497] on input "checkbox" at bounding box center [271, 503] width 33 height 33
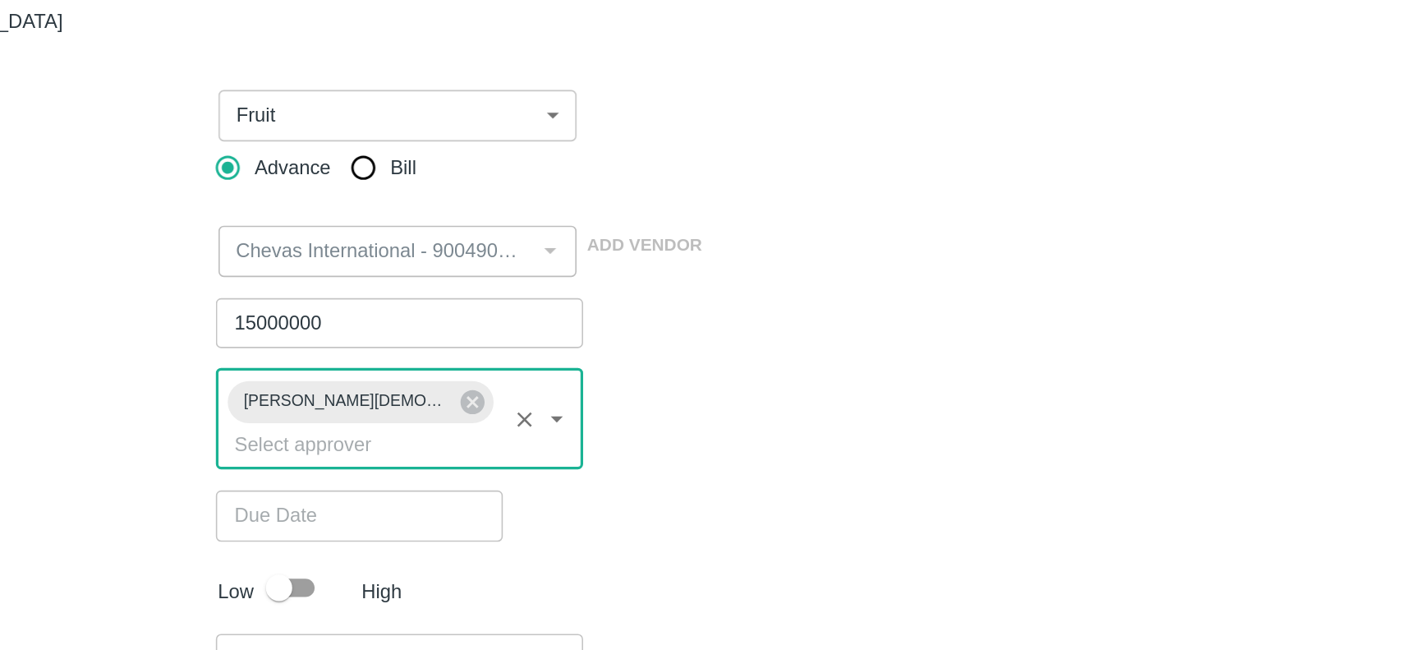
scroll to position [14, 0]
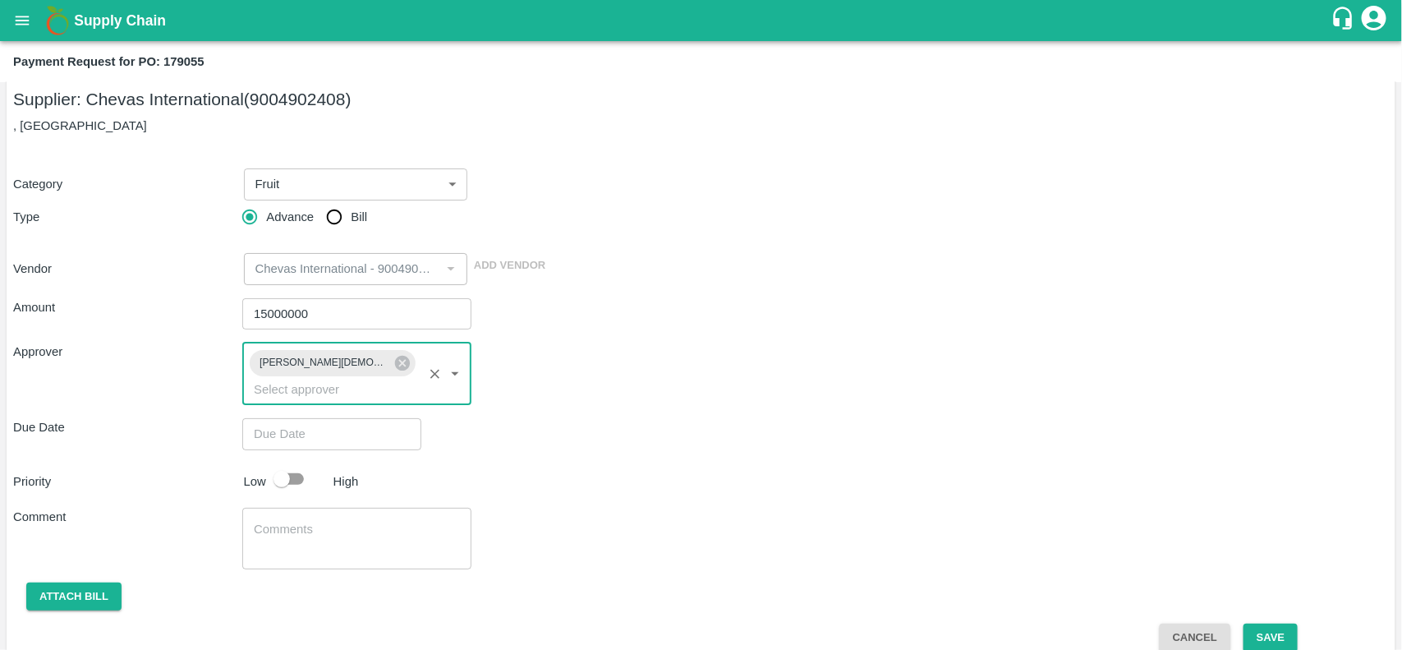
type input "DD/MM/YYYY hh:mm aa"
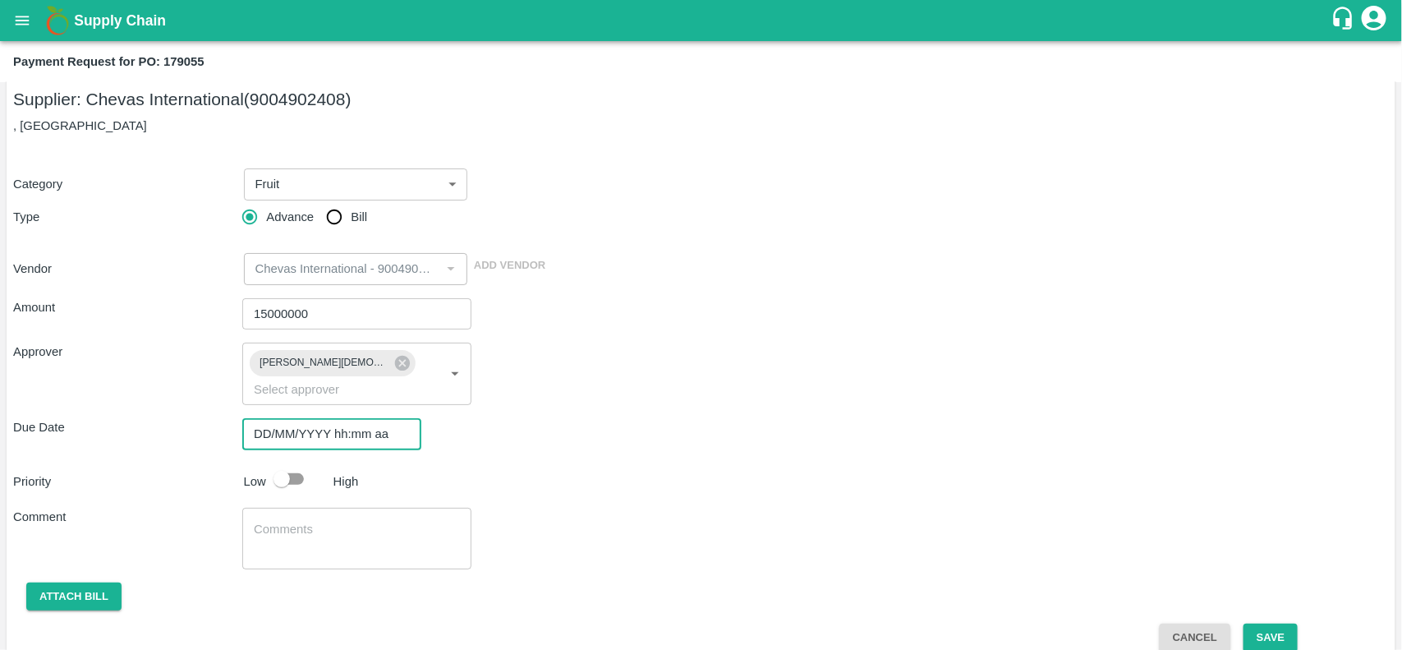
click at [263, 420] on input "DD/MM/YYYY hh:mm aa" at bounding box center [326, 433] width 168 height 31
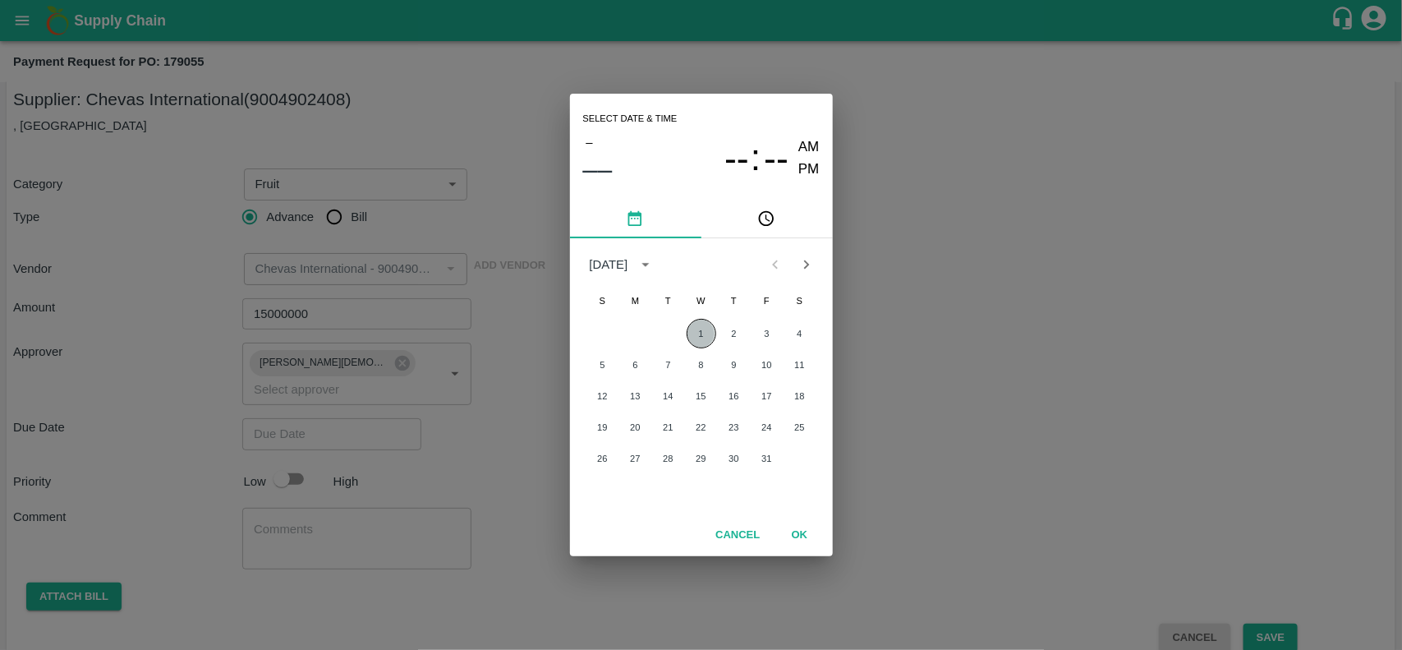
click at [710, 327] on button "1" at bounding box center [702, 334] width 30 height 30
type input "01/10/2025 12:00 AM"
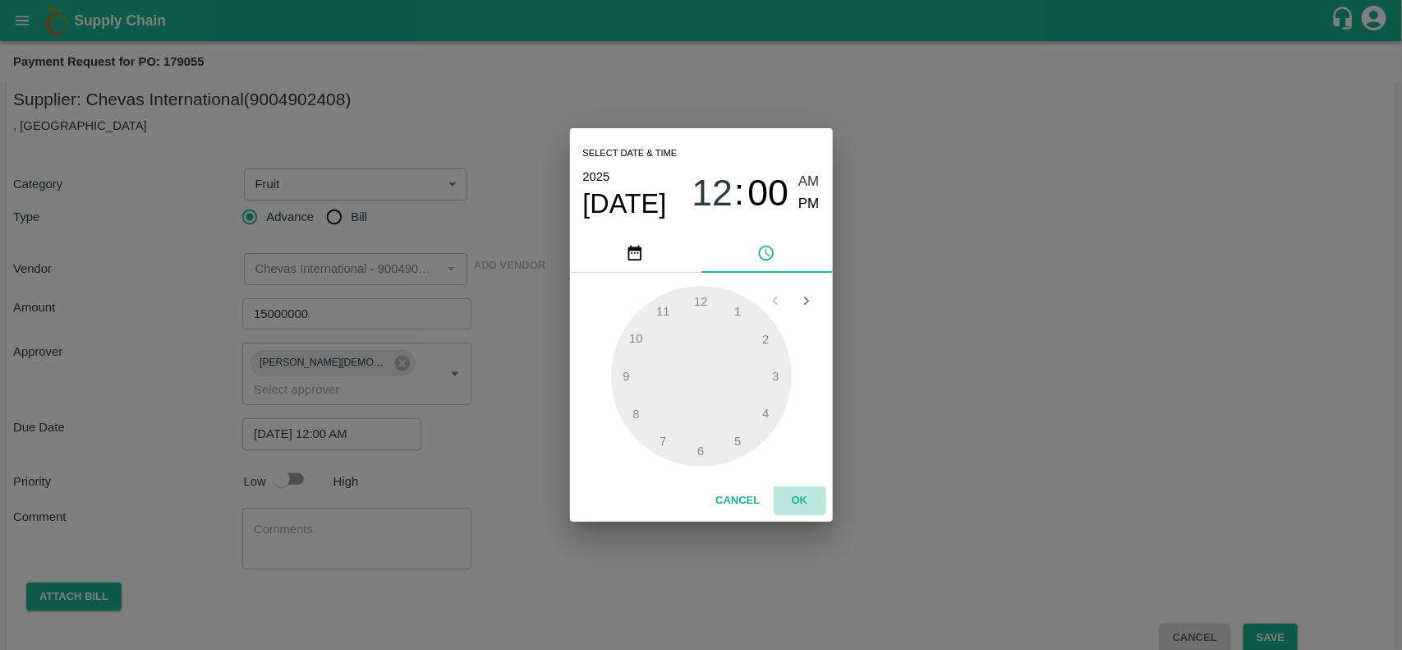
click at [792, 491] on button "OK" at bounding box center [800, 500] width 53 height 29
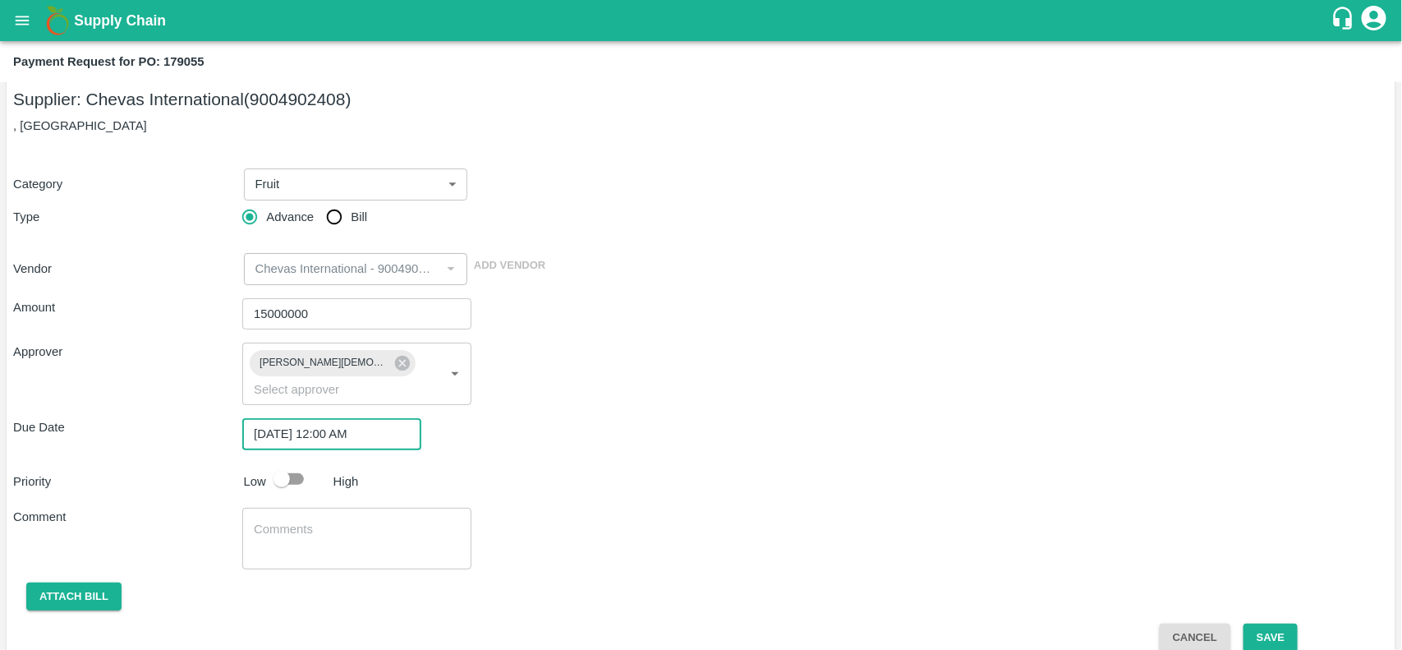
click at [301, 466] on input "checkbox" at bounding box center [282, 478] width 94 height 31
checkbox input "true"
click at [1265, 623] on button "Save" at bounding box center [1270, 637] width 54 height 29
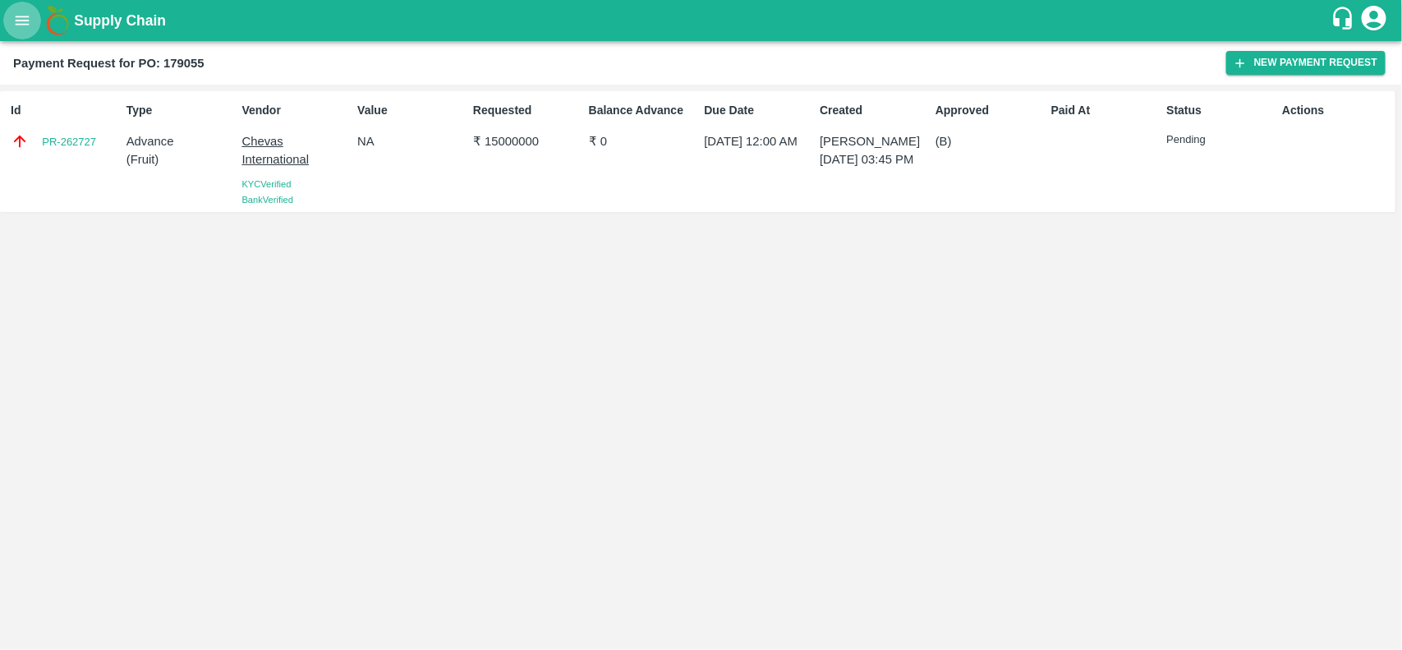
click at [16, 15] on icon "open drawer" at bounding box center [22, 20] width 18 height 18
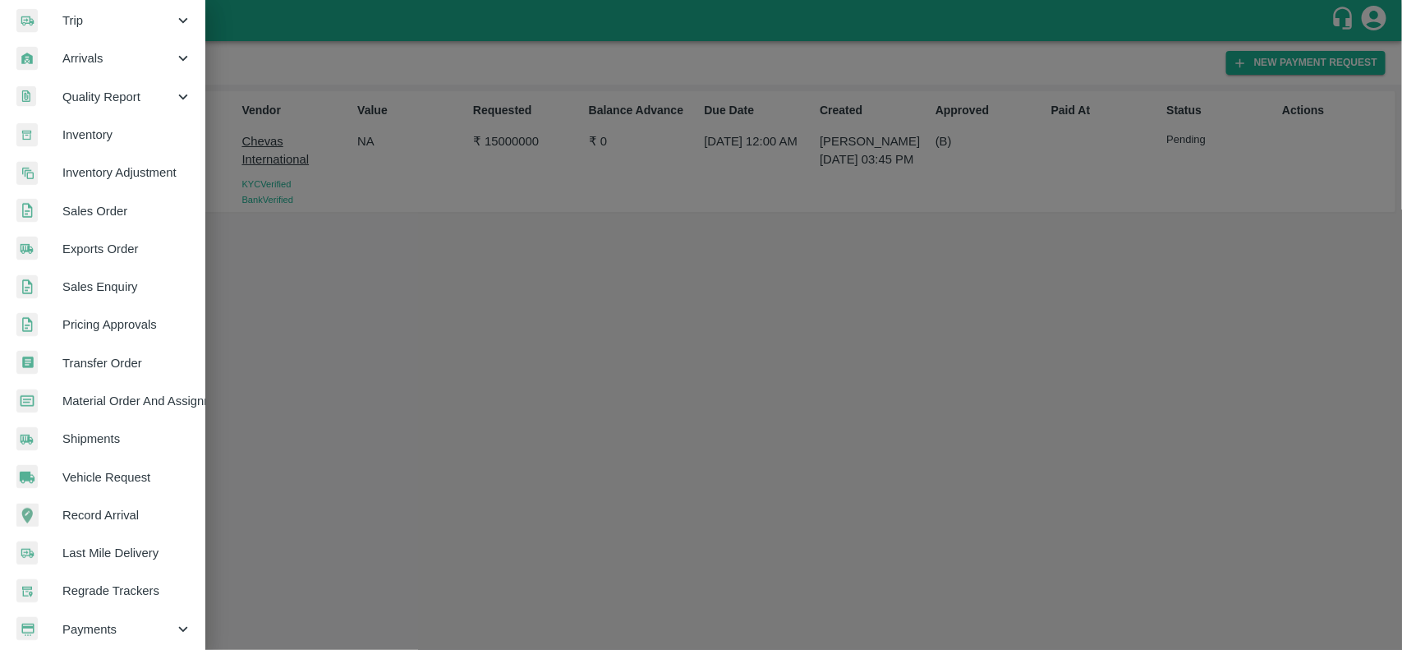
scroll to position [198, 0]
click at [103, 215] on span "Sales Order" at bounding box center [127, 212] width 130 height 18
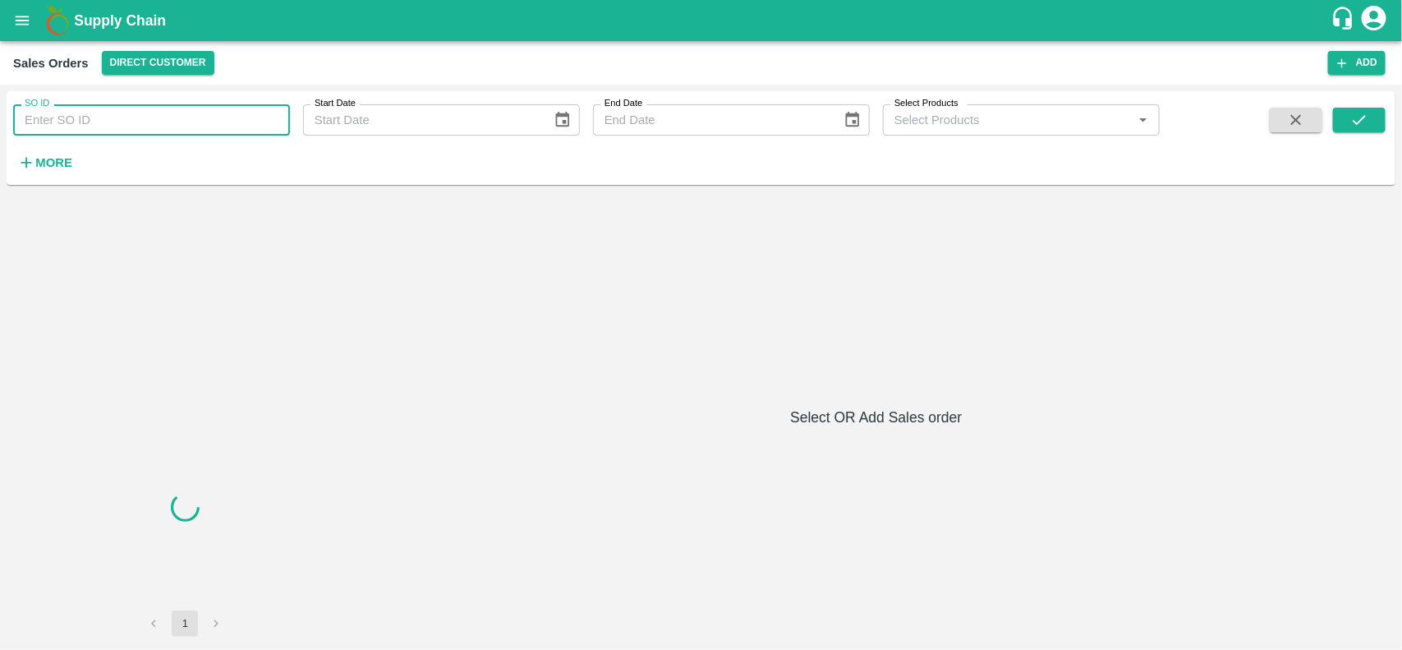
click at [128, 123] on input "SO ID" at bounding box center [151, 119] width 277 height 31
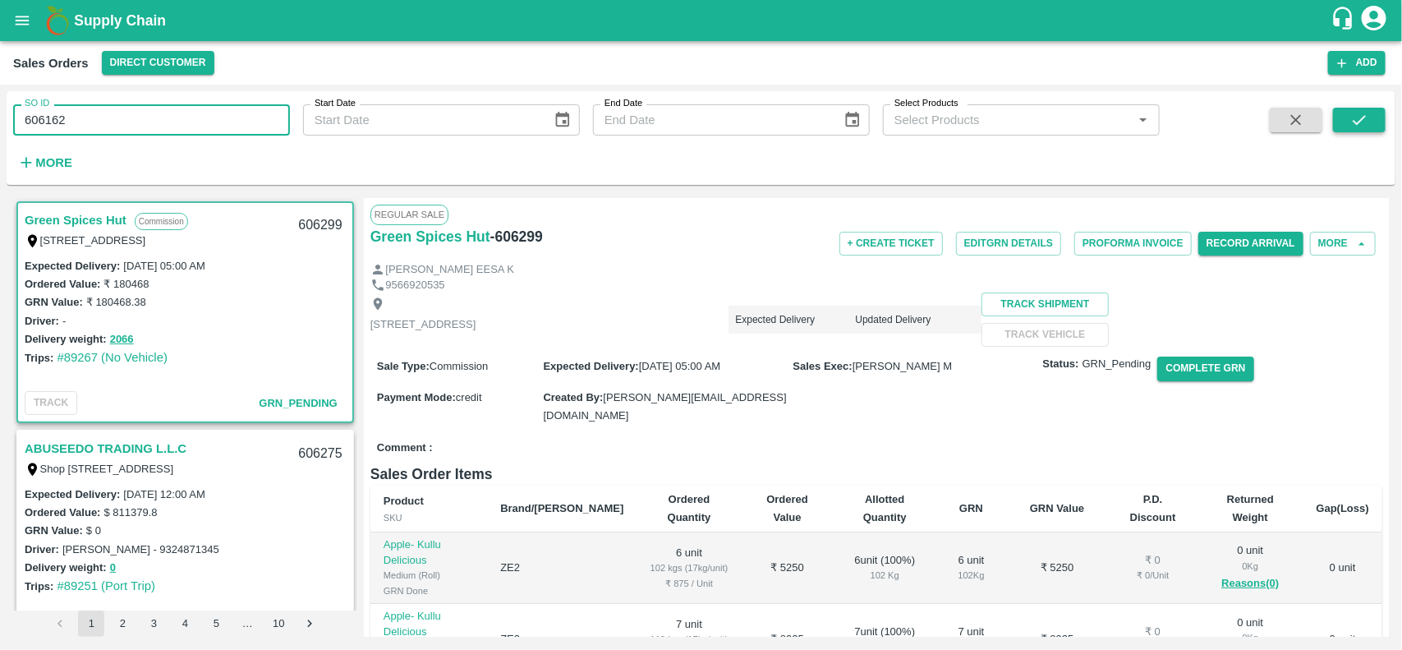
type input "606162"
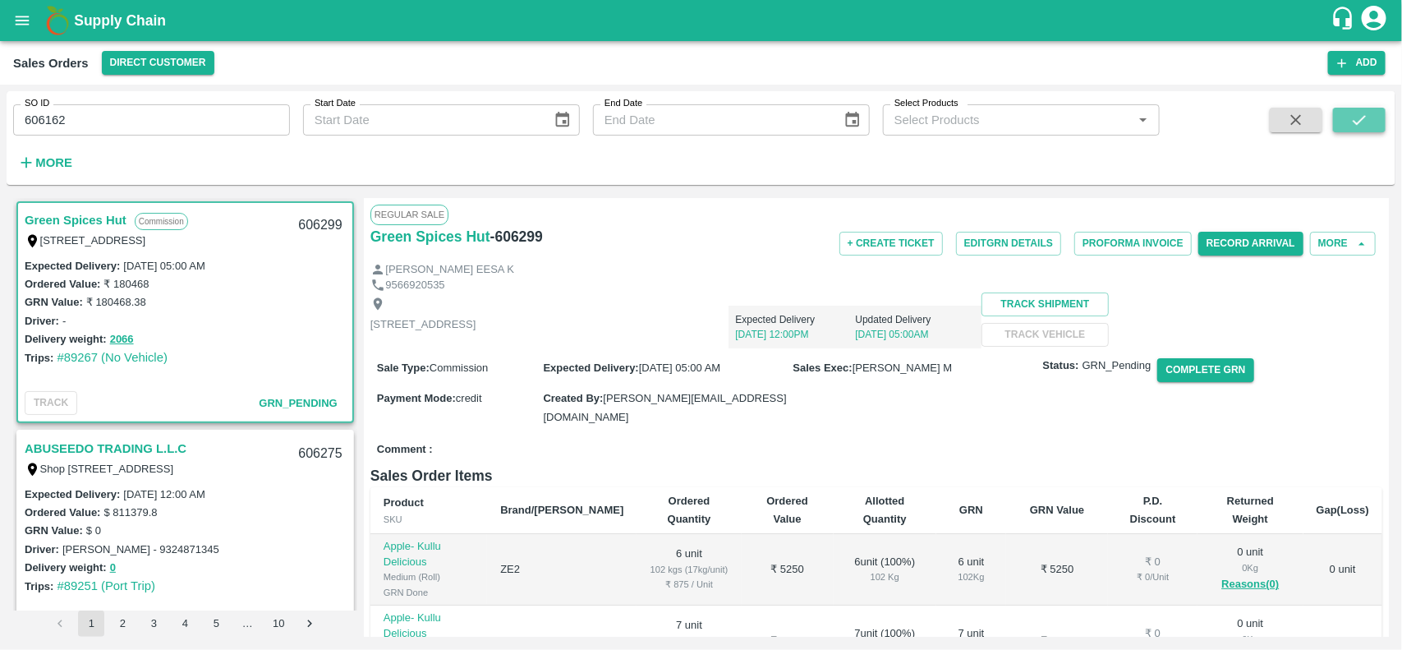
click at [1341, 121] on button "submit" at bounding box center [1359, 120] width 53 height 25
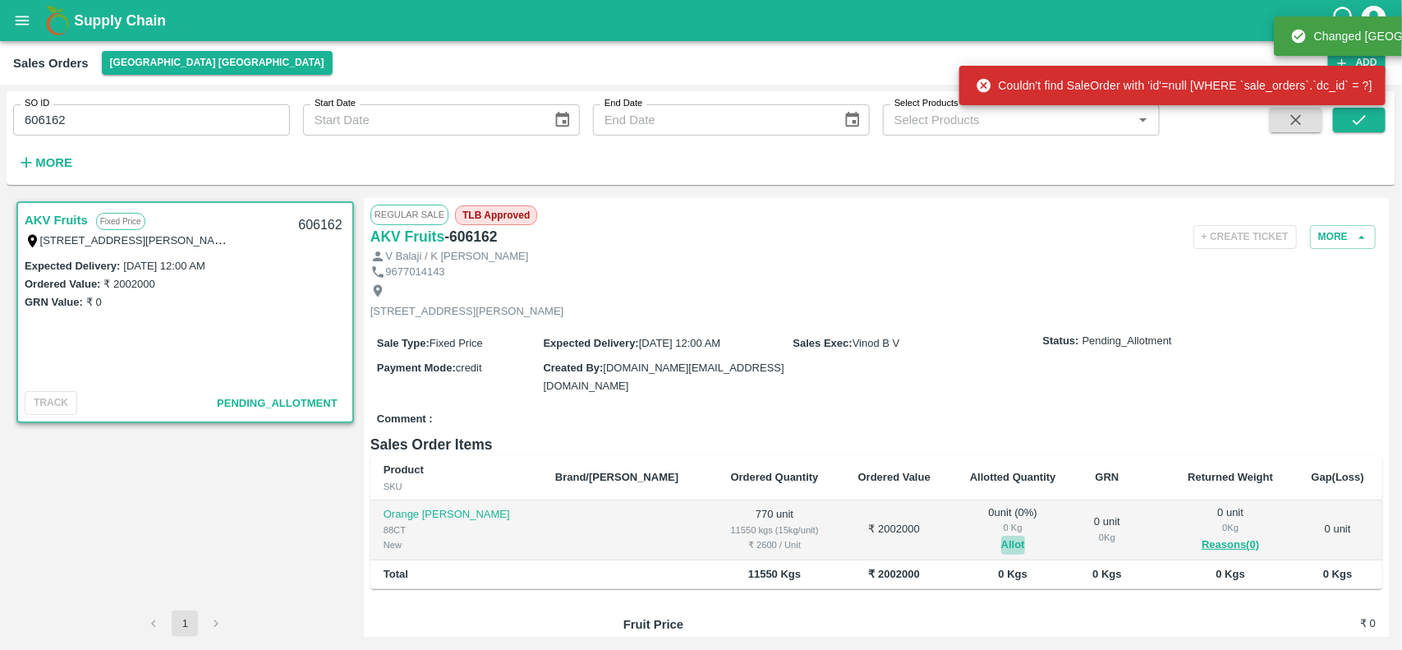
click at [1001, 549] on button "Allot" at bounding box center [1013, 544] width 24 height 19
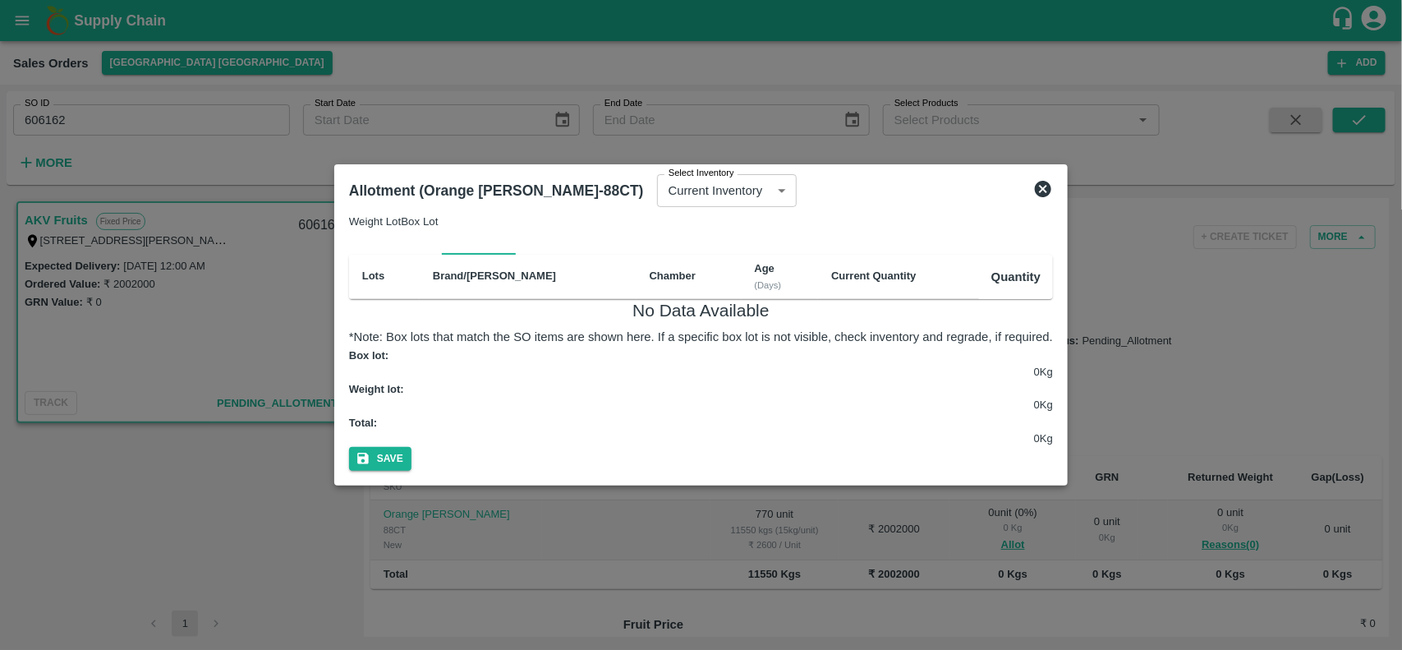
click at [1026, 204] on div "Allotment (Orange Valencia SA-88CT) Select Inventory Current Inventory 82e9ff95…" at bounding box center [681, 187] width 691 height 43
click at [1051, 197] on icon at bounding box center [1043, 189] width 16 height 16
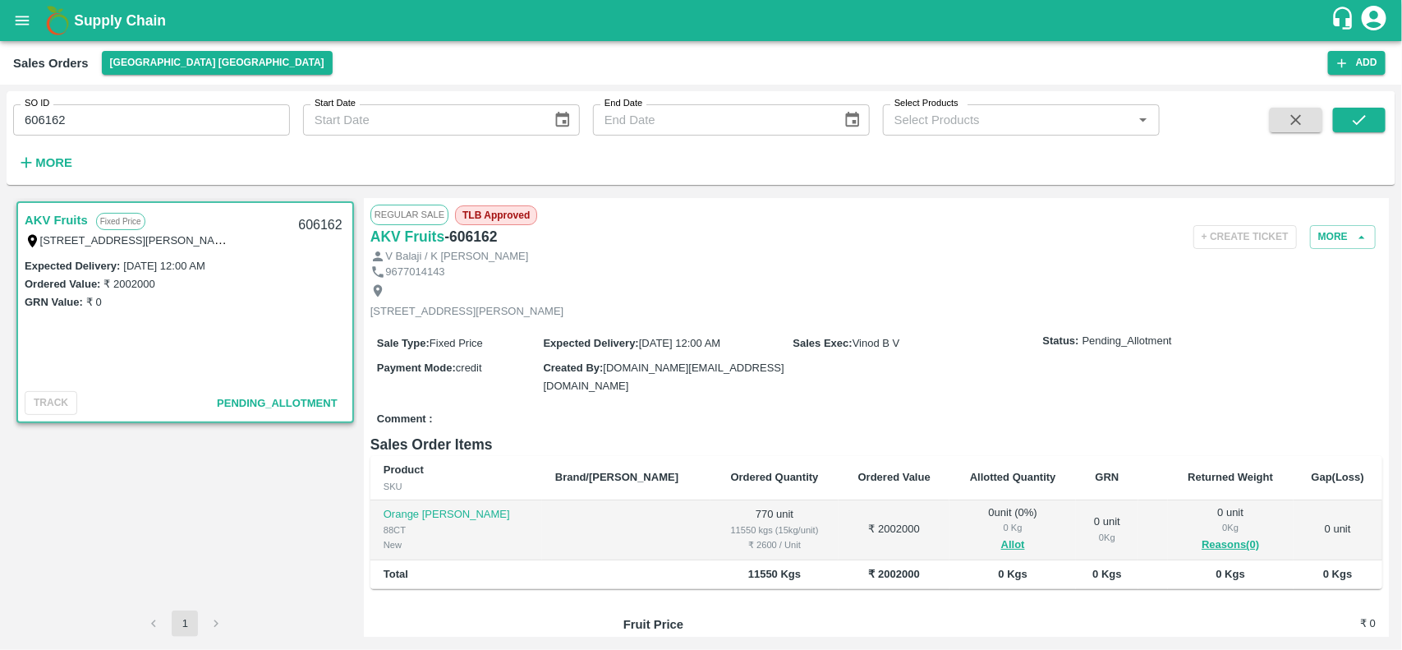
click at [963, 531] on div "0 Kg" at bounding box center [1012, 527] width 100 height 15
click at [1001, 536] on button "Allot" at bounding box center [1013, 544] width 24 height 19
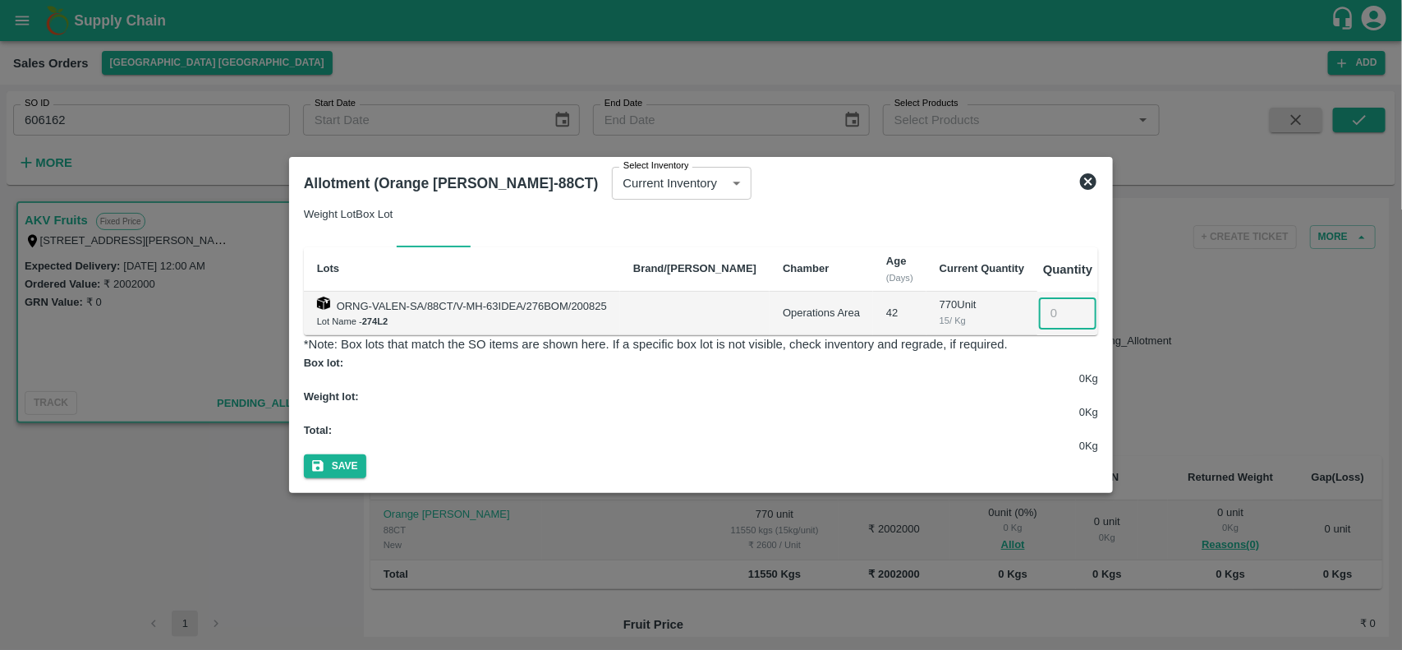
click at [1066, 328] on input "number" at bounding box center [1067, 312] width 57 height 31
type input "770"
click at [324, 461] on icon "button" at bounding box center [317, 466] width 11 height 11
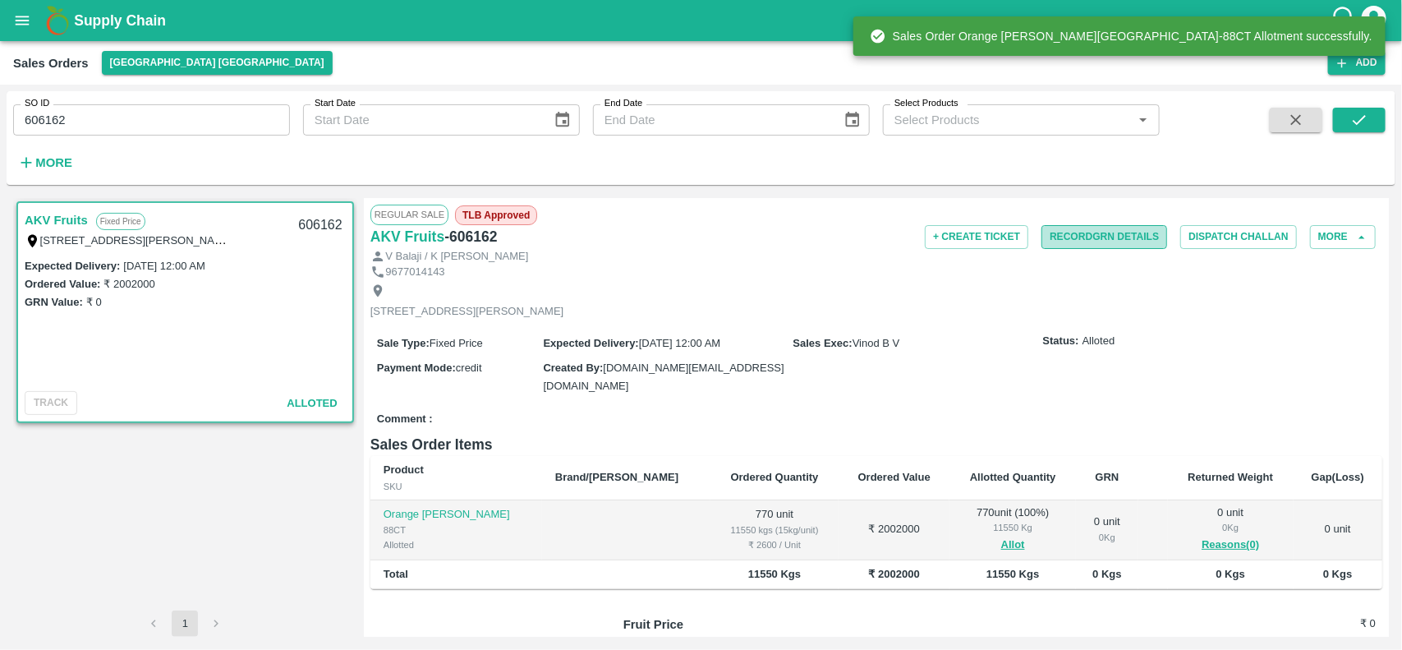
click at [1065, 234] on button "Record GRN Details" at bounding box center [1104, 237] width 126 height 24
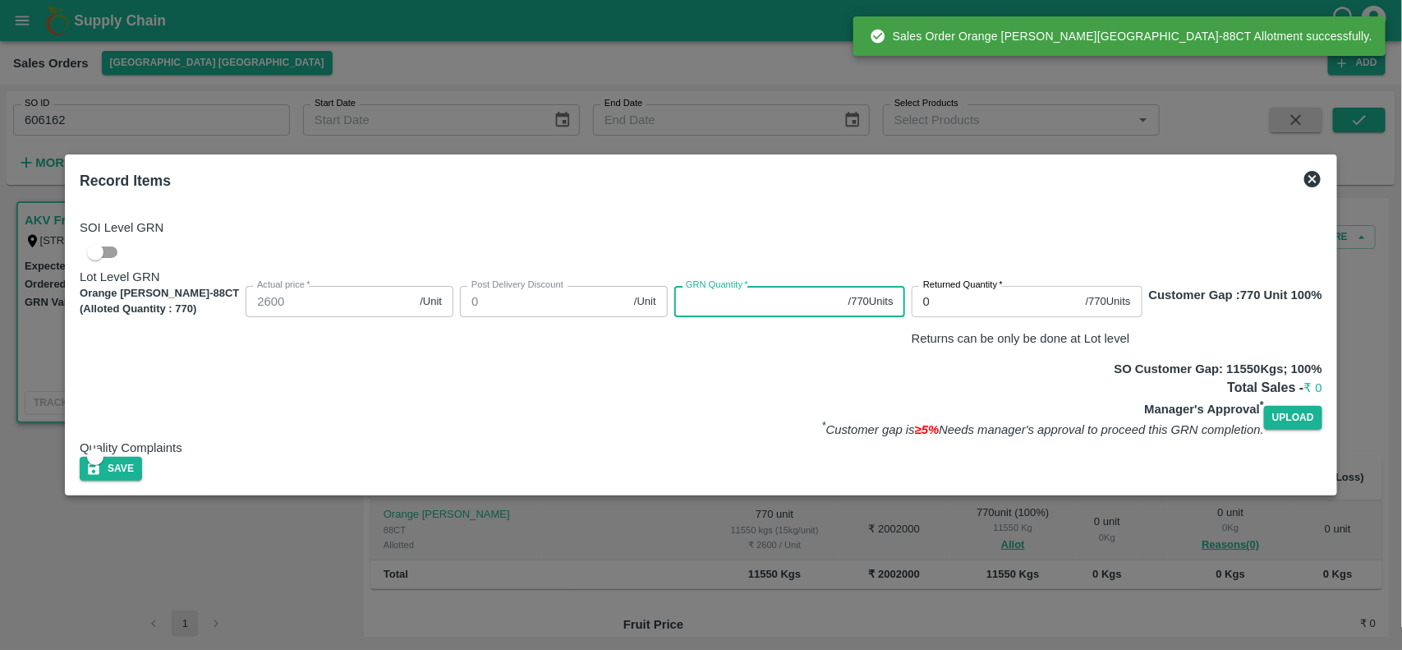
click at [793, 286] on input "GRN Quantity   *" at bounding box center [758, 301] width 168 height 31
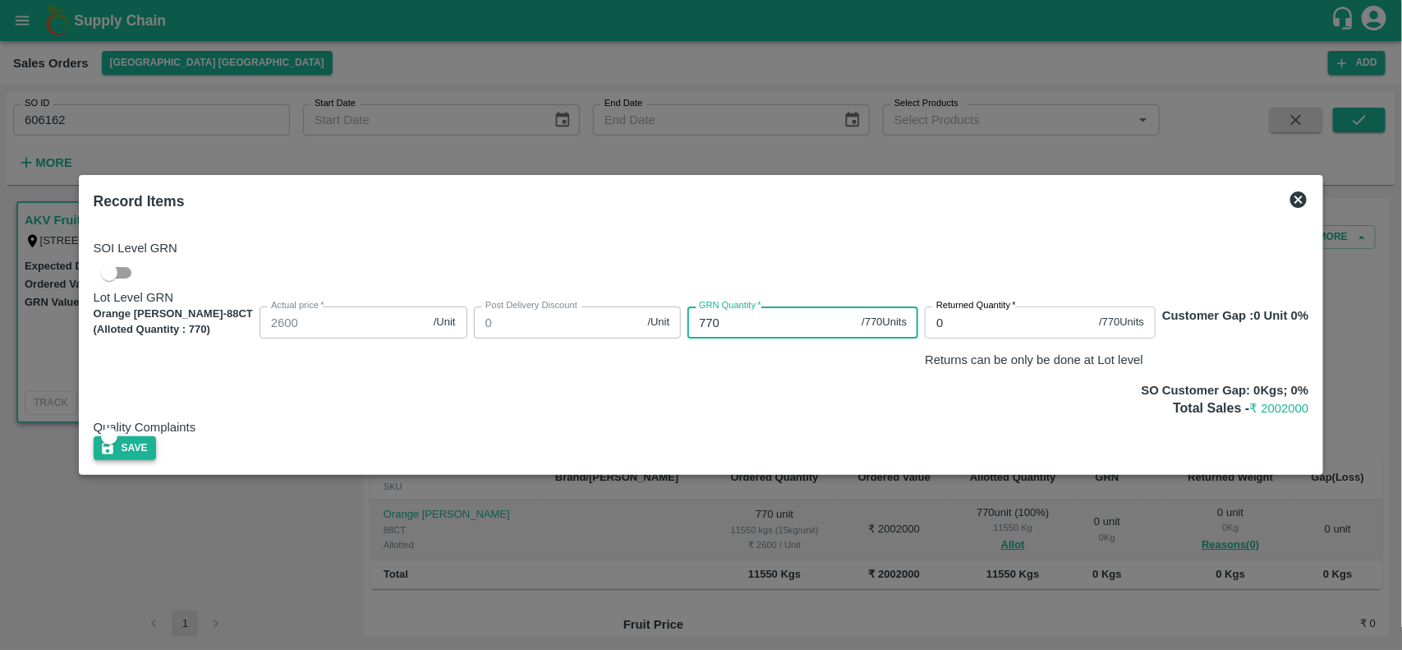
type input "770"
click at [156, 445] on button "Save" at bounding box center [125, 448] width 62 height 24
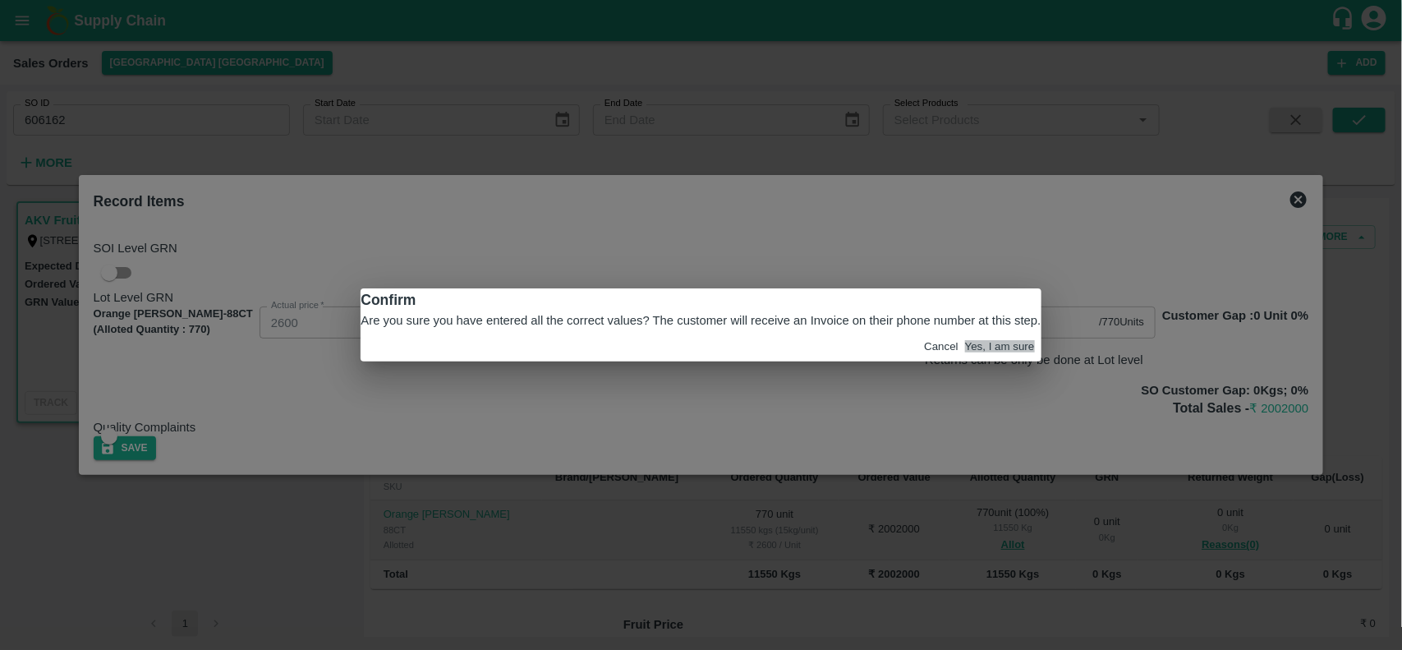
click at [965, 352] on button "Yes, I am sure" at bounding box center [1000, 346] width 70 height 12
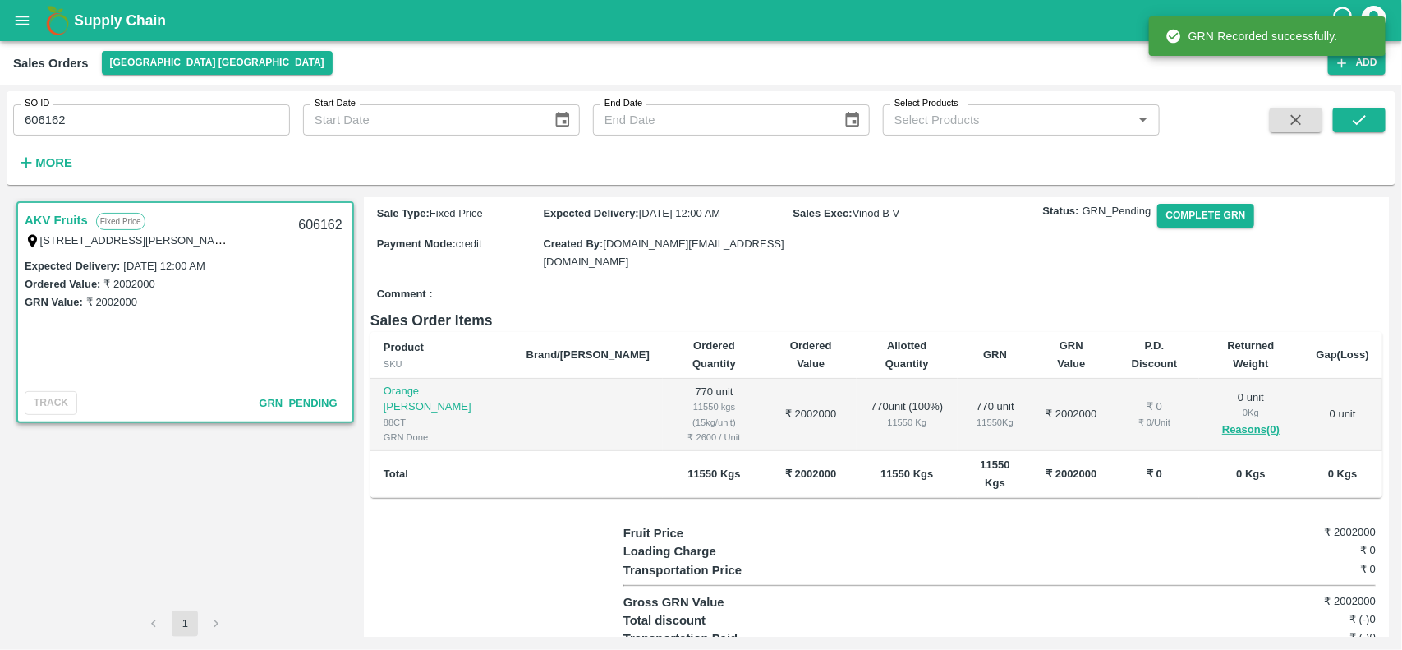
scroll to position [146, 0]
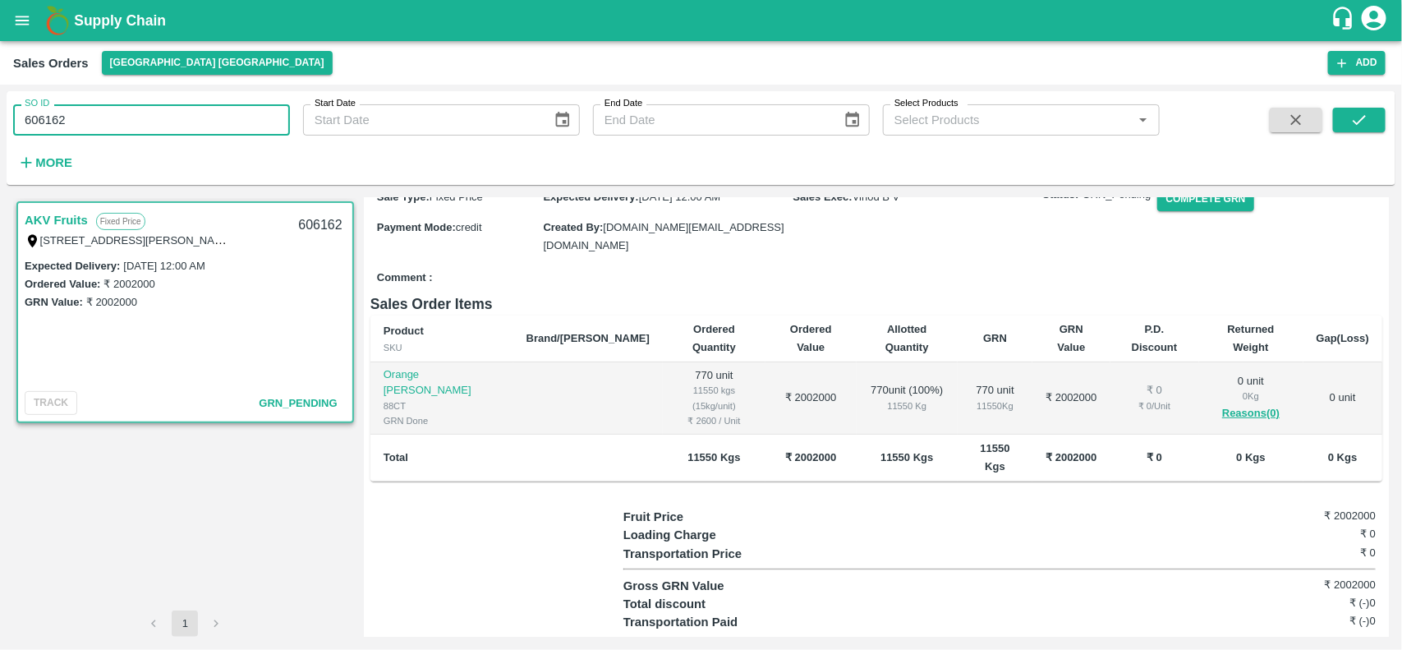
click at [109, 122] on input "606162" at bounding box center [151, 119] width 277 height 31
type input "606160"
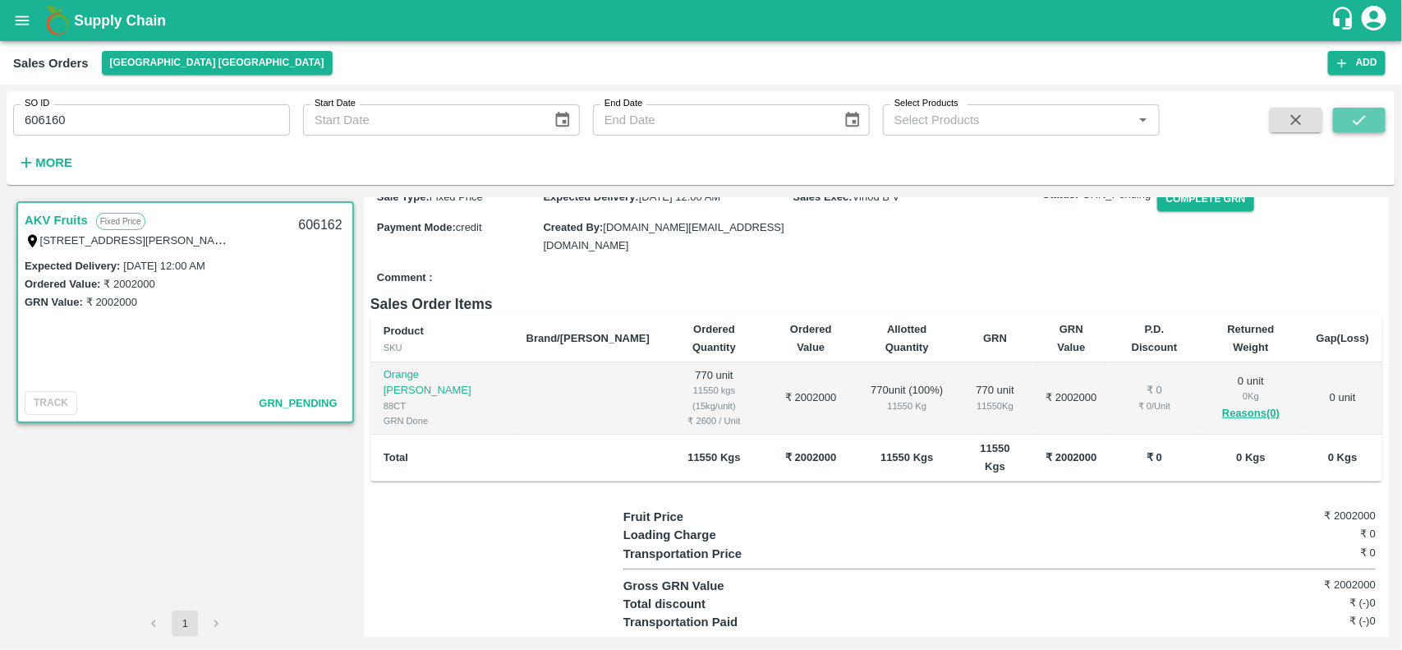
click at [1362, 117] on icon "submit" at bounding box center [1359, 120] width 18 height 18
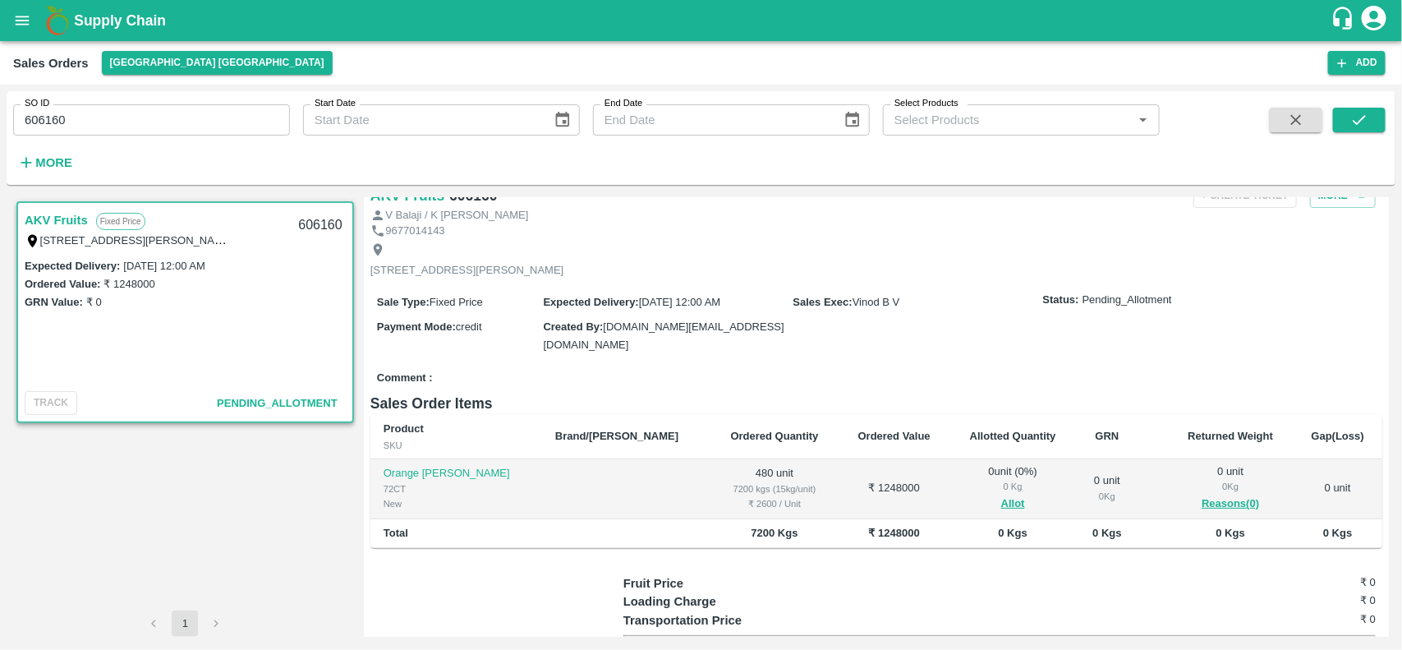
scroll to position [42, 0]
click at [1001, 505] on button "Allot" at bounding box center [1013, 503] width 24 height 19
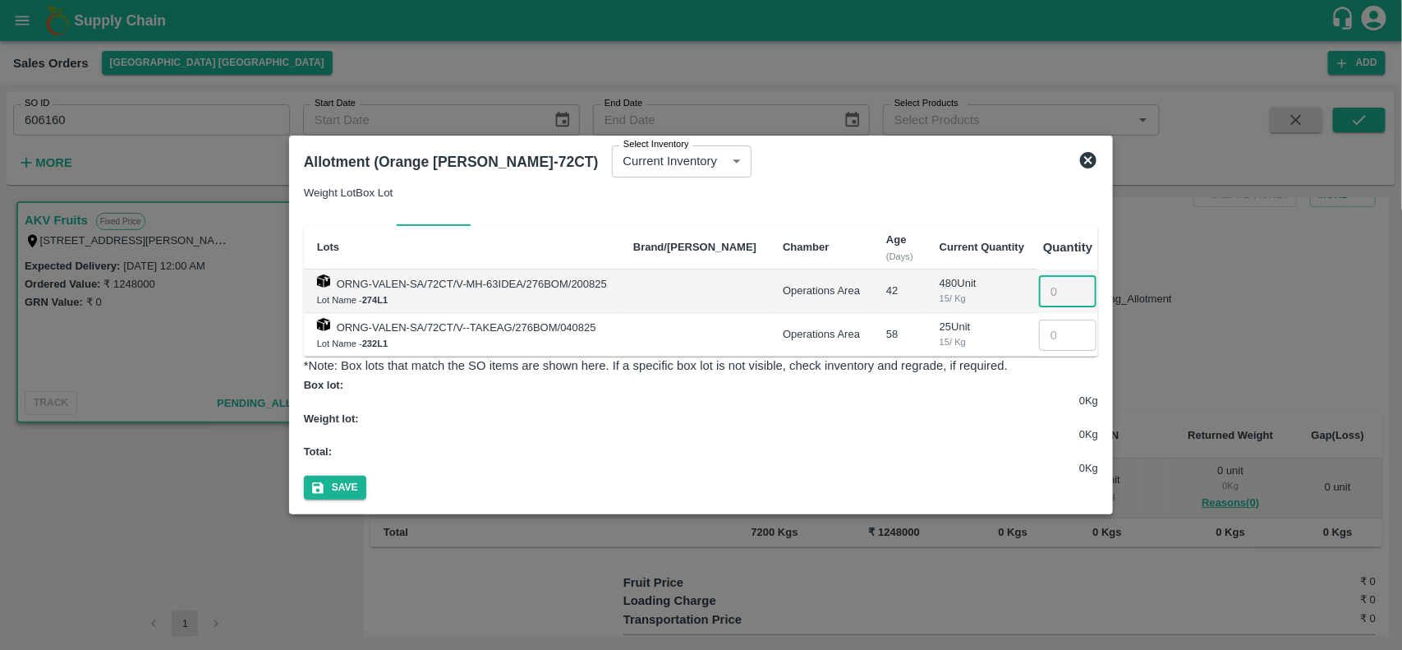
click at [1059, 305] on input "number" at bounding box center [1067, 291] width 57 height 31
type input "480"
click at [325, 480] on icon "button" at bounding box center [317, 487] width 15 height 15
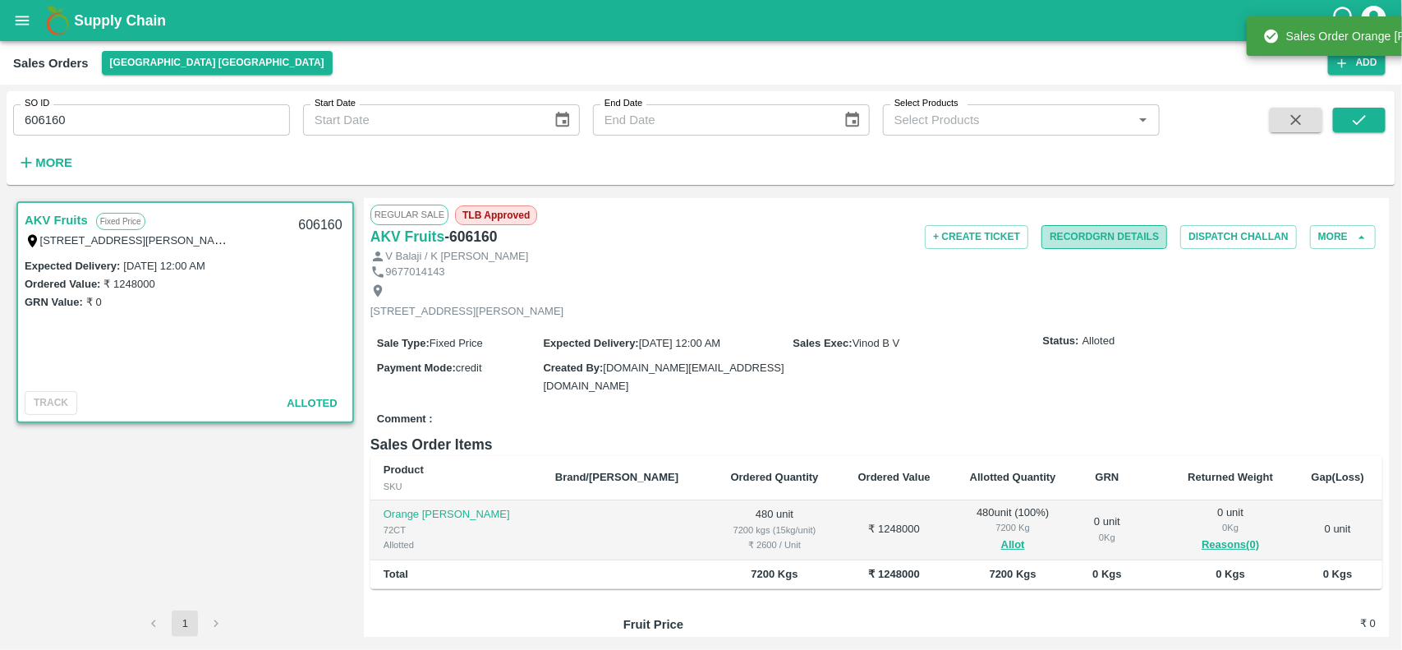
click at [1065, 234] on button "Record GRN Details" at bounding box center [1104, 237] width 126 height 24
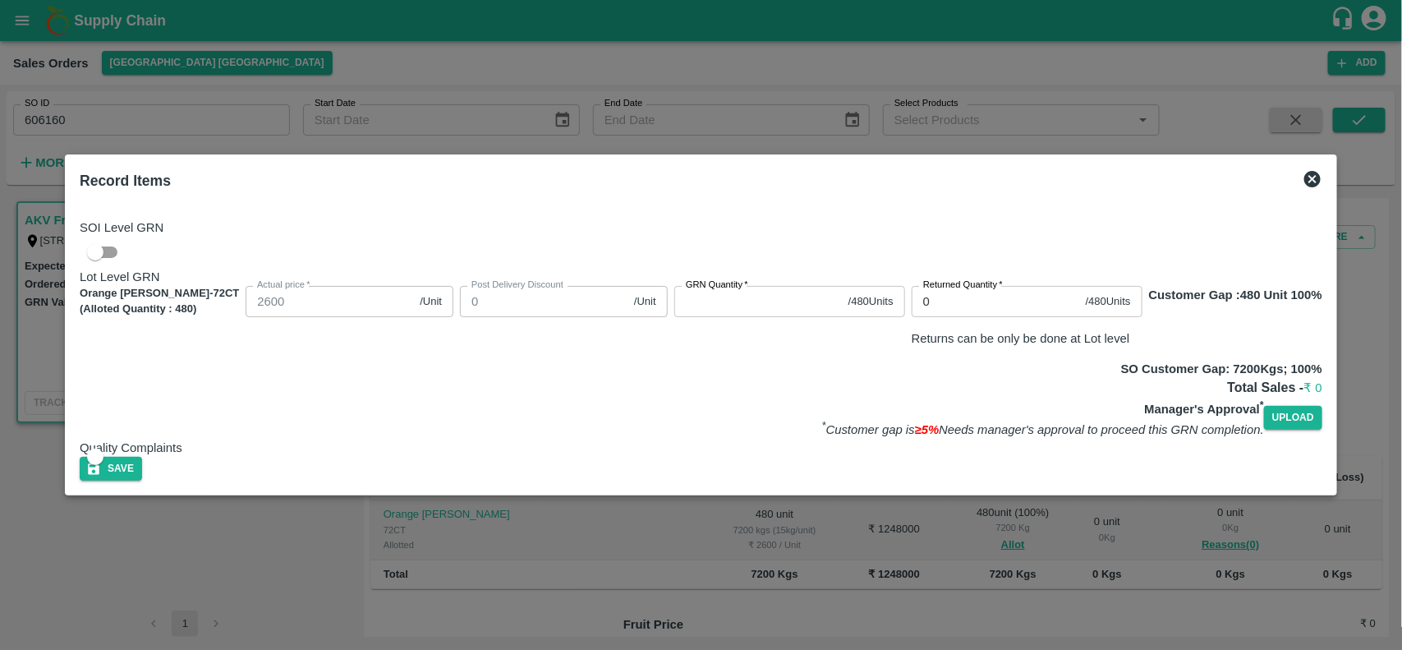
click at [785, 286] on input "GRN Quantity   *" at bounding box center [758, 301] width 168 height 31
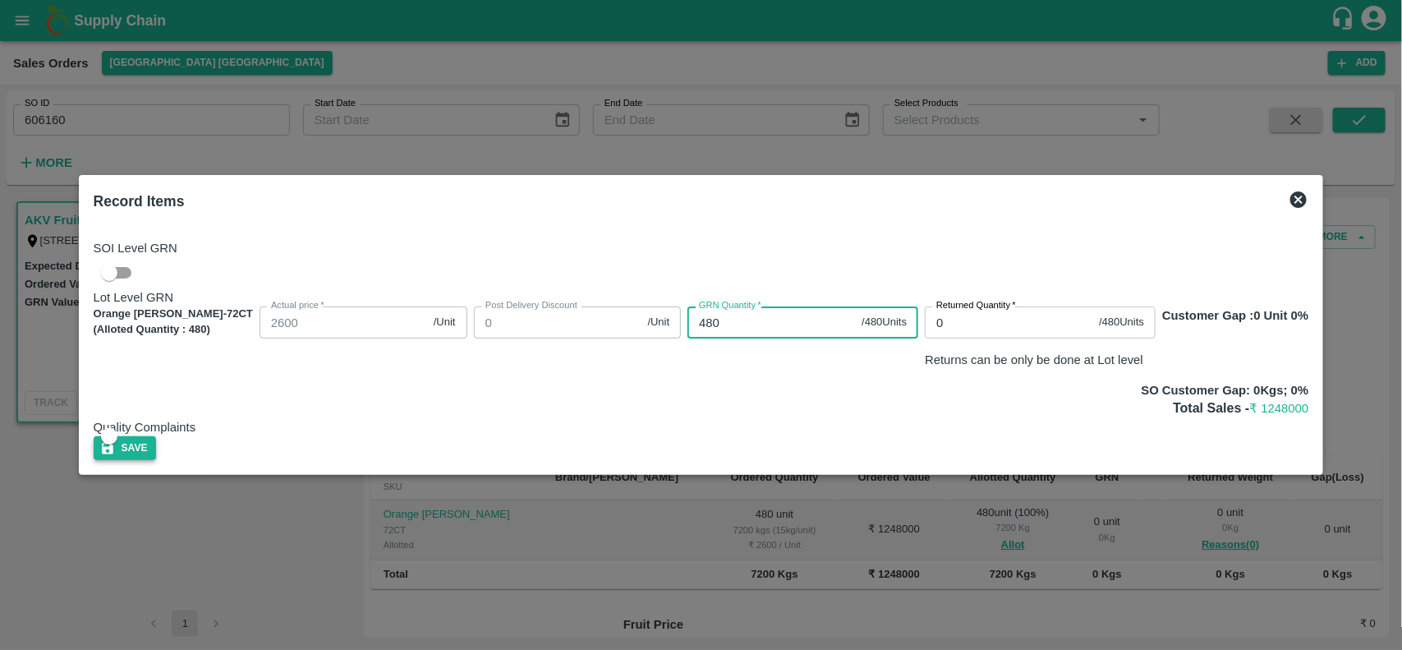
type input "480"
click at [156, 443] on button "Save" at bounding box center [125, 448] width 62 height 24
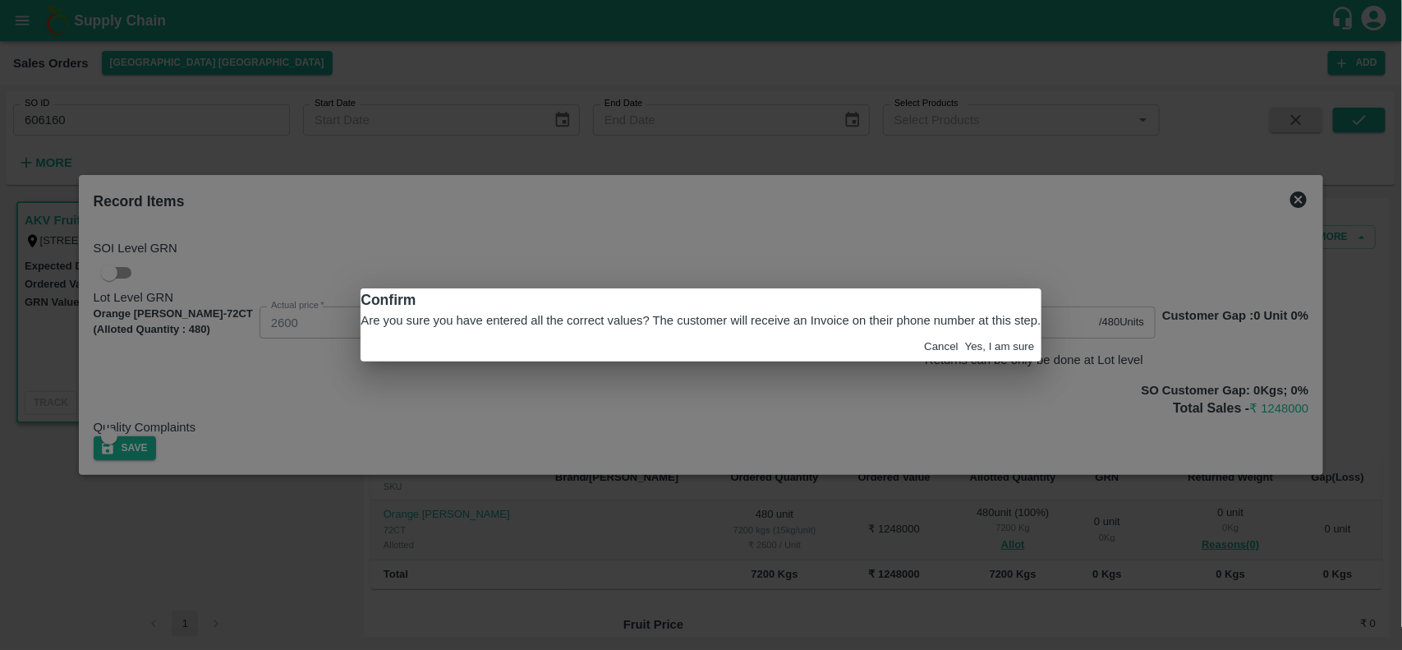
click at [965, 352] on button "Yes, I am sure" at bounding box center [1000, 346] width 70 height 12
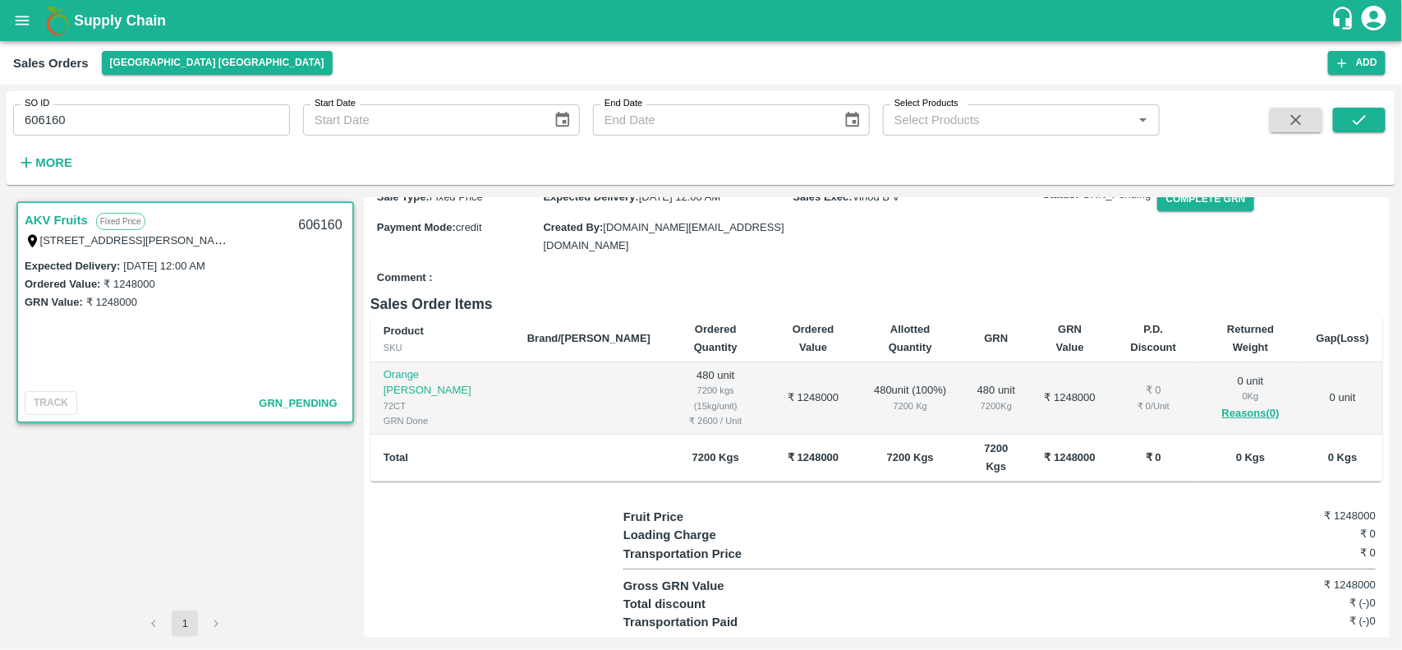
scroll to position [0, 0]
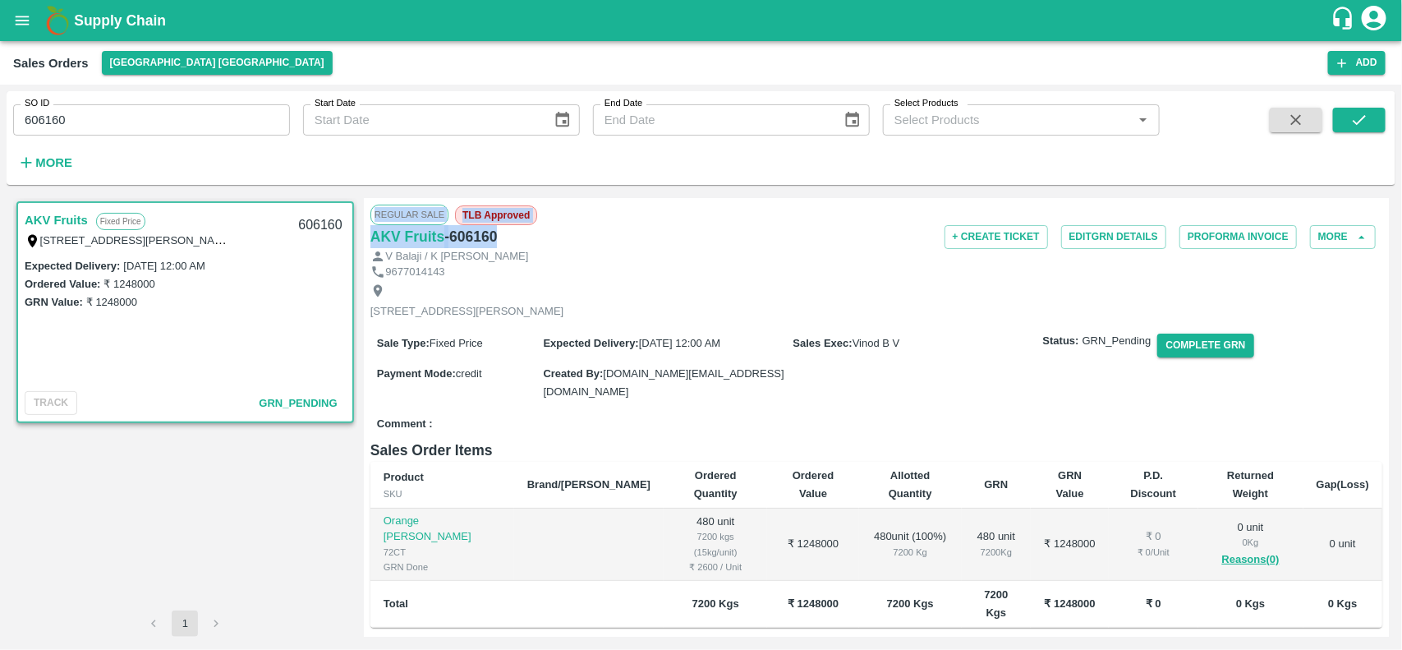
drag, startPoint x: 364, startPoint y: 220, endPoint x: 552, endPoint y: 238, distance: 188.9
click at [552, 238] on div "Regular Sale TLB Approved AKV Fruits - 606160 + Create Ticket Edit GRN Details …" at bounding box center [876, 417] width 1025 height 439
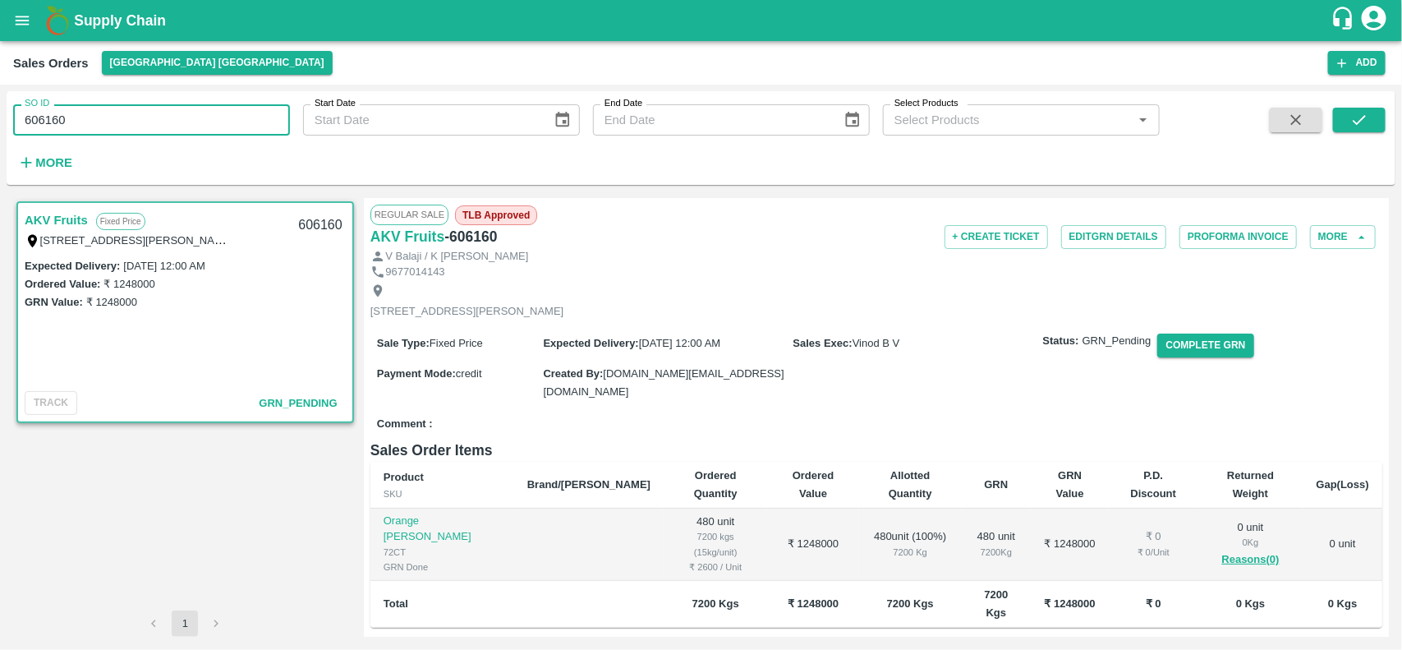
click at [95, 130] on input "606160" at bounding box center [151, 119] width 277 height 31
type input "606160"
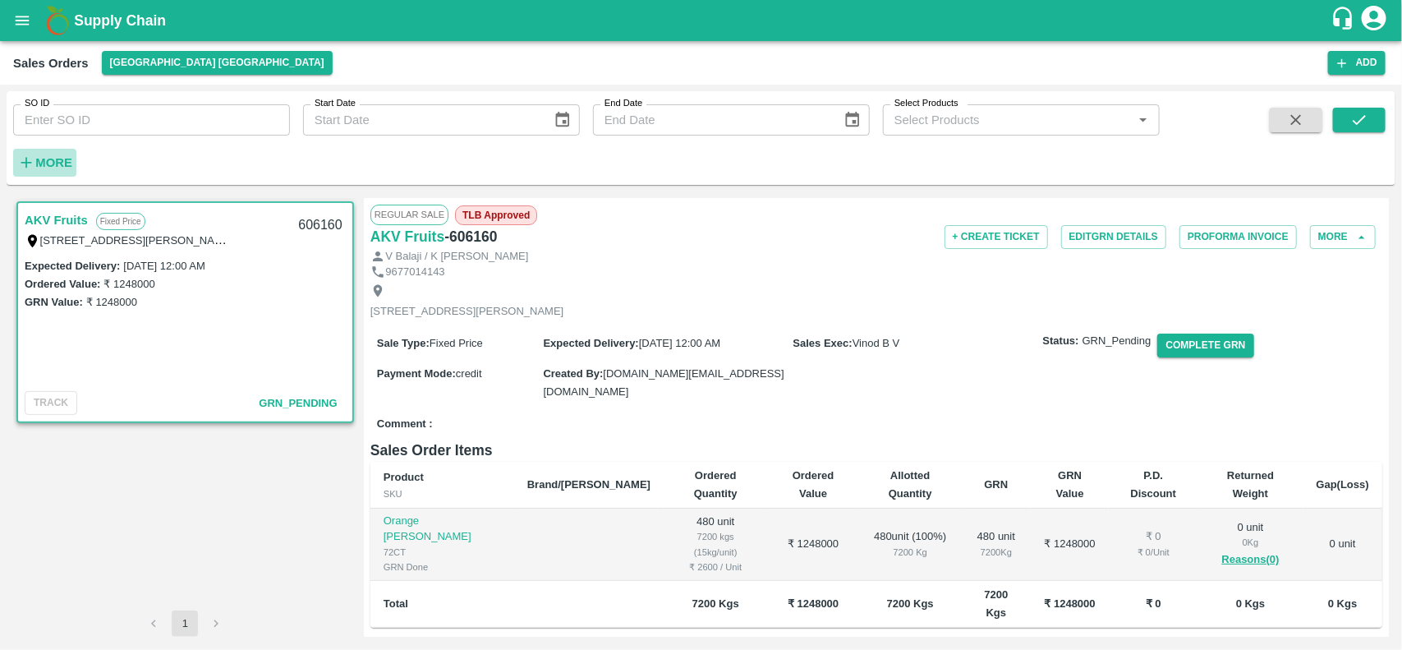
click at [30, 163] on icon "button" at bounding box center [26, 163] width 11 height 11
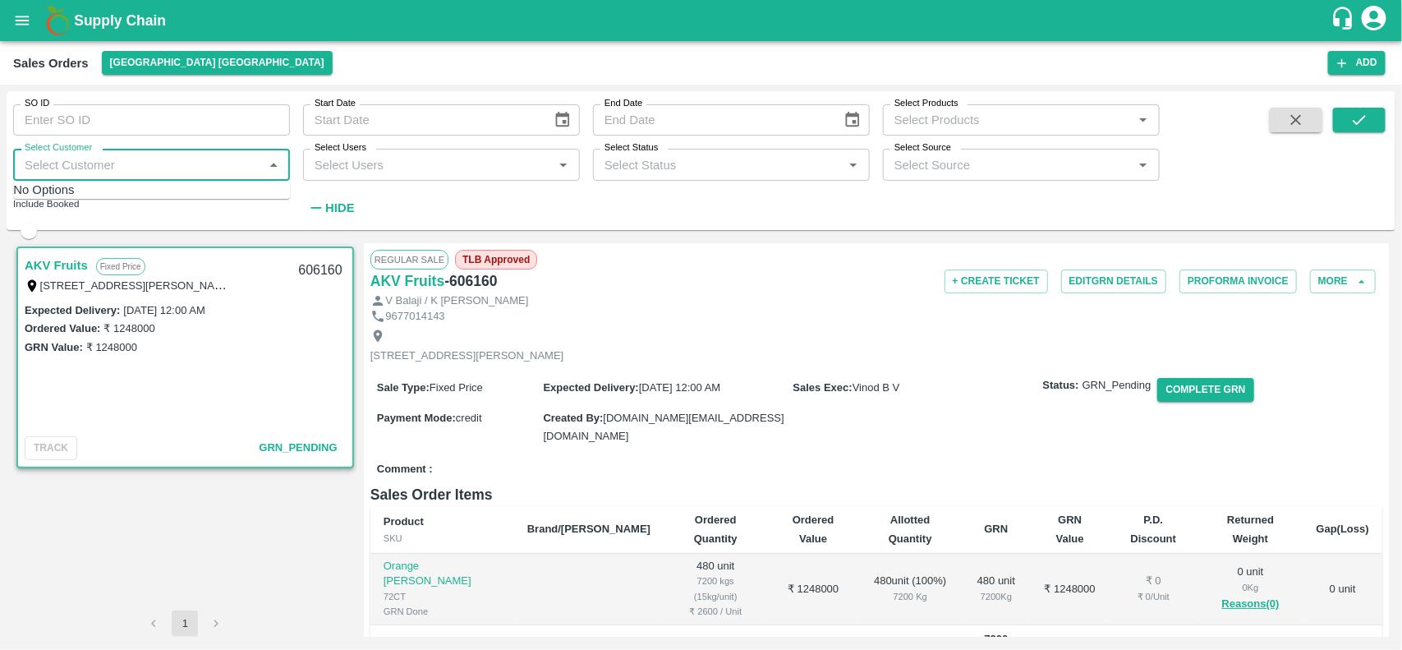
click at [60, 161] on input "Select Customer" at bounding box center [138, 164] width 240 height 21
type input "g"
type input "G"
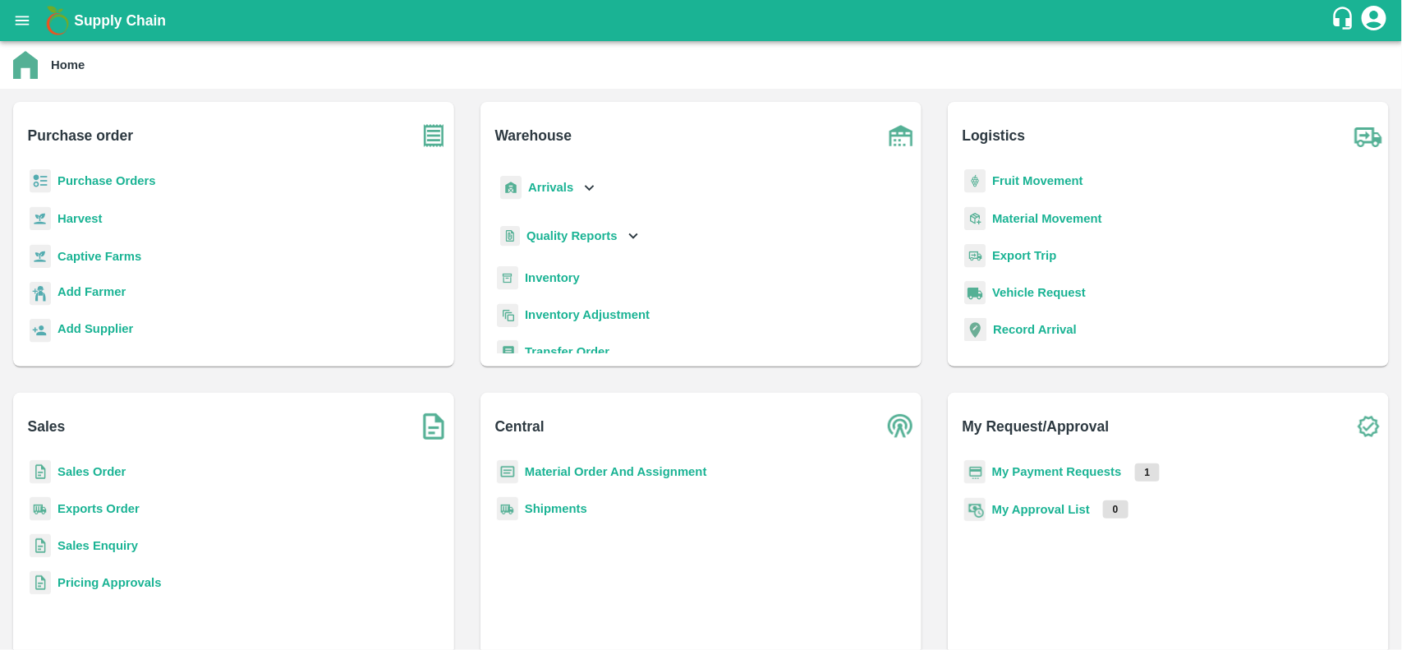
click at [556, 285] on p "Inventory" at bounding box center [552, 278] width 55 height 18
click at [548, 278] on b "Inventory" at bounding box center [552, 277] width 55 height 13
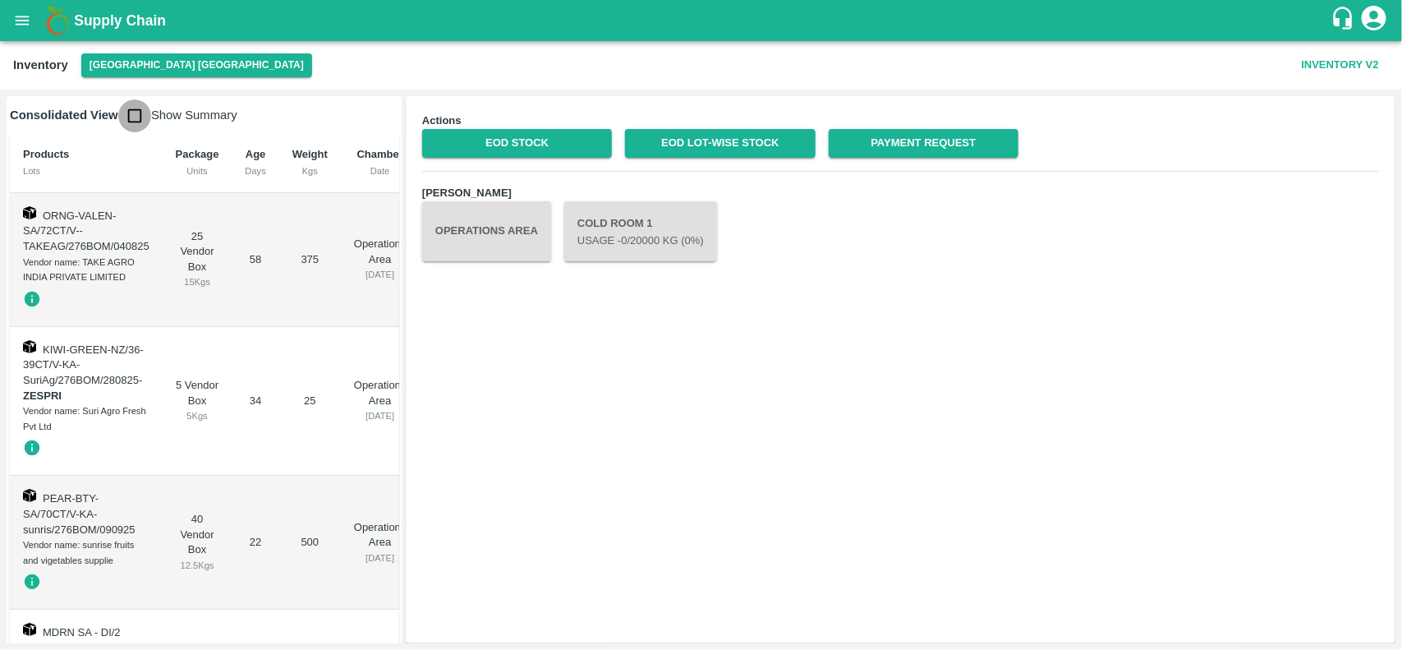
click at [140, 108] on input "checkbox" at bounding box center [134, 115] width 33 height 33
checkbox input "true"
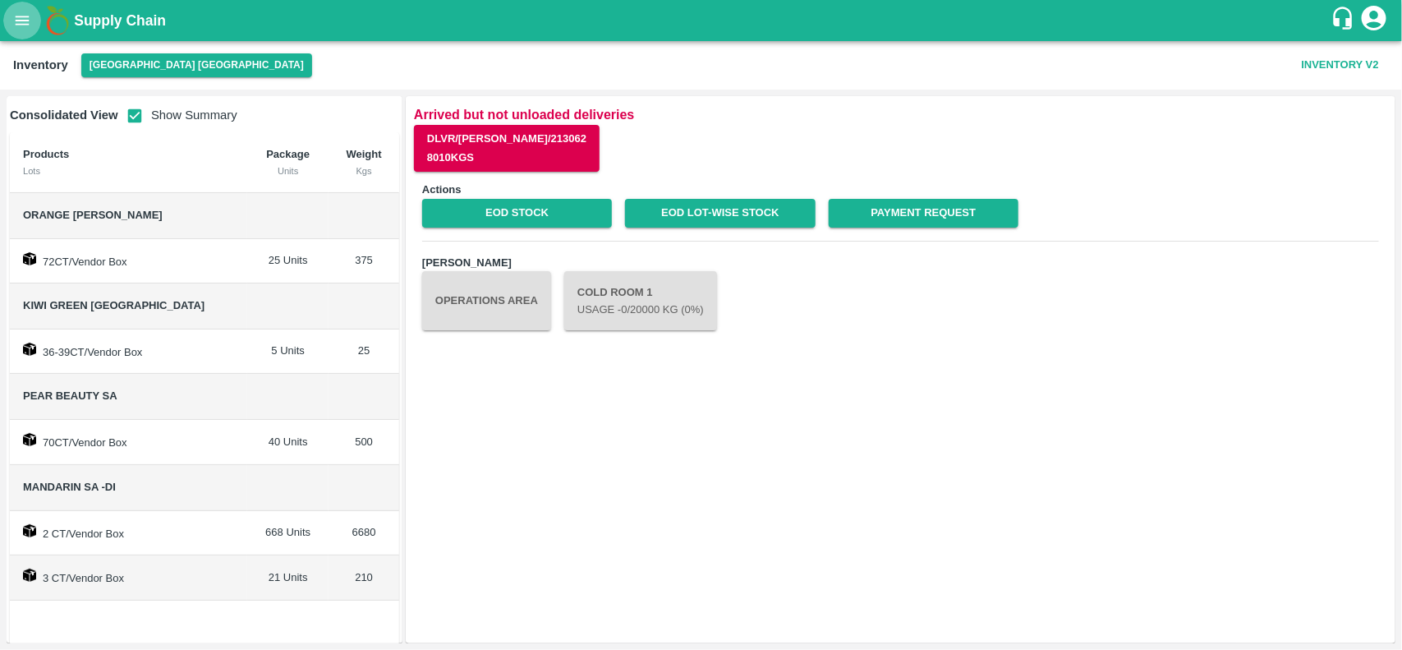
click at [29, 21] on icon "open drawer" at bounding box center [22, 20] width 18 height 18
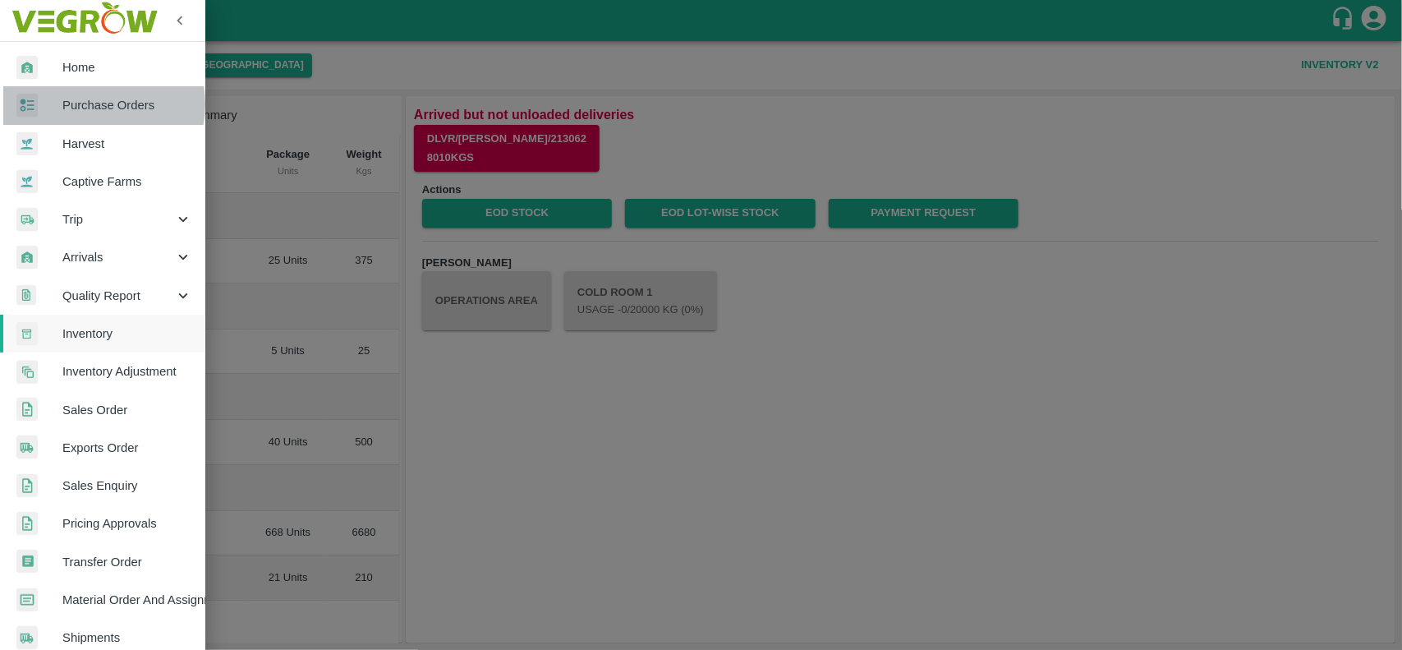
click at [88, 104] on span "Purchase Orders" at bounding box center [127, 105] width 130 height 18
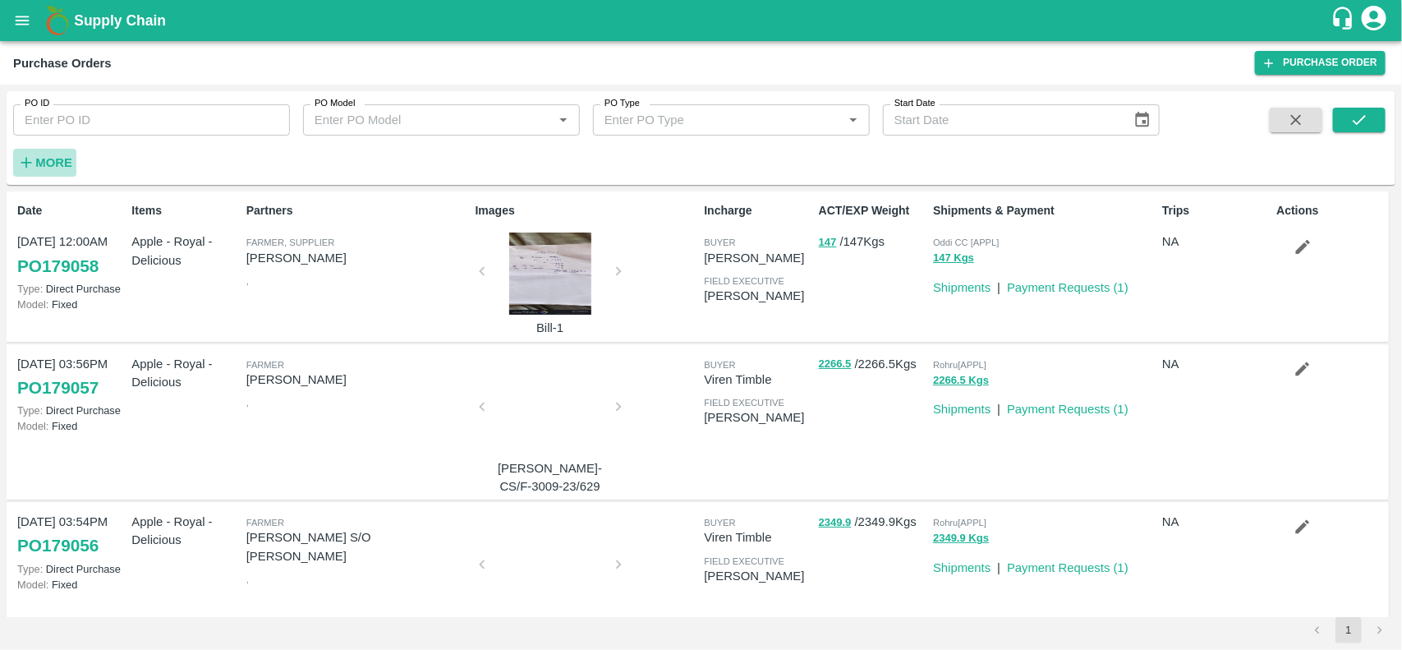
click at [74, 166] on button "More" at bounding box center [44, 163] width 63 height 28
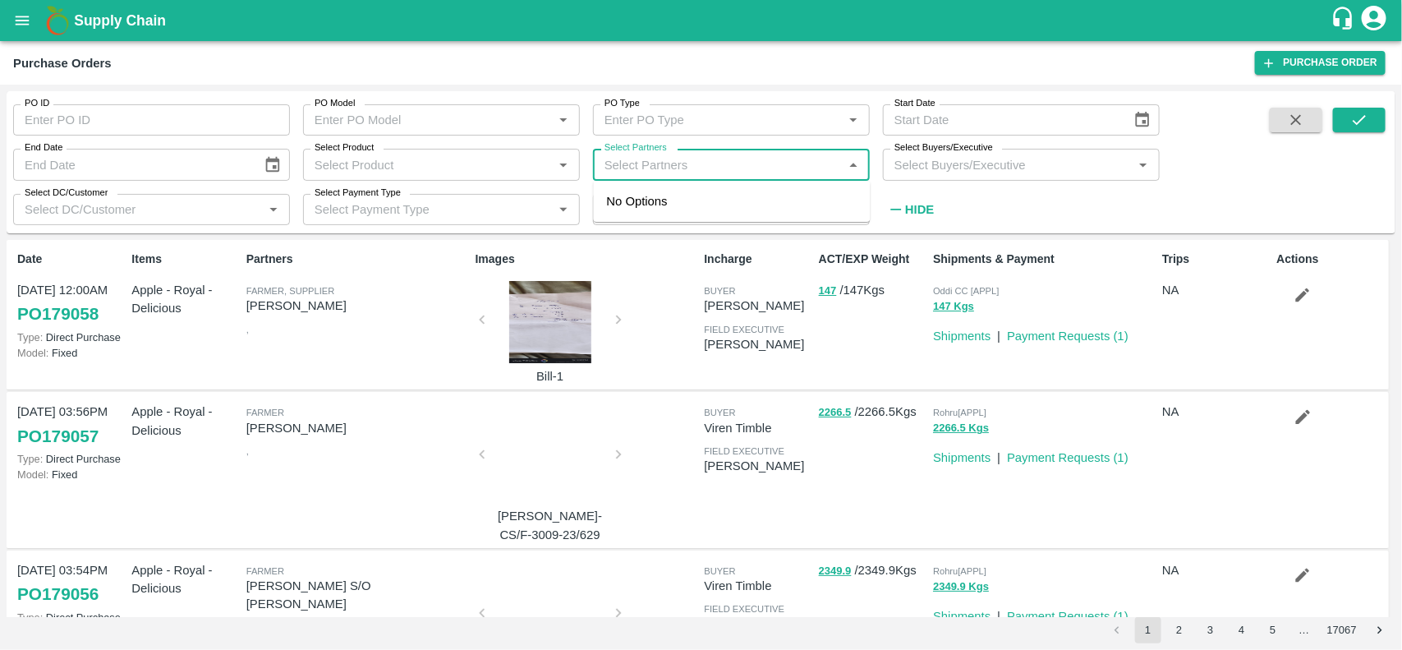
click at [643, 154] on input "Select Partners" at bounding box center [718, 164] width 240 height 21
click at [659, 177] on div "Select Partners   *" at bounding box center [731, 164] width 277 height 31
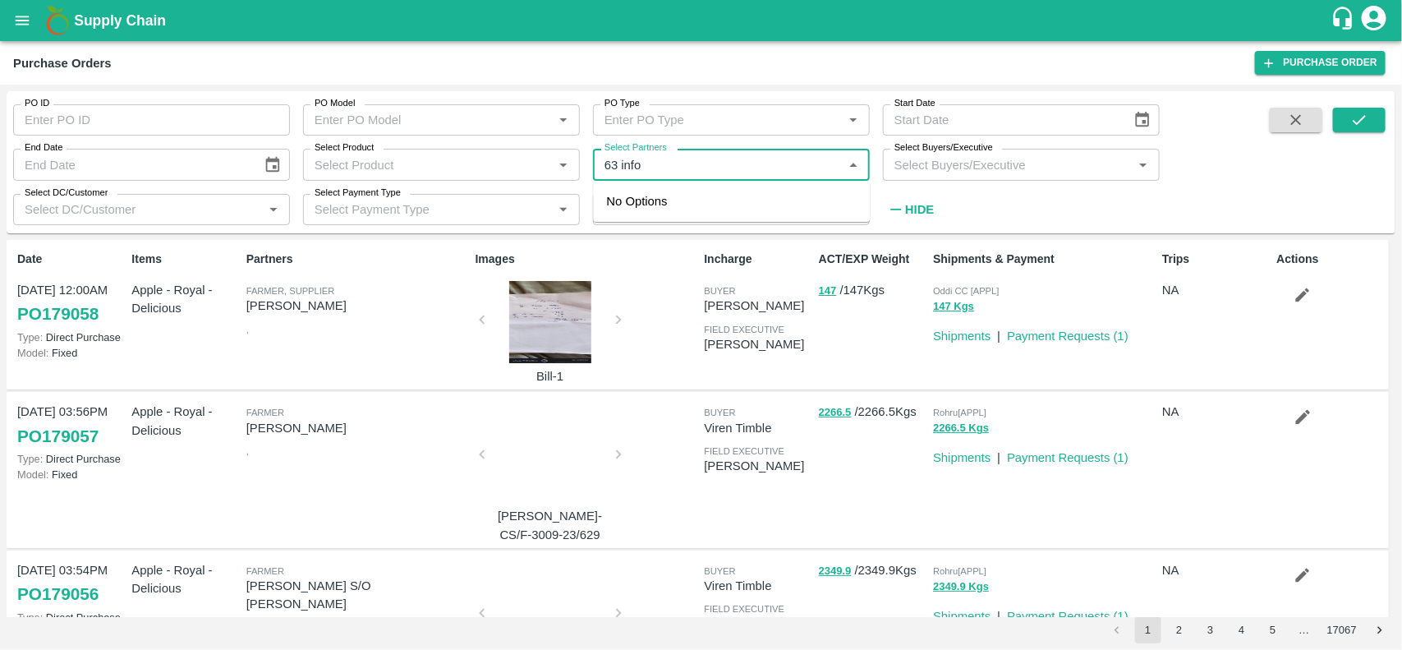
click at [659, 177] on div "Select Partners   *" at bounding box center [731, 164] width 277 height 31
type input "63 info"
click at [613, 177] on div "Select Partners   *" at bounding box center [731, 164] width 277 height 31
type input "6"
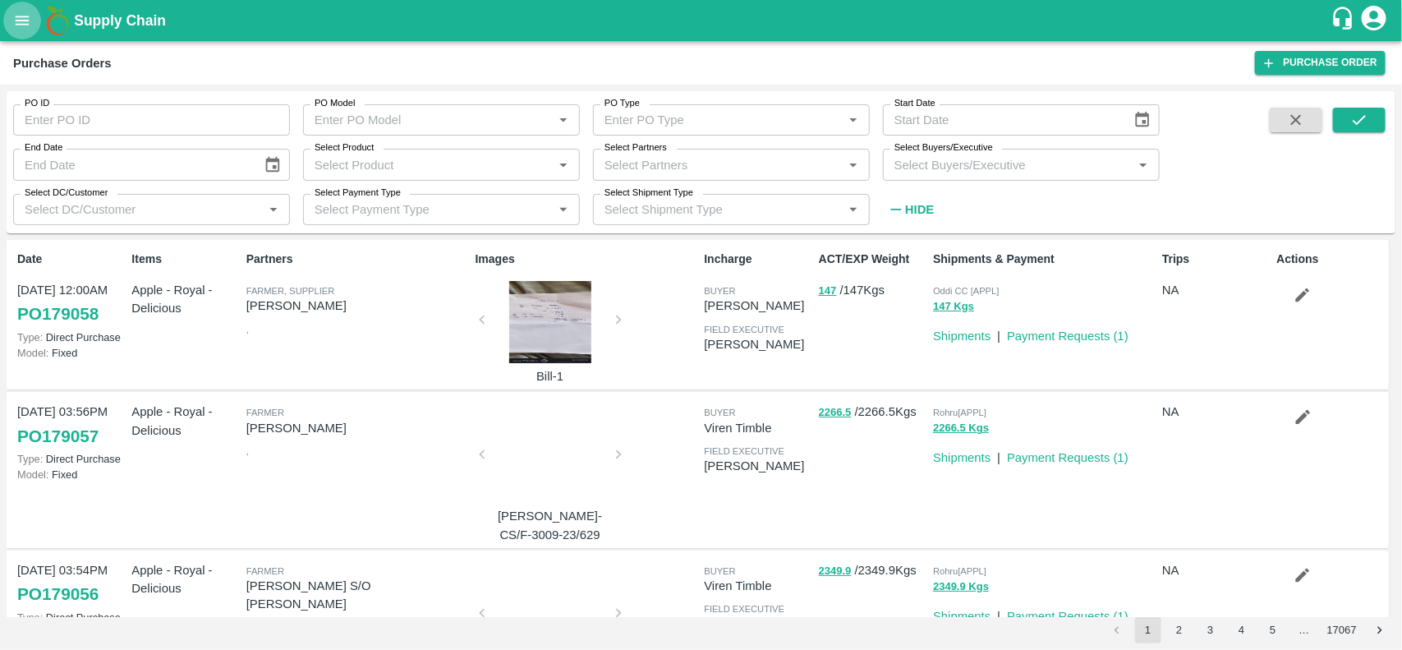
click at [21, 26] on icon "open drawer" at bounding box center [22, 20] width 18 height 18
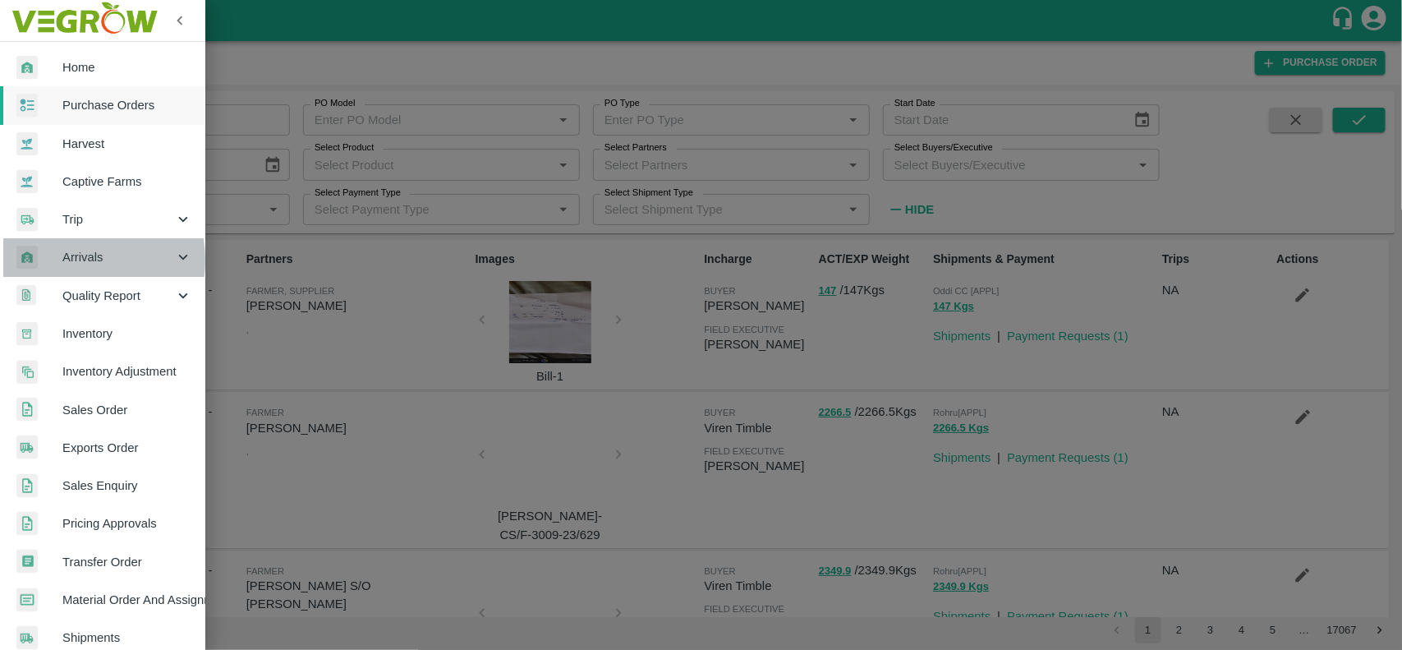
click at [71, 259] on span "Arrivals" at bounding box center [118, 257] width 112 height 18
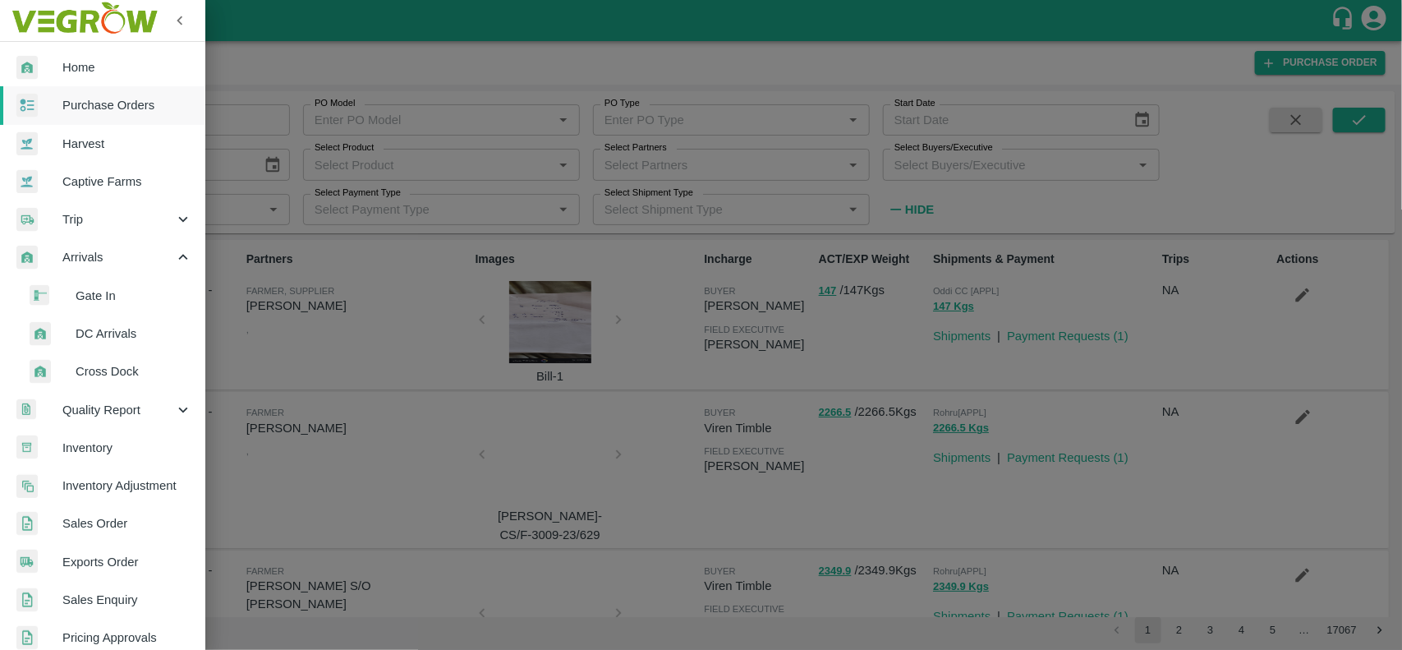
click at [92, 331] on span "DC Arrivals" at bounding box center [134, 333] width 117 height 18
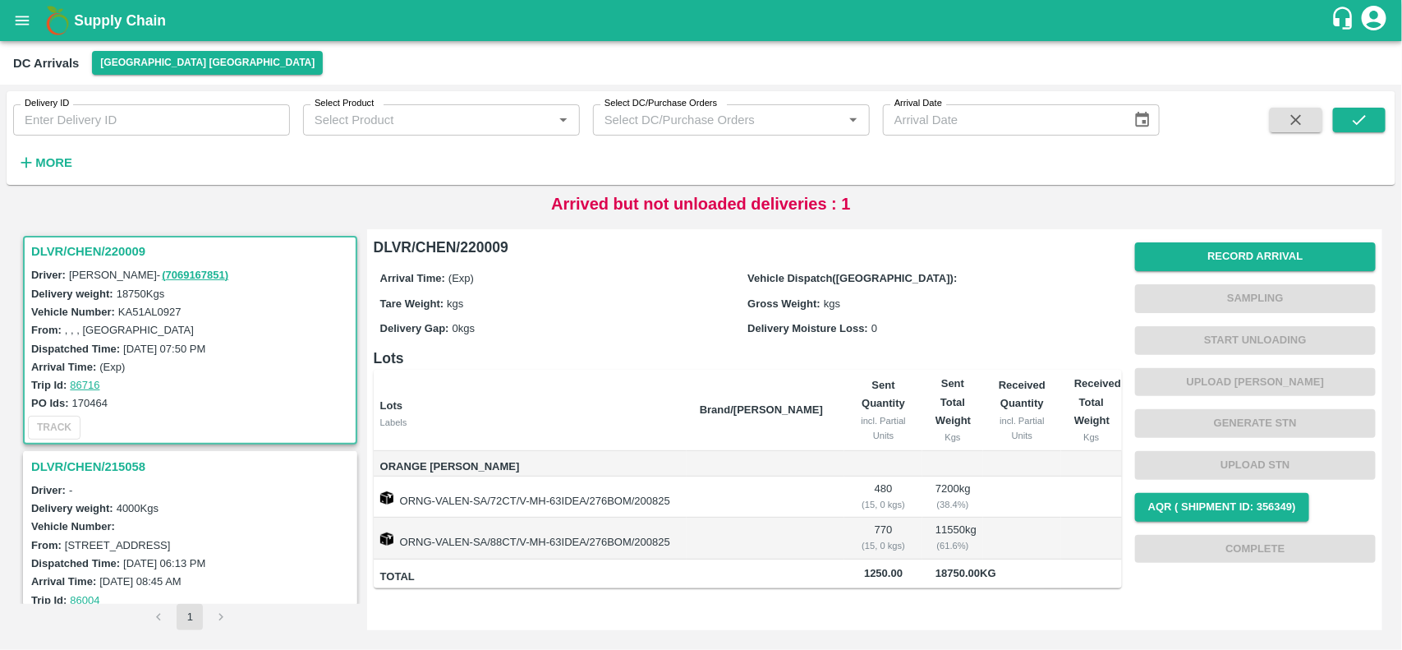
click at [76, 246] on h3 "DLVR/CHEN/220009" at bounding box center [192, 251] width 323 height 21
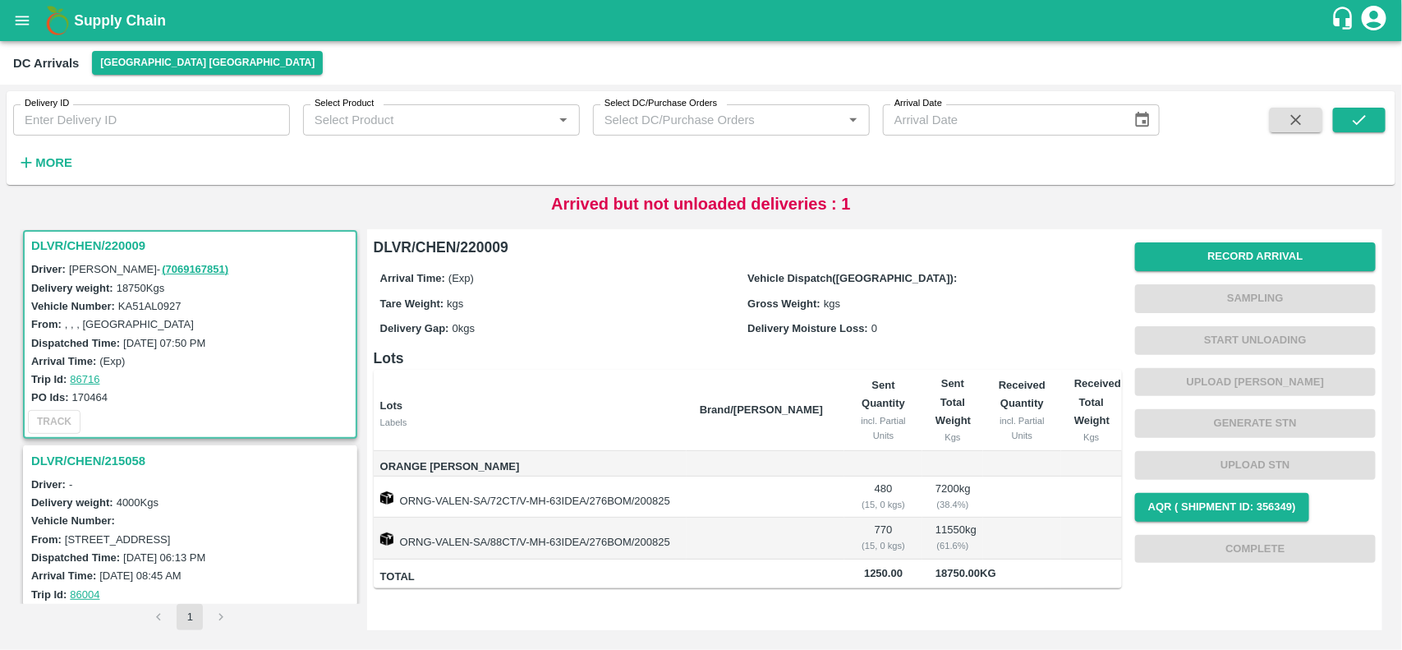
click at [1288, 241] on div "Record Arrival Sampling Start Unloading Upload Tare Weight Generate STN Upload …" at bounding box center [1255, 402] width 241 height 333
click at [1255, 255] on button "Record Arrival" at bounding box center [1255, 256] width 241 height 29
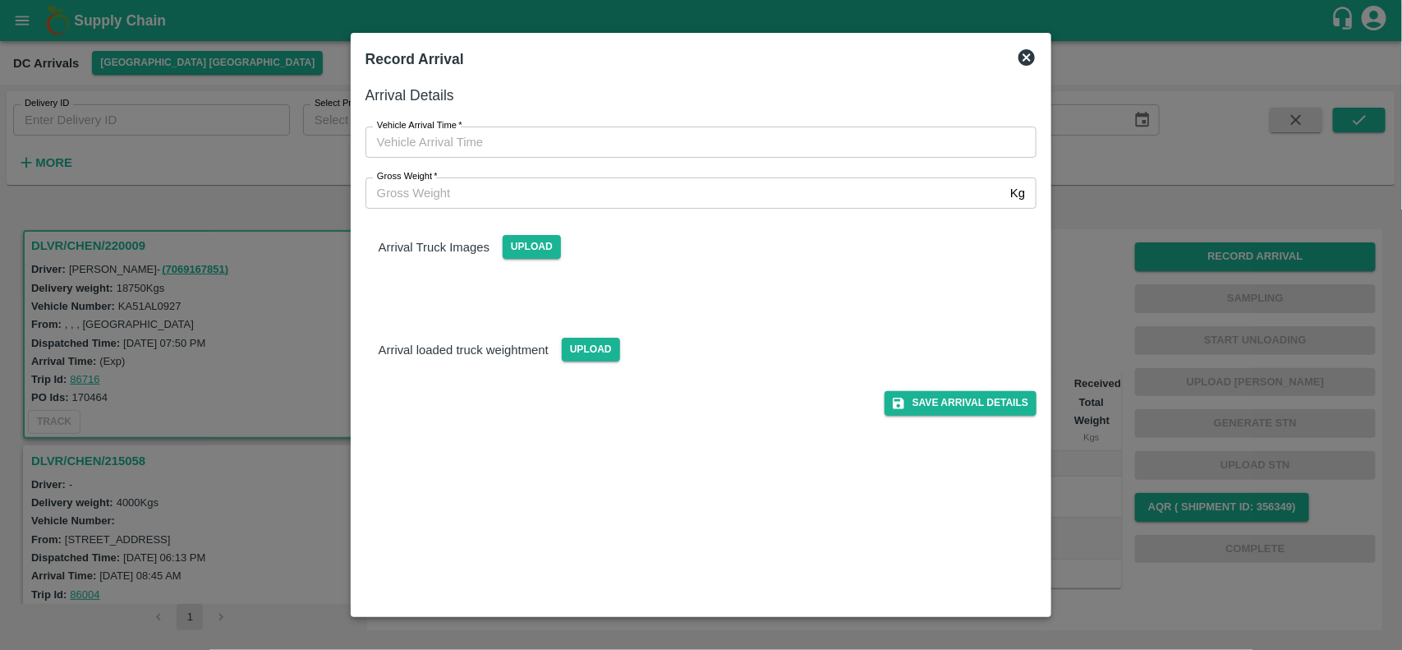
type input "DD/MM/YYYY hh:mm aa"
click at [741, 135] on input "DD/MM/YYYY hh:mm aa" at bounding box center [695, 141] width 660 height 31
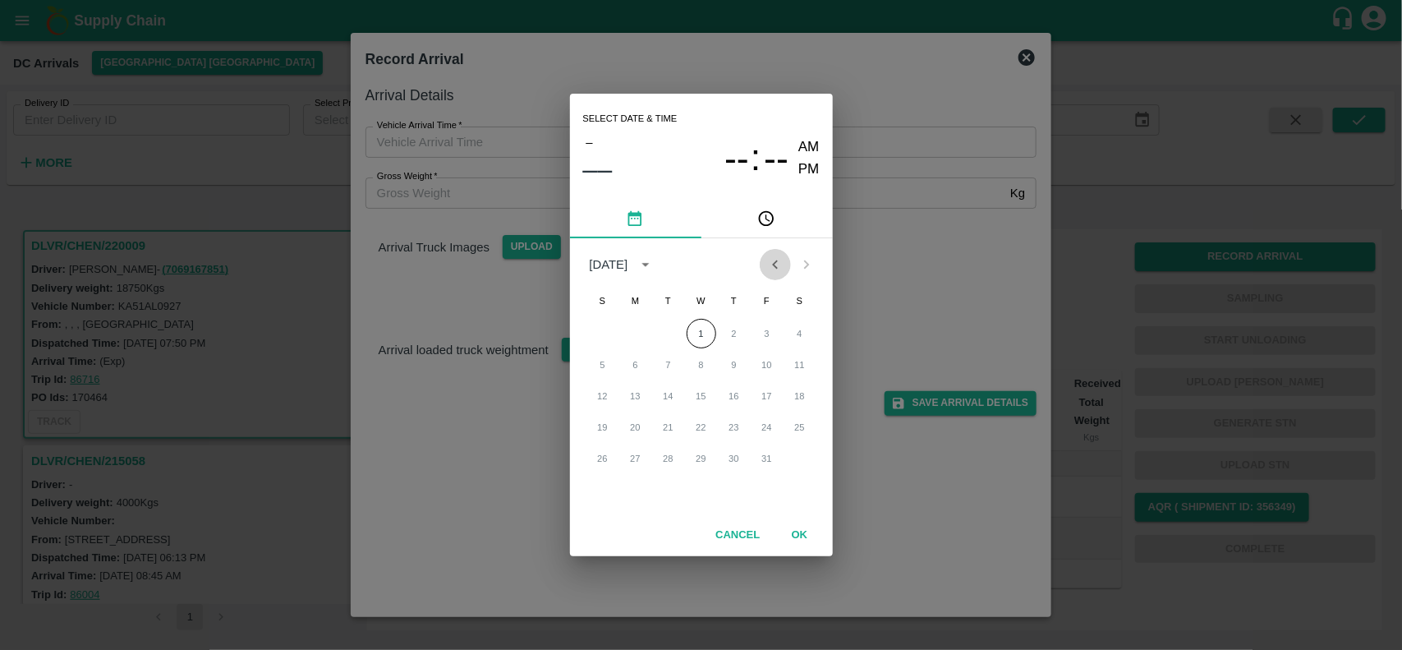
click at [780, 268] on icon "Previous month" at bounding box center [775, 264] width 18 height 18
click at [778, 264] on icon "Previous month" at bounding box center [775, 264] width 18 height 18
click at [770, 458] on button "29" at bounding box center [767, 458] width 30 height 30
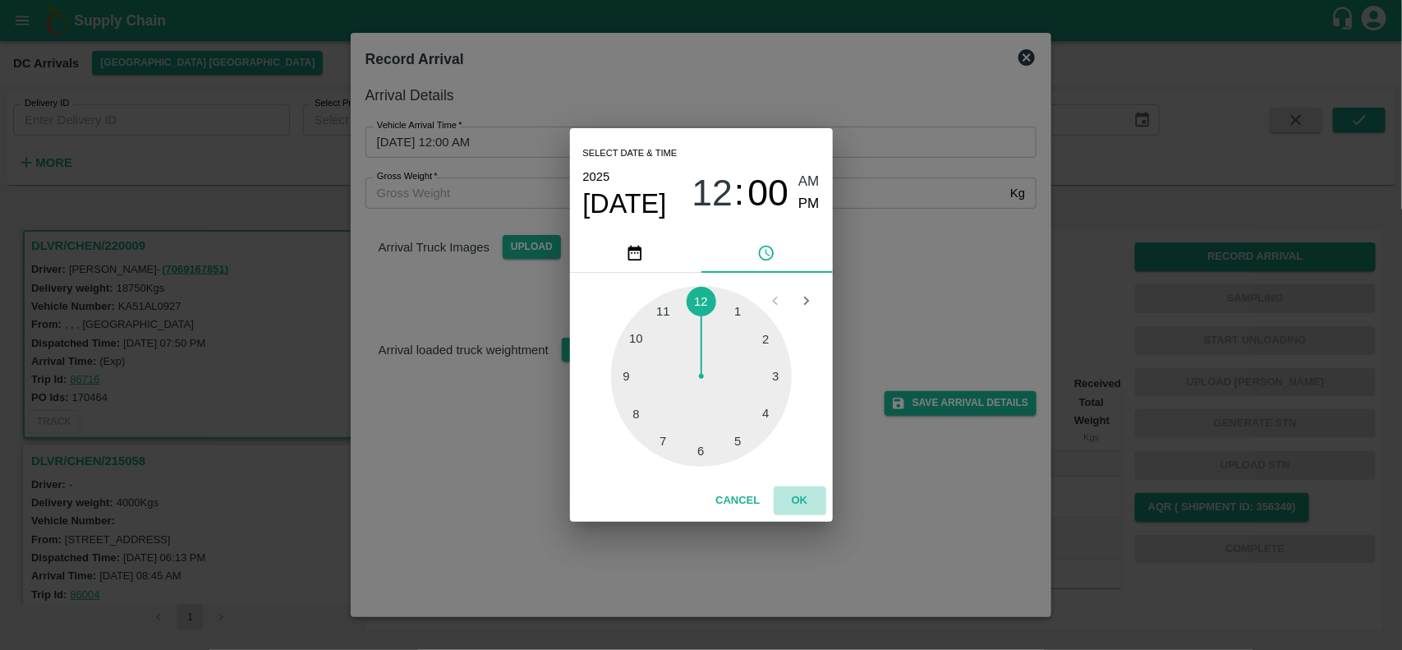
click at [798, 506] on button "OK" at bounding box center [800, 500] width 53 height 29
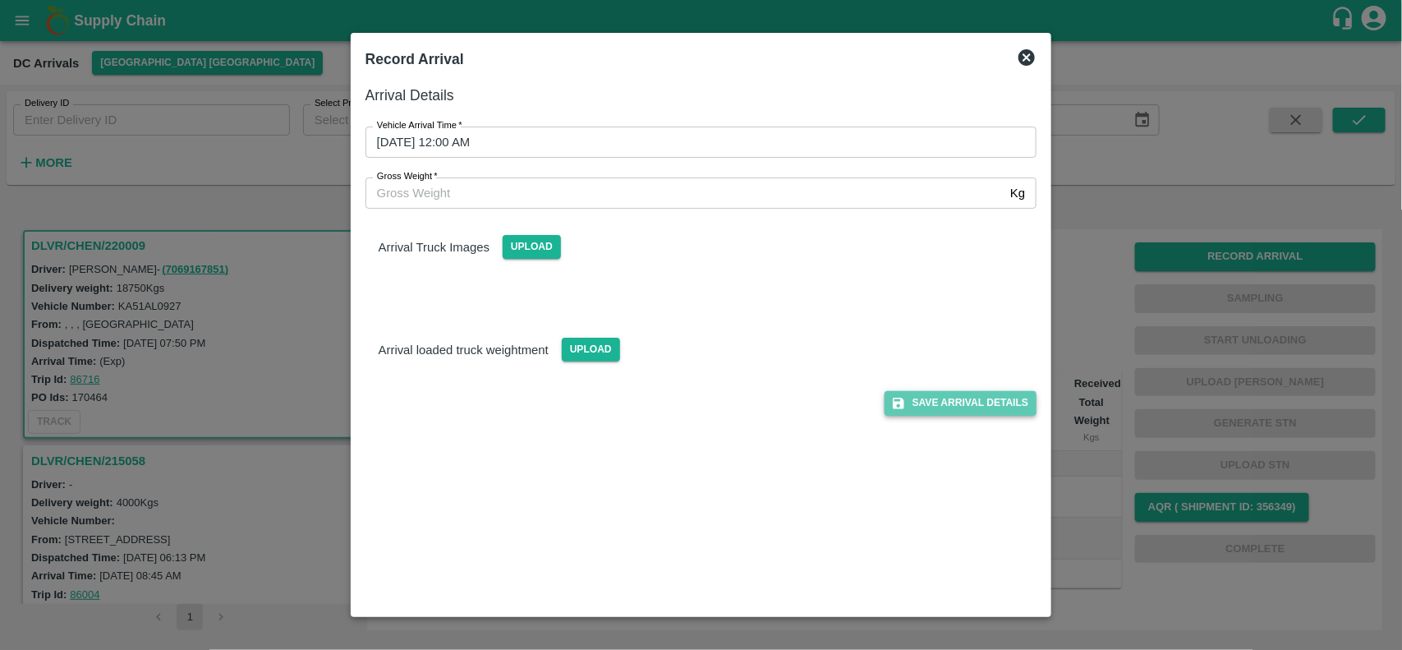
click at [966, 397] on button "Save Arrival Details" at bounding box center [960, 403] width 152 height 24
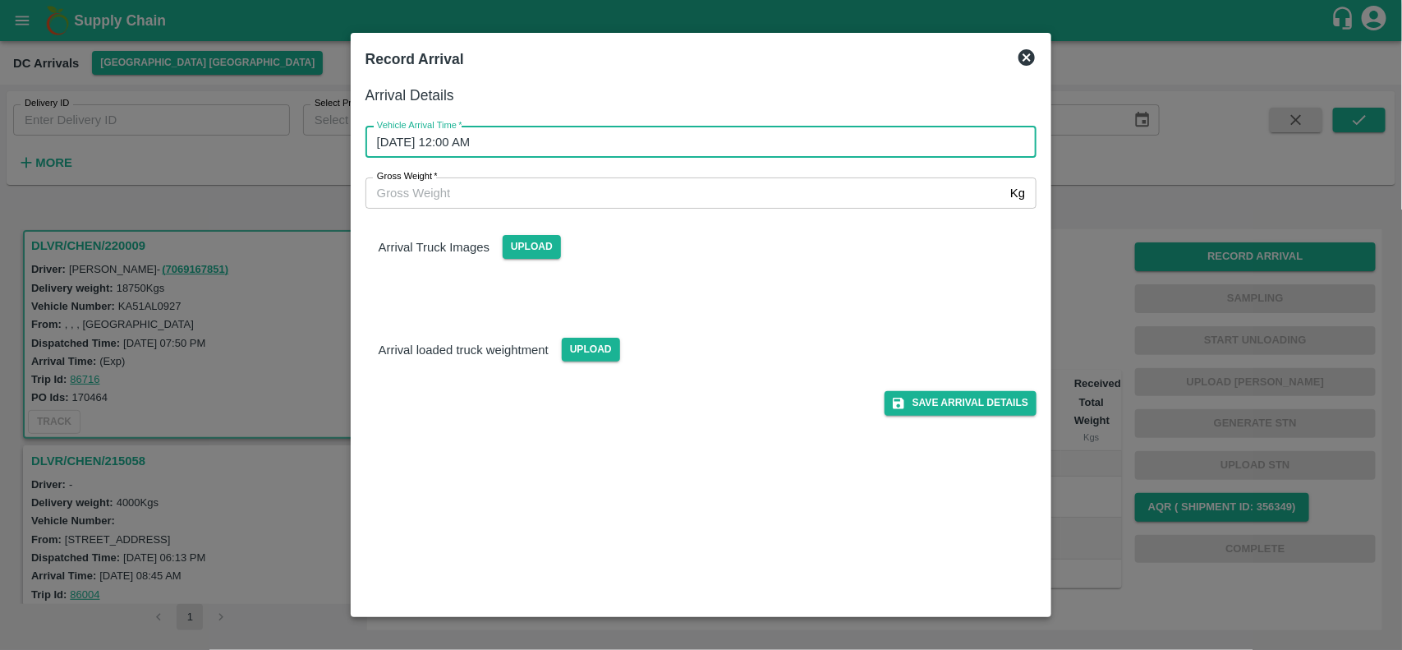
click at [826, 141] on input "29/08/2025 12:00 AM" at bounding box center [695, 141] width 660 height 31
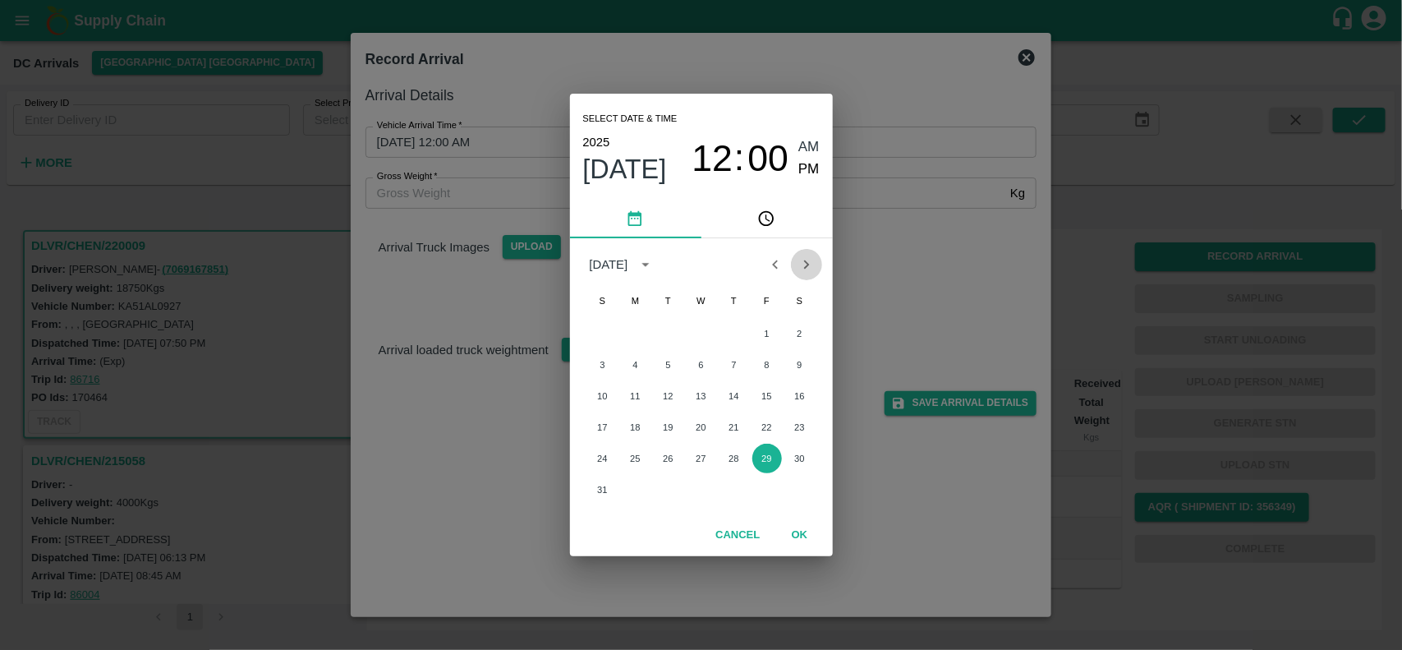
click at [801, 256] on icon "Next month" at bounding box center [806, 264] width 18 height 18
click at [702, 338] on button "3" at bounding box center [702, 334] width 30 height 30
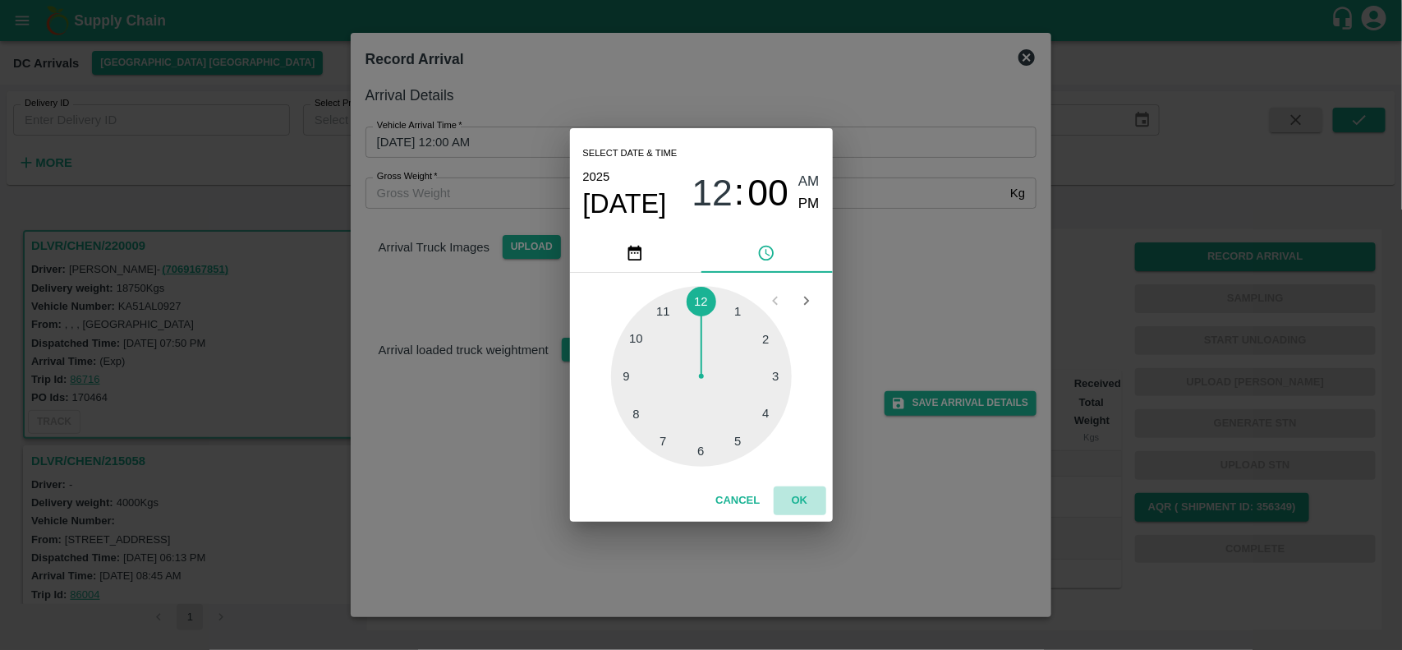
click at [787, 501] on button "OK" at bounding box center [800, 500] width 53 height 29
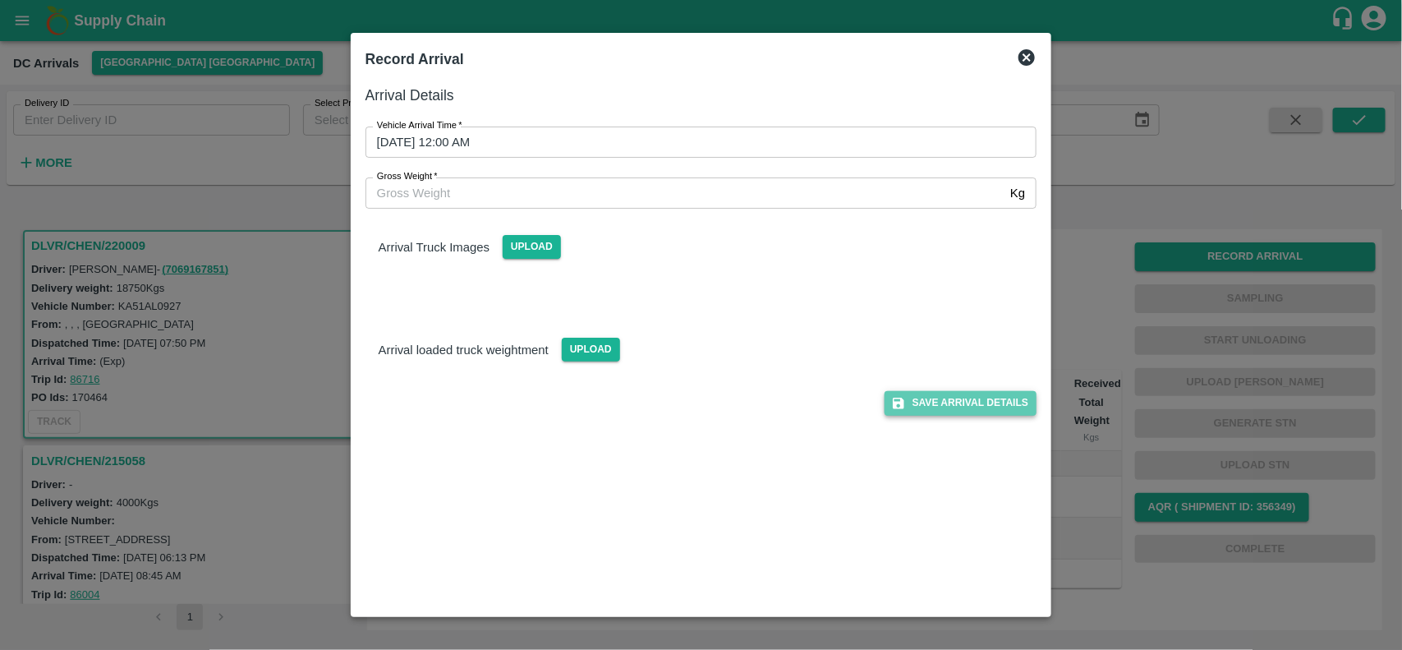
click at [957, 393] on button "Save Arrival Details" at bounding box center [960, 403] width 152 height 24
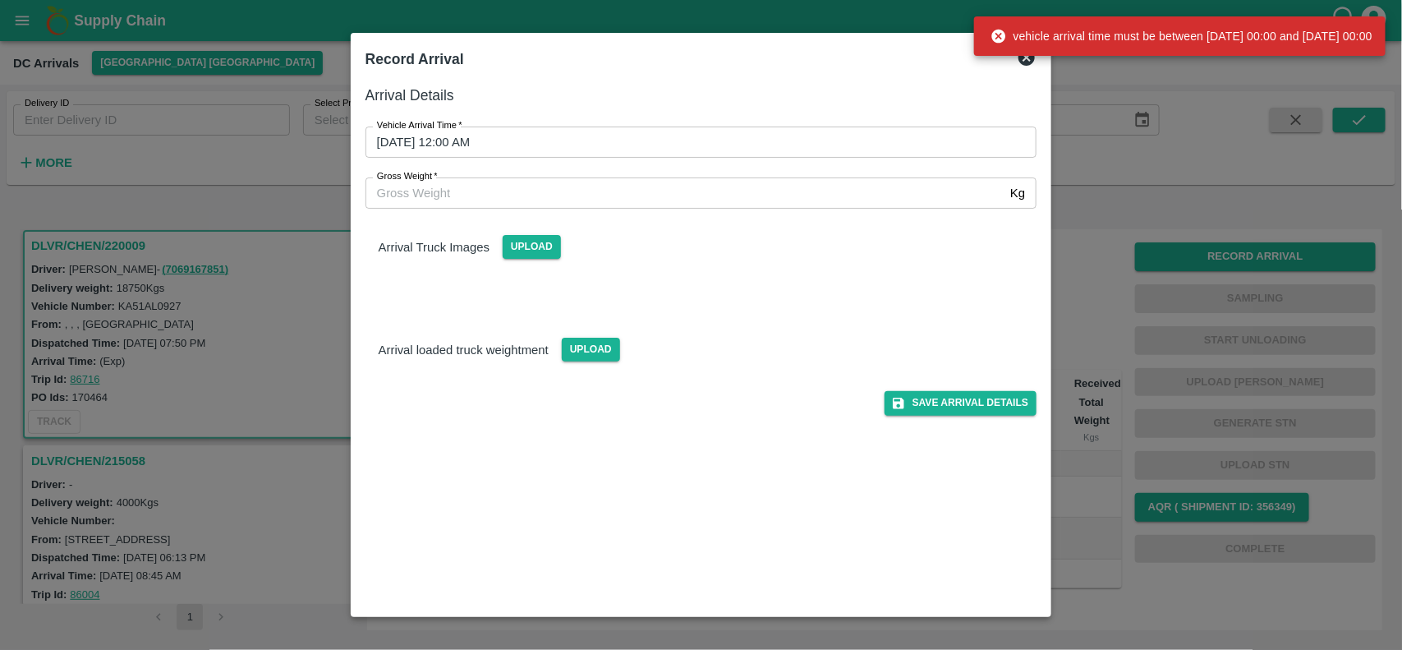
click at [898, 335] on div "Arrival loaded truck weightment Upload" at bounding box center [701, 336] width 698 height 50
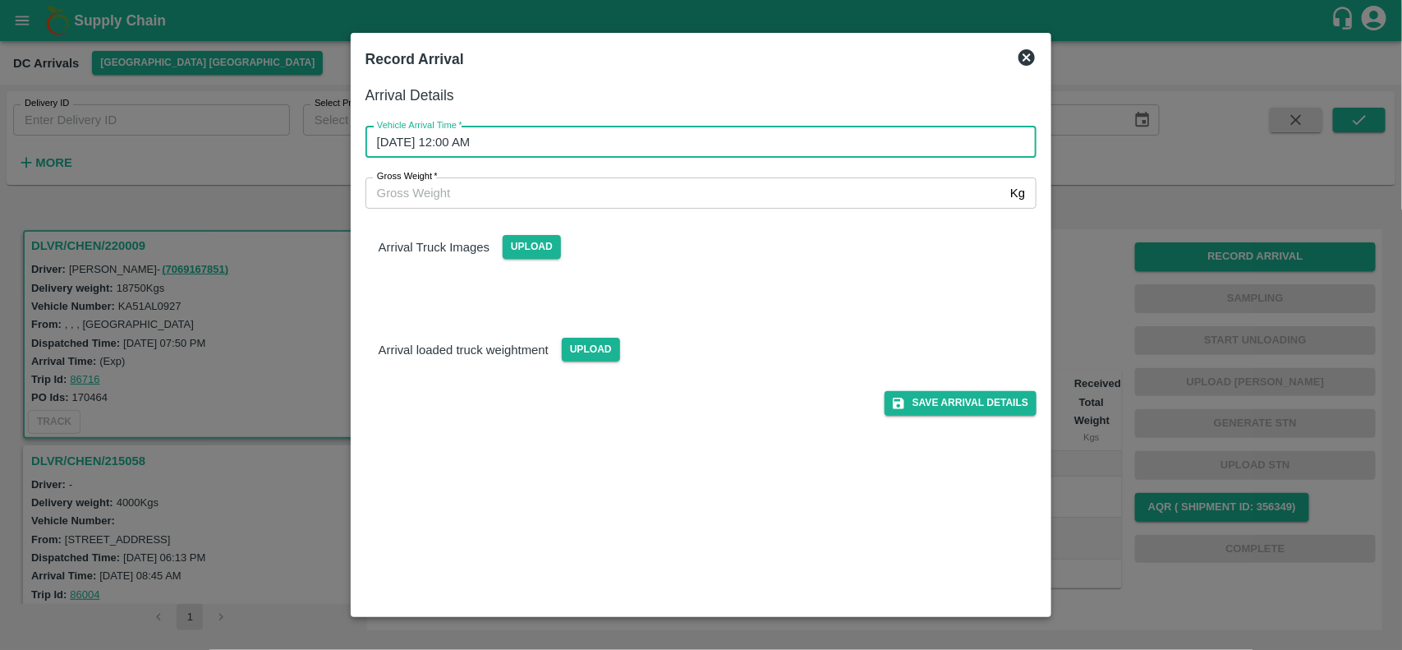
click at [921, 157] on input "03/09/2025 12:00 AM" at bounding box center [695, 141] width 660 height 31
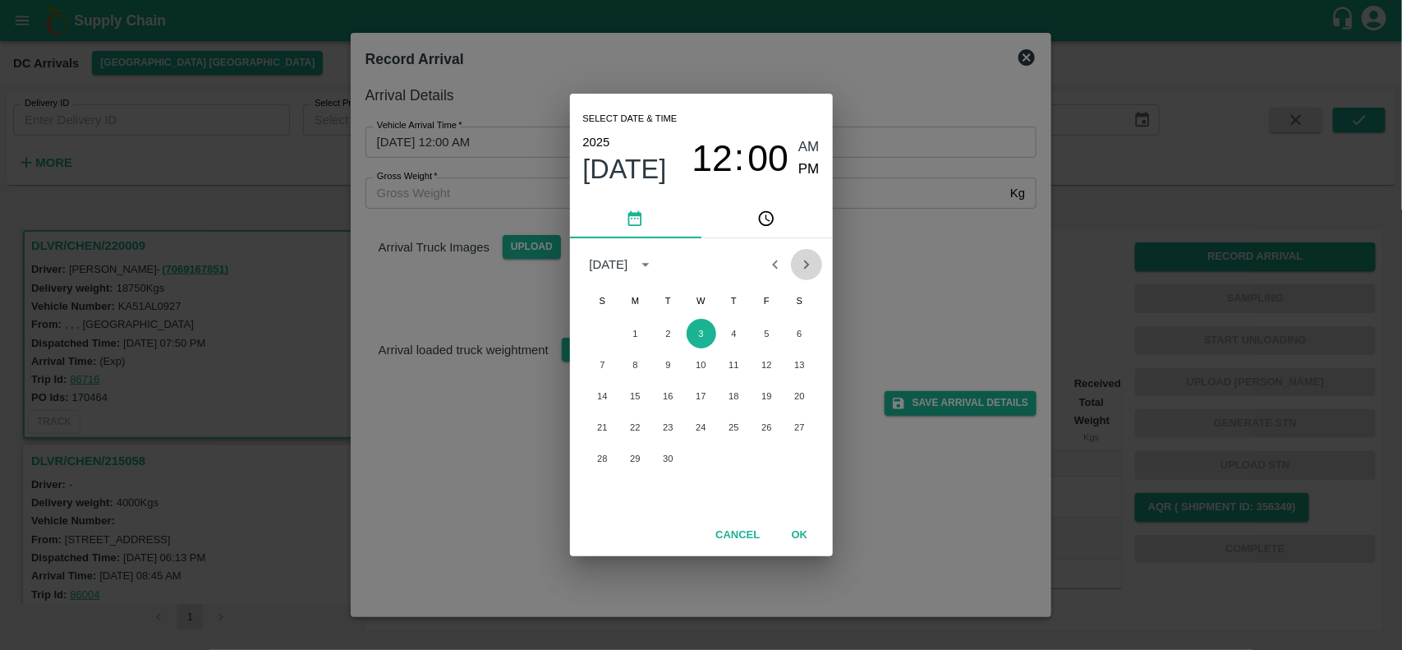
click at [795, 275] on button "Next month" at bounding box center [806, 264] width 31 height 31
click at [691, 339] on button "1" at bounding box center [702, 334] width 30 height 30
type input "01/10/2025 12:00 AM"
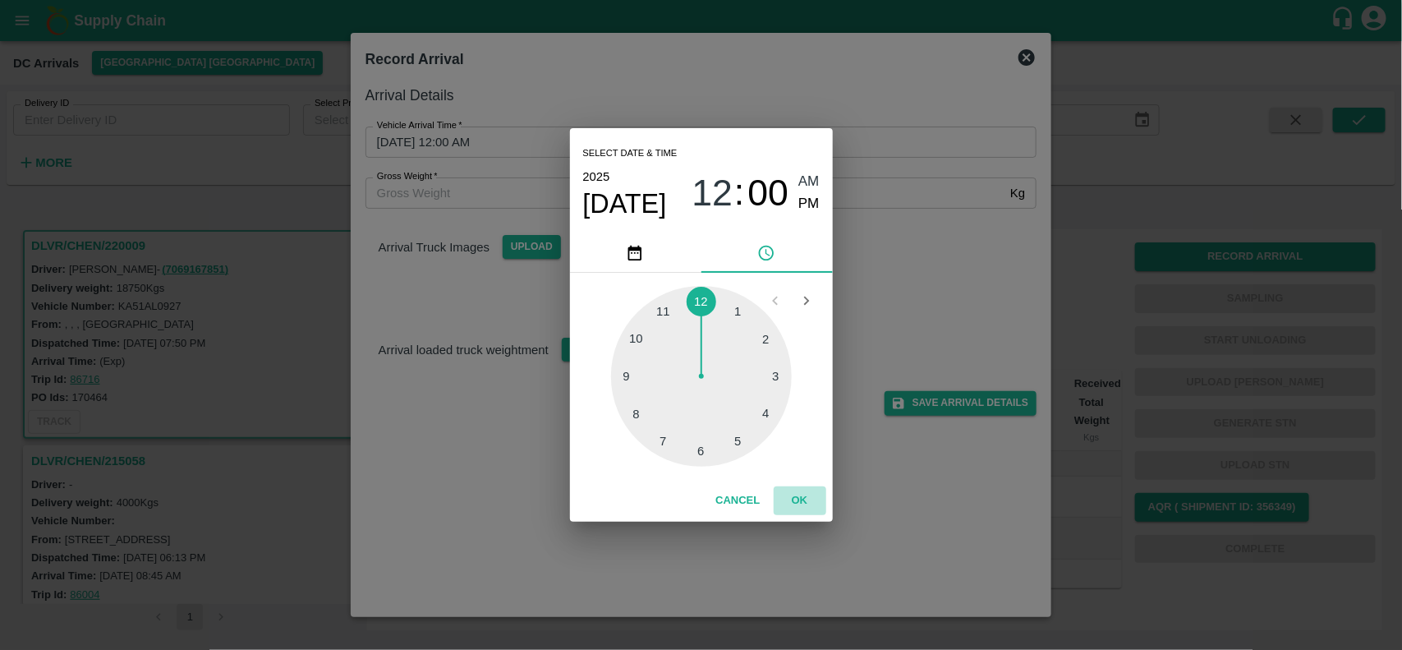
click at [806, 503] on button "OK" at bounding box center [800, 500] width 53 height 29
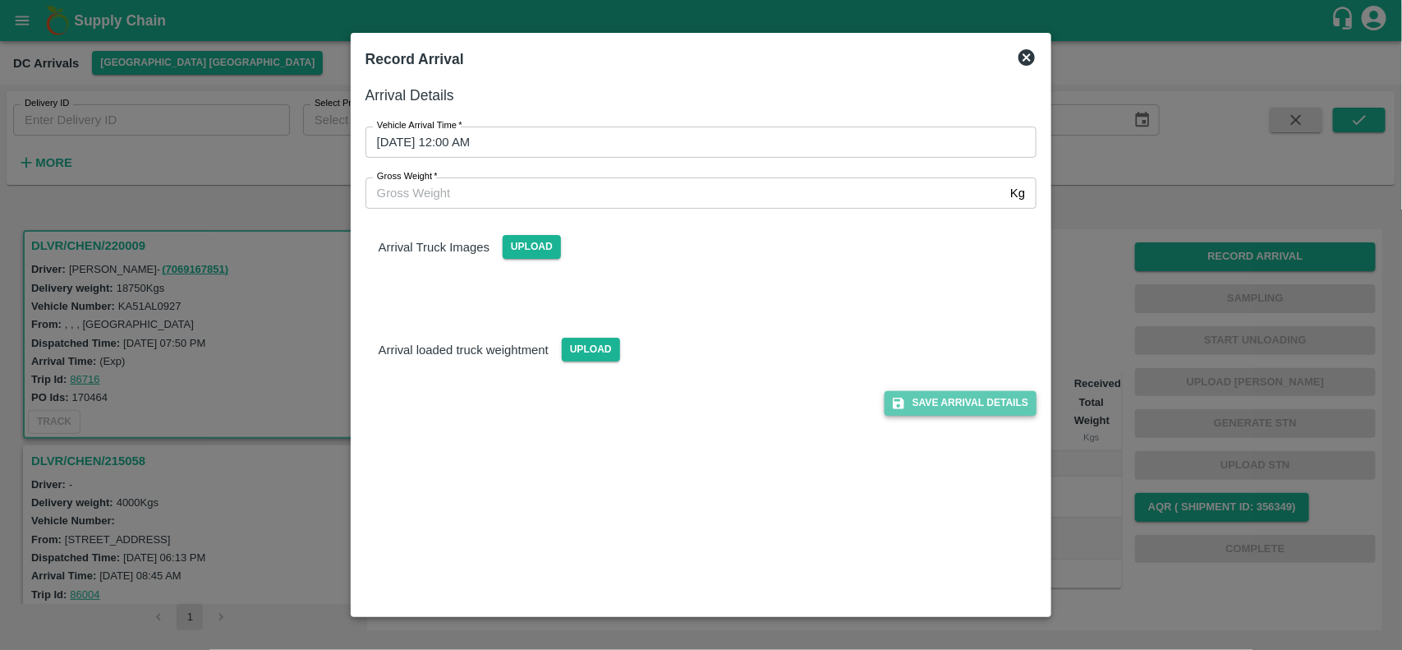
click at [924, 399] on button "Save Arrival Details" at bounding box center [960, 403] width 152 height 24
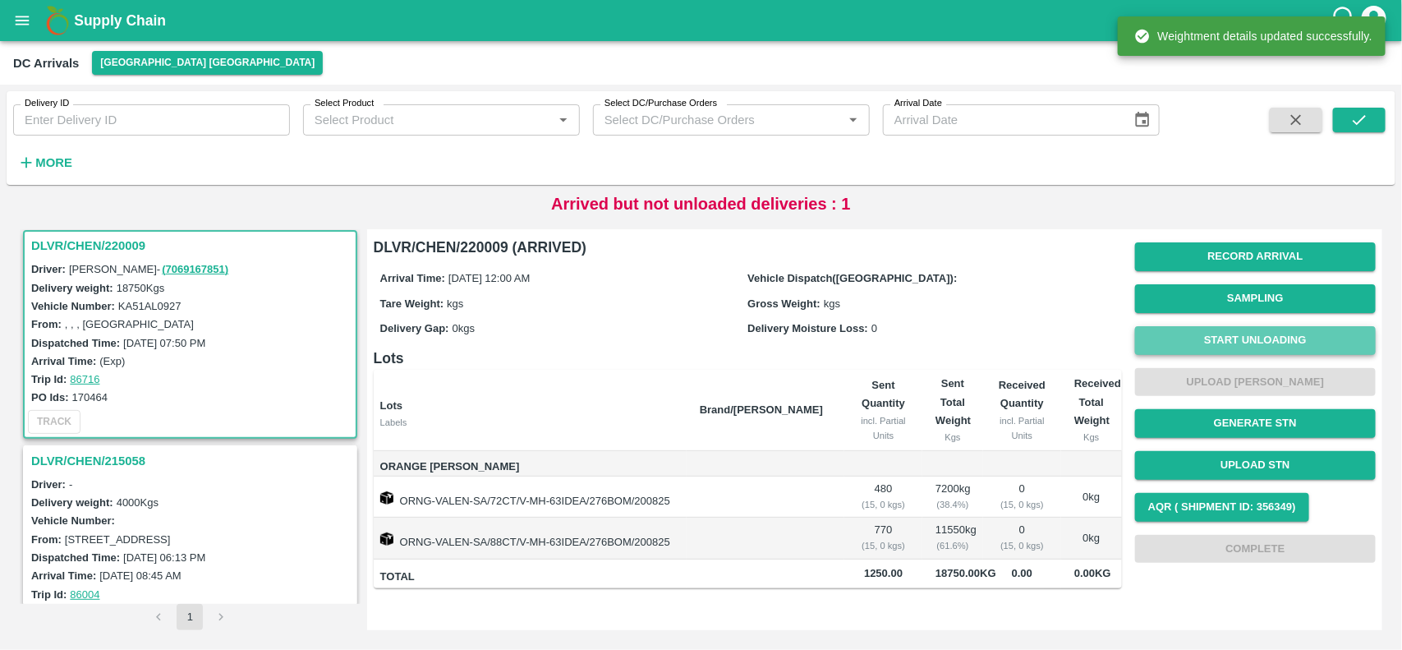
click at [1159, 338] on button "Start Unloading" at bounding box center [1255, 340] width 241 height 29
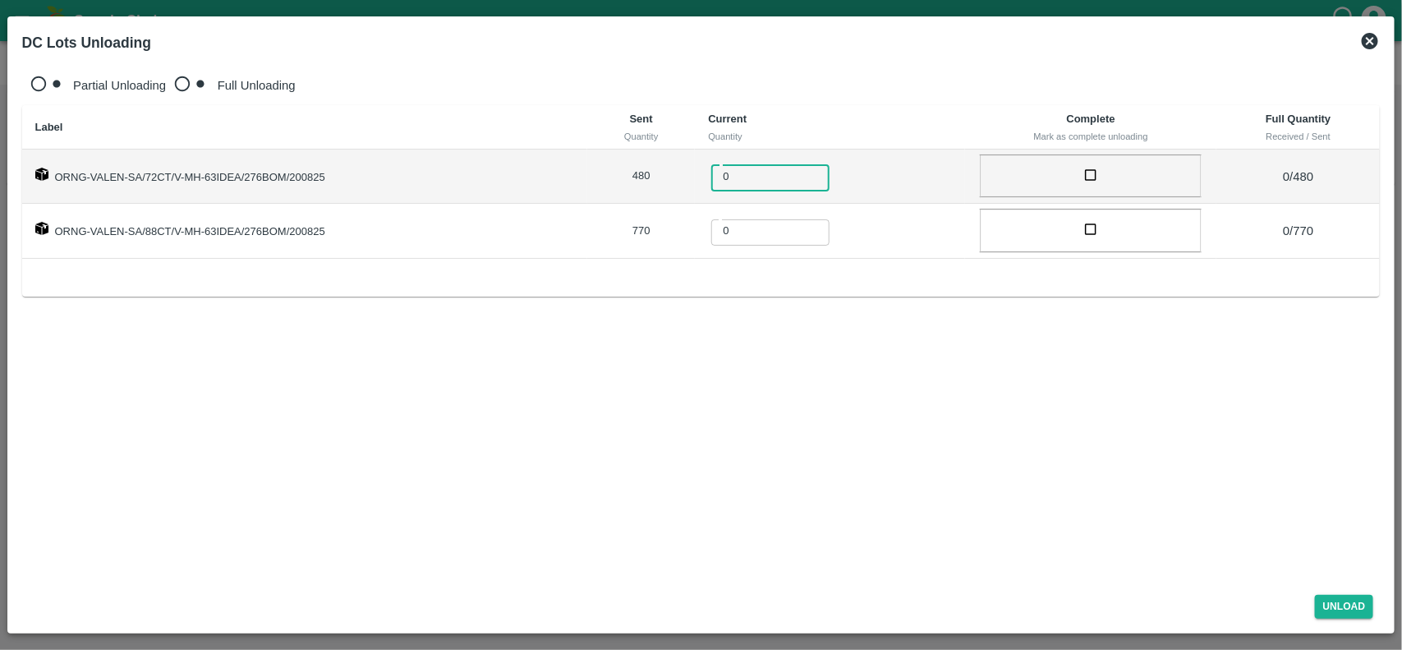
click at [711, 165] on input "0" at bounding box center [781, 177] width 141 height 30
type input "480"
click at [711, 216] on input "0" at bounding box center [781, 231] width 141 height 30
type input "770"
click at [1076, 164] on input "checkbox" at bounding box center [1091, 175] width 30 height 30
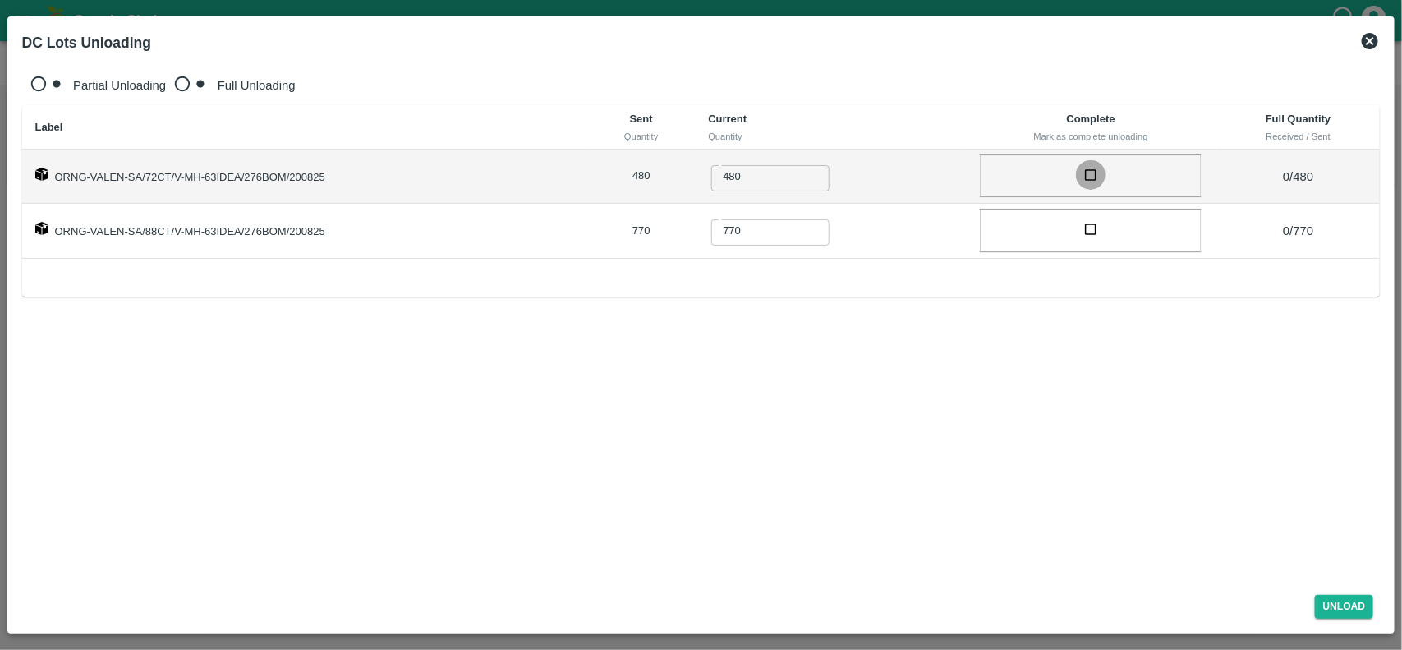
checkbox input "true"
click at [1076, 214] on input "checkbox" at bounding box center [1091, 229] width 30 height 30
checkbox input "true"
click at [1336, 610] on button "Unload" at bounding box center [1344, 607] width 59 height 24
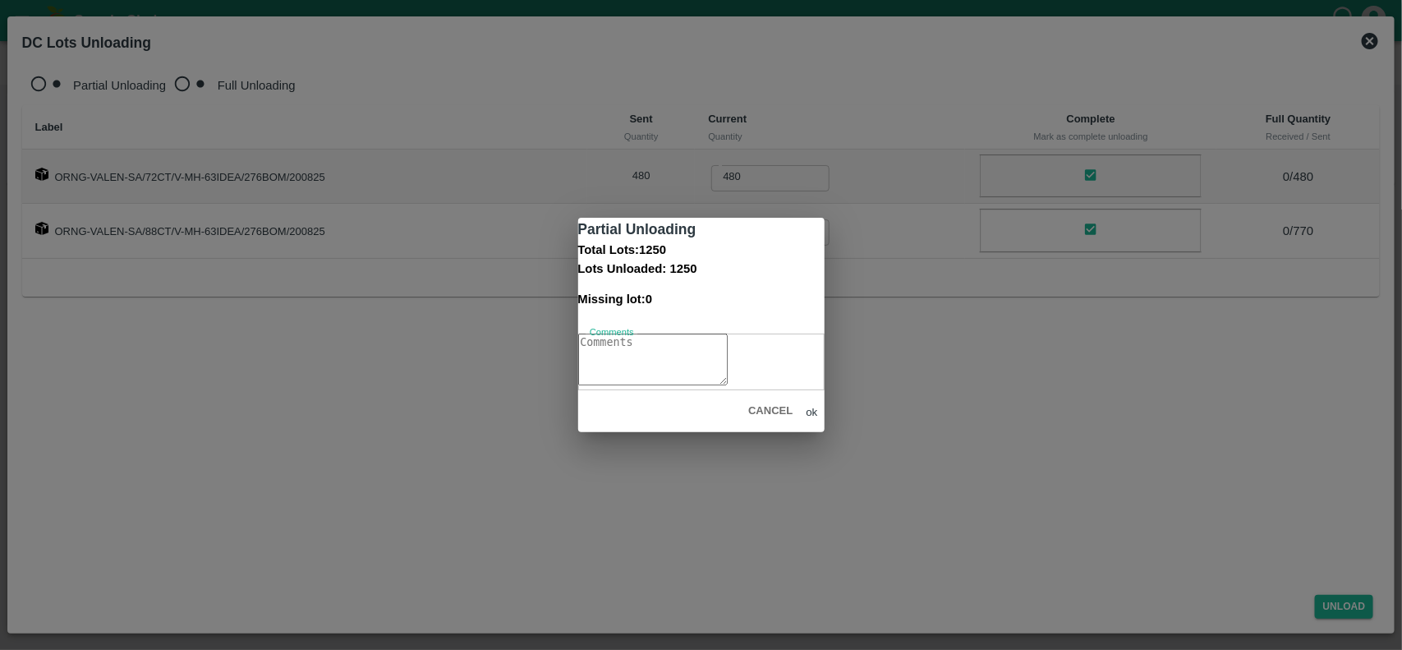
click at [622, 359] on textarea "Comments" at bounding box center [652, 359] width 149 height 52
type textarea "0"
click at [815, 418] on button "ok" at bounding box center [811, 412] width 11 height 12
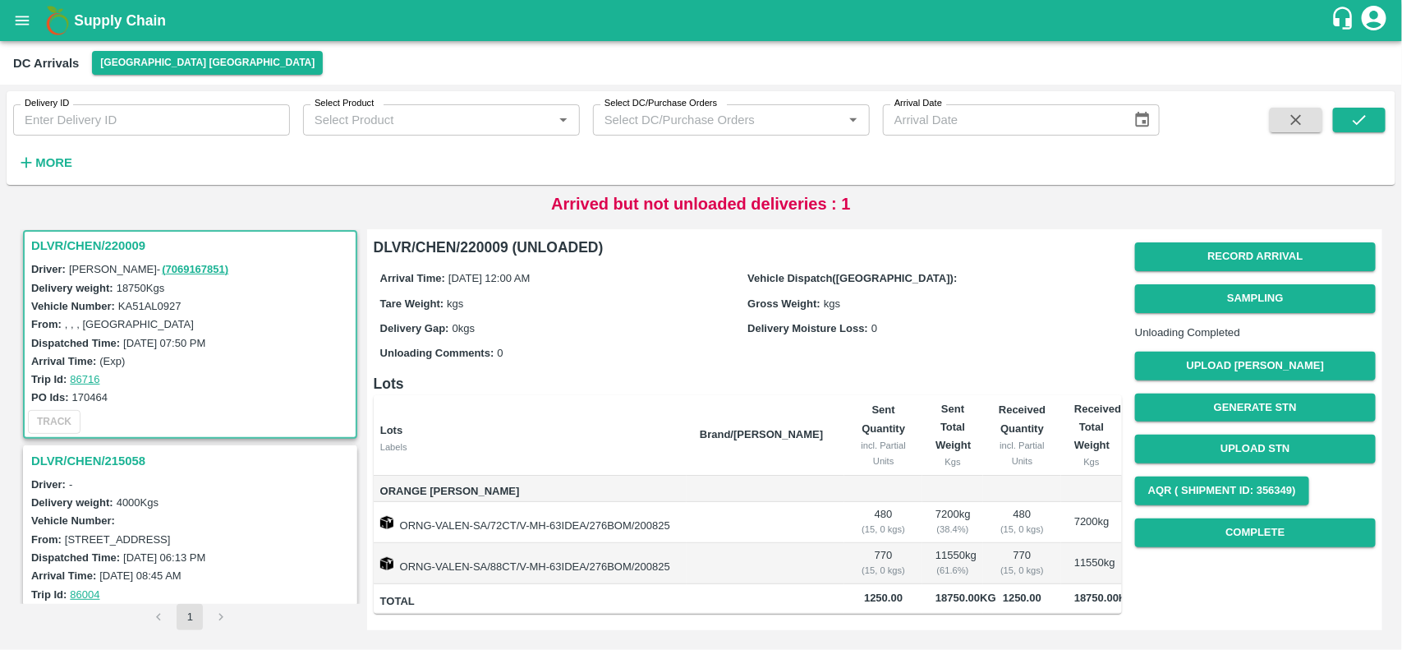
scroll to position [0, 0]
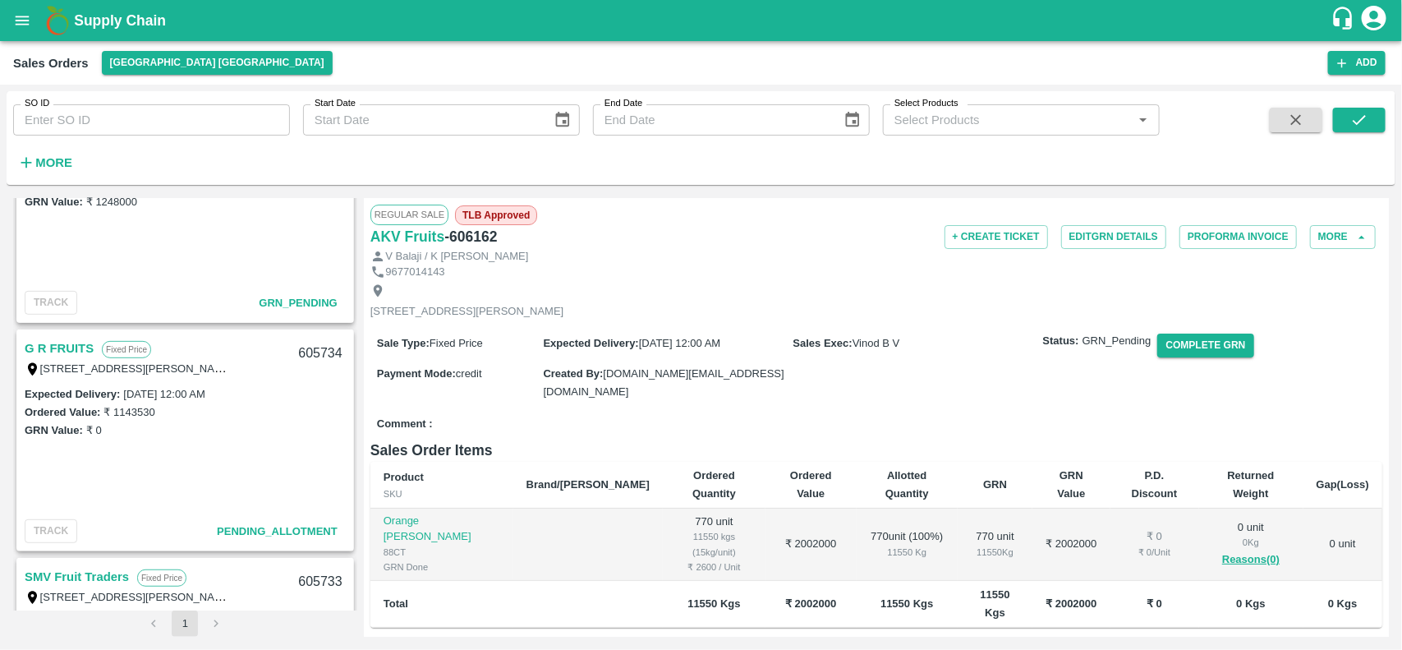
scroll to position [327, 0]
click at [54, 351] on link "G R FRUITS" at bounding box center [59, 349] width 69 height 21
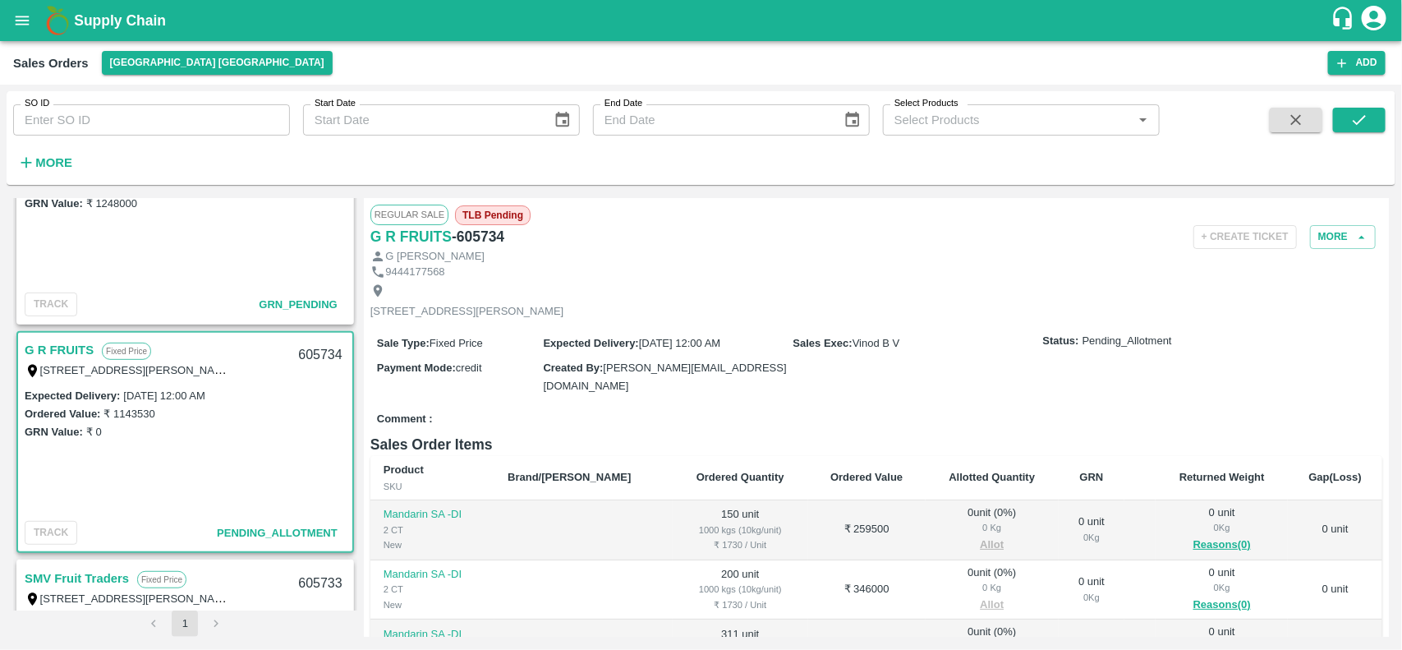
click at [466, 212] on span "TLB Pending" at bounding box center [493, 215] width 76 height 20
click at [424, 286] on div "[STREET_ADDRESS][PERSON_NAME]" at bounding box center [467, 300] width 194 height 35
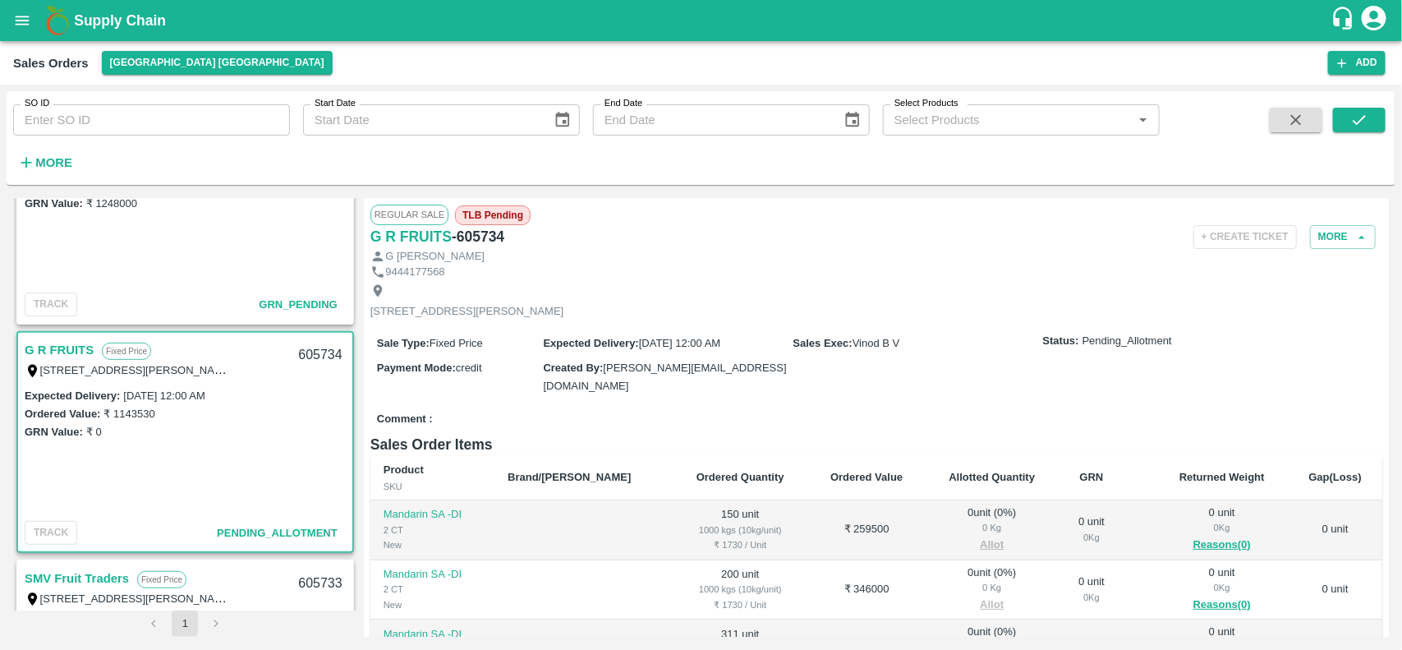
click at [487, 214] on span "TLB Pending" at bounding box center [493, 215] width 76 height 20
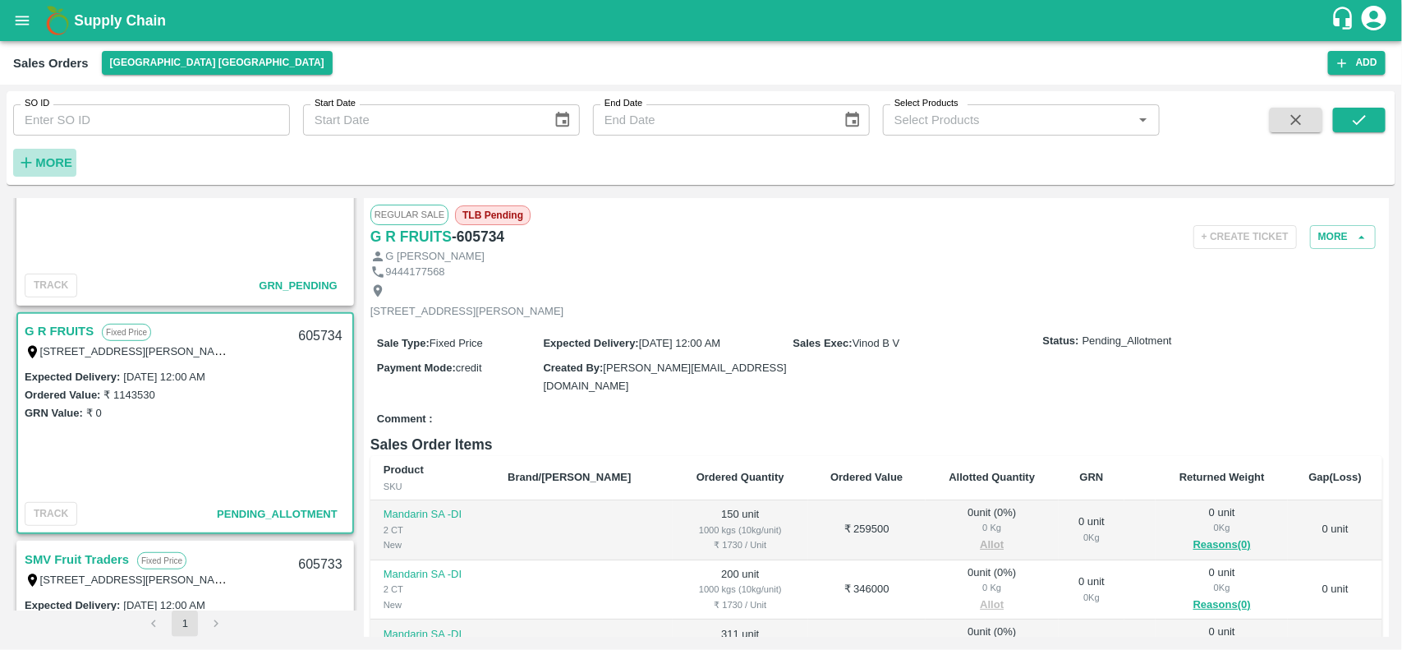
click at [57, 167] on strong "More" at bounding box center [53, 162] width 37 height 13
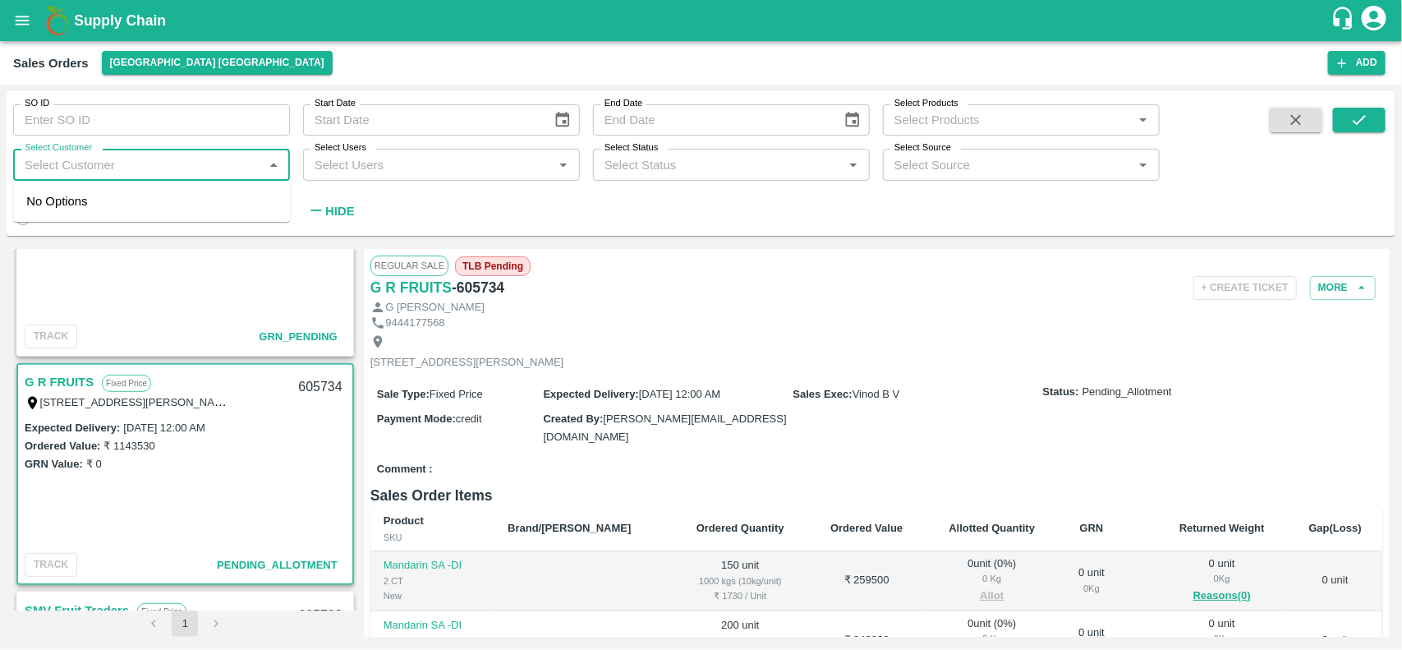
click at [56, 160] on input "Select Customer" at bounding box center [138, 164] width 240 height 21
type input "A"
click at [43, 498] on div "Expected Delivery : [DATE] 12:00 AM Ordered Value: ₹ 1143530 GRN Value: ₹ 0" at bounding box center [185, 482] width 334 height 129
